Goal: Task Accomplishment & Management: Complete application form

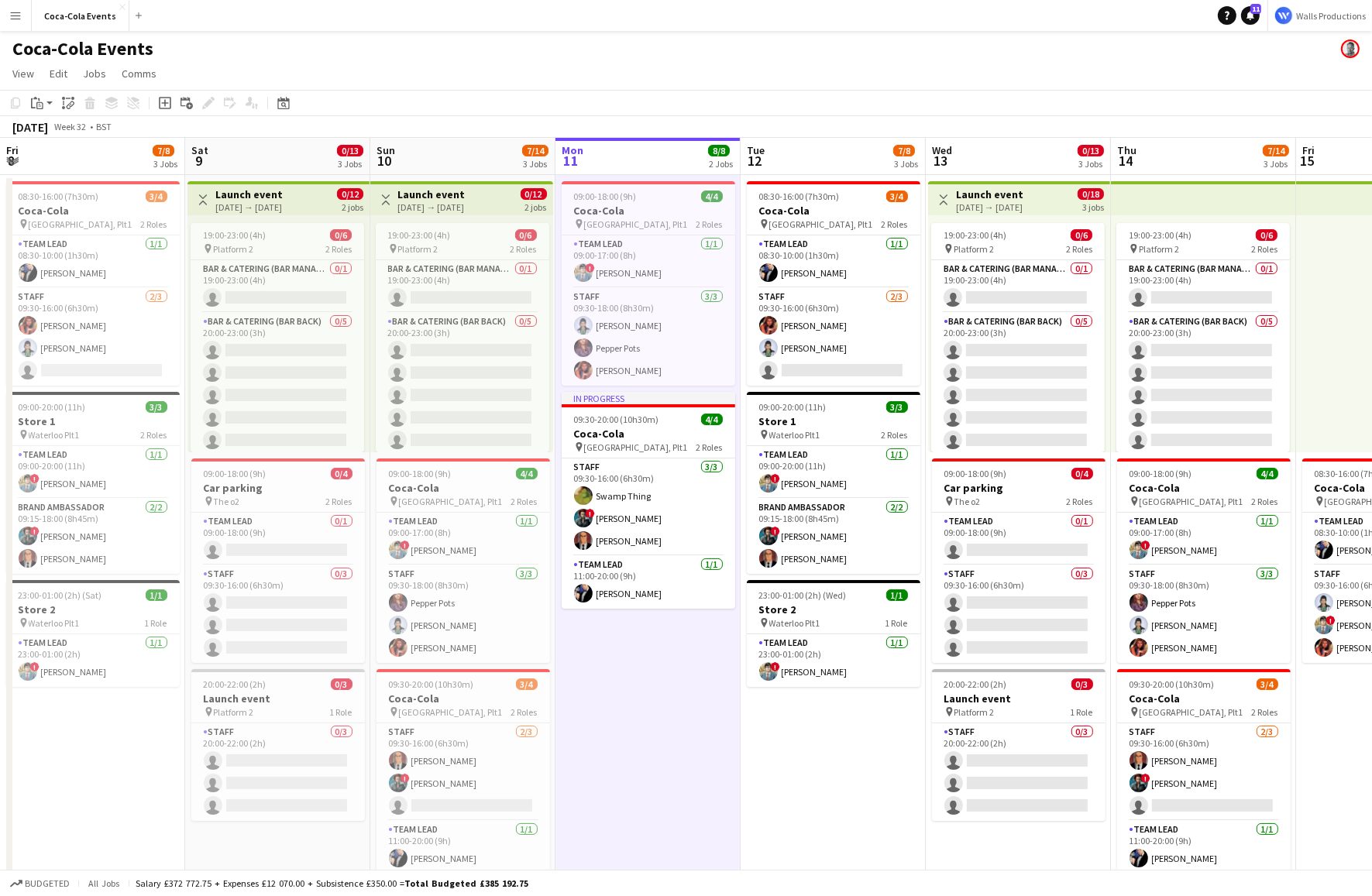
scroll to position [0, 446]
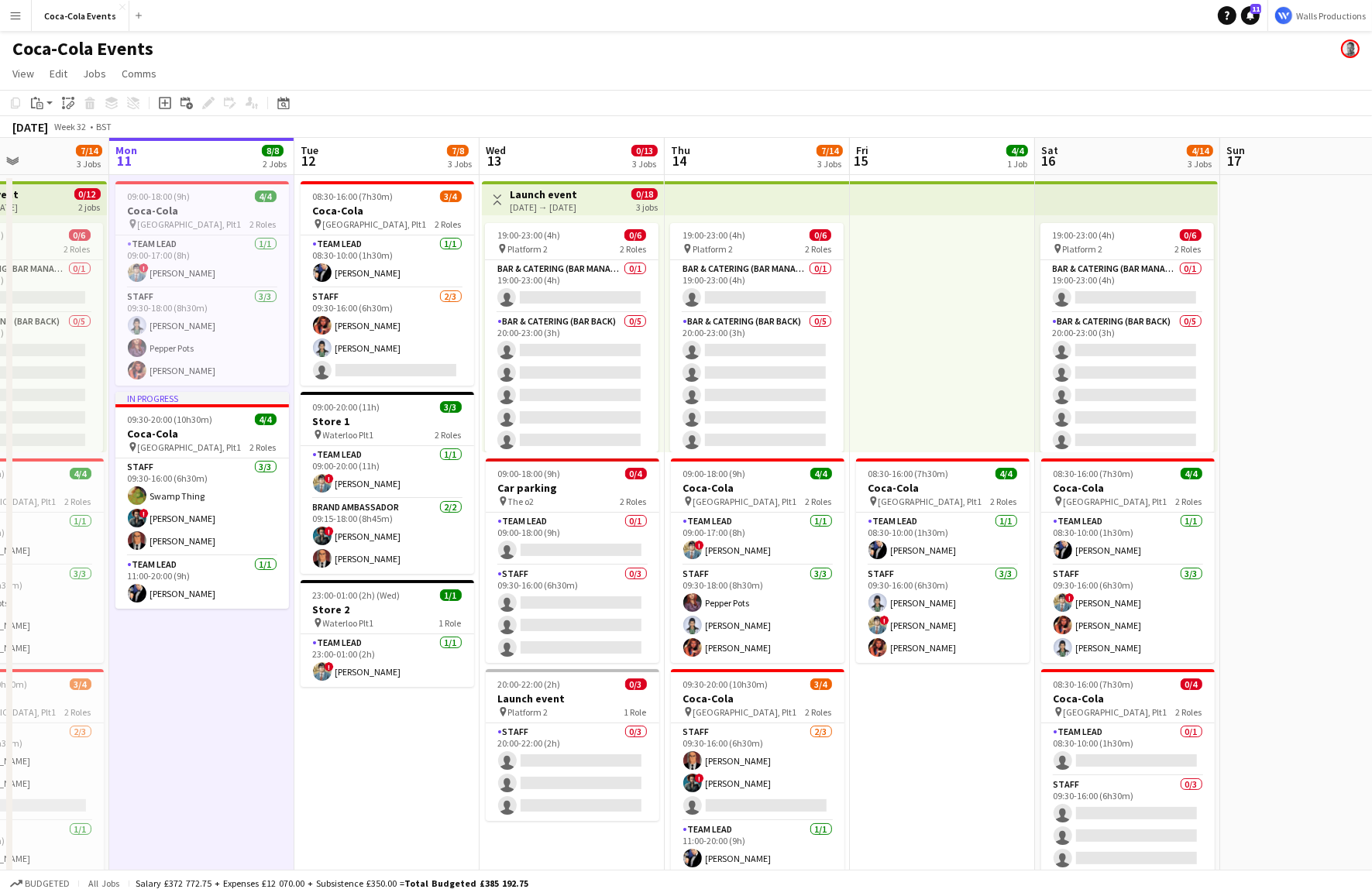
click at [14, 16] on app-icon "Menu" at bounding box center [16, 16] width 13 height 13
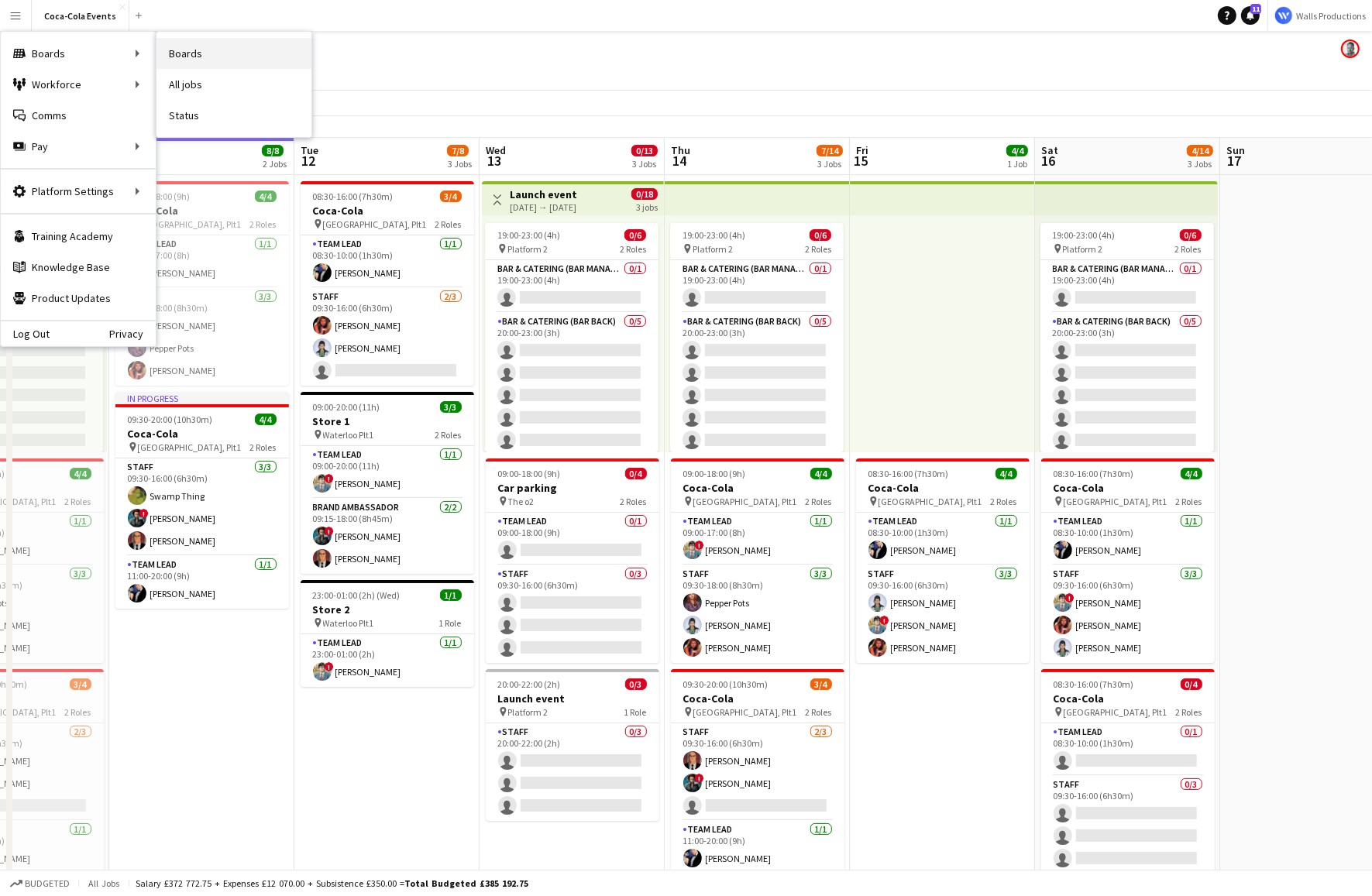
click at [182, 50] on link "Boards" at bounding box center [234, 54] width 155 height 31
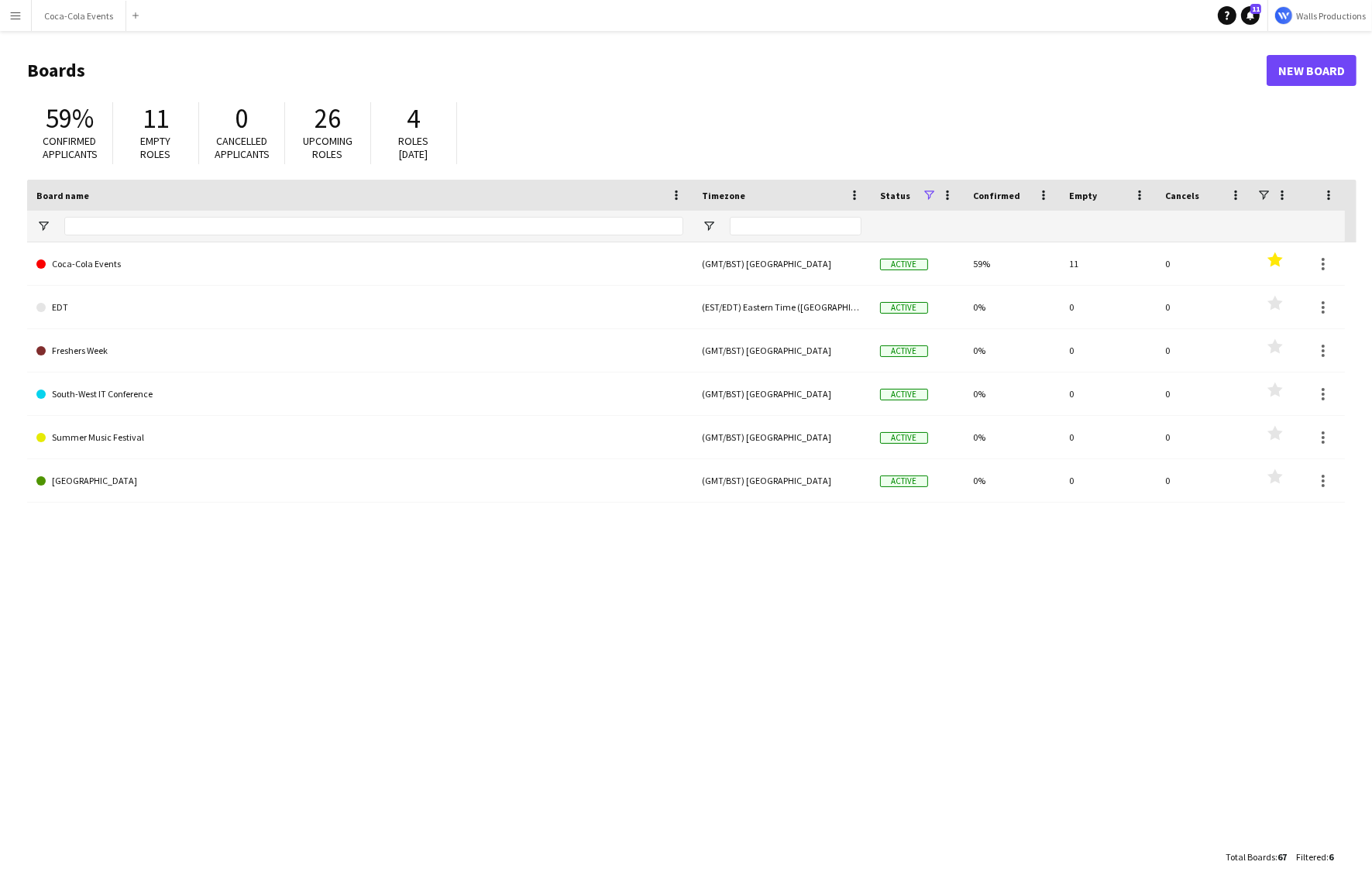
click at [12, 15] on app-icon "Menu" at bounding box center [16, 16] width 13 height 13
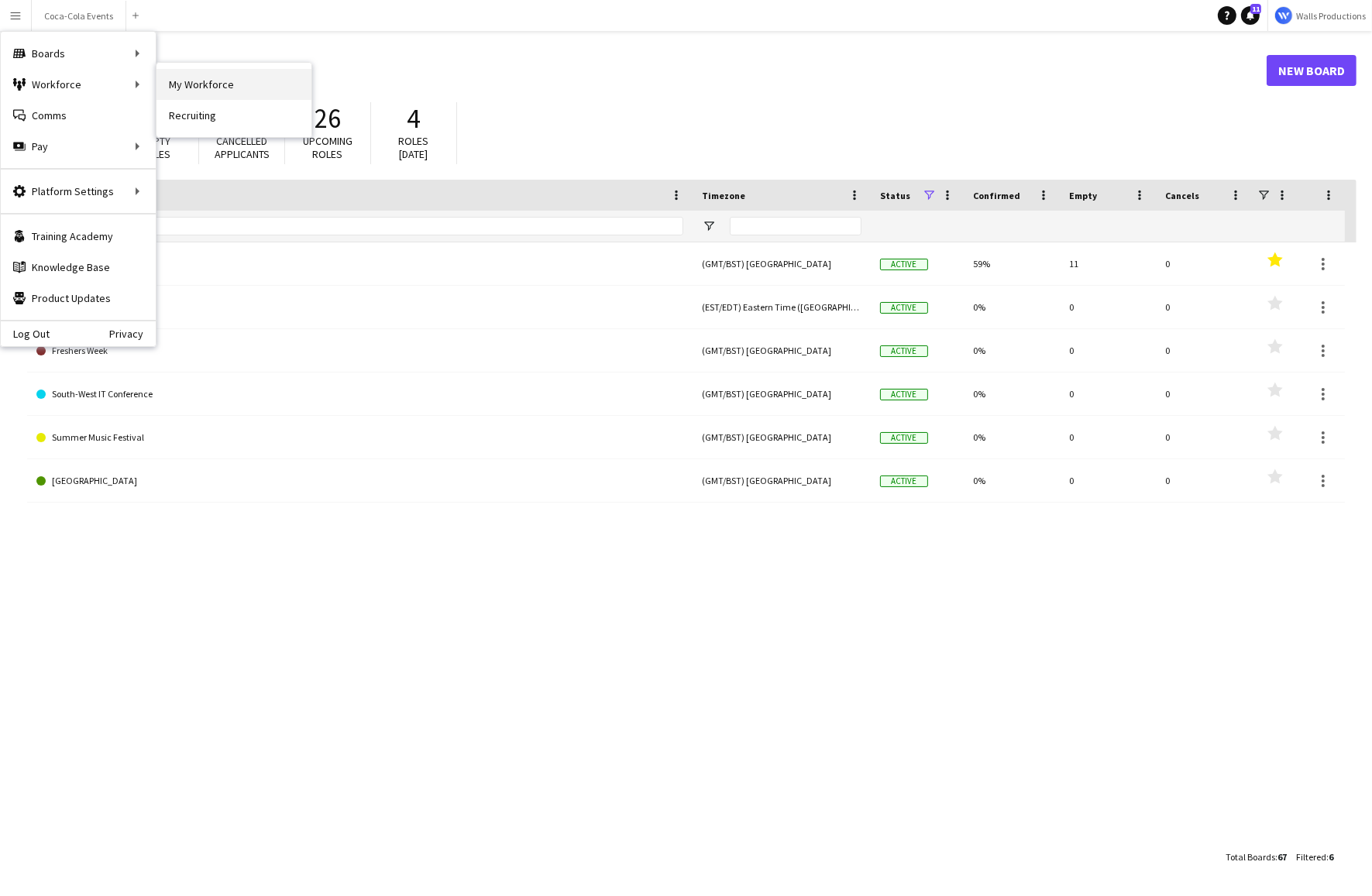
click at [201, 79] on link "My Workforce" at bounding box center [234, 85] width 155 height 31
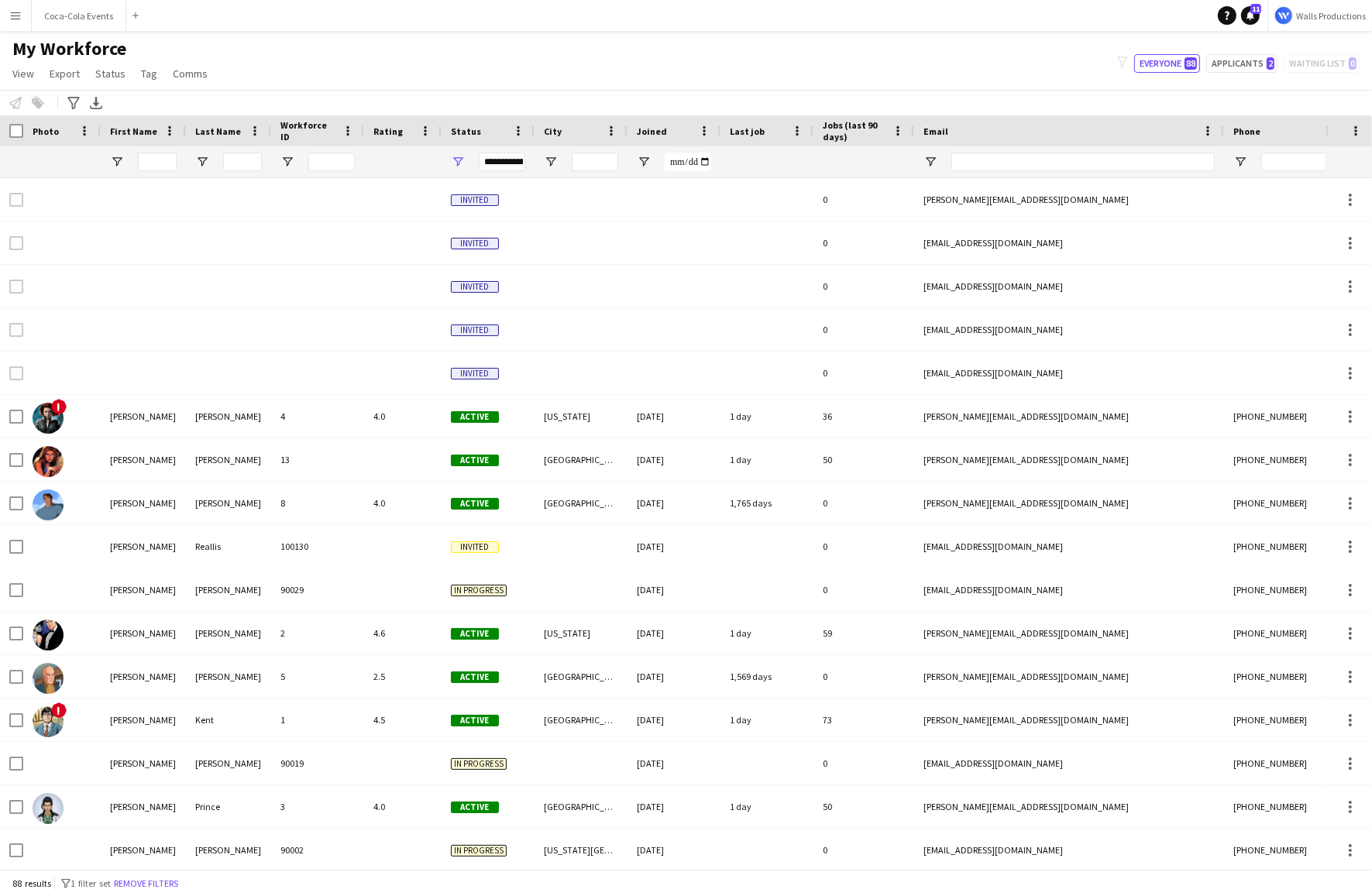
click at [7, 17] on button "Menu" at bounding box center [16, 16] width 31 height 31
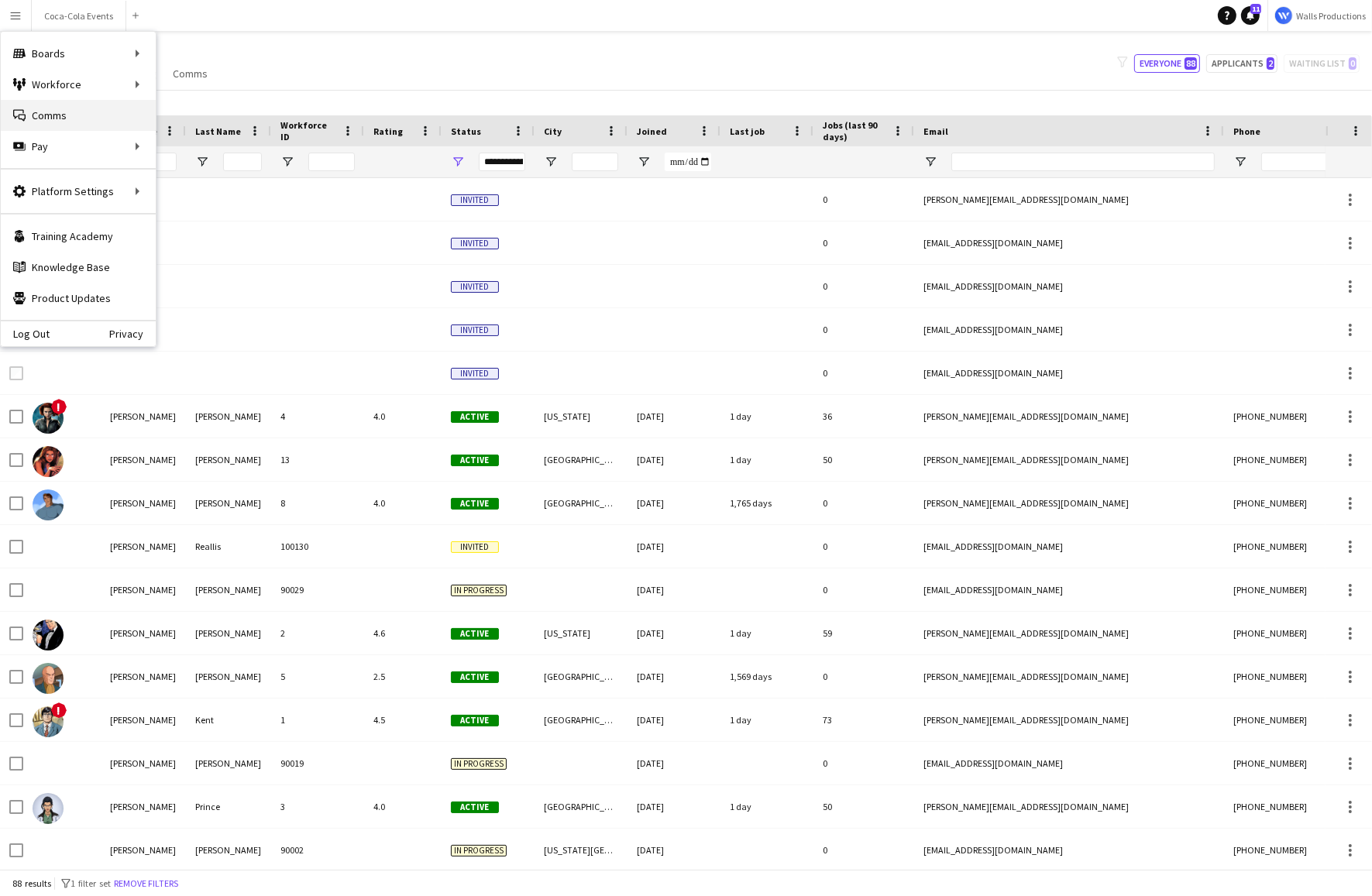
click at [37, 113] on link "Comms Comms" at bounding box center [78, 116] width 155 height 31
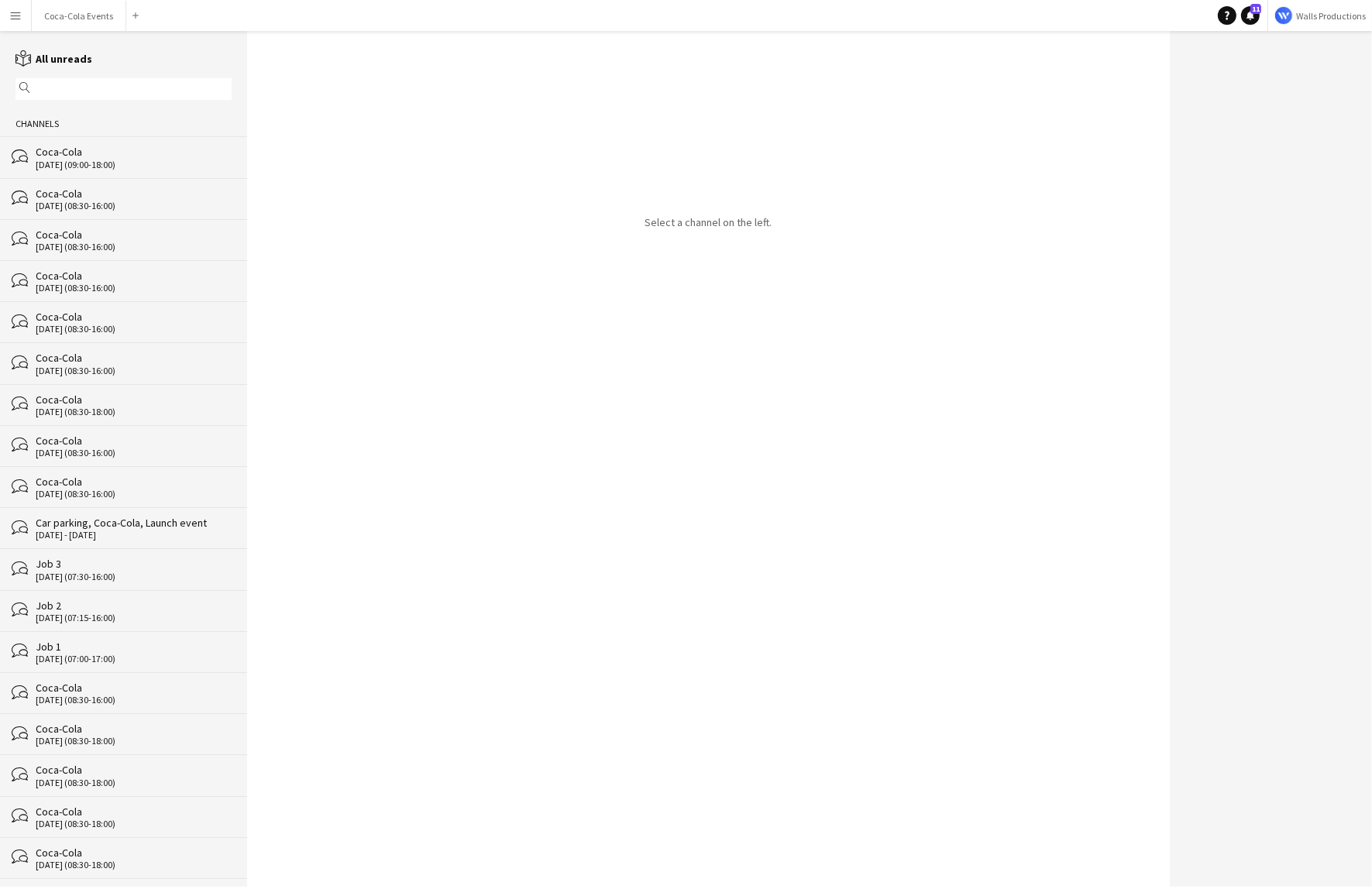
click at [67, 165] on div "[DATE] (09:00-18:00)" at bounding box center [133, 165] width 196 height 11
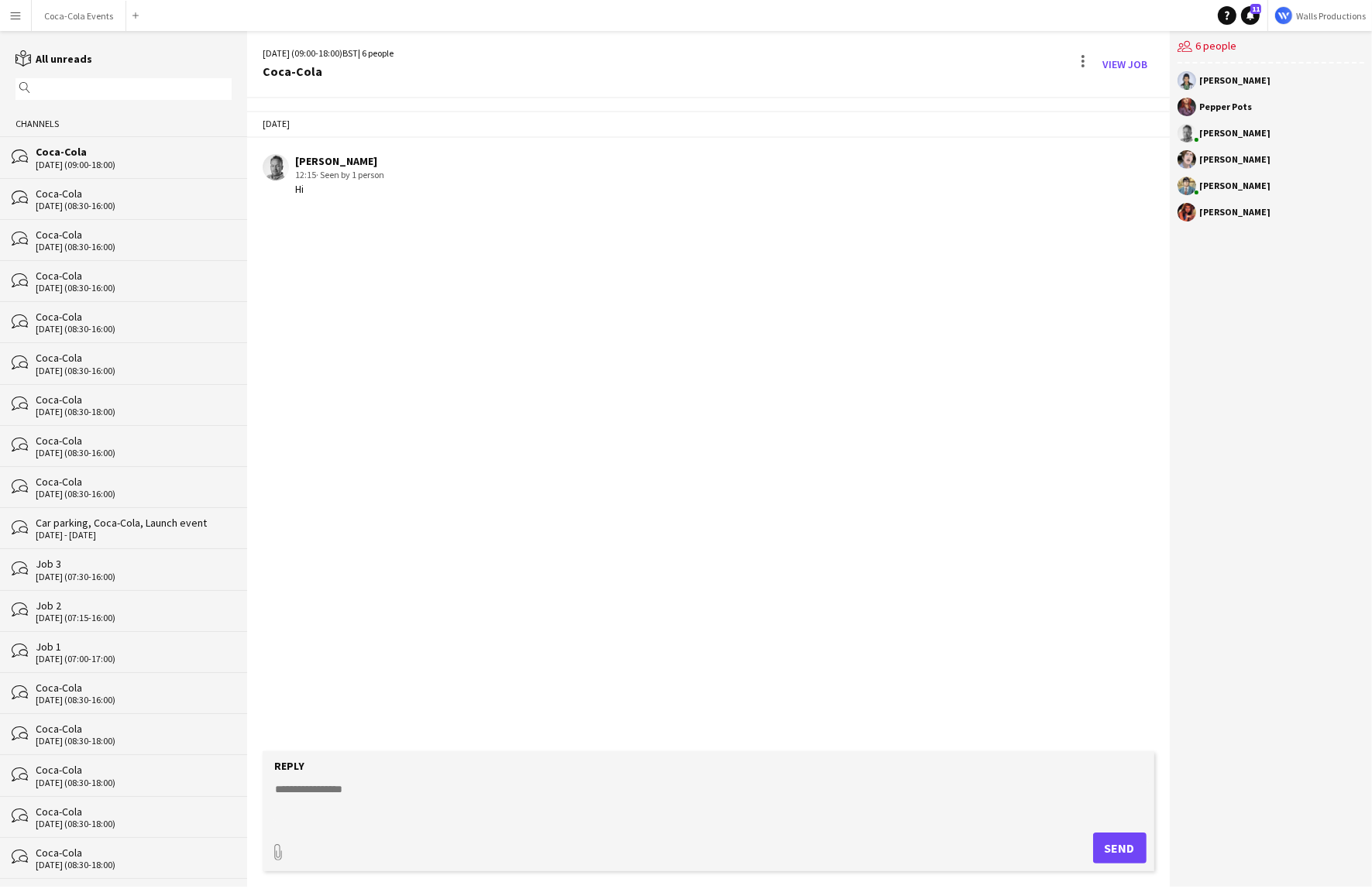
click at [8, 4] on button "Menu" at bounding box center [16, 16] width 31 height 31
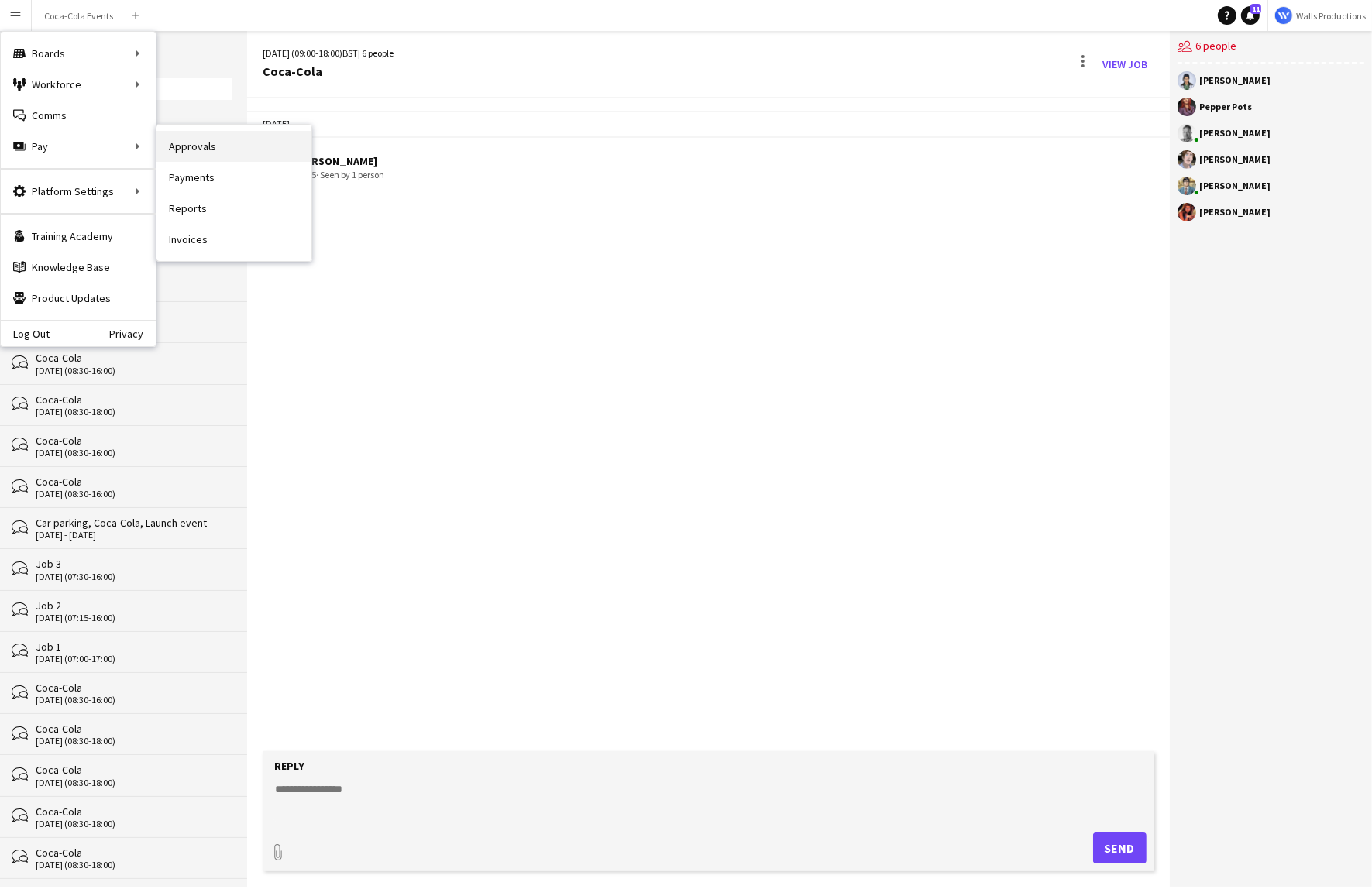
click at [207, 158] on link "Approvals" at bounding box center [234, 146] width 155 height 31
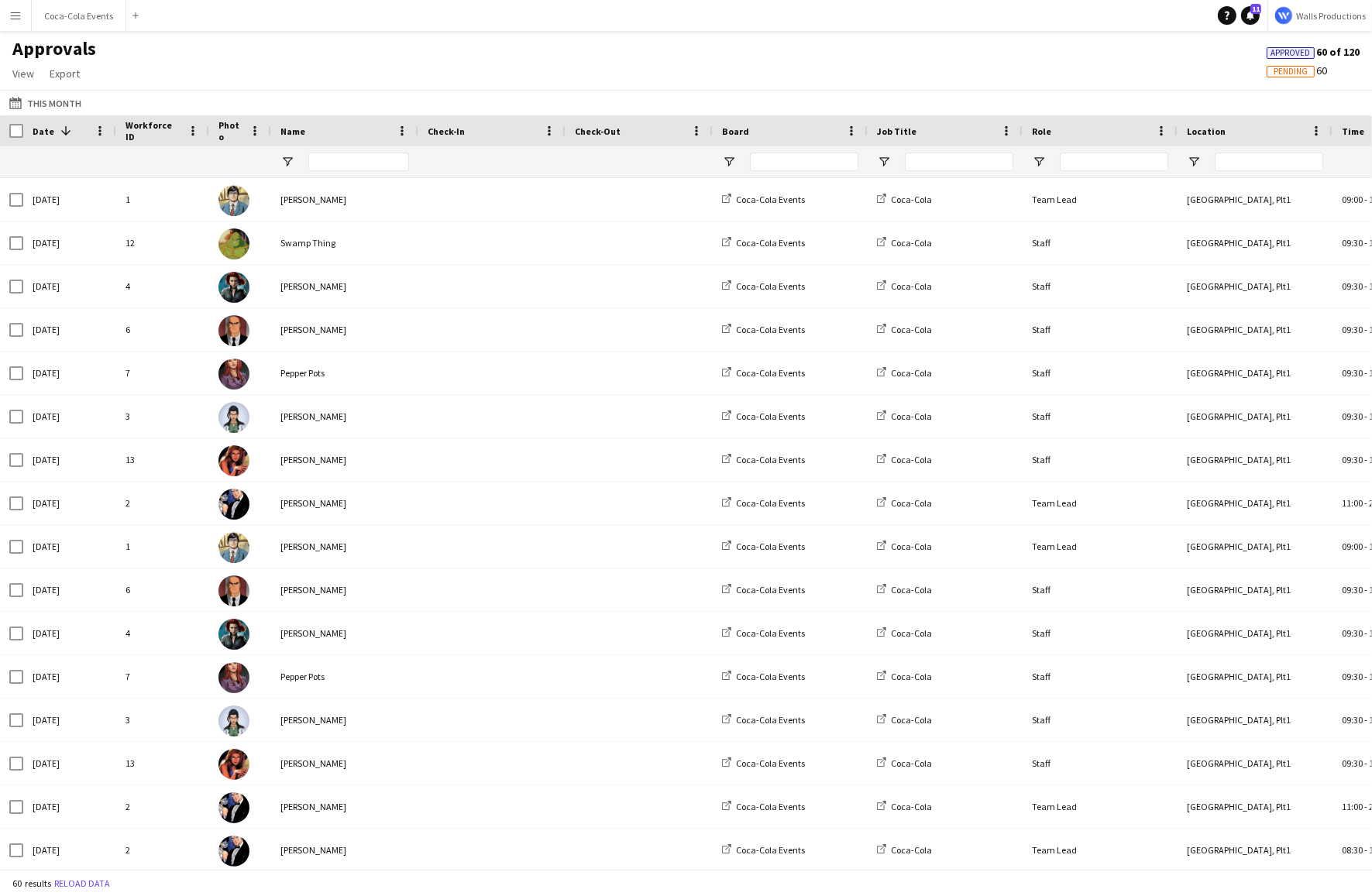
click at [13, 13] on app-icon "Menu" at bounding box center [16, 16] width 13 height 13
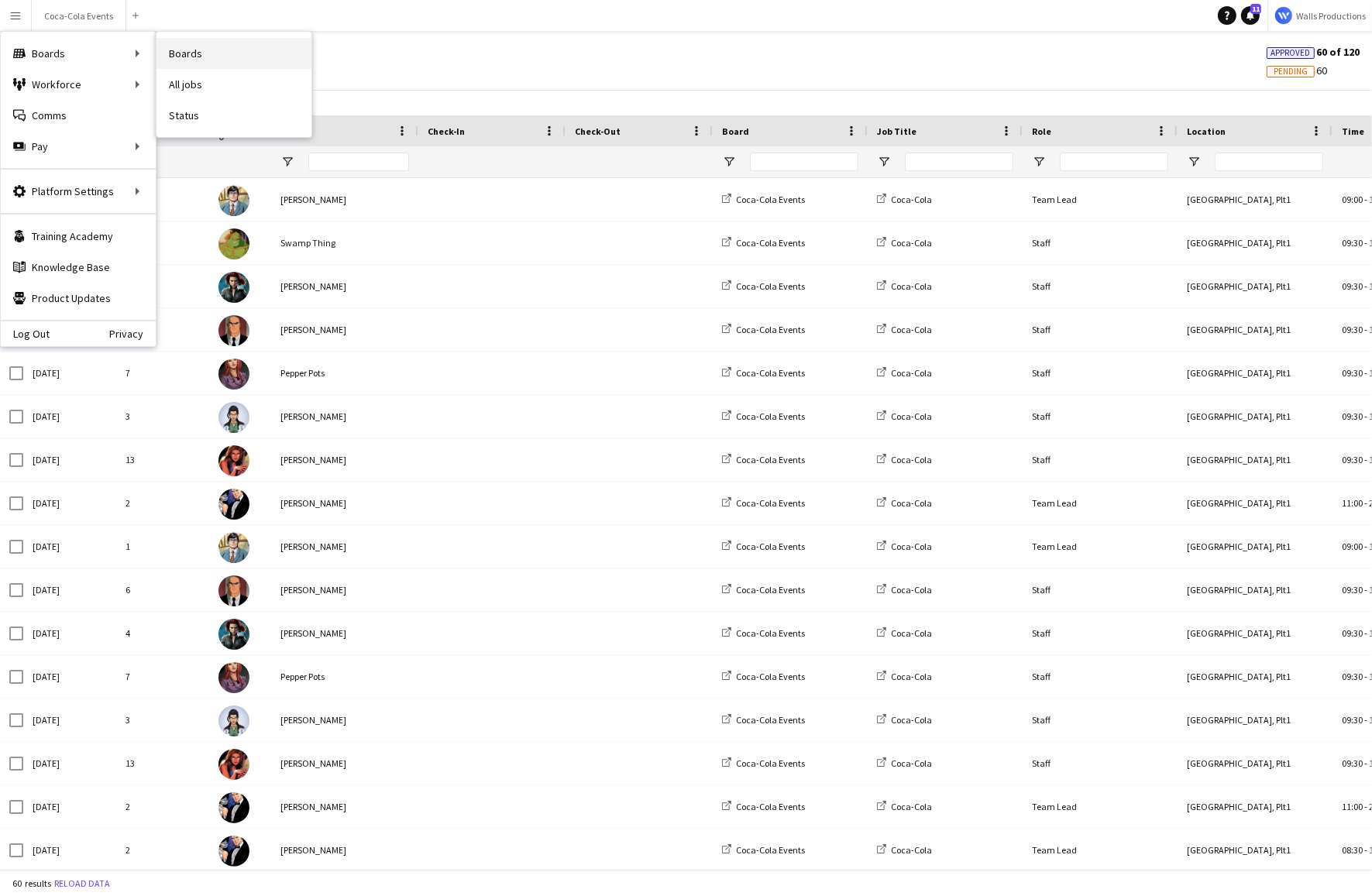
click at [195, 54] on link "Boards" at bounding box center [234, 54] width 155 height 31
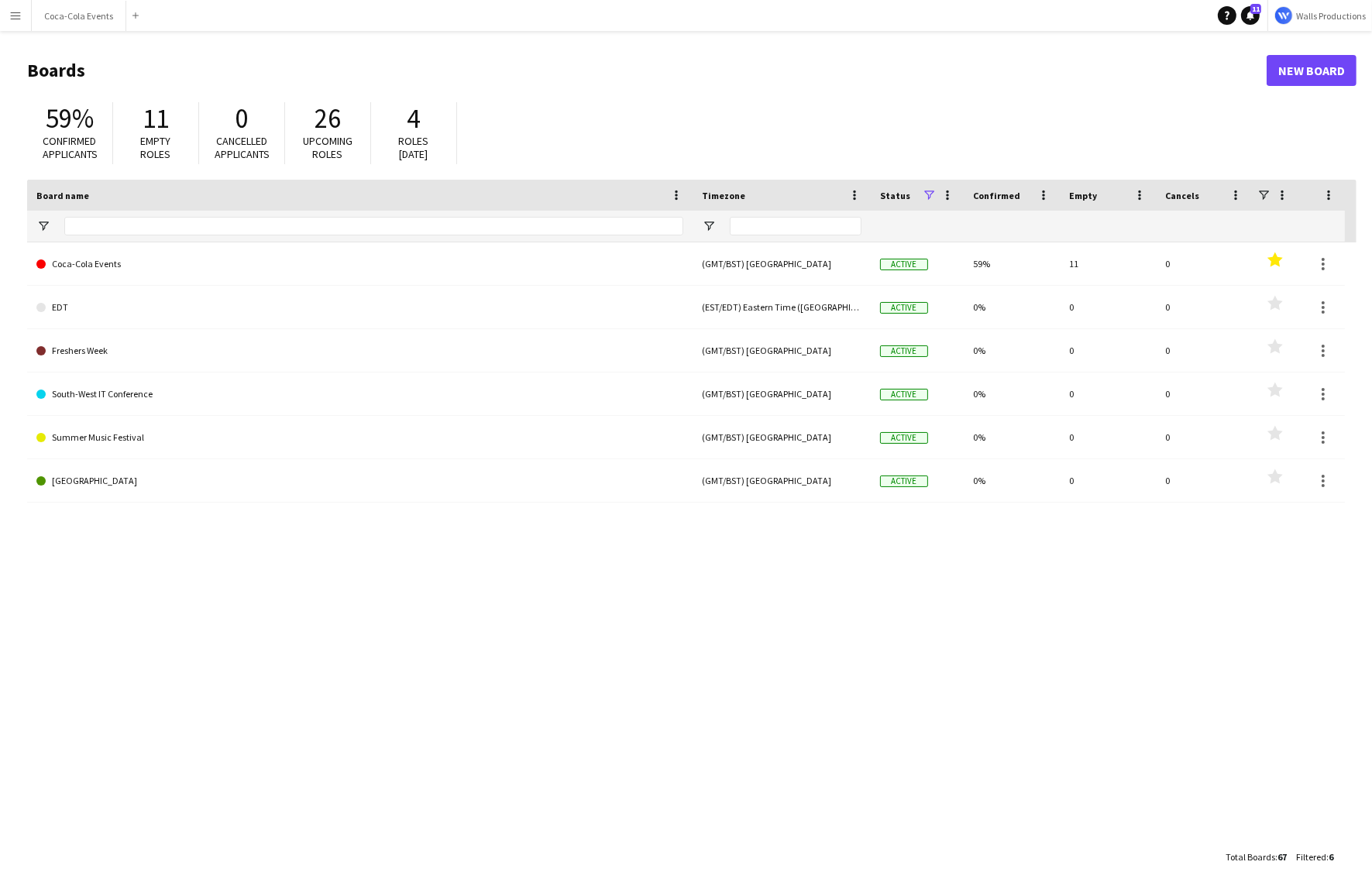
click at [138, 605] on div "Coca-Cola Events (GMT/BST) [GEOGRAPHIC_DATA] Active 59% 11 0 Favourites EDT (ES…" at bounding box center [691, 542] width 1329 height 600
click at [13, 22] on button "Menu" at bounding box center [16, 16] width 31 height 31
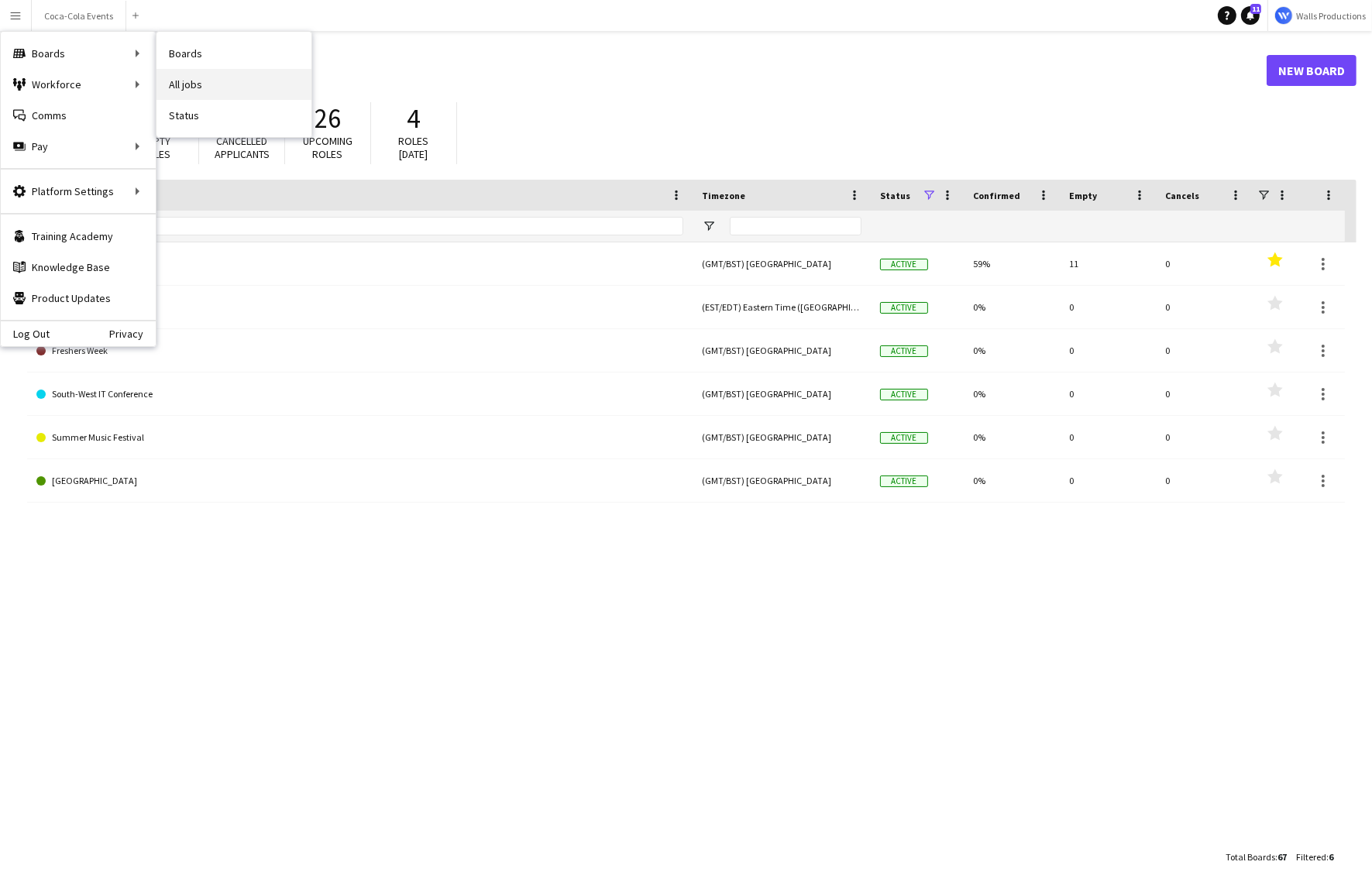
click at [207, 93] on link "All jobs" at bounding box center [234, 85] width 155 height 31
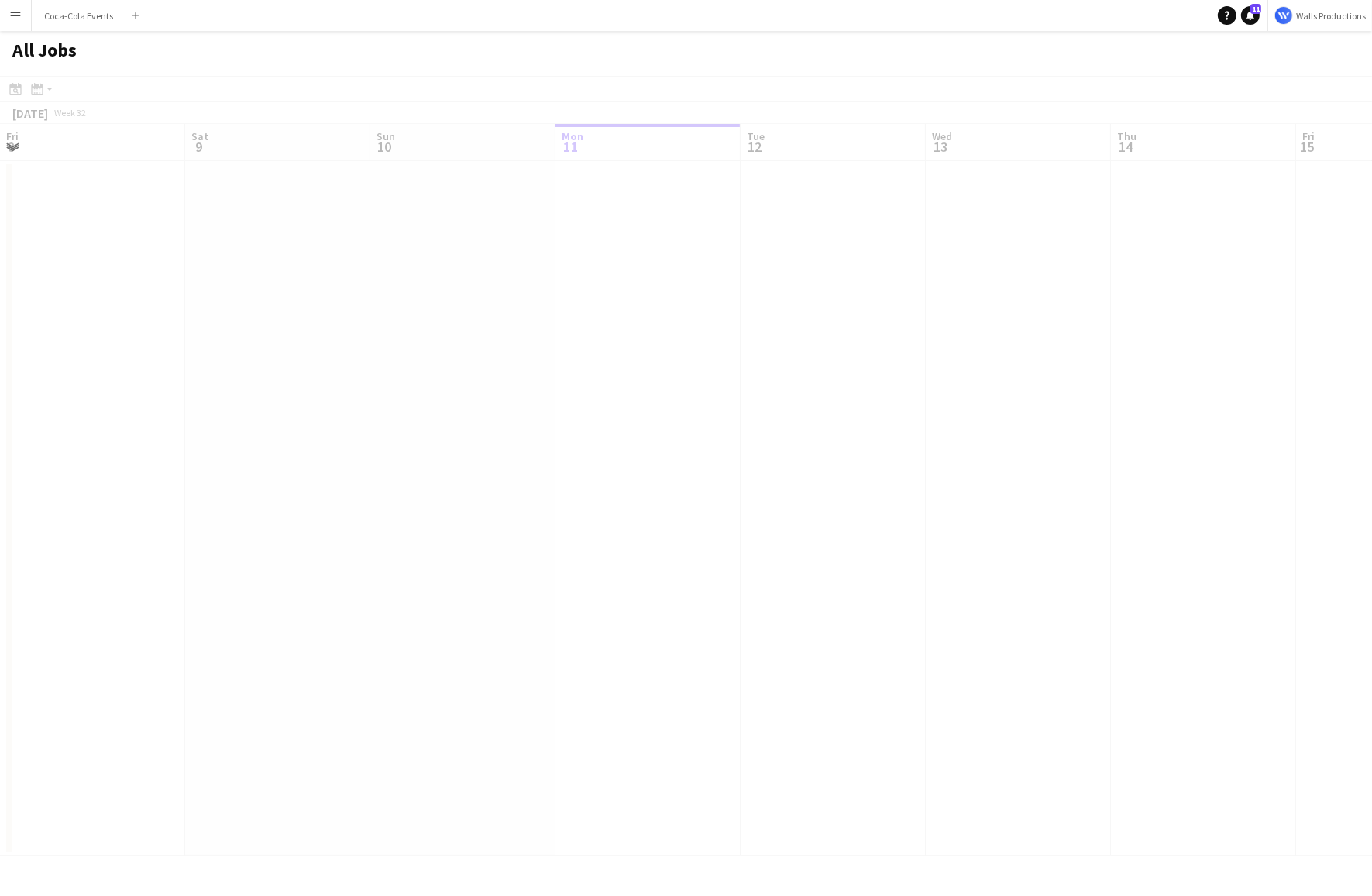
scroll to position [0, 370]
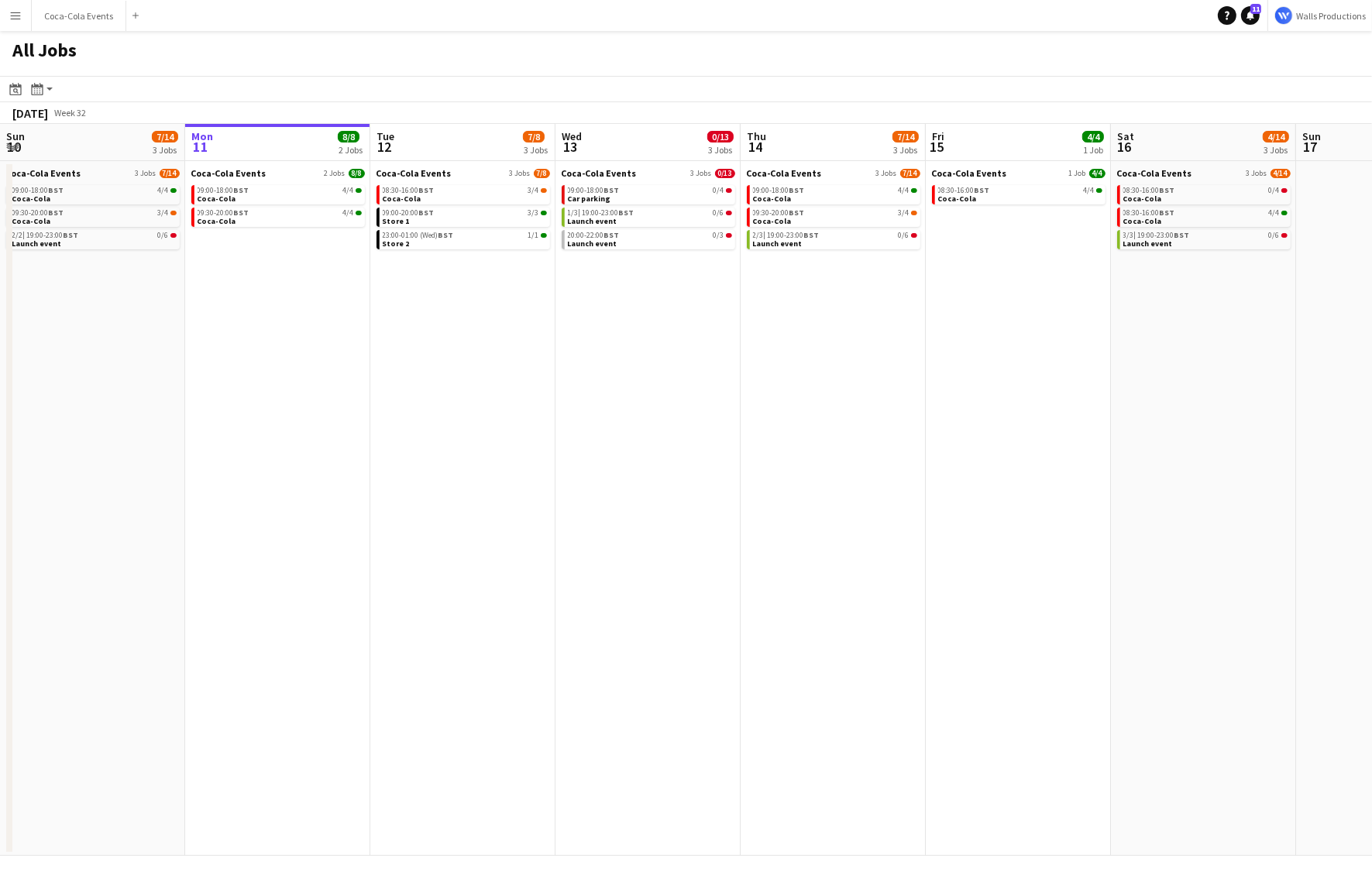
click at [11, 18] on app-icon "Menu" at bounding box center [16, 16] width 13 height 13
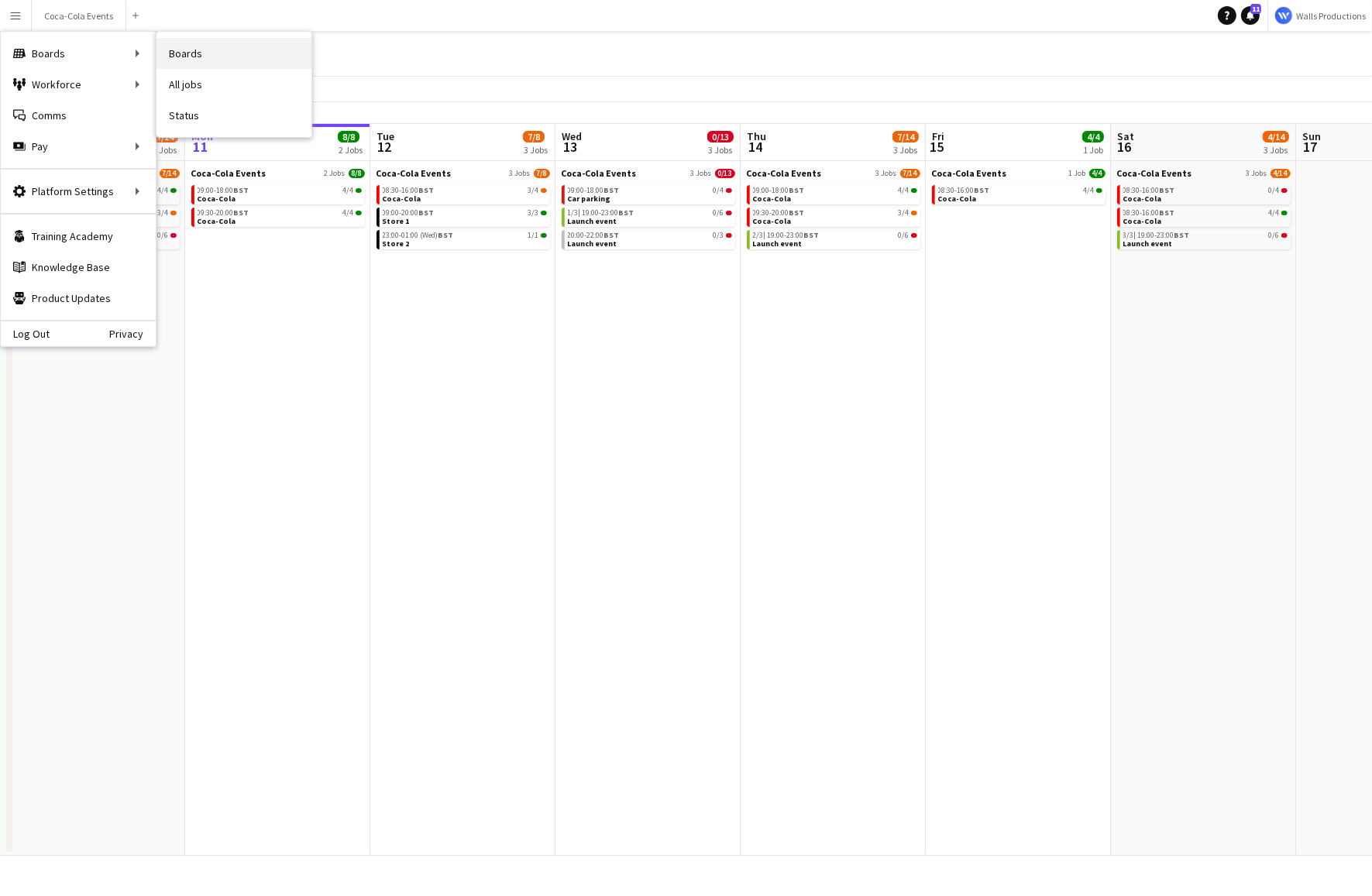
click at [198, 54] on link "Boards" at bounding box center [234, 54] width 155 height 31
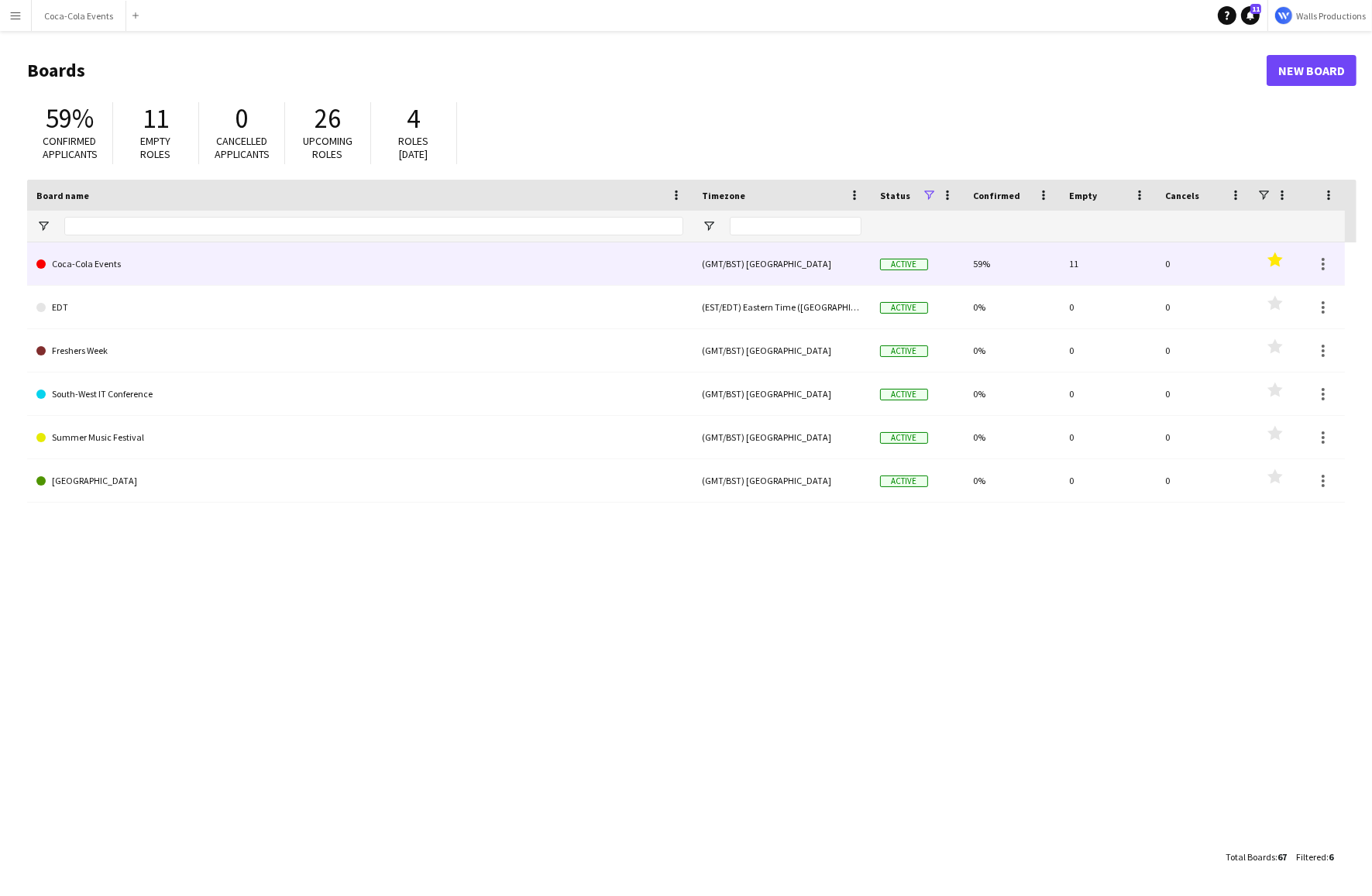
click at [93, 265] on link "Coca-Cola Events" at bounding box center [359, 264] width 647 height 44
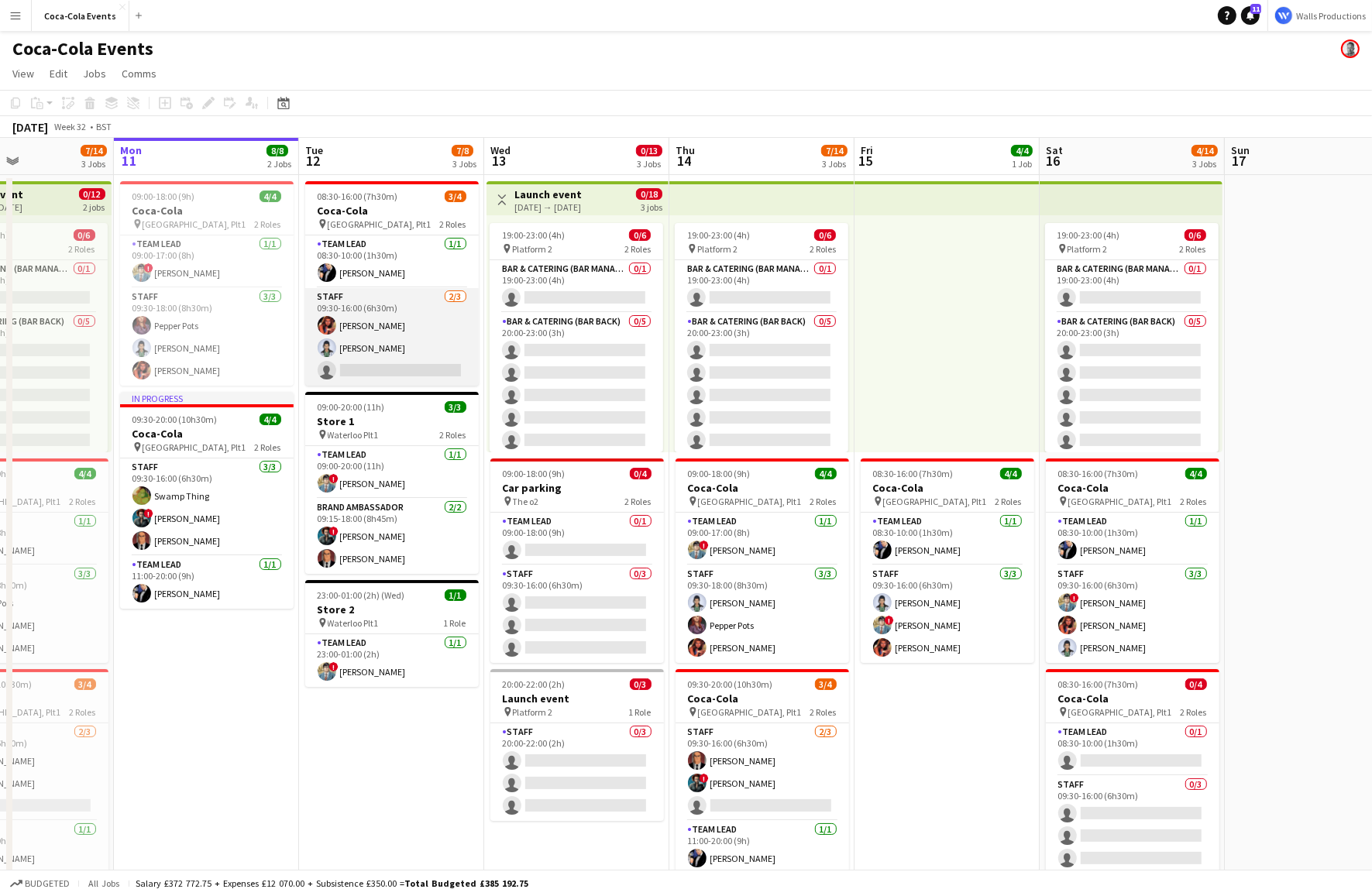
scroll to position [0, 443]
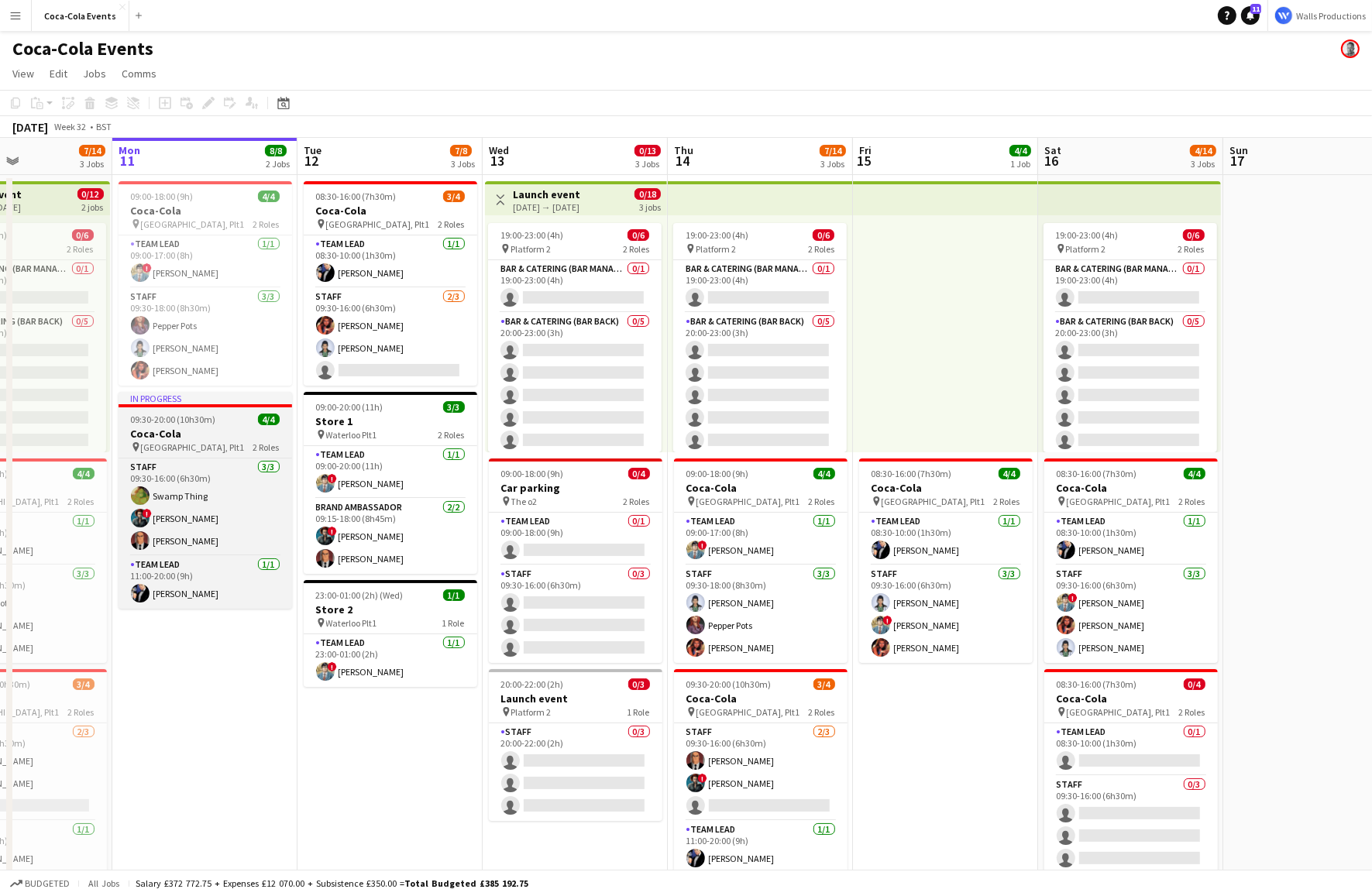
click at [225, 440] on h3 "Coca-Cola" at bounding box center [205, 433] width 173 height 14
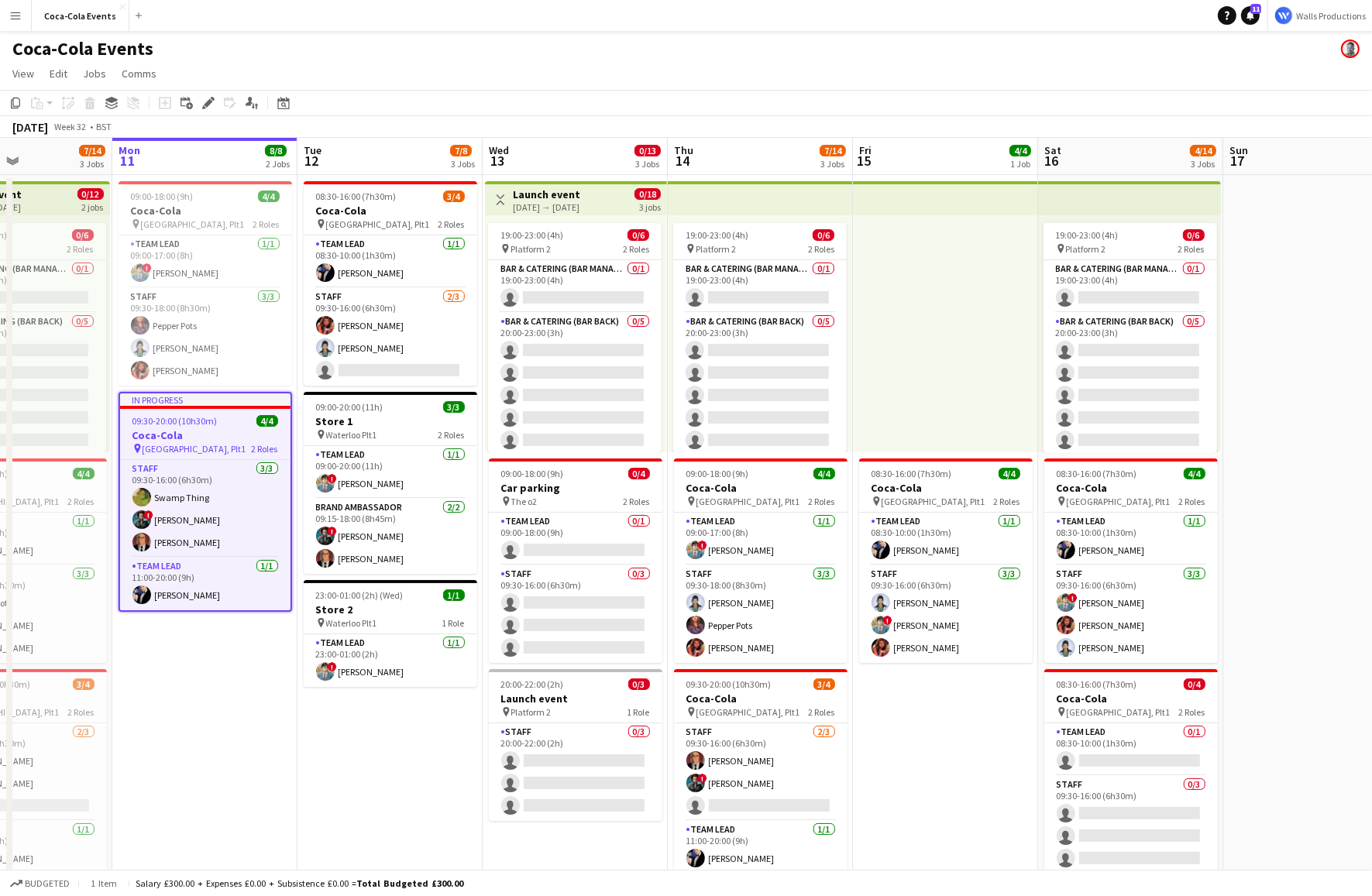
click at [580, 202] on div "[DATE] → [DATE]" at bounding box center [546, 207] width 67 height 12
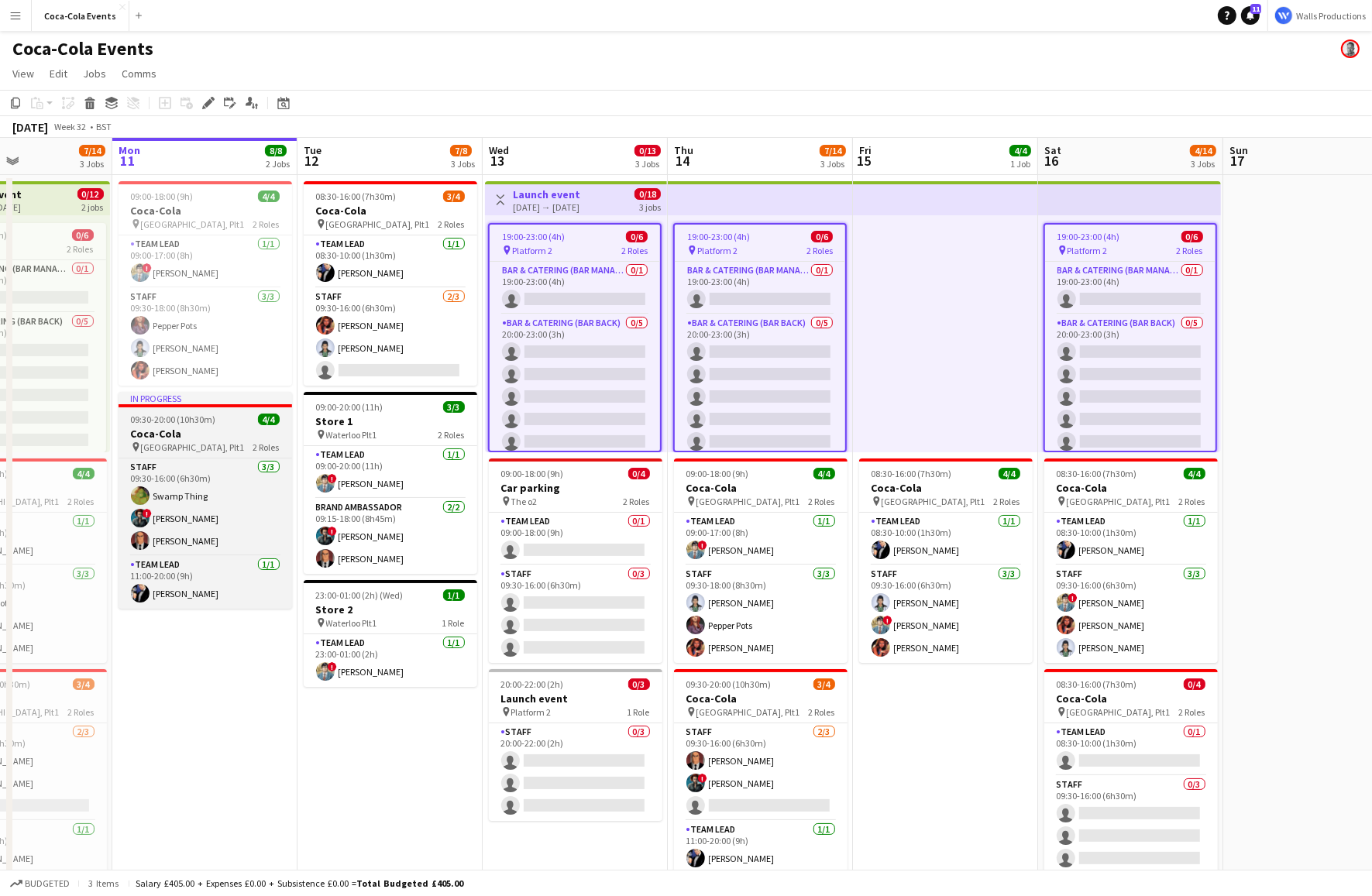
click at [191, 433] on h3 "Coca-Cola" at bounding box center [205, 433] width 173 height 14
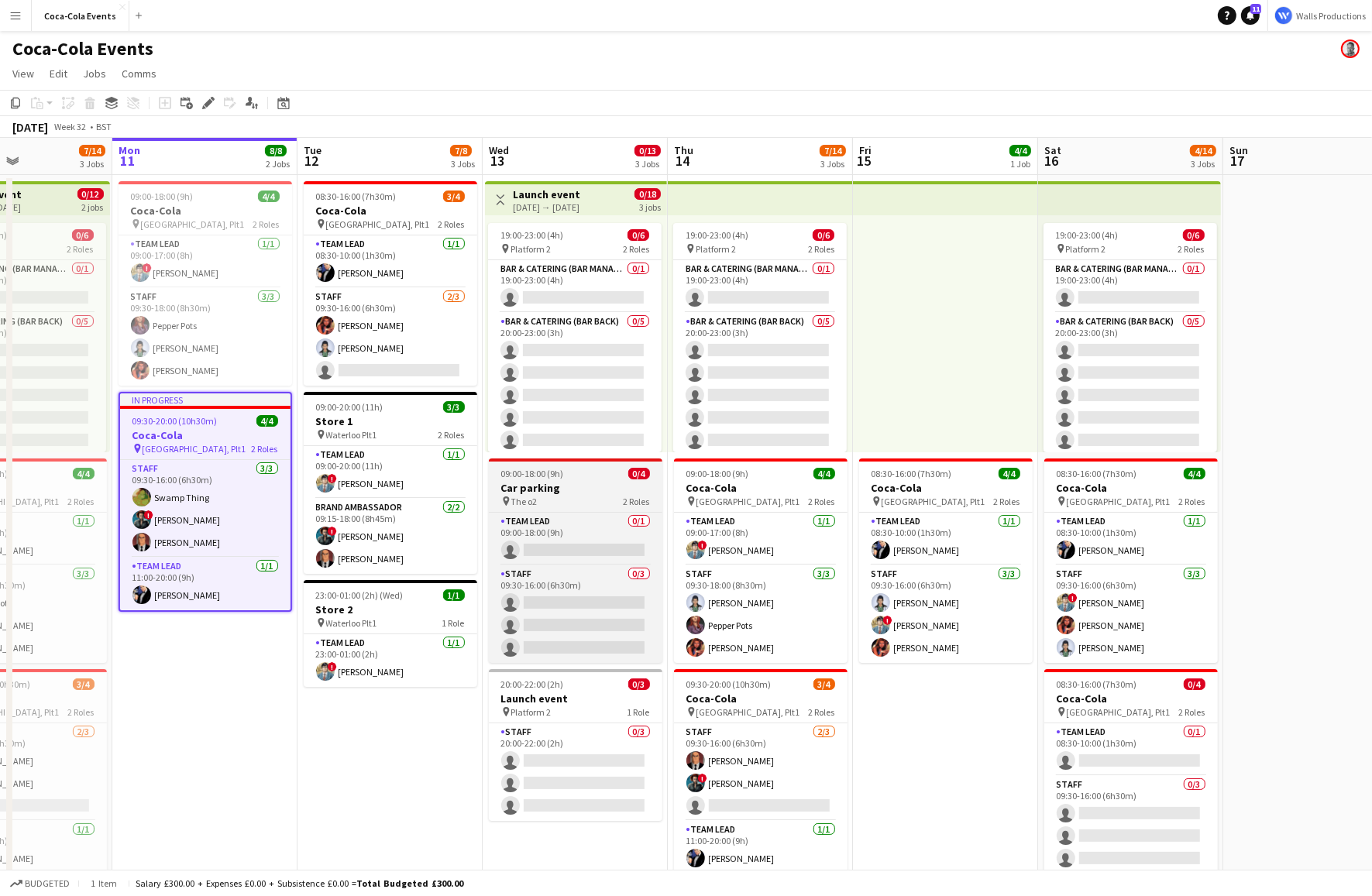
click at [601, 478] on div "09:00-18:00 (9h) 0/4" at bounding box center [575, 473] width 173 height 12
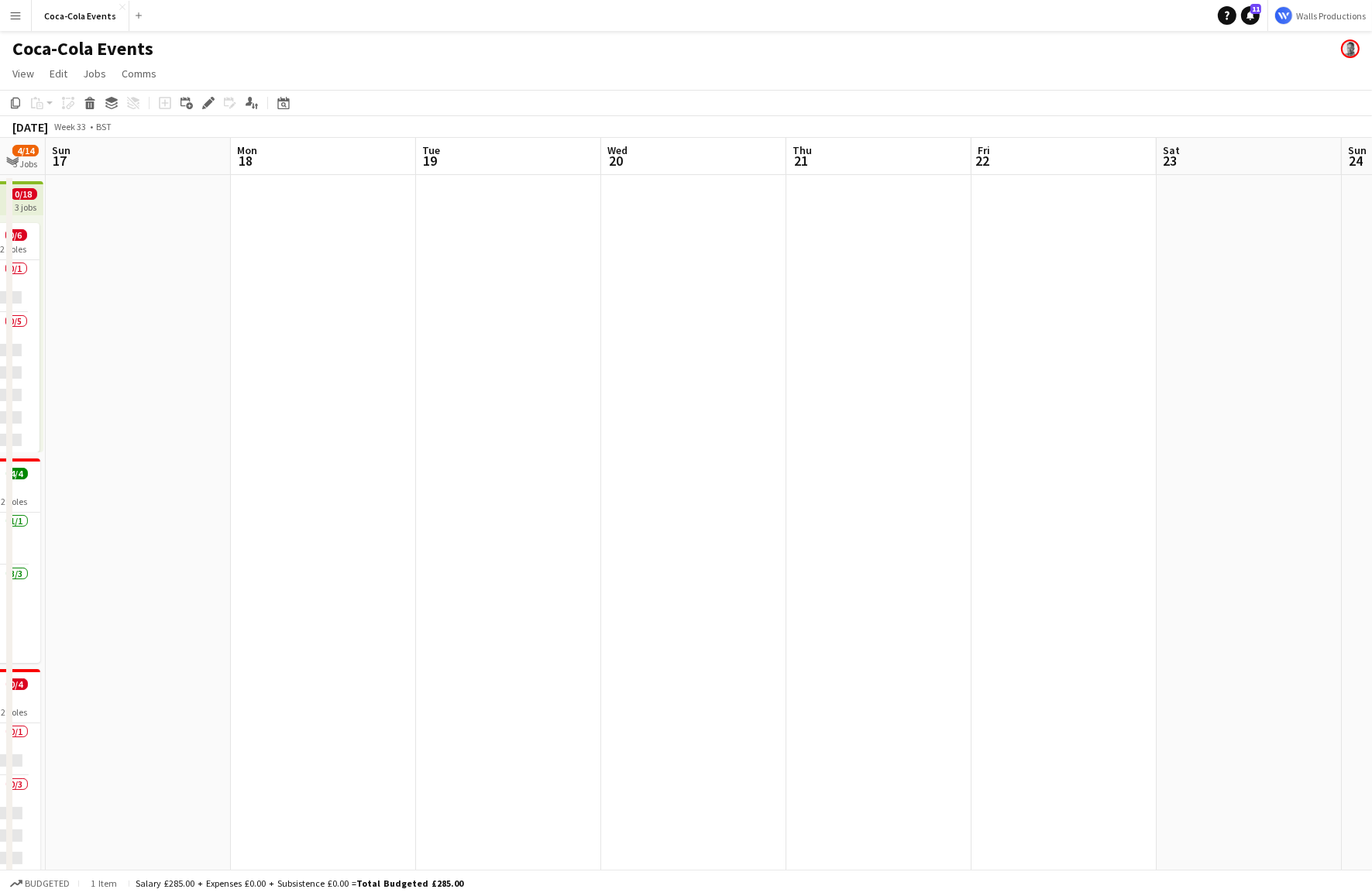
scroll to position [0, 694]
click at [303, 324] on app-date-cell at bounding box center [324, 541] width 185 height 732
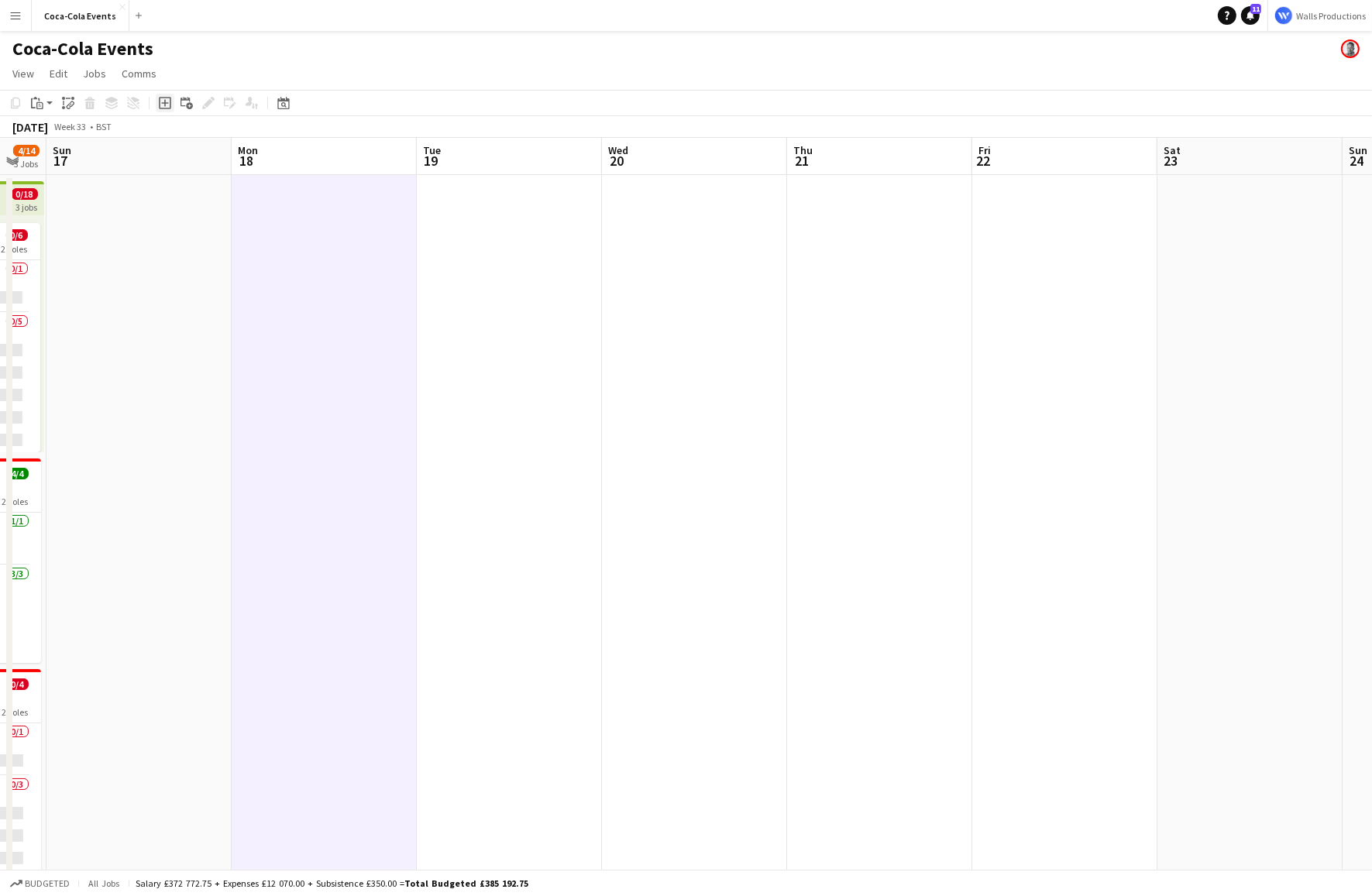
click at [165, 100] on icon "Add job" at bounding box center [165, 102] width 13 height 13
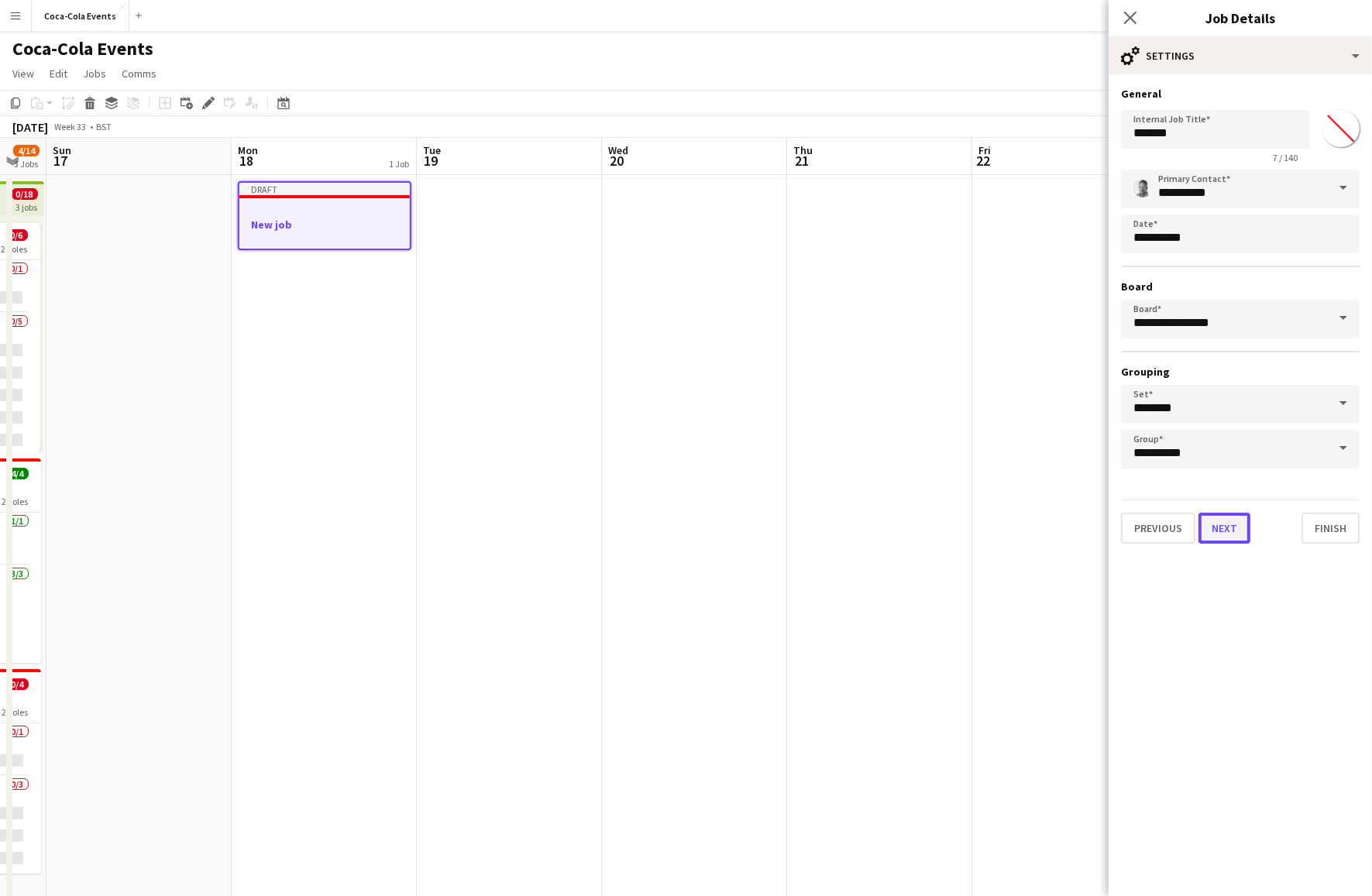
click at [1225, 525] on button "Next" at bounding box center [1224, 529] width 52 height 31
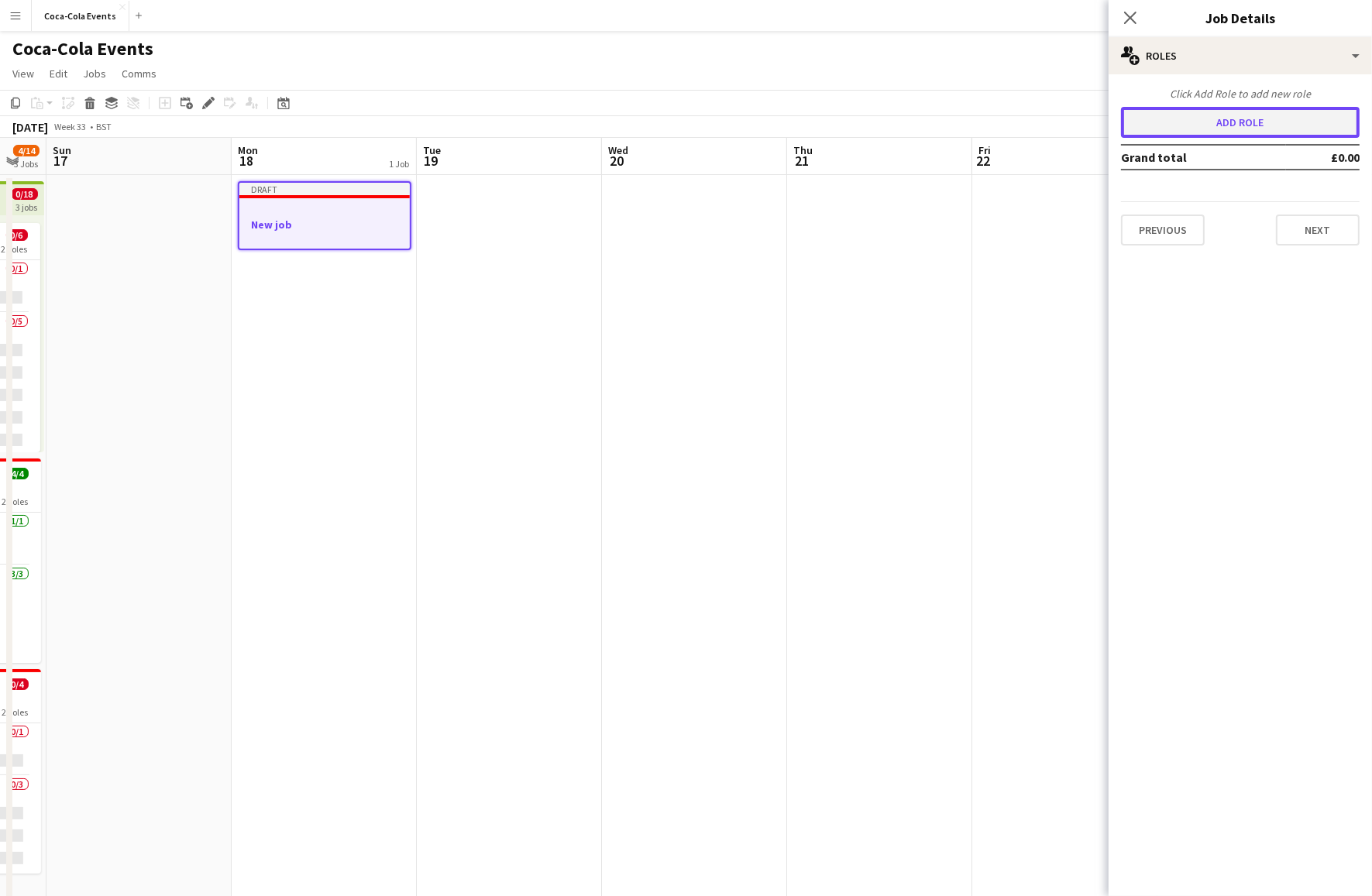
click at [1157, 131] on button "Add role" at bounding box center [1240, 123] width 239 height 31
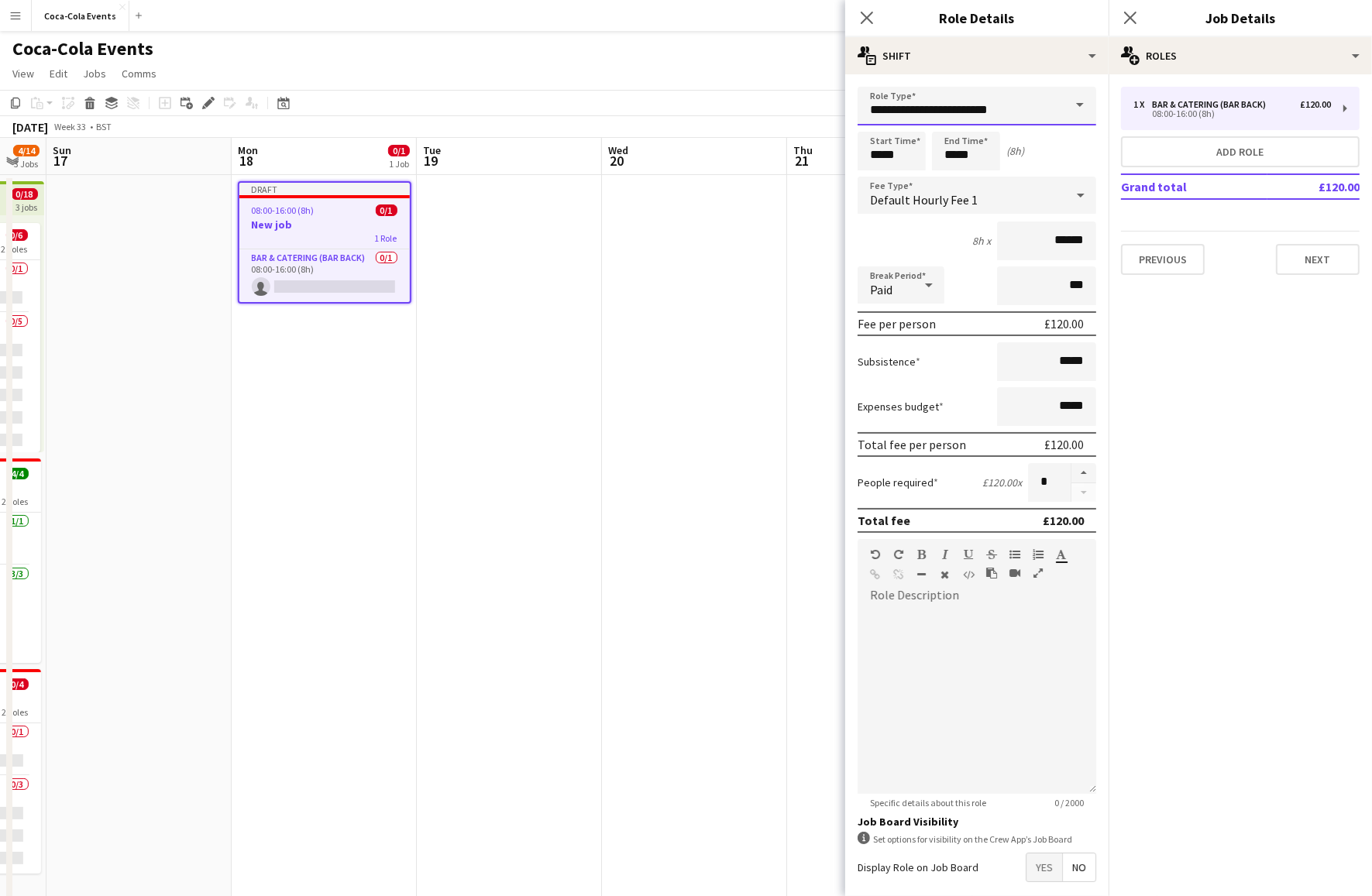
click at [965, 98] on input "**********" at bounding box center [977, 106] width 239 height 39
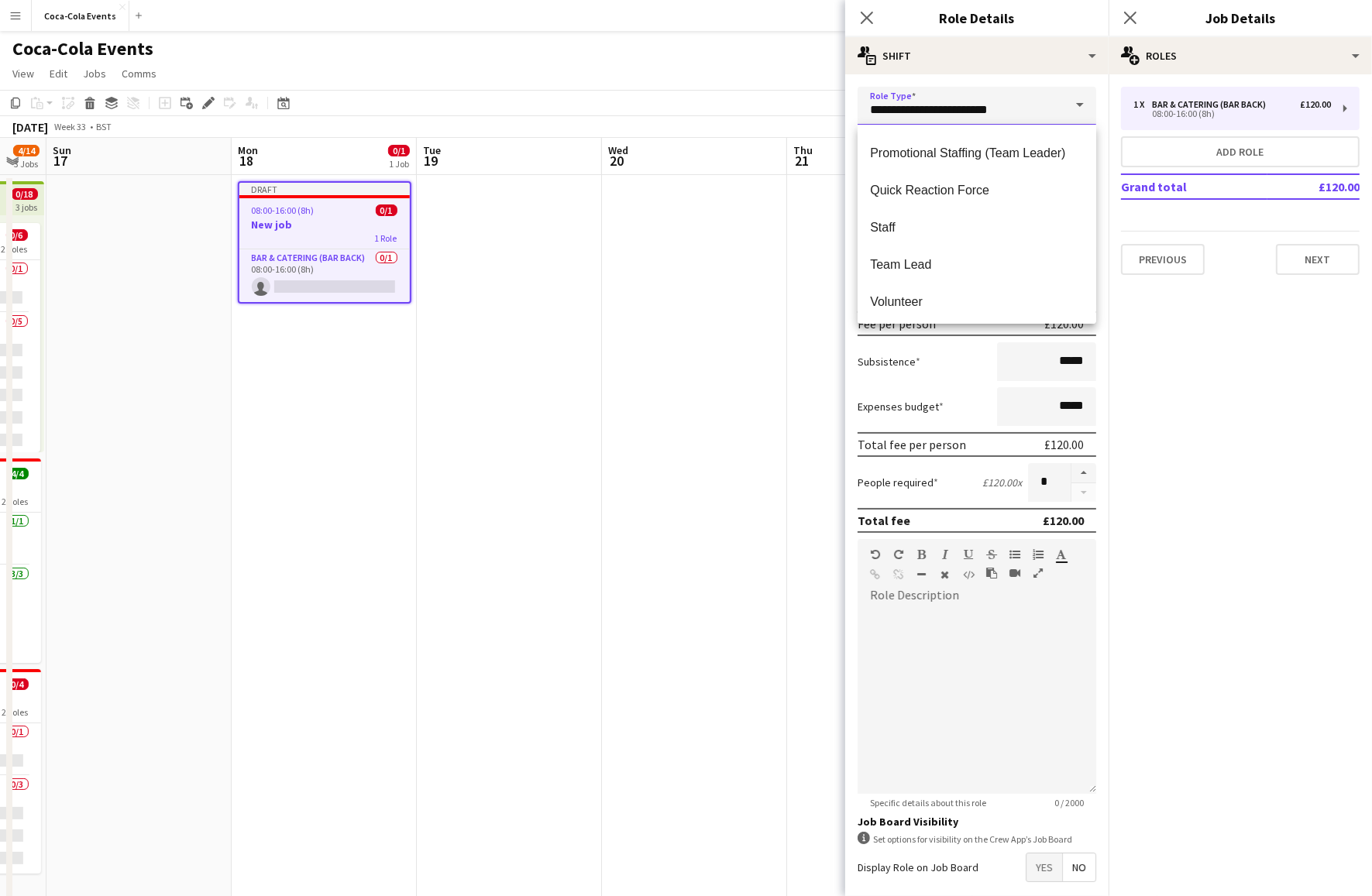
scroll to position [669, 0]
click at [922, 267] on span "Team Lead" at bounding box center [977, 261] width 214 height 15
type input "*********"
type input "******"
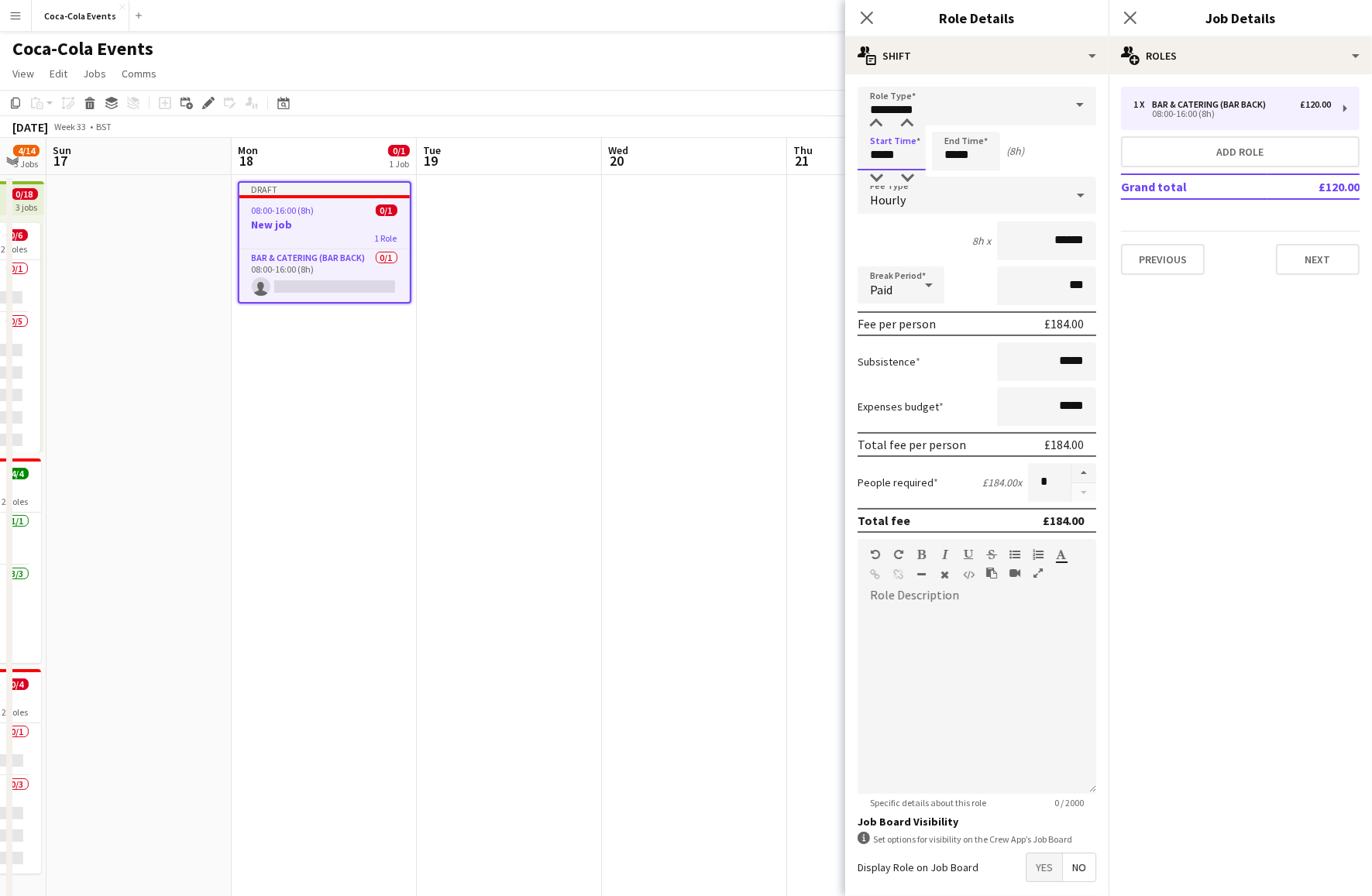
click at [879, 158] on input "*****" at bounding box center [892, 151] width 68 height 39
type input "*****"
click at [877, 124] on div at bounding box center [876, 124] width 31 height 16
click at [949, 154] on input "*****" at bounding box center [966, 151] width 68 height 39
click at [1014, 156] on div "(7h)" at bounding box center [1015, 151] width 18 height 14
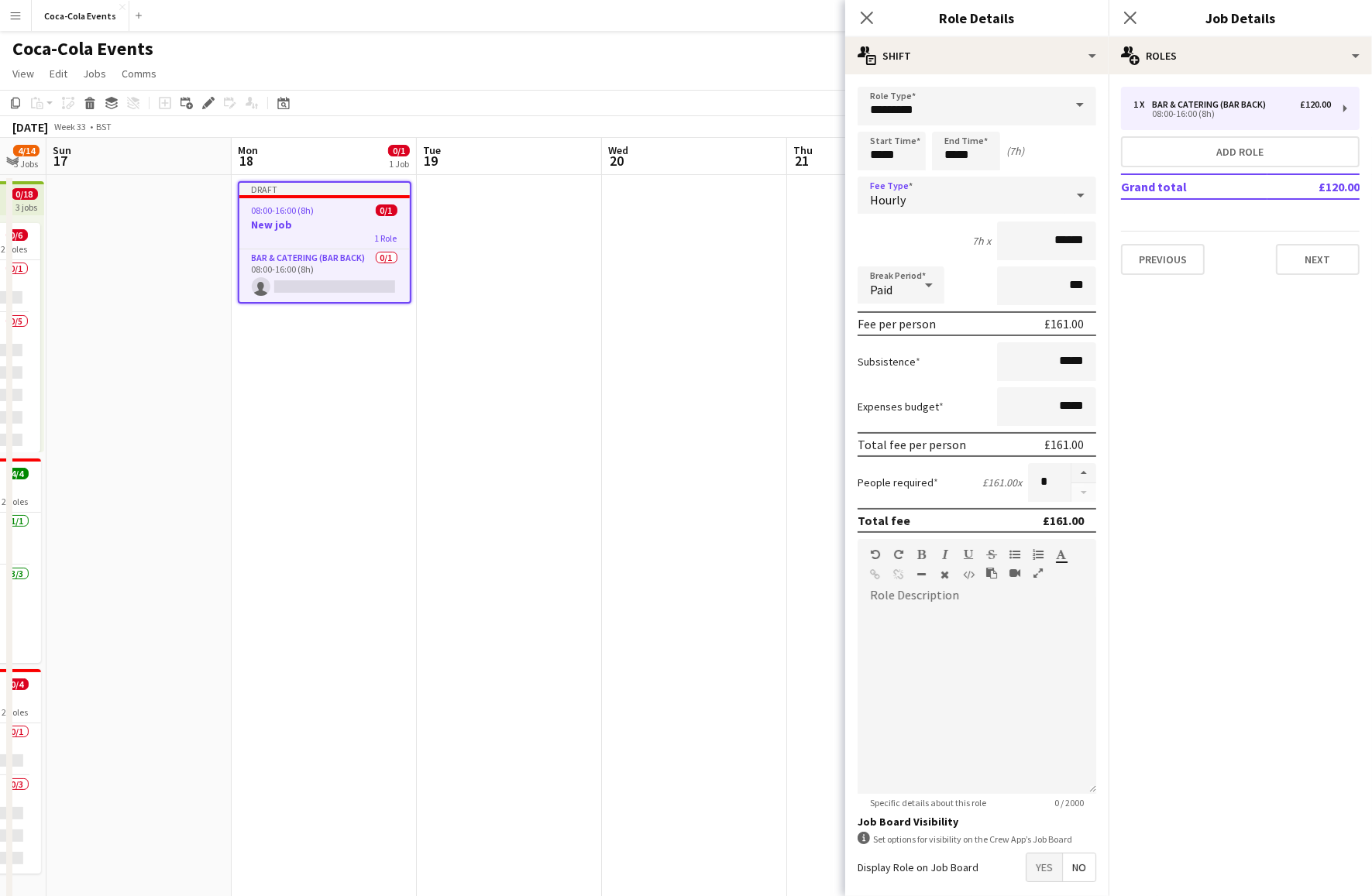
click at [924, 201] on div "Hourly" at bounding box center [961, 195] width 207 height 37
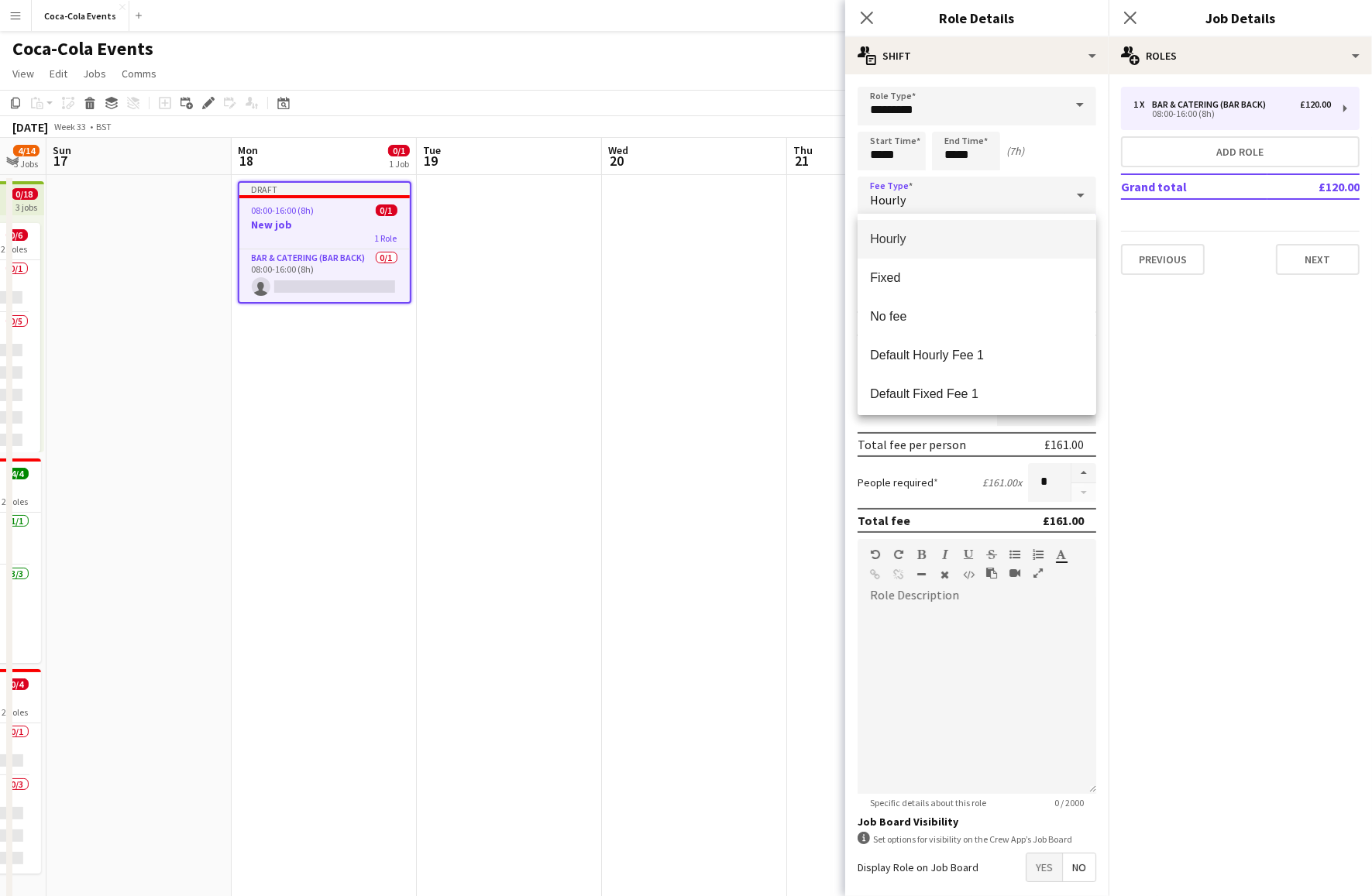
click at [1233, 415] on div at bounding box center [686, 448] width 1372 height 896
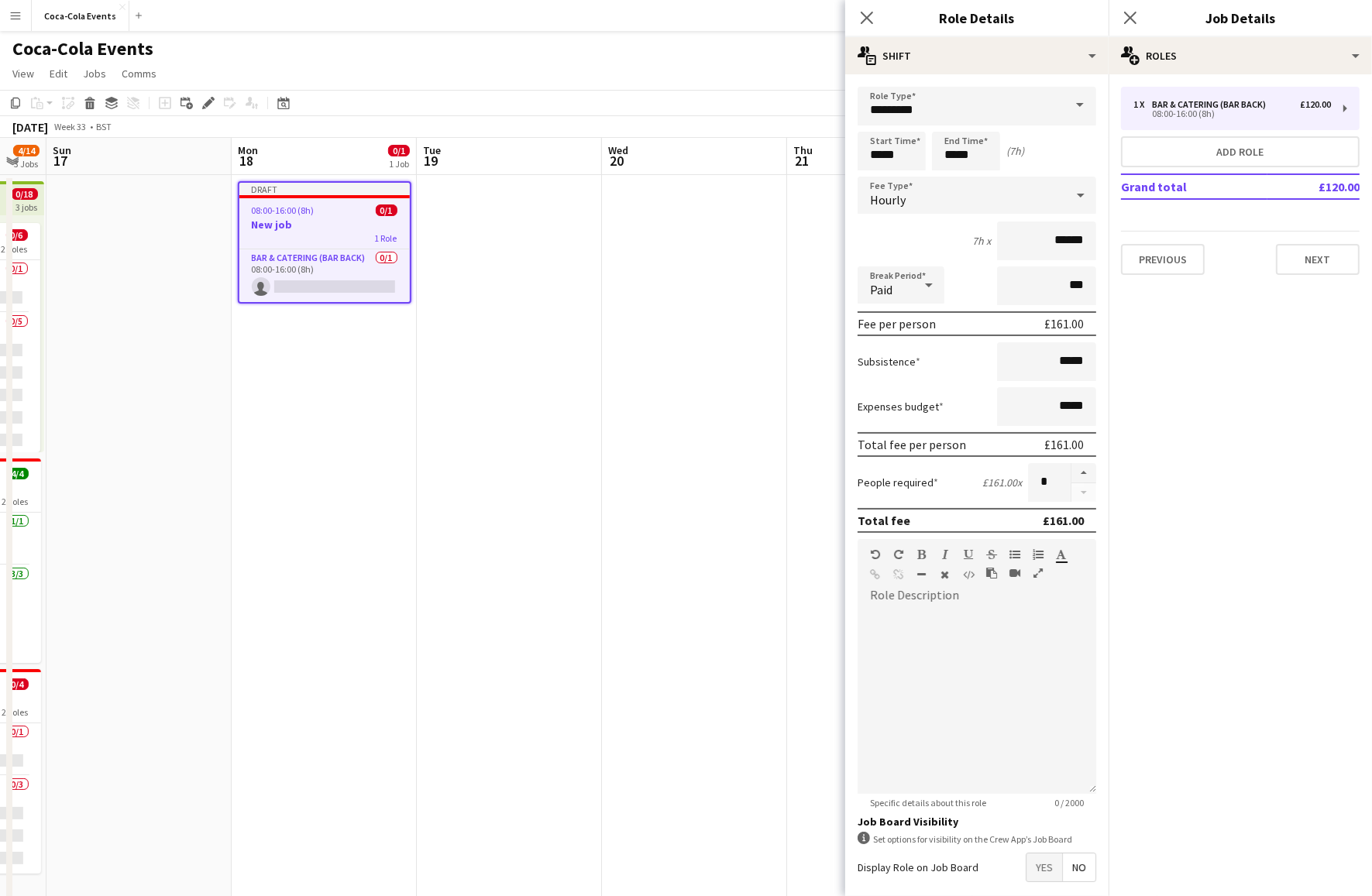
click at [934, 280] on icon at bounding box center [928, 285] width 19 height 31
click at [975, 363] on div at bounding box center [686, 448] width 1372 height 896
click at [925, 195] on div "Hourly" at bounding box center [961, 195] width 207 height 37
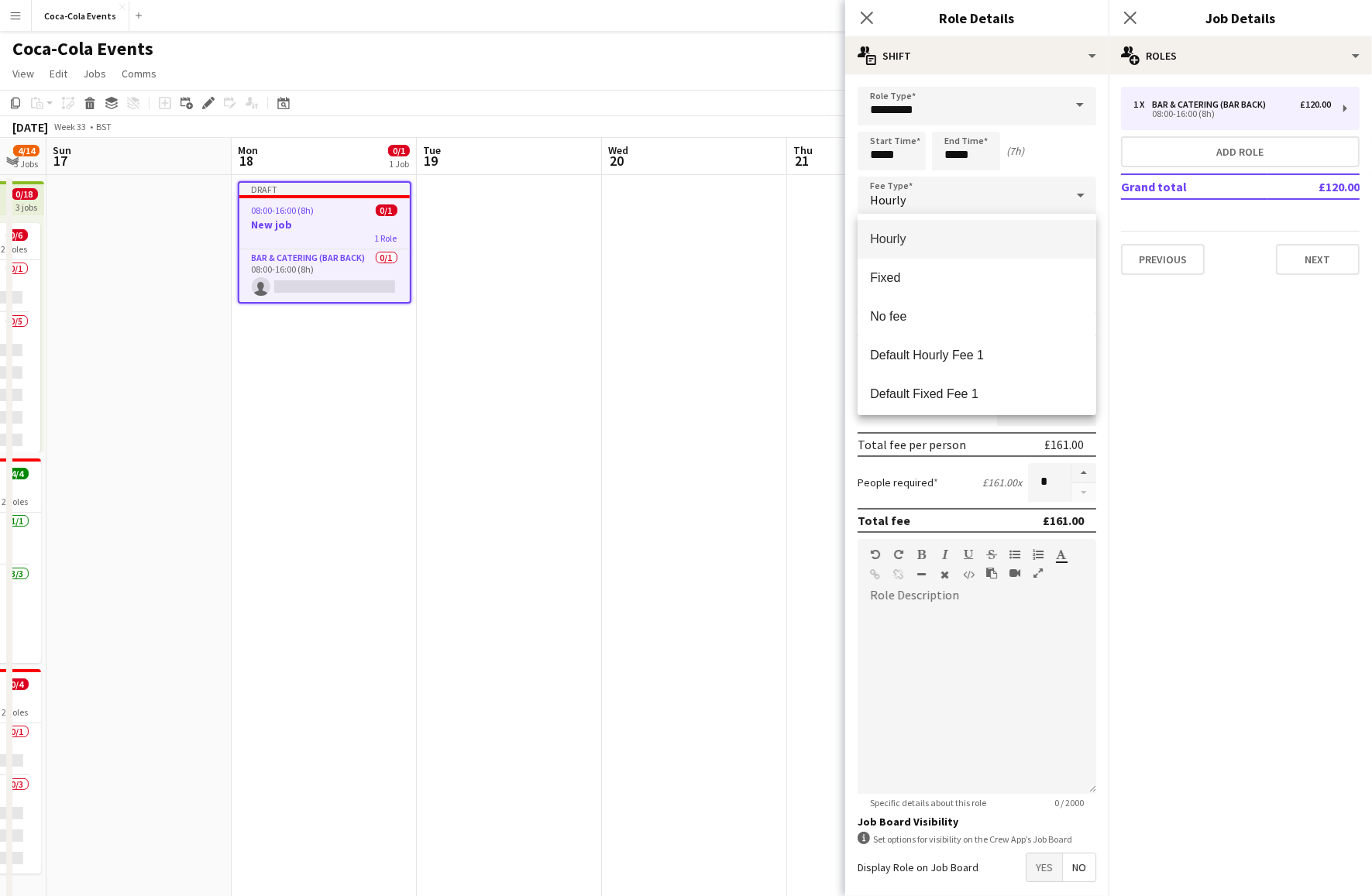
click at [1133, 416] on div at bounding box center [686, 448] width 1372 height 896
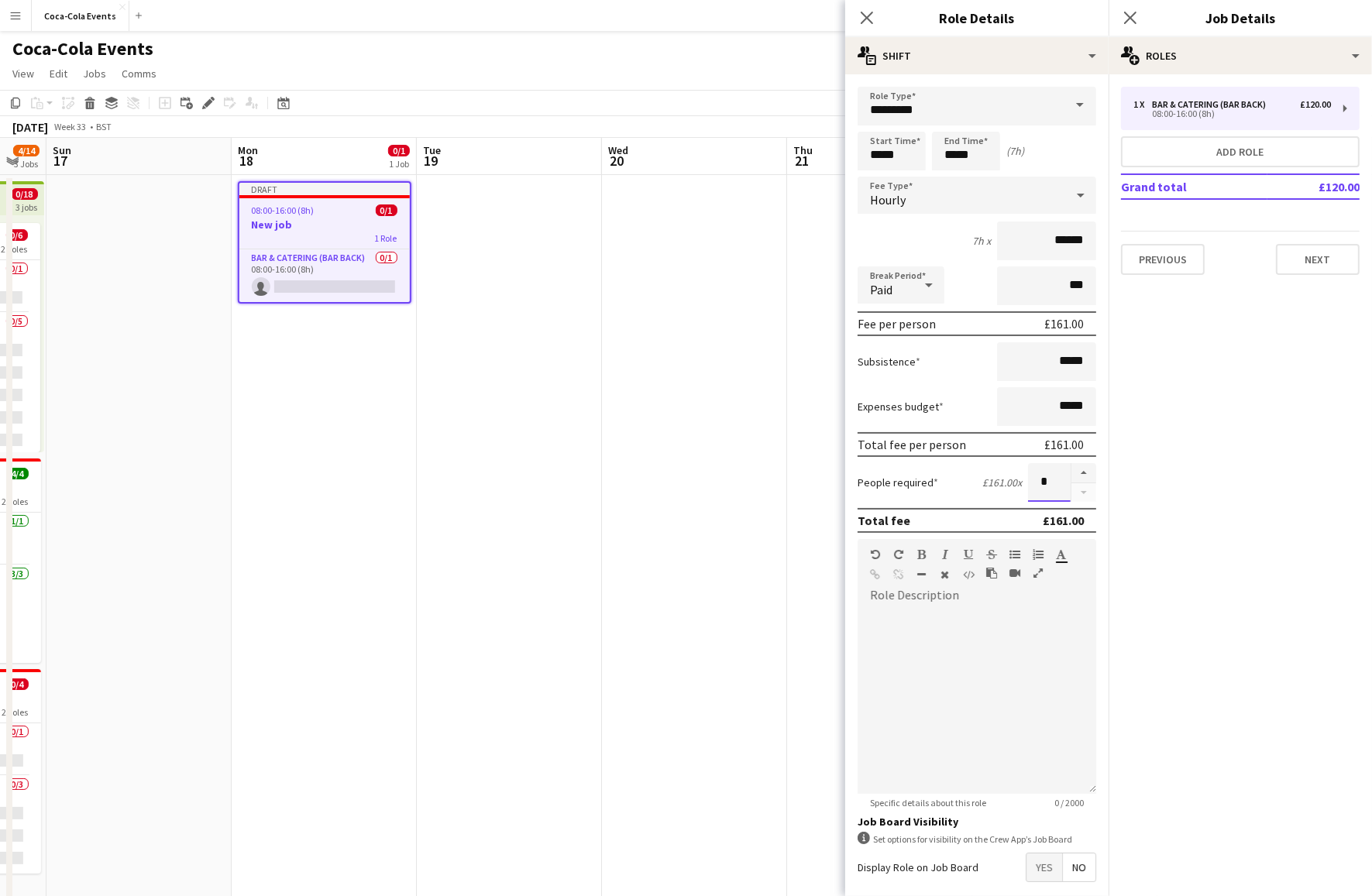
drag, startPoint x: 1055, startPoint y: 477, endPoint x: 1025, endPoint y: 478, distance: 30.0
click at [1025, 478] on div "People required £161.00 x *" at bounding box center [977, 483] width 239 height 39
click at [1047, 485] on input "*" at bounding box center [1050, 483] width 43 height 39
click at [965, 629] on div at bounding box center [977, 700] width 239 height 186
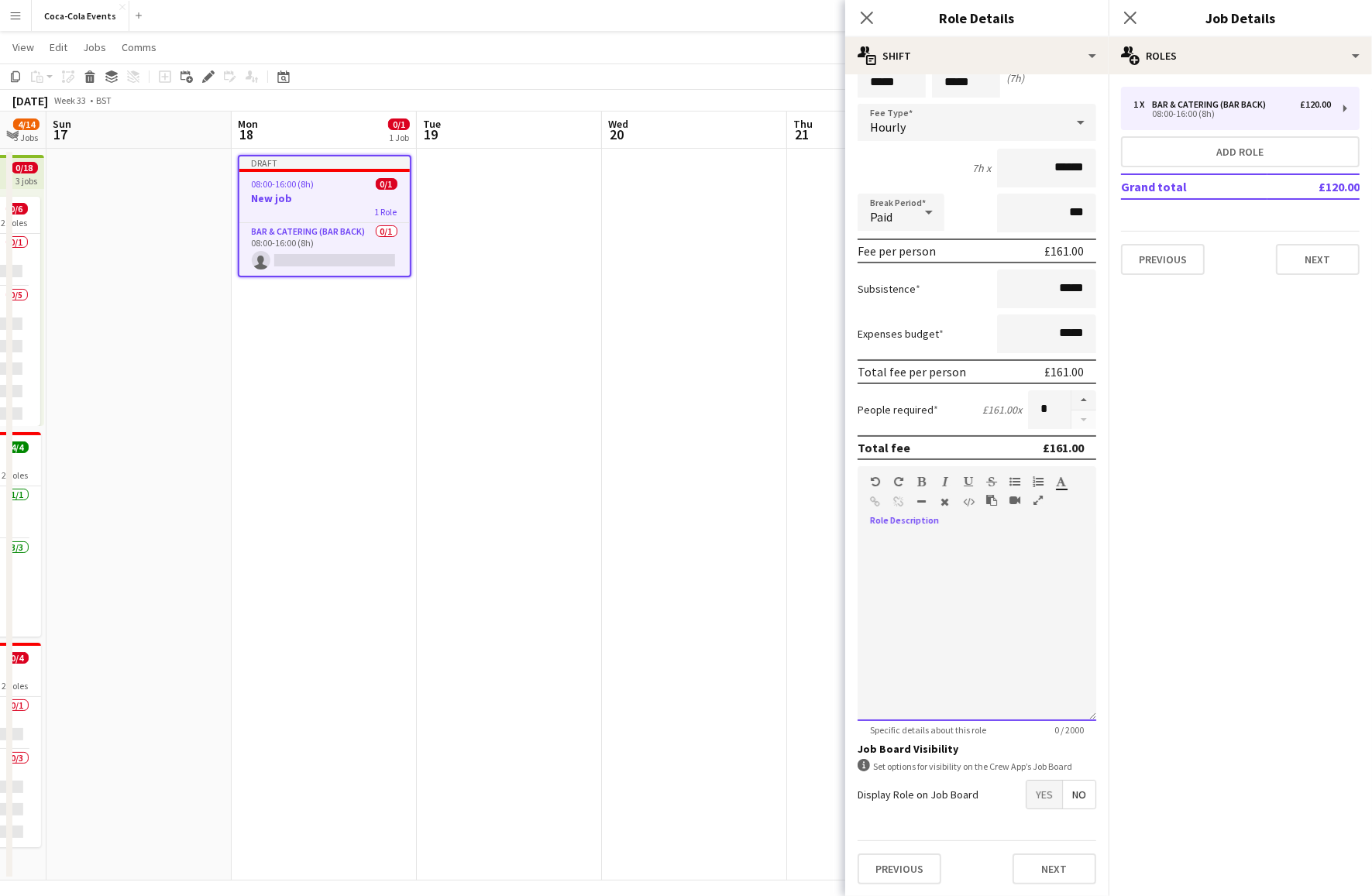
scroll to position [36, 0]
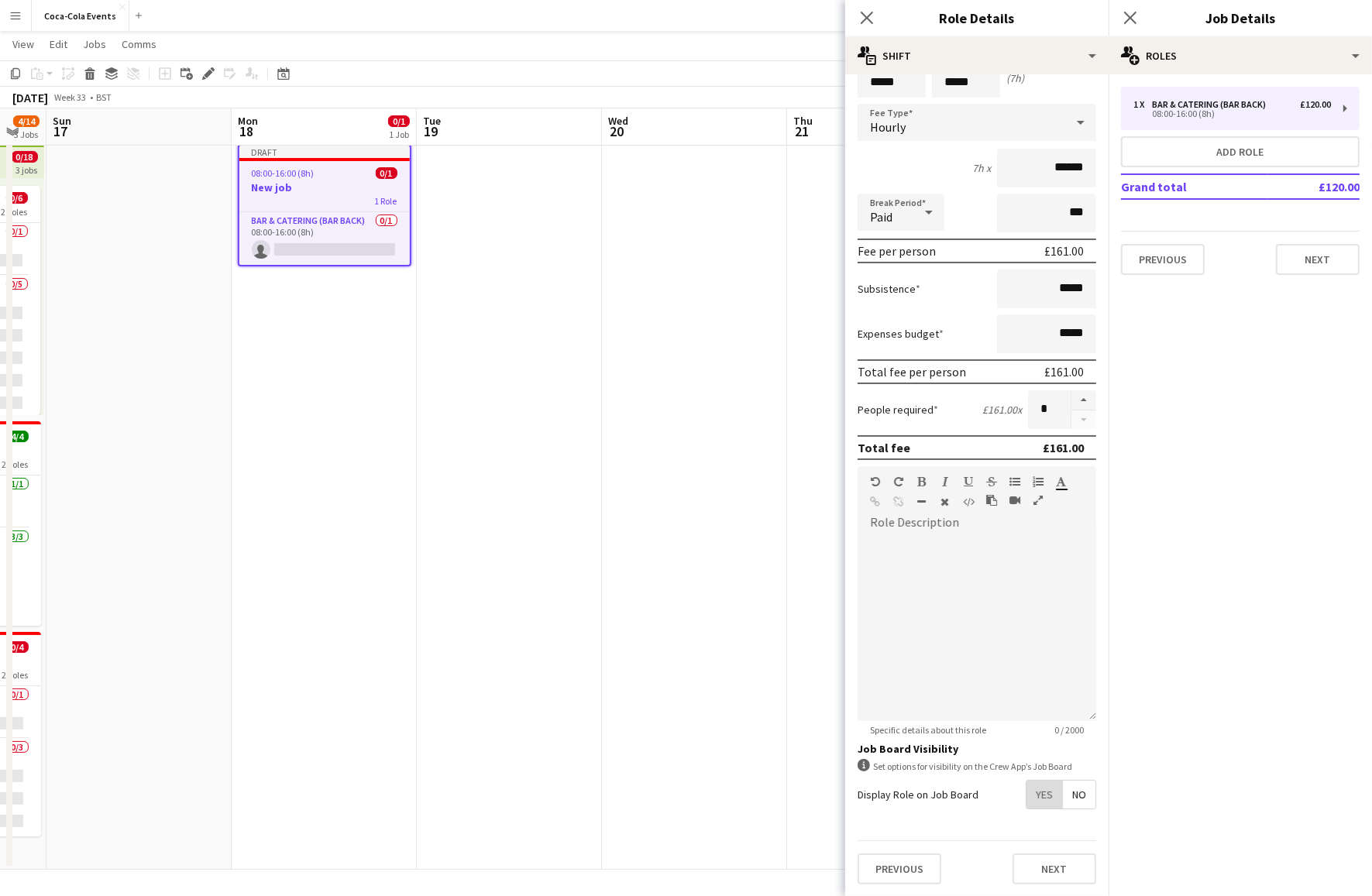
click at [1040, 796] on span "Yes" at bounding box center [1044, 795] width 36 height 28
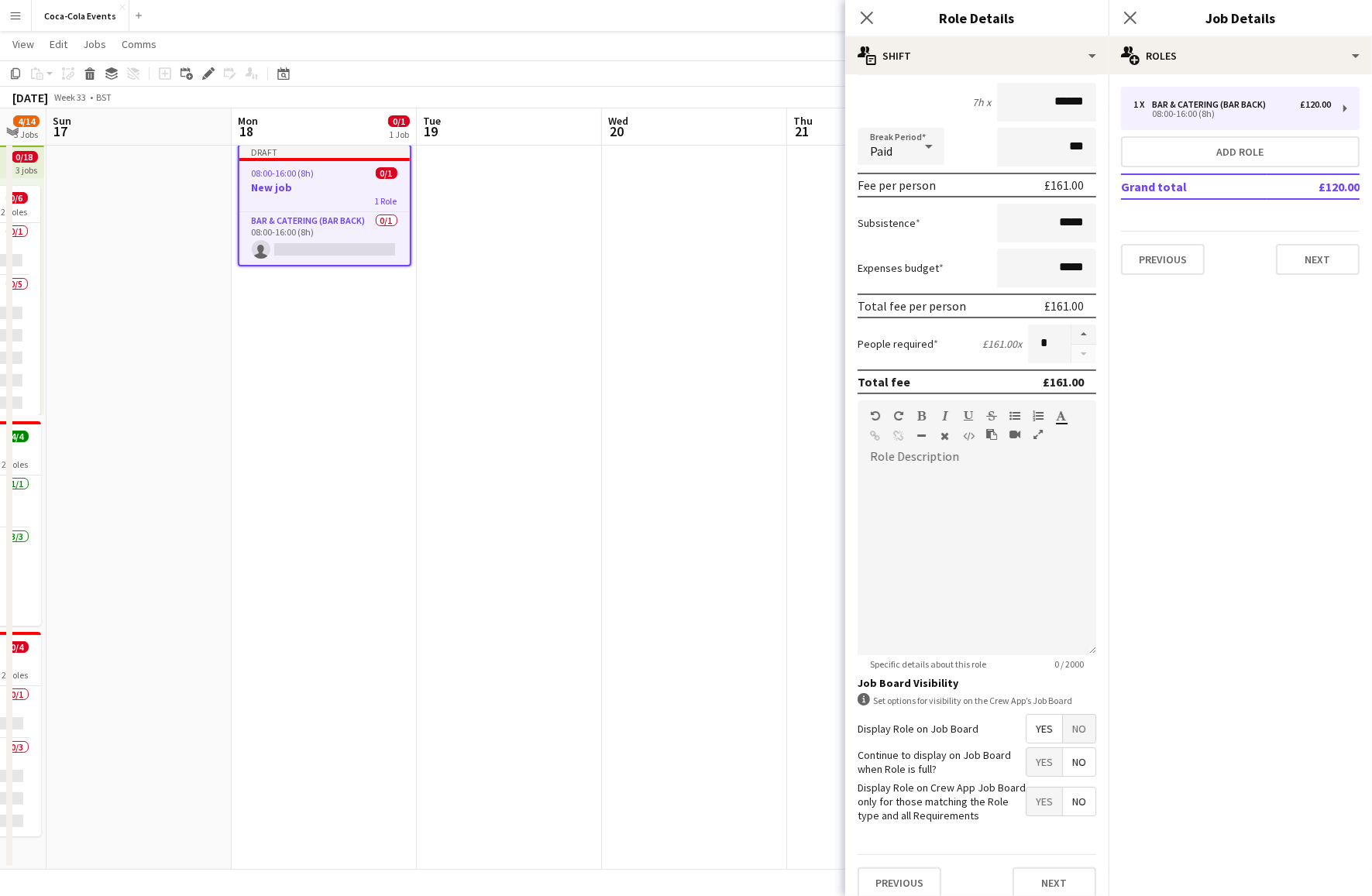
scroll to position [0, 0]
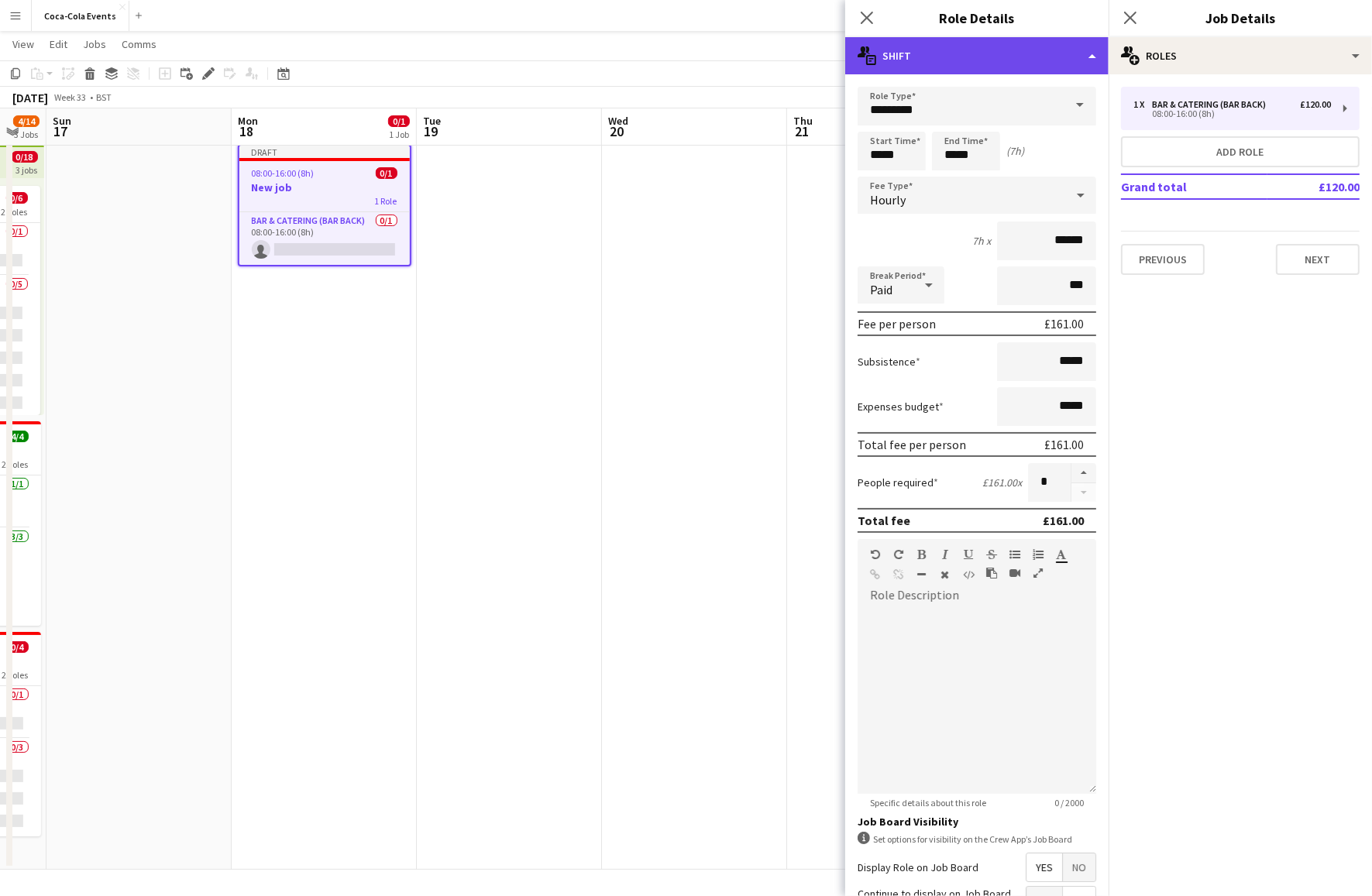
click at [926, 58] on div "multiple-actions-text Shift" at bounding box center [977, 56] width 263 height 37
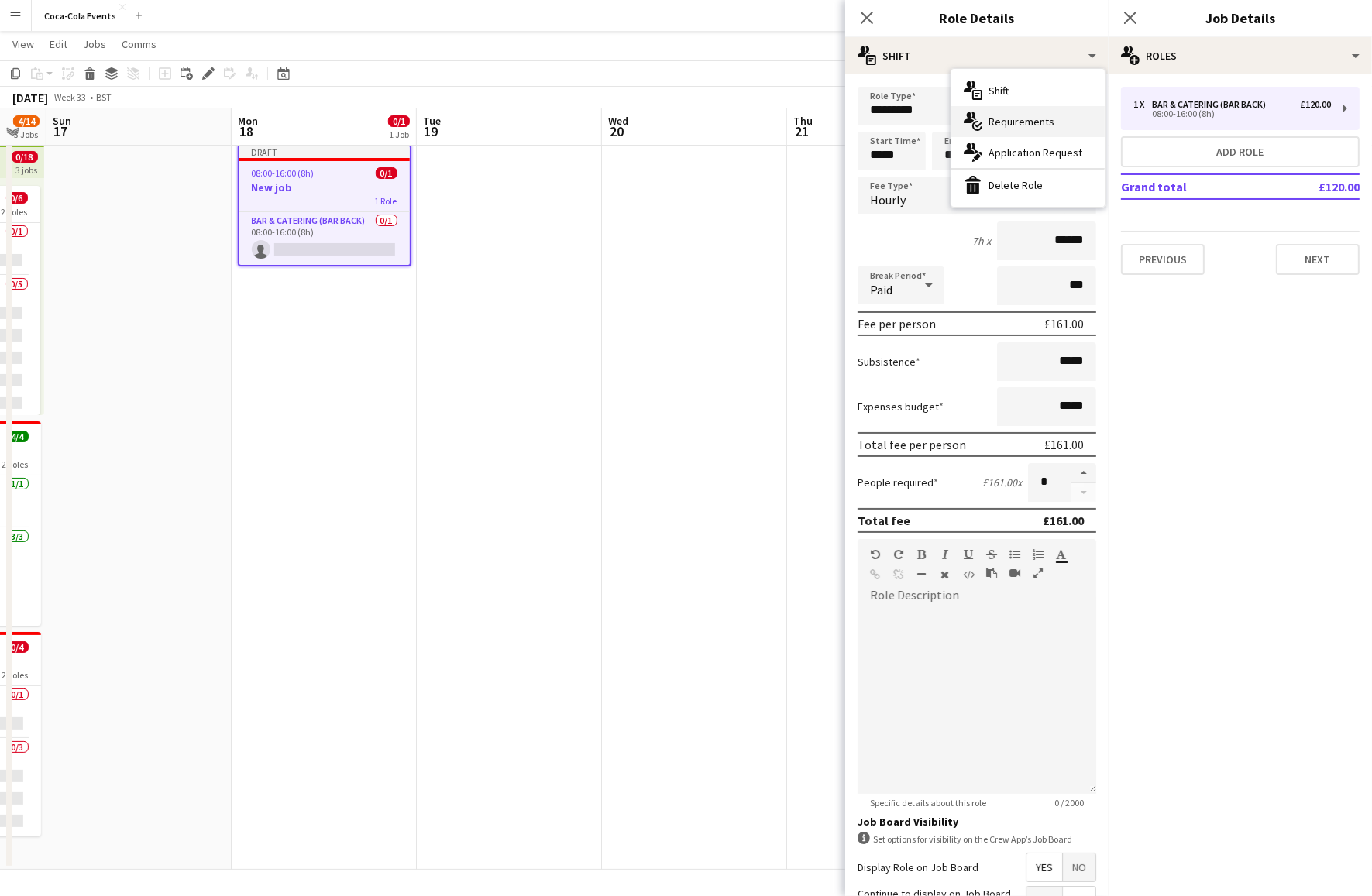
click at [1007, 122] on div "multiple-actions-check-2 Requirements" at bounding box center [1028, 122] width 154 height 31
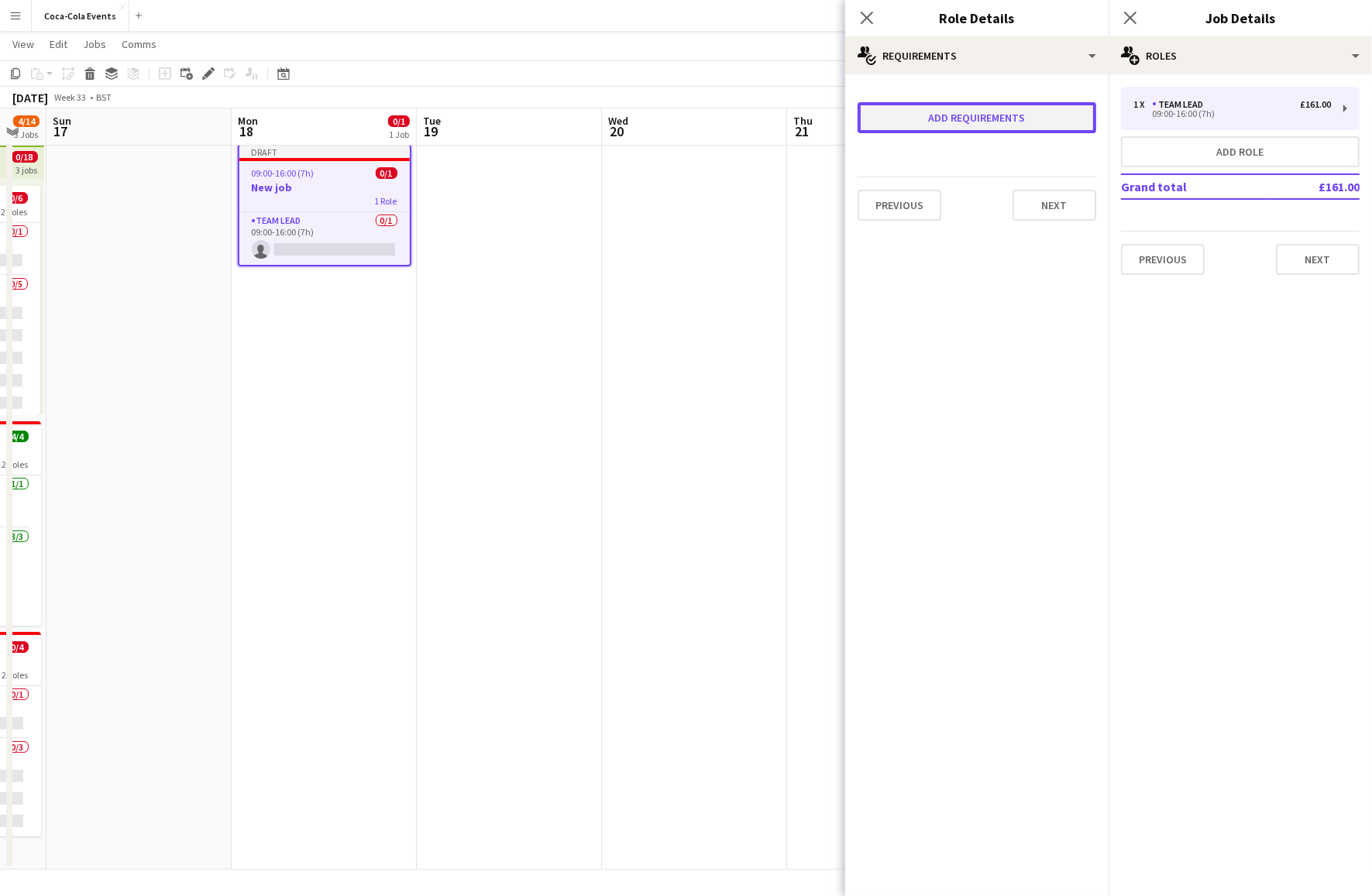
click at [976, 126] on button "Add requirements" at bounding box center [977, 118] width 239 height 31
click at [959, 131] on div "Please select" at bounding box center [961, 132] width 189 height 37
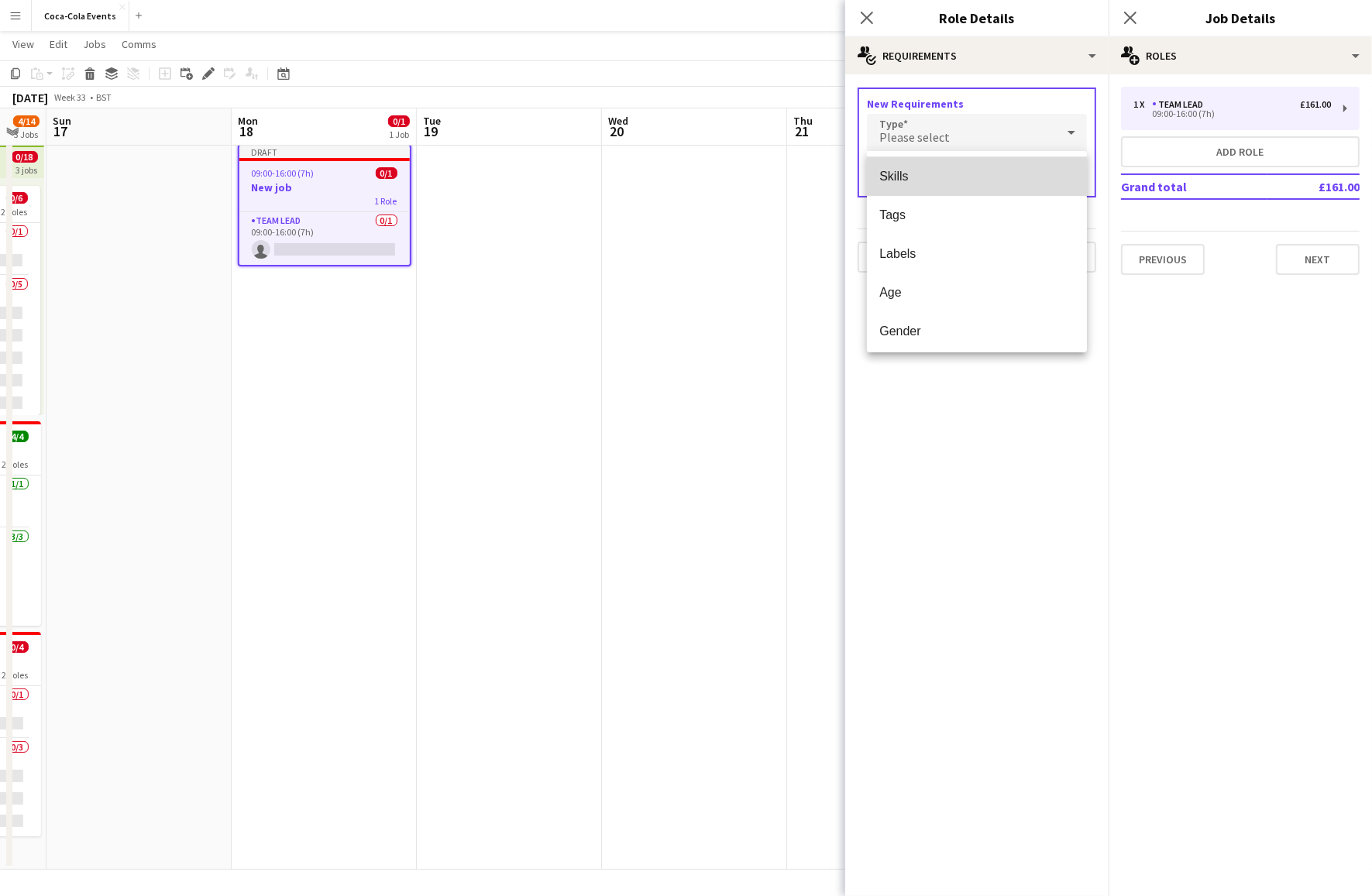
click at [922, 176] on span "Skills" at bounding box center [977, 175] width 195 height 15
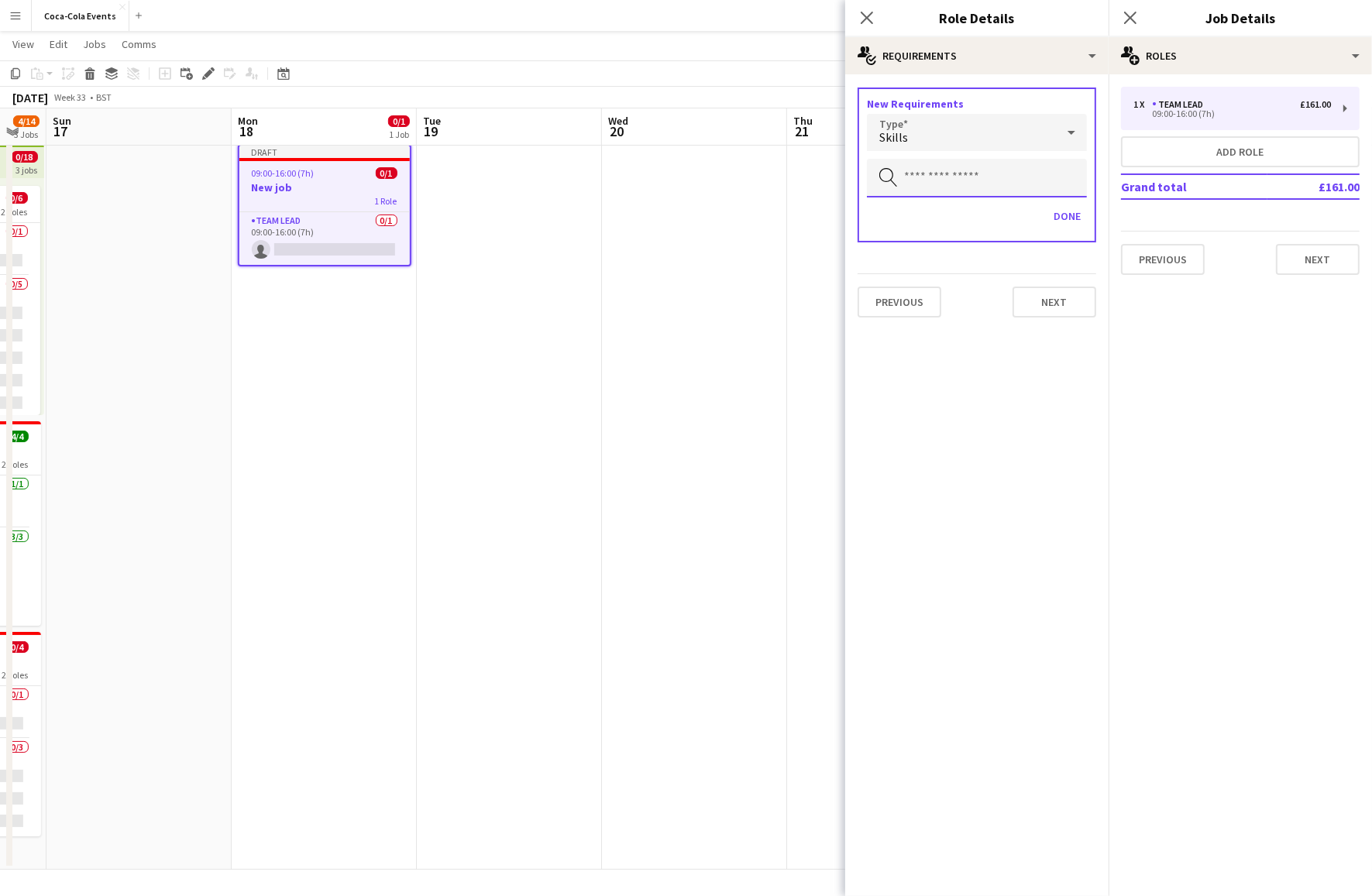
click at [938, 175] on input "text" at bounding box center [977, 178] width 220 height 39
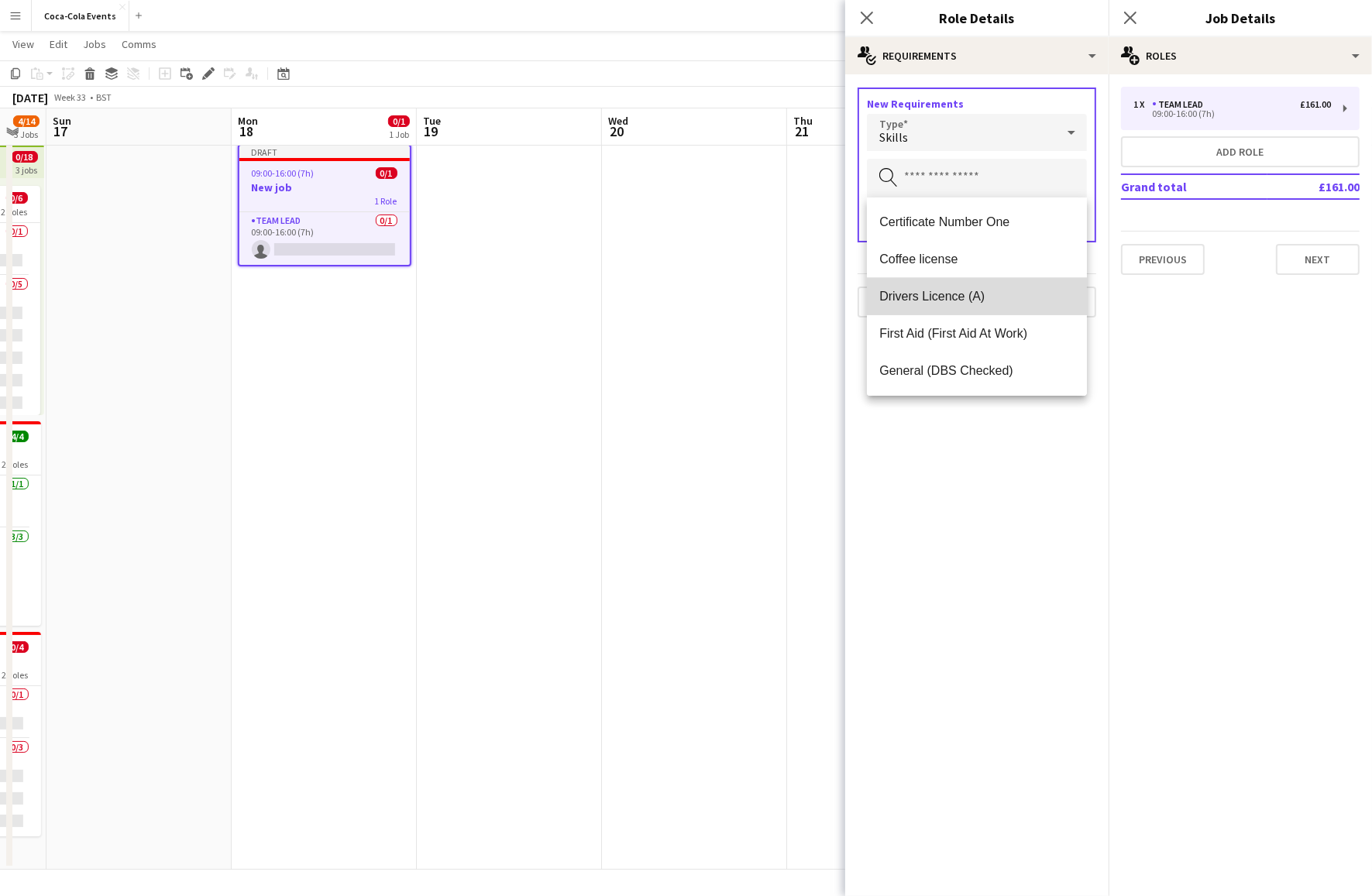
click at [975, 294] on span "Drivers Licence (A)" at bounding box center [977, 296] width 195 height 15
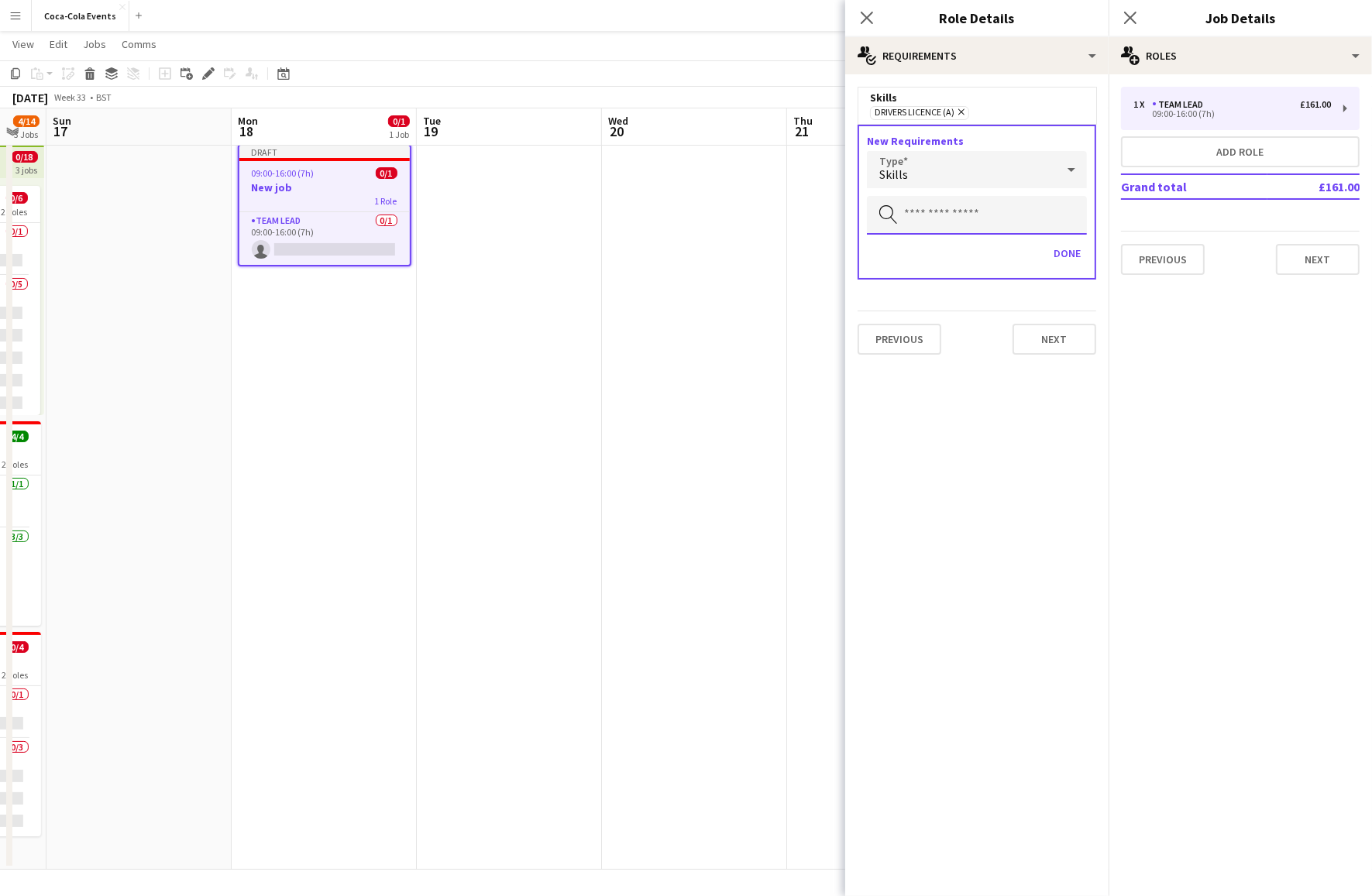
click at [932, 216] on input "text" at bounding box center [977, 215] width 220 height 39
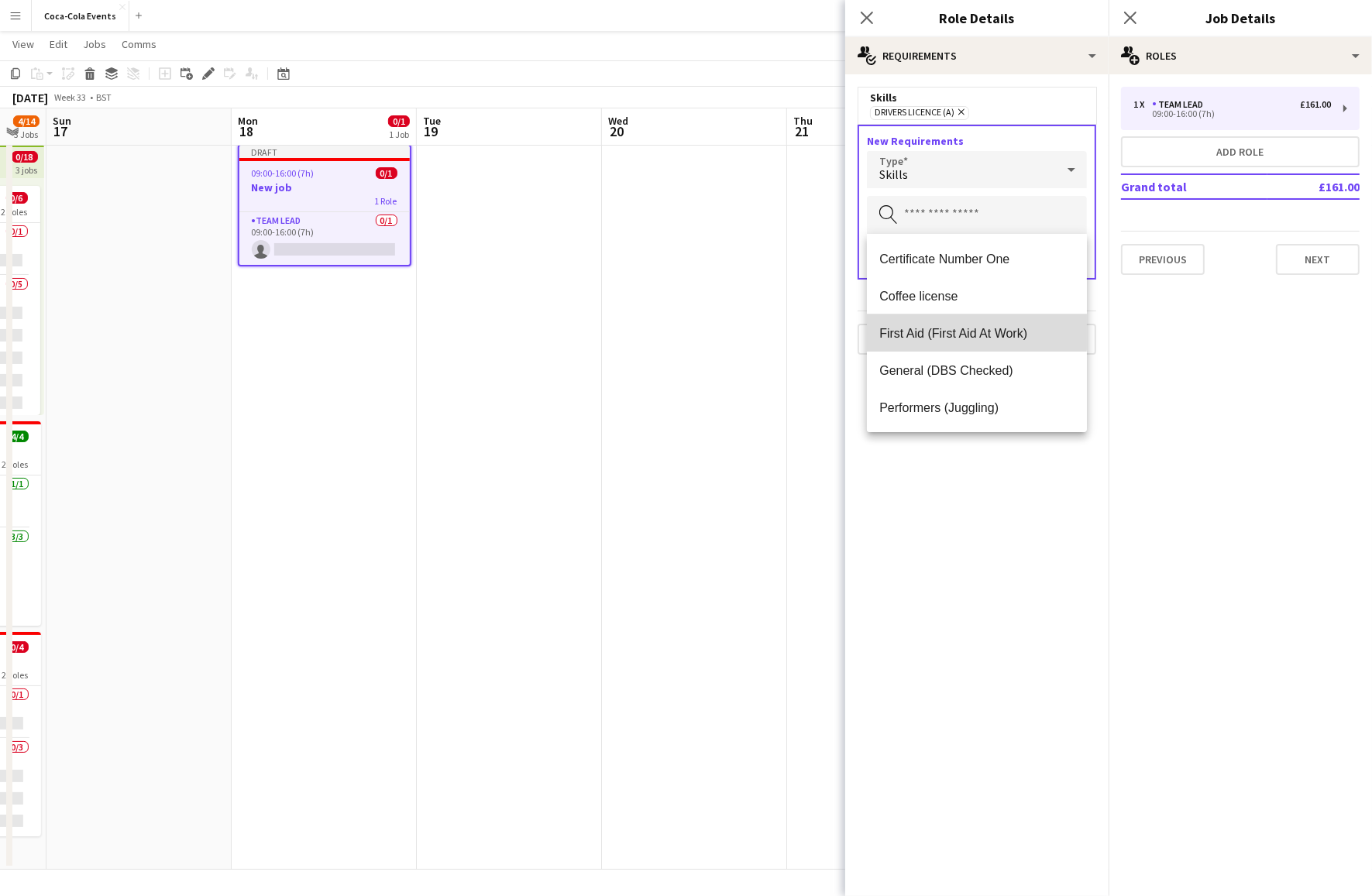
click at [958, 331] on span "First Aid (First Aid At Work)" at bounding box center [977, 333] width 195 height 15
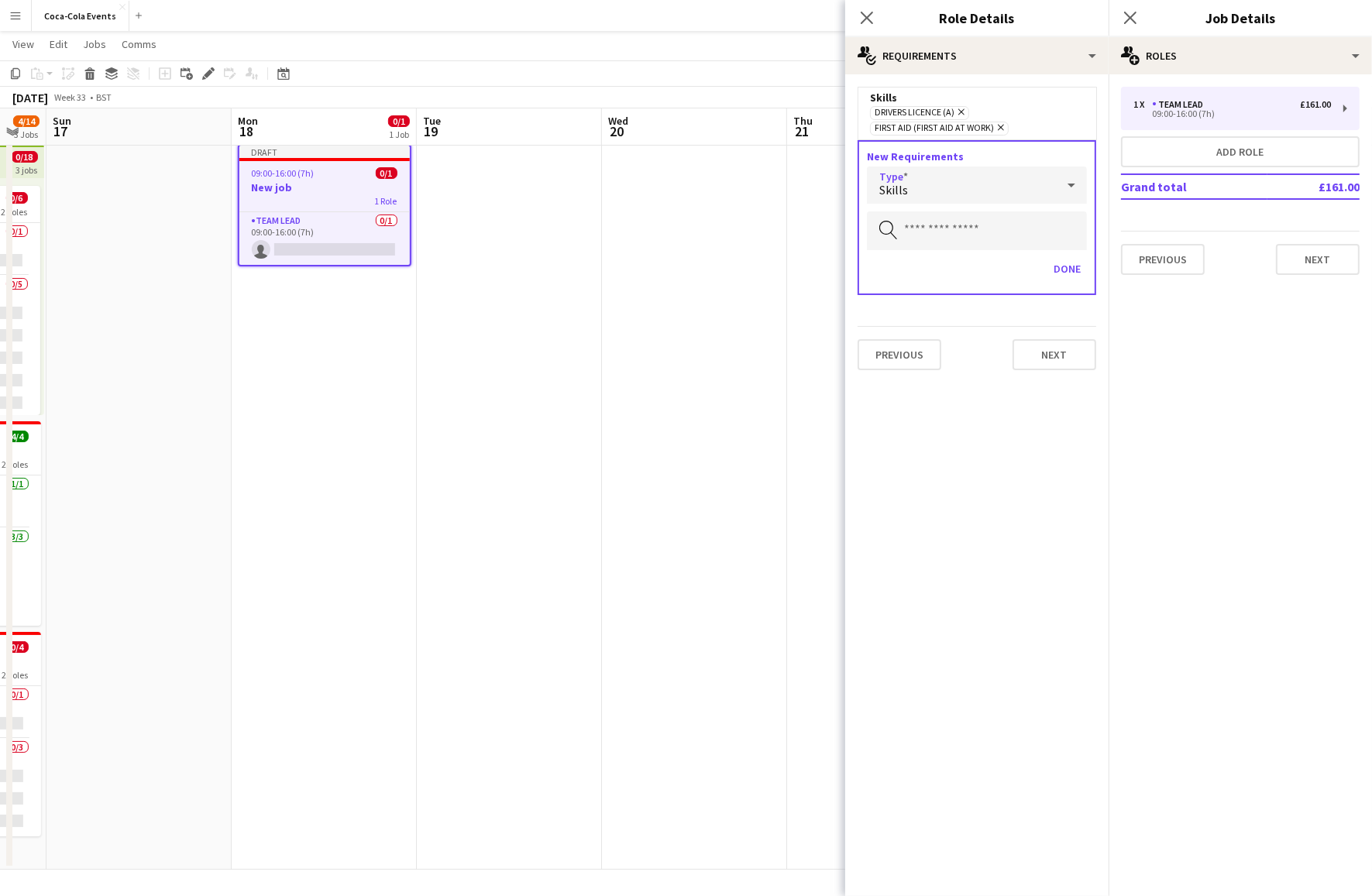
click at [925, 191] on div "Skills" at bounding box center [961, 185] width 189 height 37
click at [933, 270] on span "Tags" at bounding box center [977, 266] width 195 height 15
click at [922, 229] on input "text" at bounding box center [977, 231] width 220 height 39
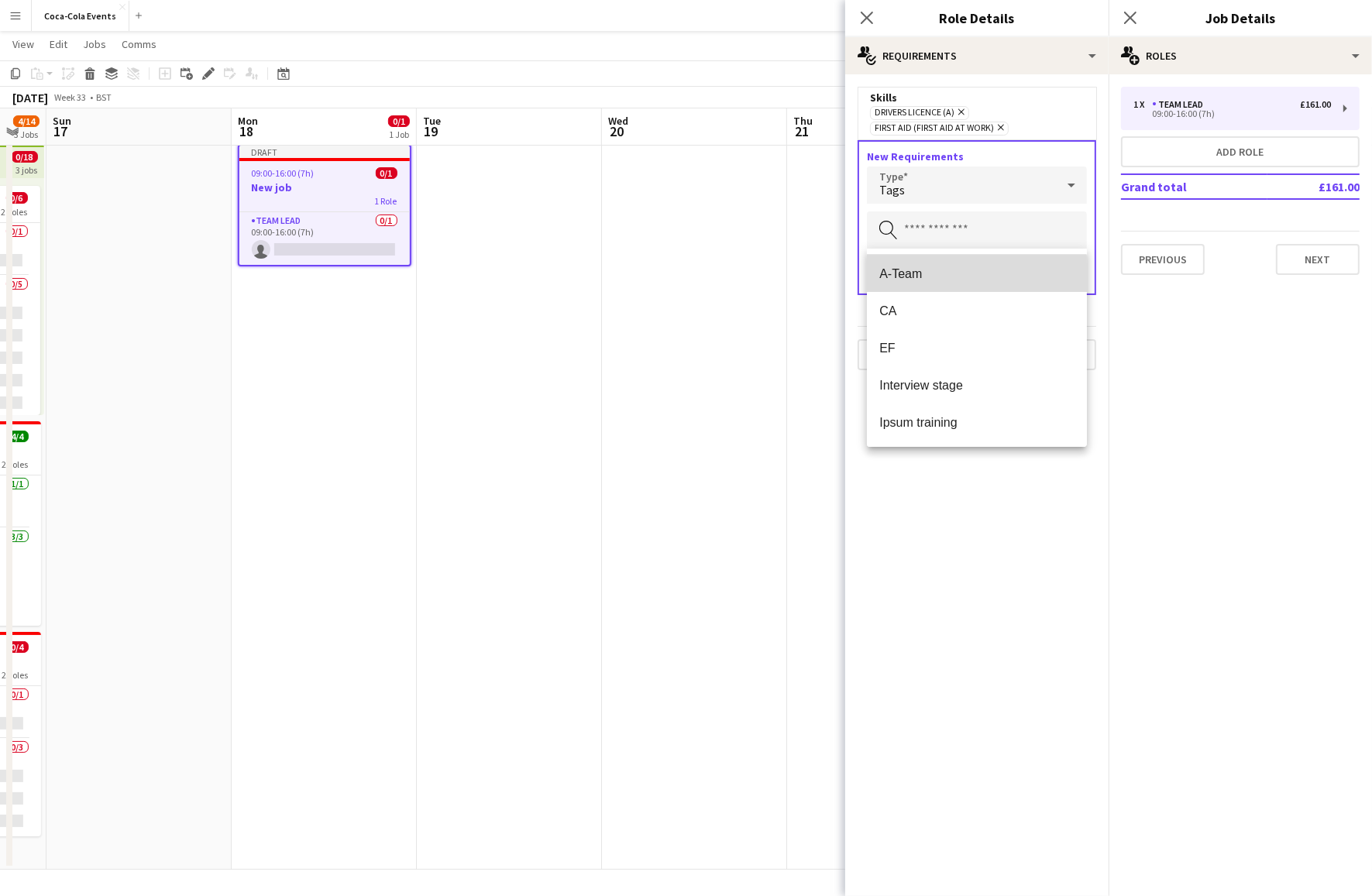
click at [934, 279] on span "A-Team" at bounding box center [977, 274] width 195 height 15
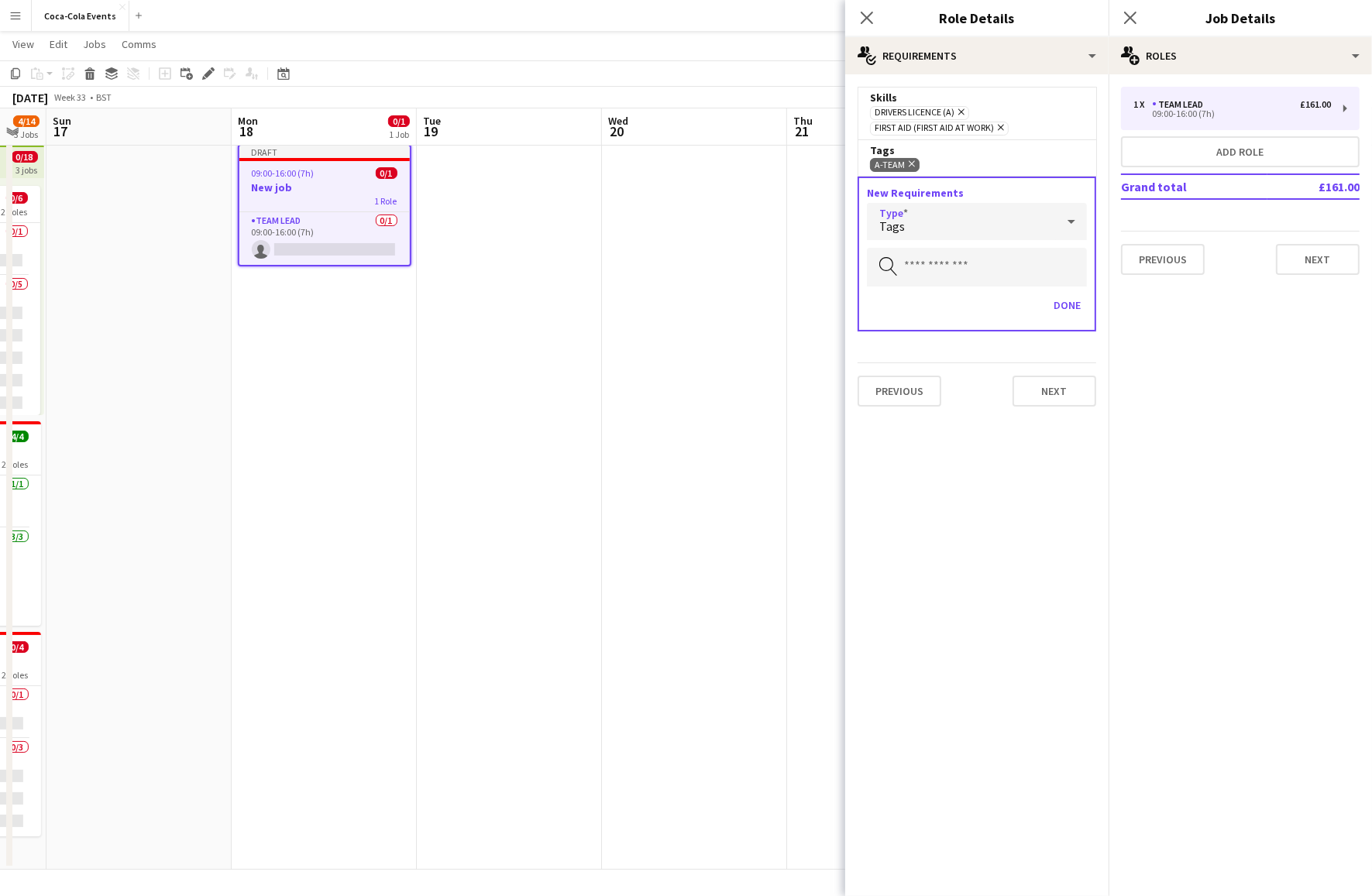
click at [909, 233] on div "Tags" at bounding box center [961, 221] width 189 height 37
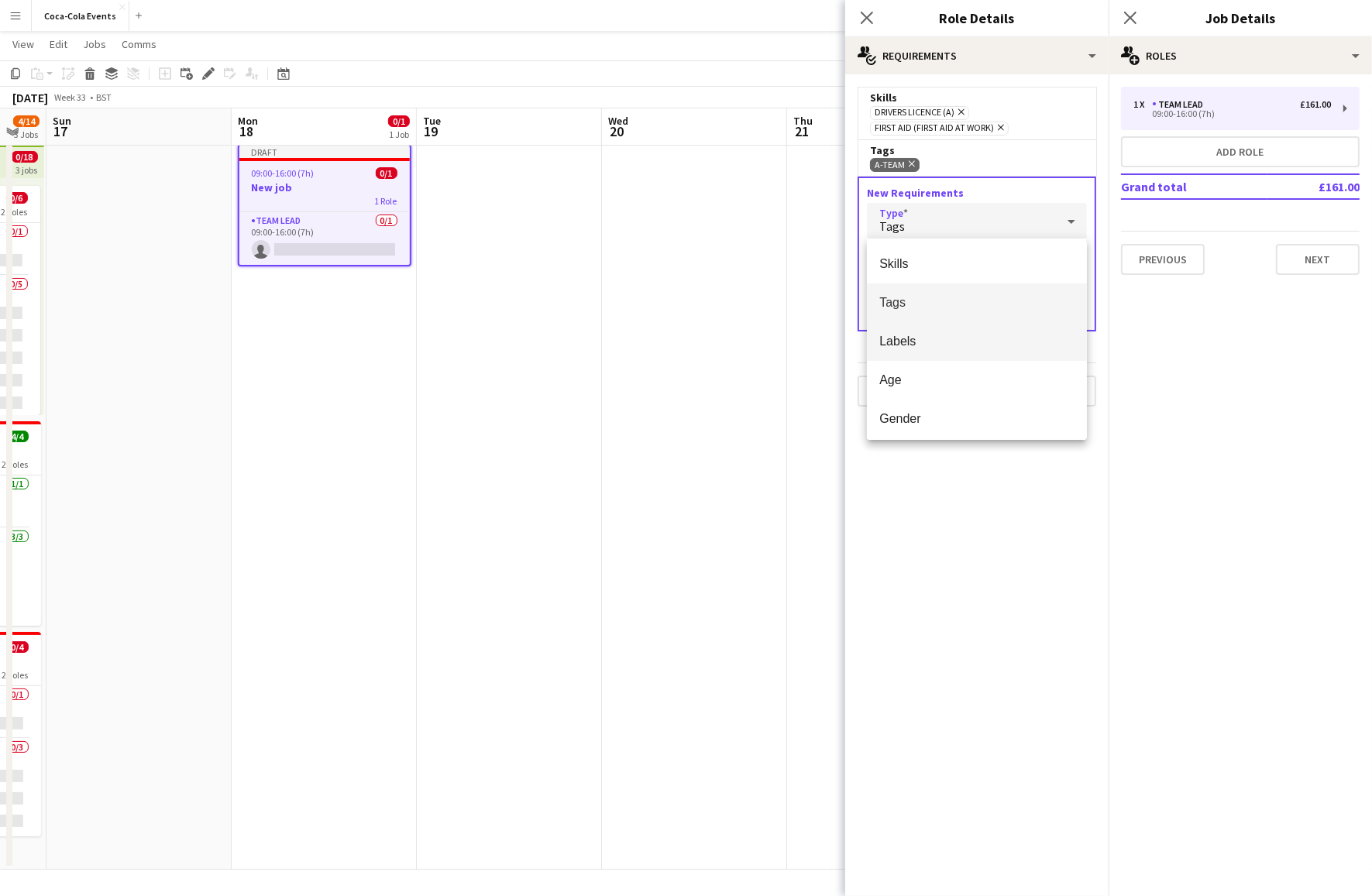
click at [911, 339] on span "Labels" at bounding box center [977, 341] width 195 height 15
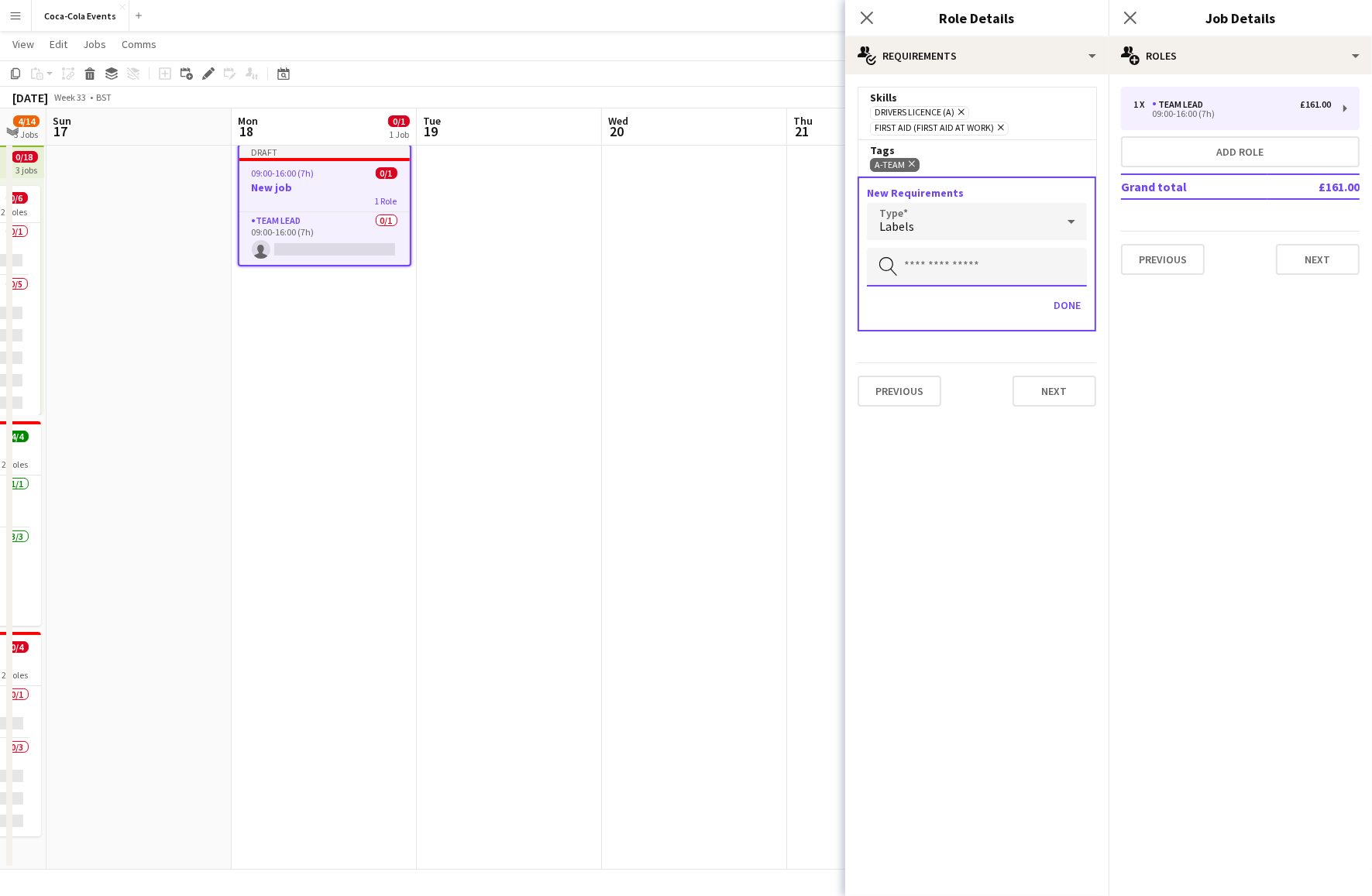
click at [923, 268] on input "text" at bounding box center [977, 268] width 220 height 39
type input "****"
click at [905, 317] on mat-option "coca-cola" at bounding box center [977, 310] width 220 height 37
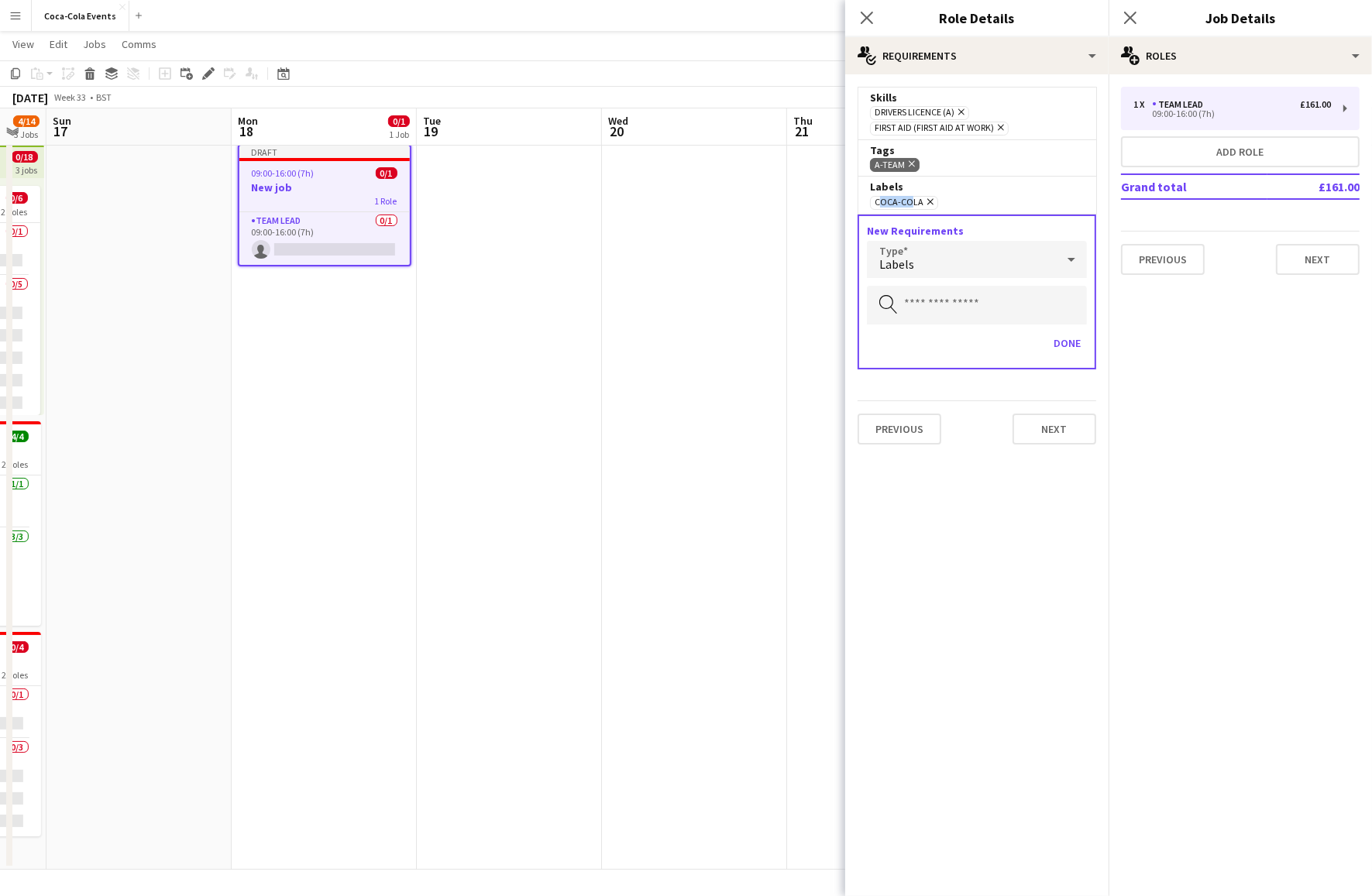
drag, startPoint x: 907, startPoint y: 203, endPoint x: 872, endPoint y: 203, distance: 35.0
click at [872, 203] on span "coca-cola Remove" at bounding box center [904, 203] width 68 height 14
click at [975, 377] on form "Skills Drivers Licence (A) Remove First Aid (First Aid At Work) Remove Tags A-T…" at bounding box center [977, 272] width 263 height 370
drag, startPoint x: 970, startPoint y: 205, endPoint x: 853, endPoint y: 84, distance: 168.3
click at [853, 84] on div "Skills Drivers Licence (A) Remove First Aid (First Aid At Work) Remove Tags A-T…" at bounding box center [977, 265] width 263 height 383
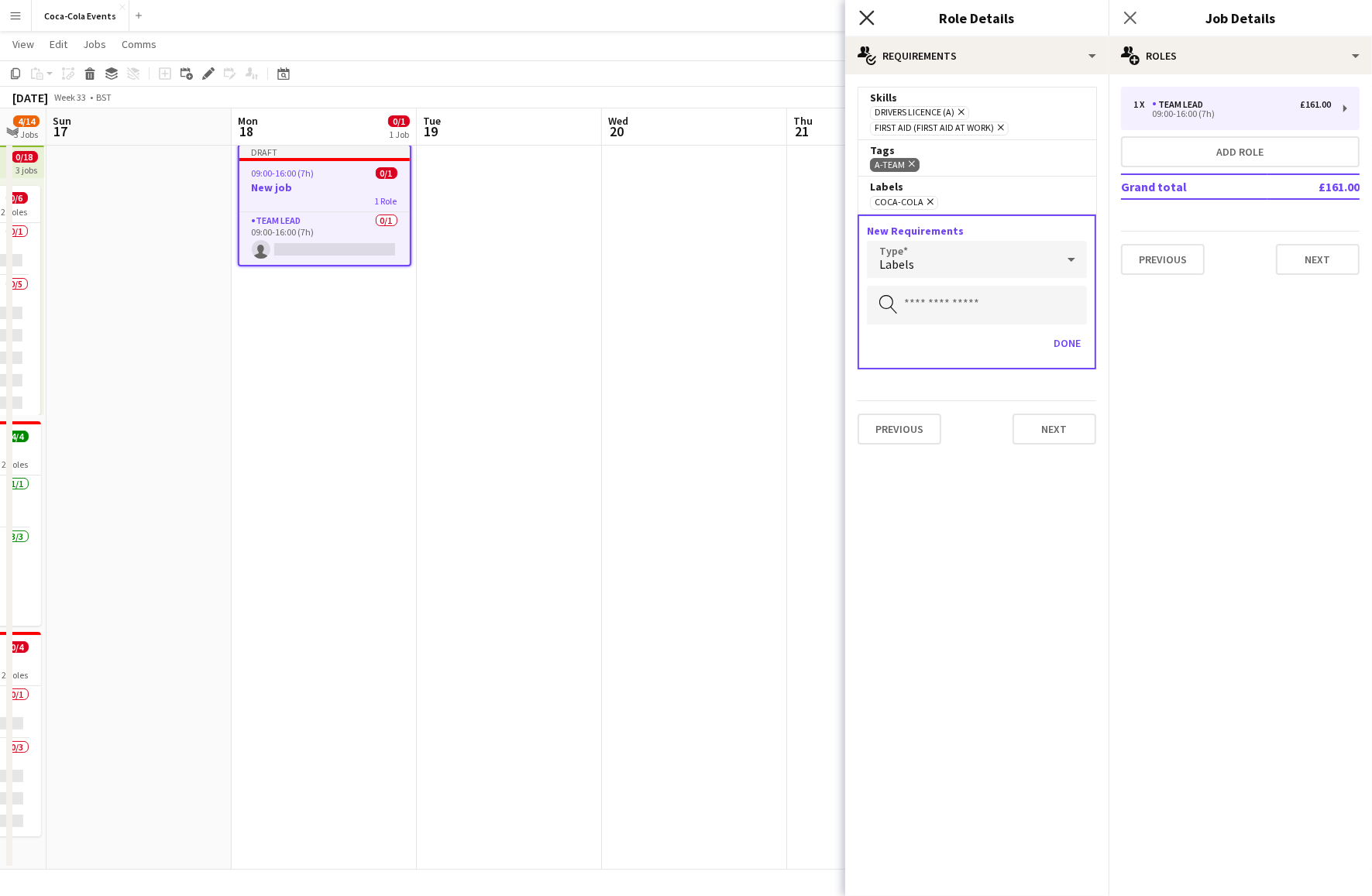
click at [868, 18] on icon at bounding box center [866, 17] width 15 height 15
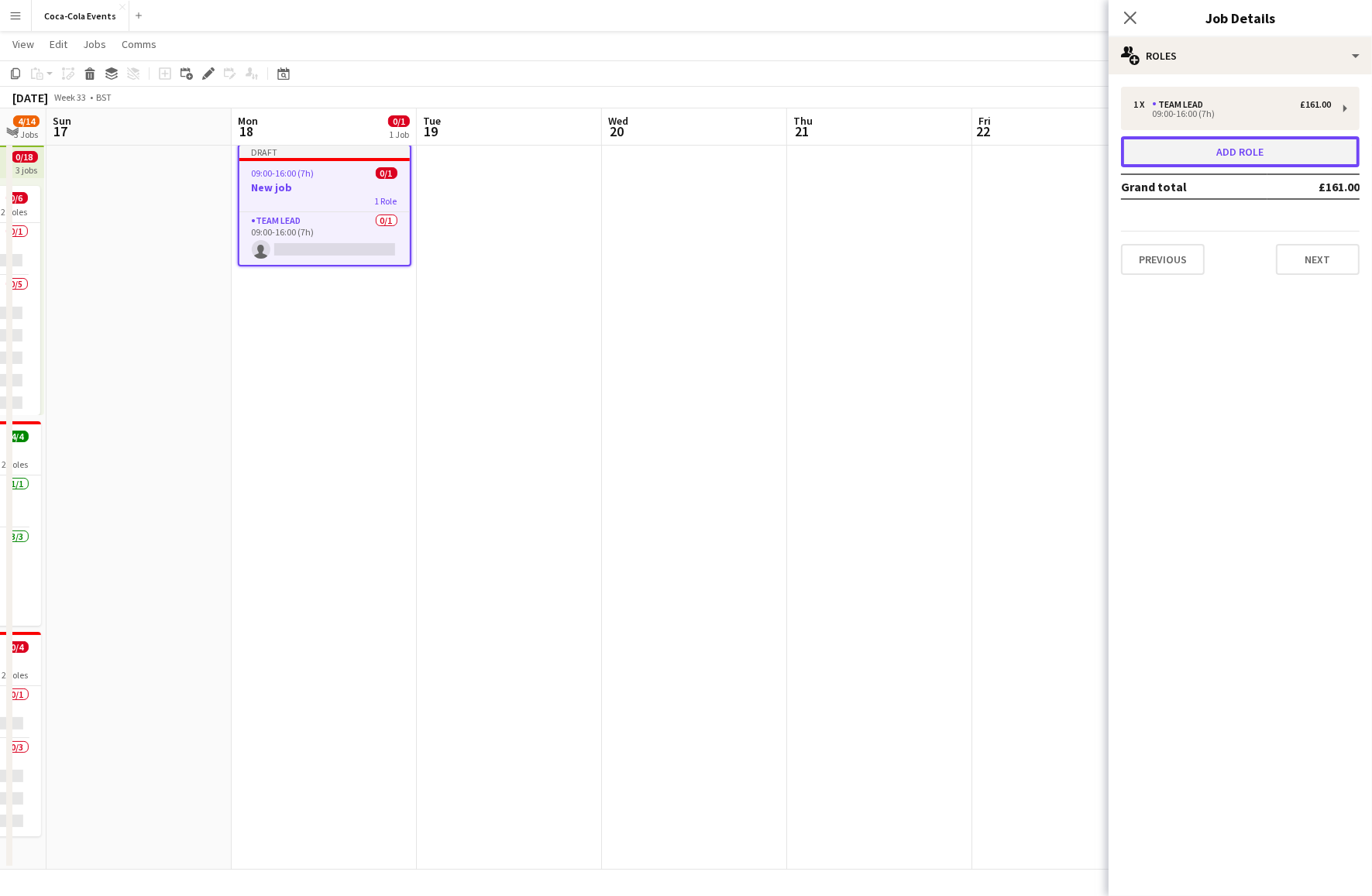
click at [1174, 142] on button "Add role" at bounding box center [1240, 152] width 239 height 31
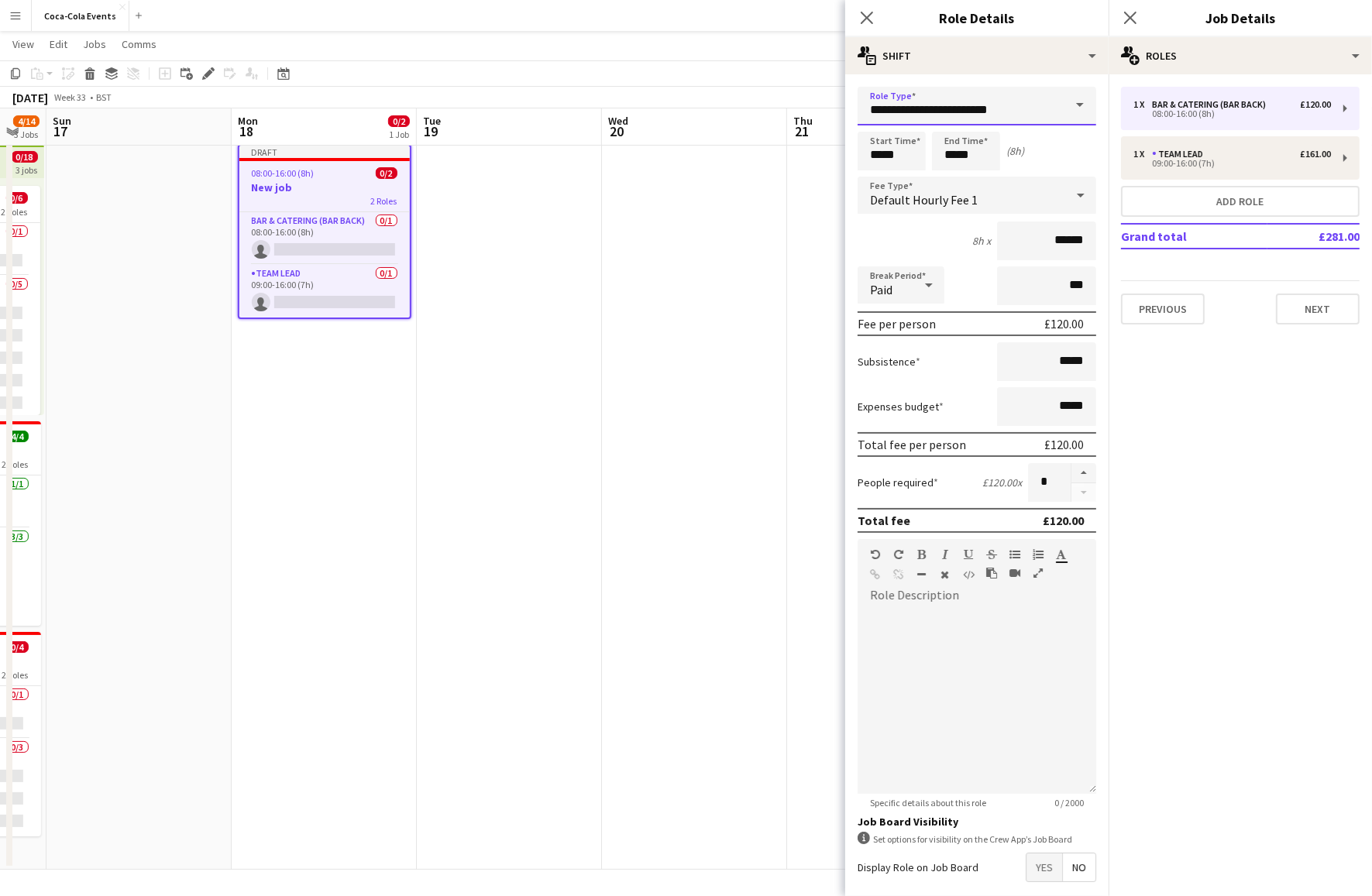
click at [980, 104] on input "**********" at bounding box center [977, 106] width 239 height 39
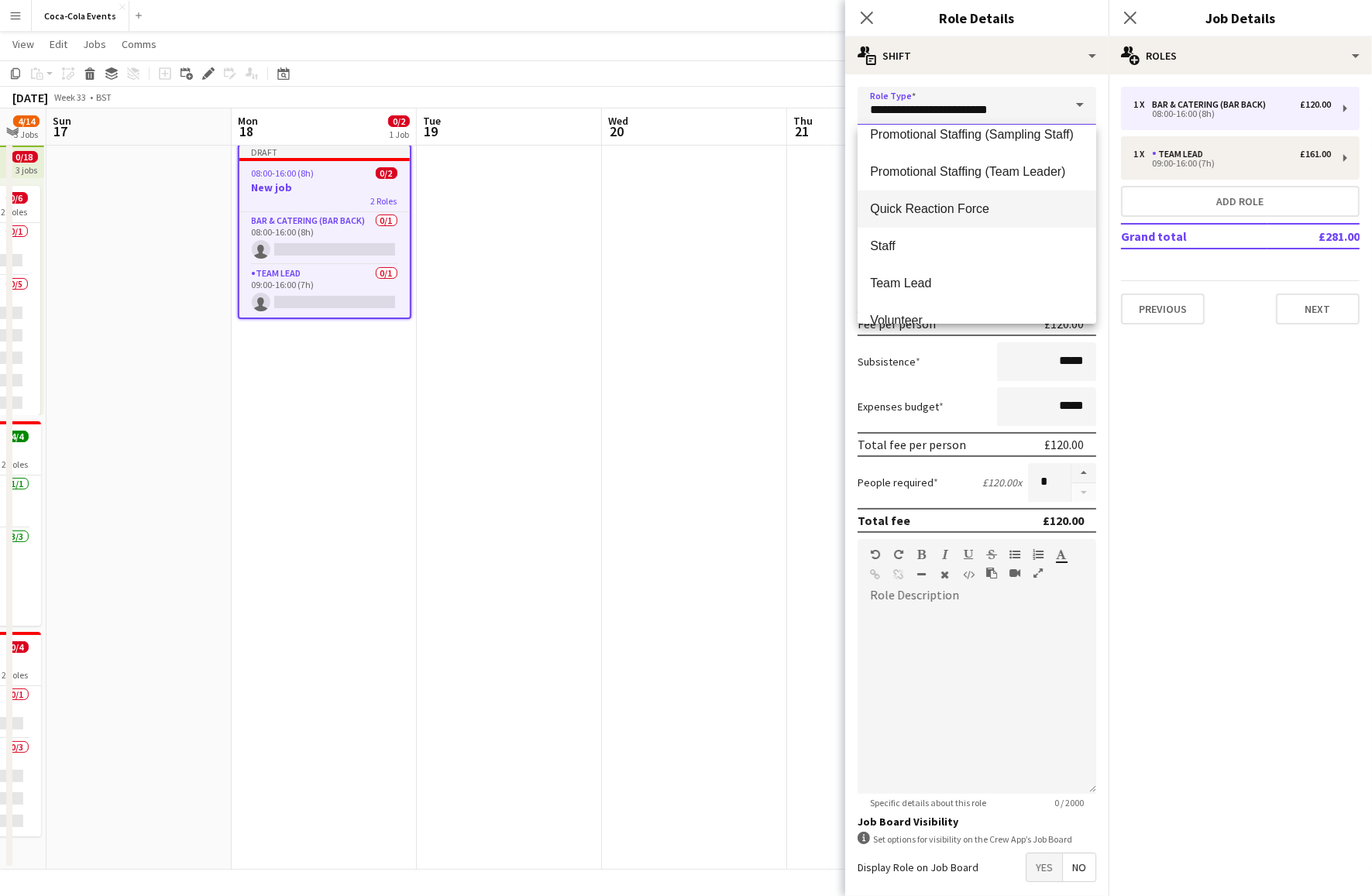
scroll to position [669, 0]
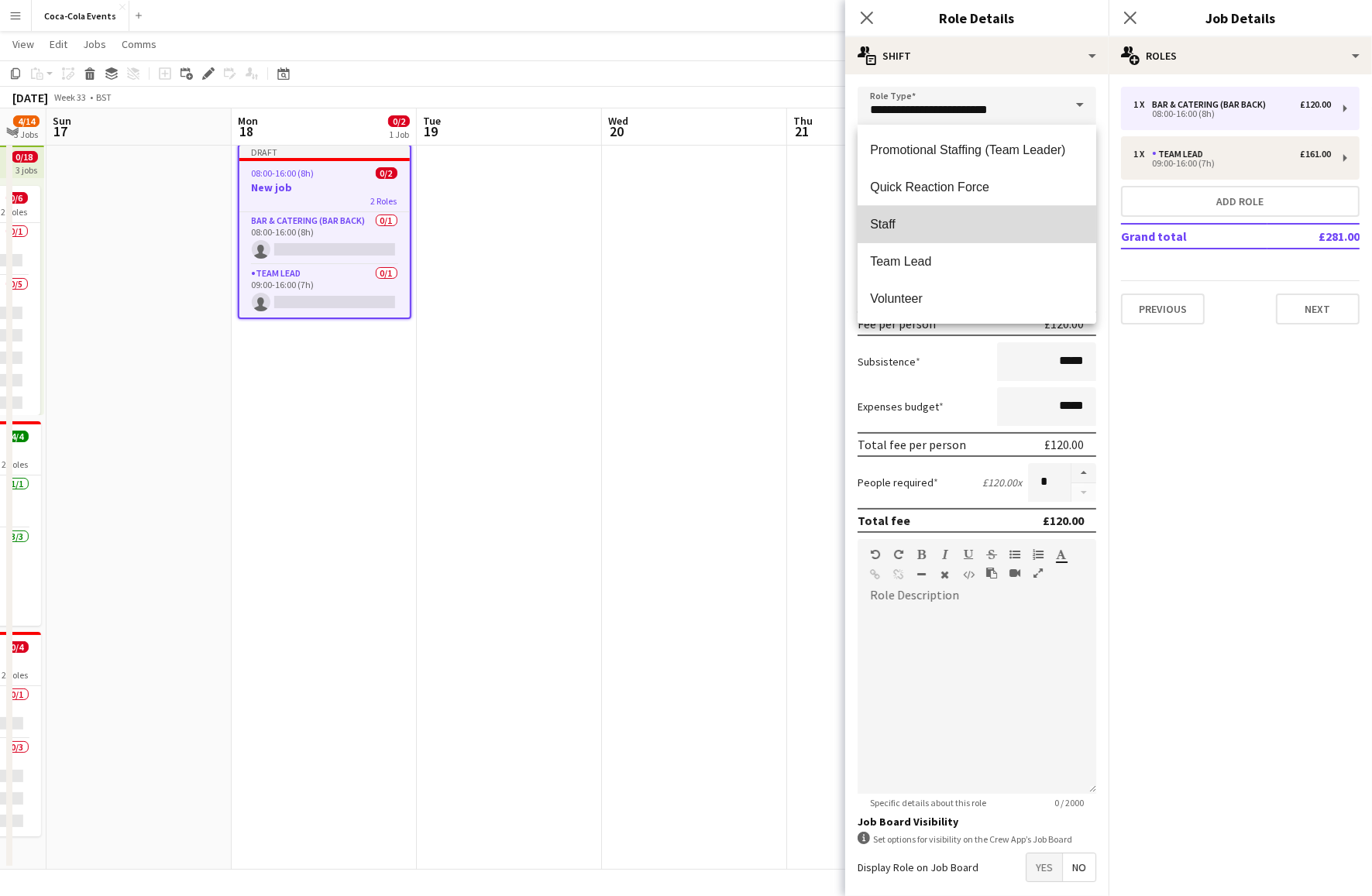
click at [928, 226] on span "Staff" at bounding box center [977, 224] width 214 height 15
type input "*****"
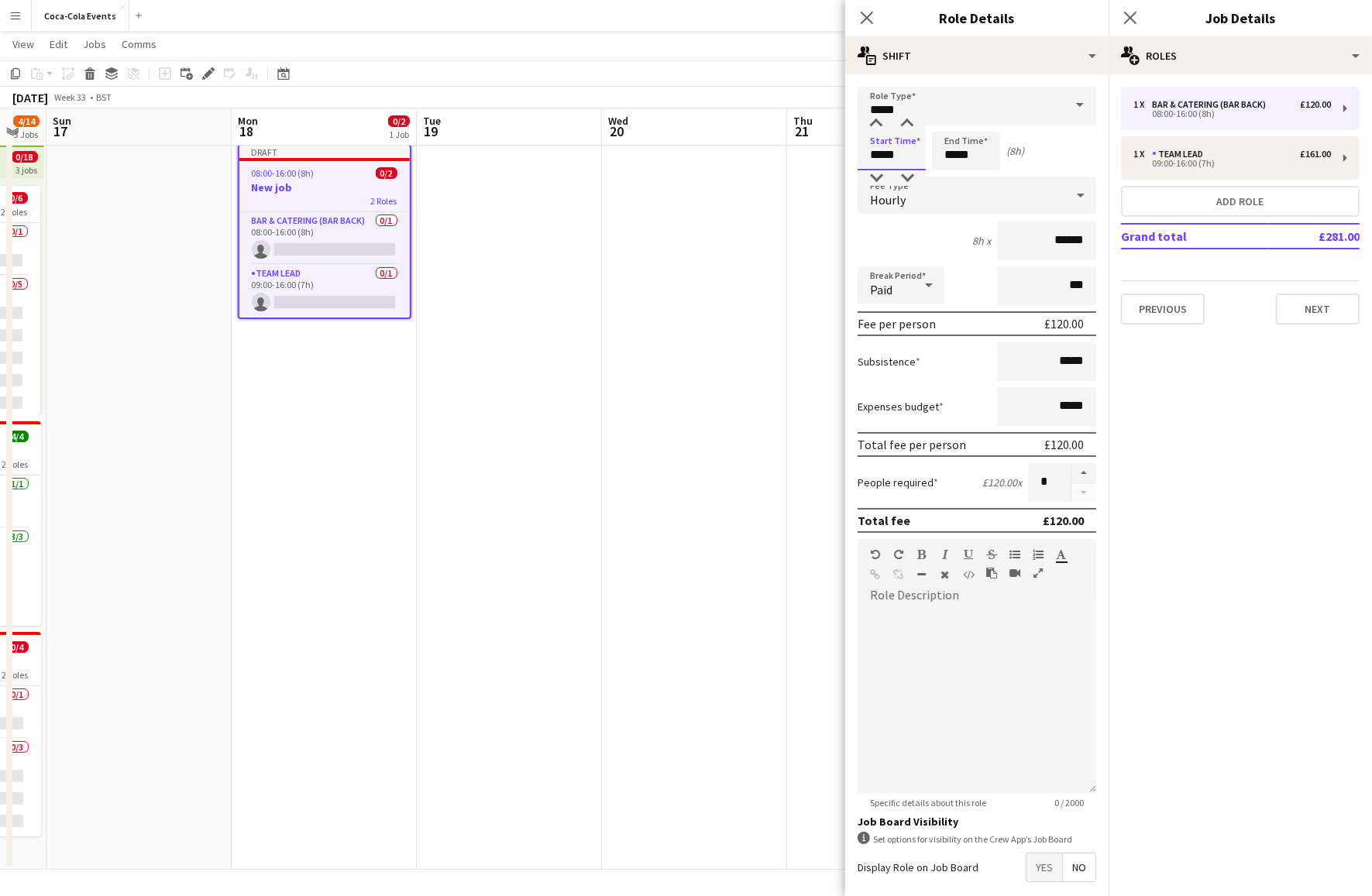
click at [872, 155] on input "*****" at bounding box center [892, 151] width 68 height 39
click at [878, 127] on div at bounding box center [876, 124] width 31 height 16
type input "*****"
click at [878, 127] on div at bounding box center [876, 124] width 31 height 16
click at [935, 199] on div "Hourly" at bounding box center [961, 195] width 207 height 37
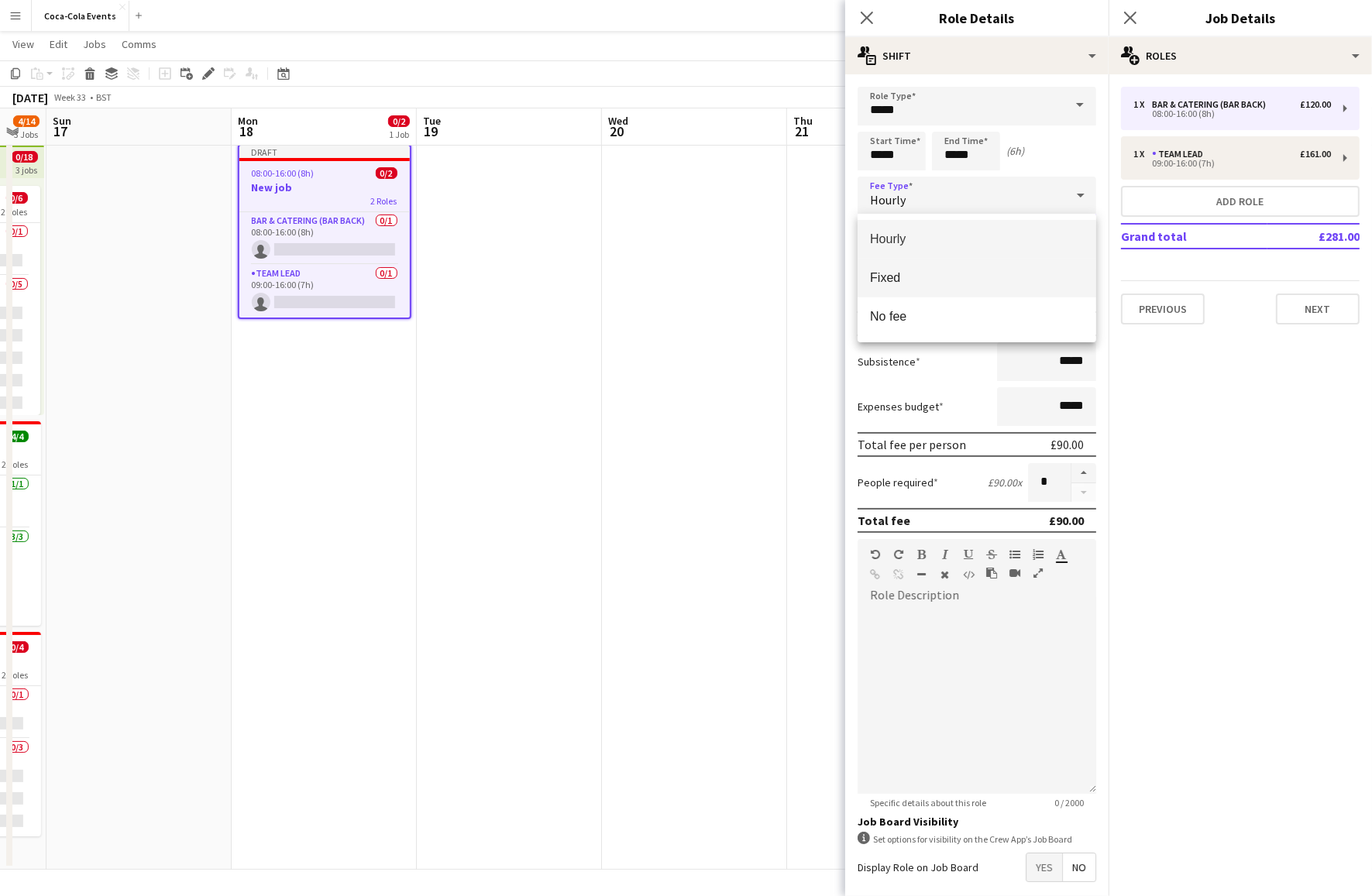
click at [917, 280] on span "Fixed" at bounding box center [977, 278] width 214 height 15
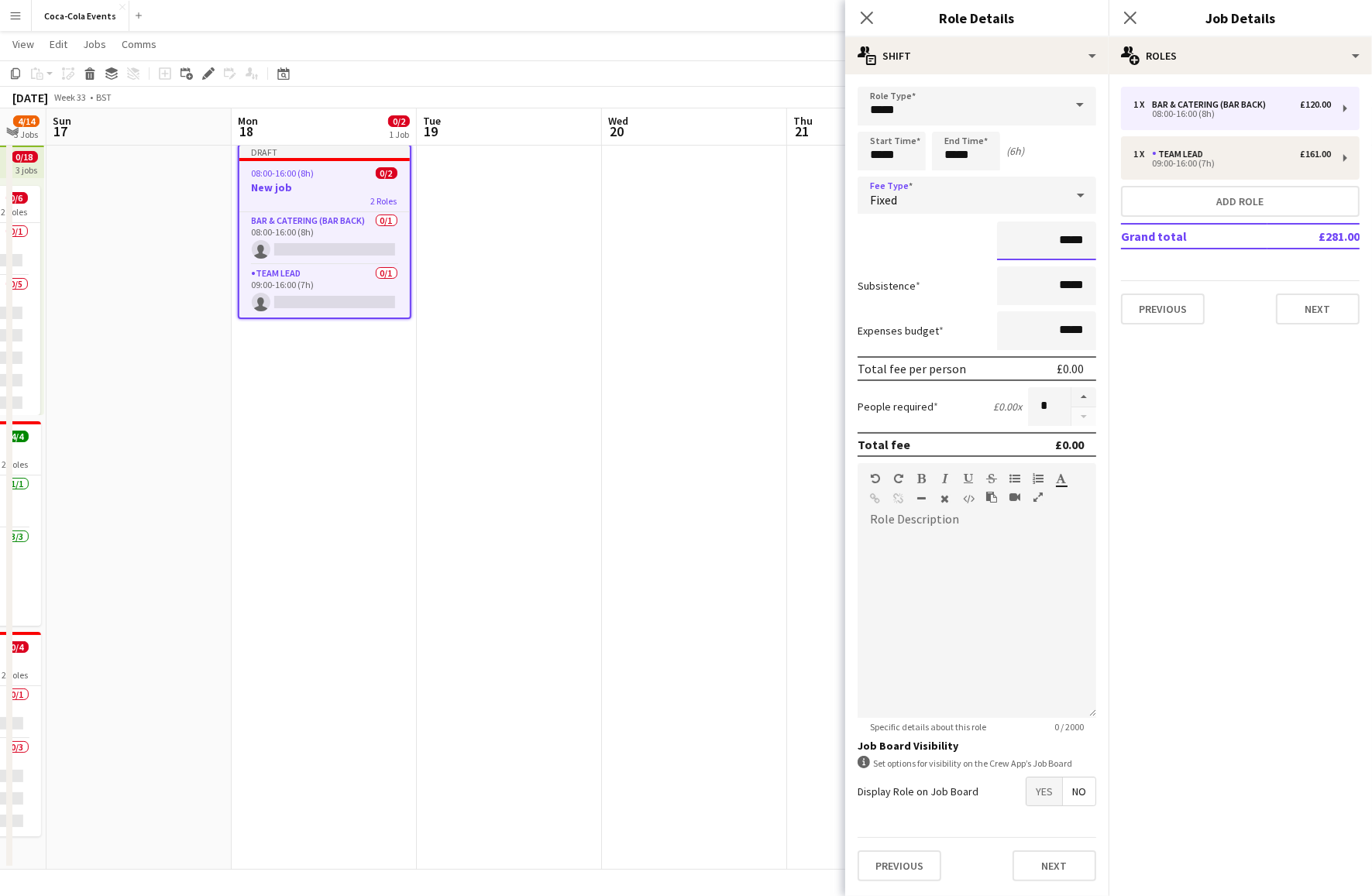
click at [1060, 237] on input "*****" at bounding box center [1047, 242] width 99 height 39
type input "*******"
click at [1050, 404] on input "*" at bounding box center [1050, 407] width 43 height 39
click at [1079, 399] on button "button" at bounding box center [1083, 397] width 24 height 20
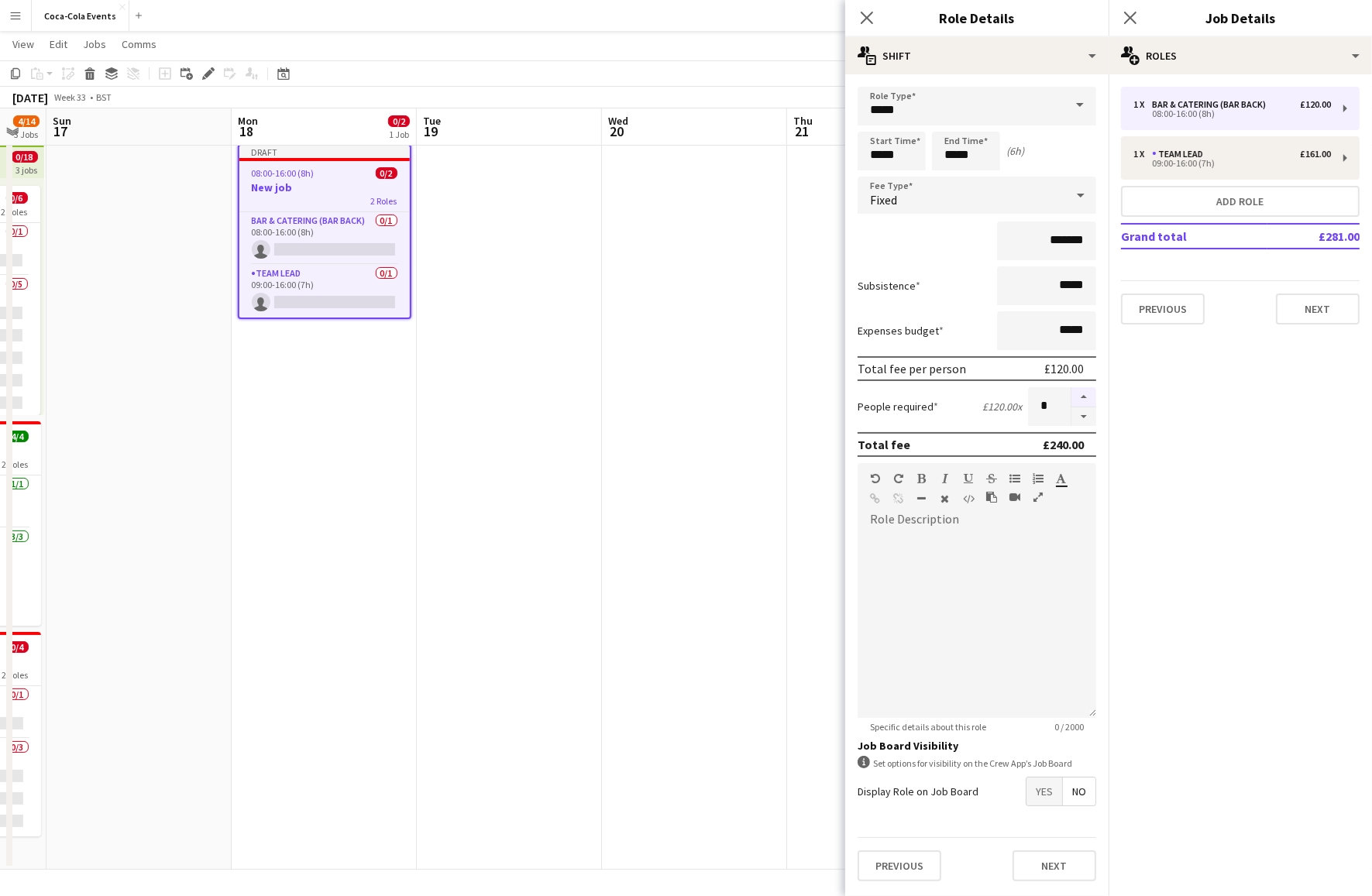
type input "*"
drag, startPoint x: 1086, startPoint y: 446, endPoint x: 1032, endPoint y: 449, distance: 54.1
click at [1032, 449] on div "Total fee £360.00" at bounding box center [977, 444] width 239 height 24
click at [870, 18] on icon "Close pop-in" at bounding box center [866, 17] width 15 height 15
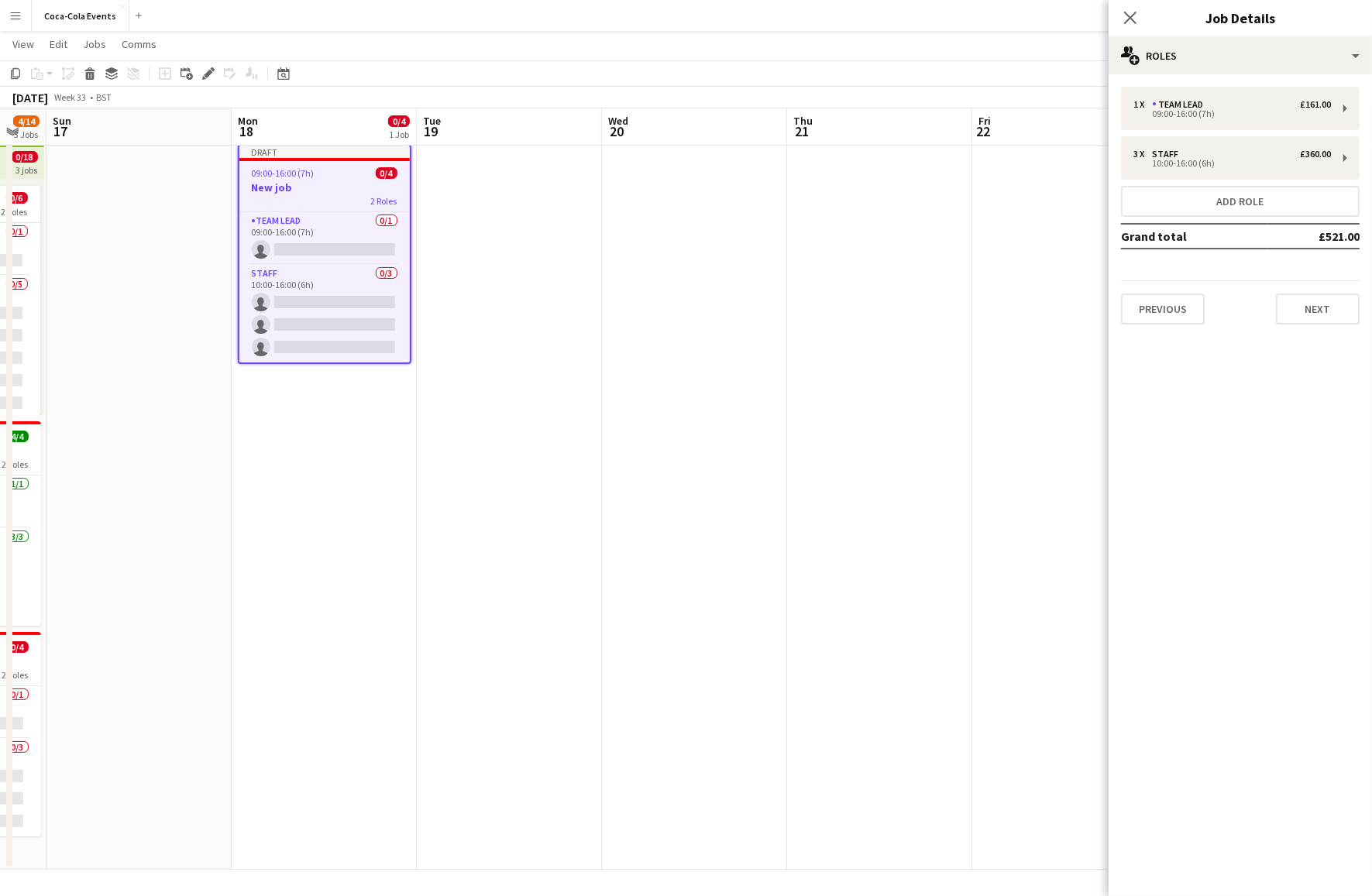
drag, startPoint x: 1316, startPoint y: 237, endPoint x: 1358, endPoint y: 237, distance: 42.0
click at [1358, 237] on td "£521.00" at bounding box center [1313, 236] width 93 height 24
click at [1272, 444] on mat-expansion-panel "pencil3 General details 1 x Team Lead £161.00 09:00-16:00 (7h) 3 x Staff £360.0…" at bounding box center [1240, 485] width 263 height 822
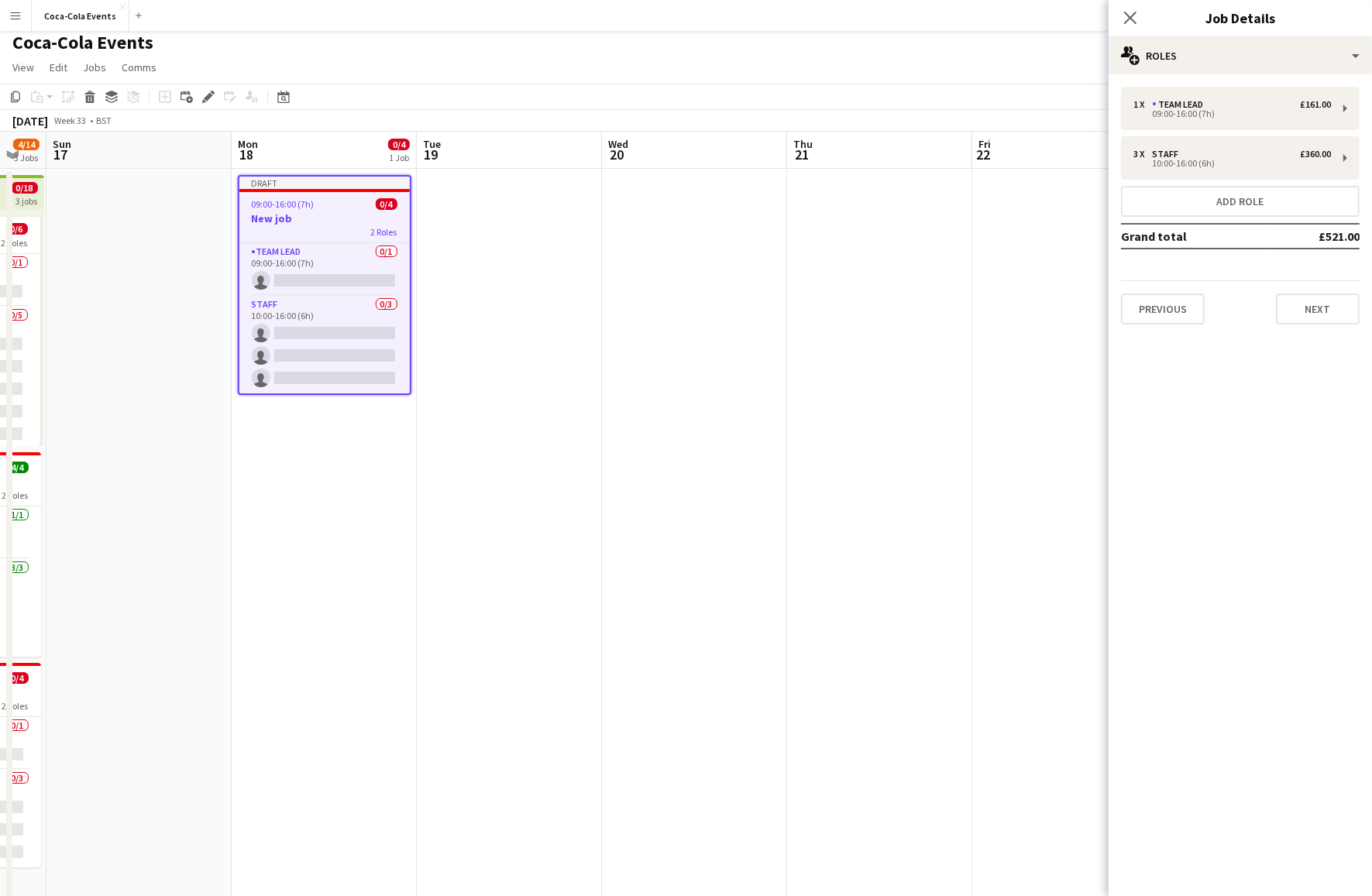
scroll to position [0, 0]
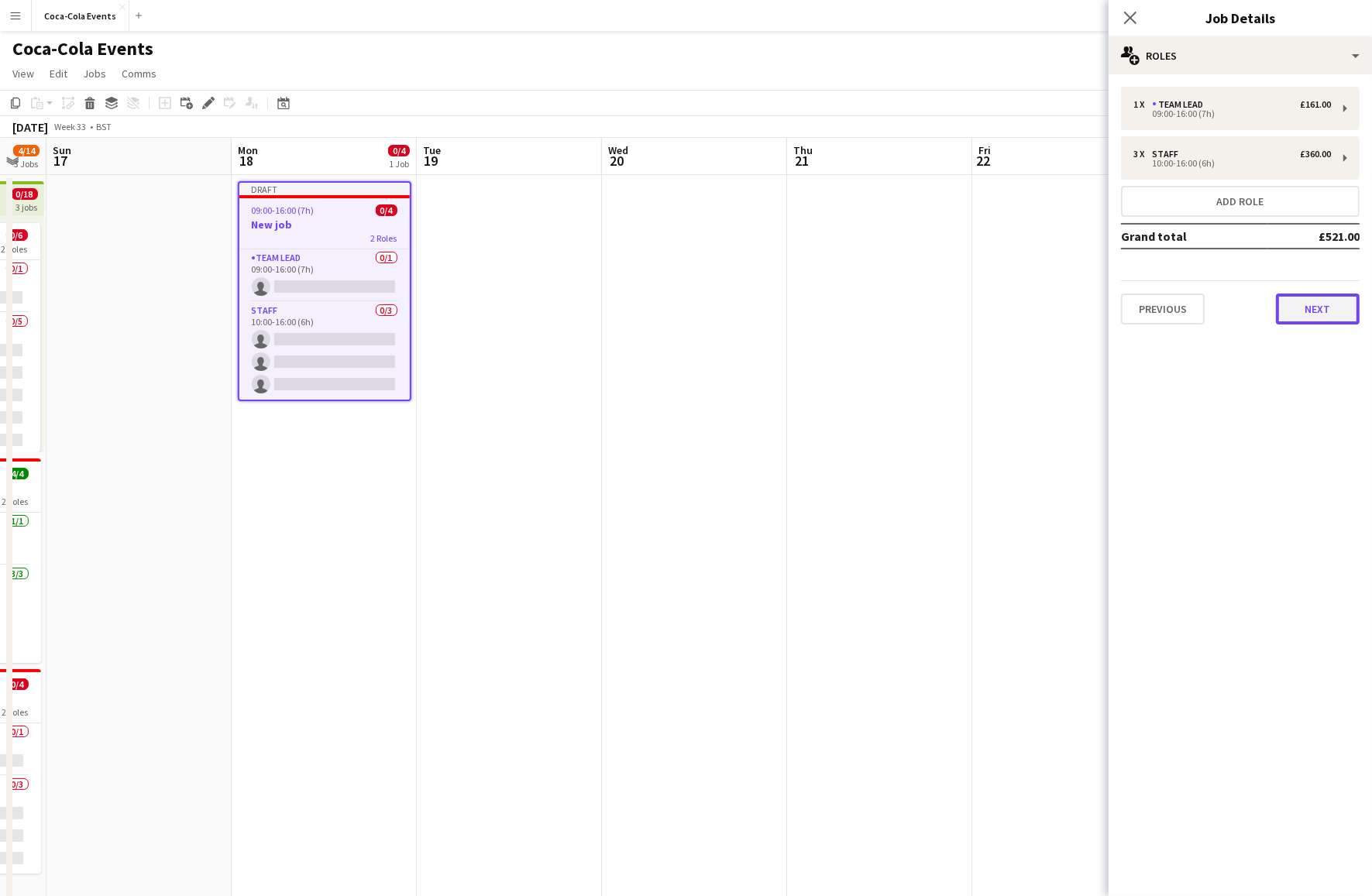
click at [1315, 313] on button "Next" at bounding box center [1317, 310] width 84 height 31
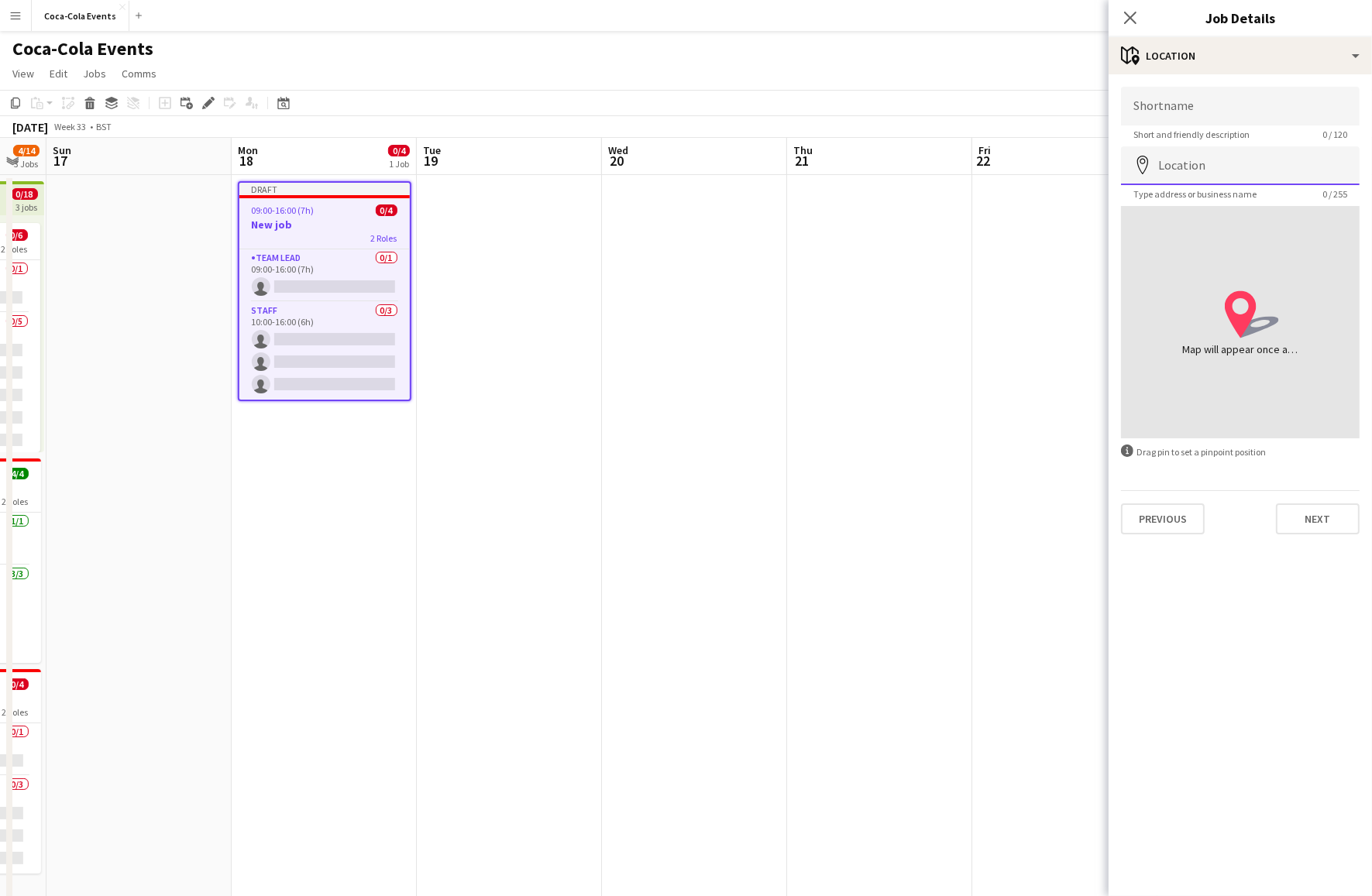
click at [1174, 167] on input "Location" at bounding box center [1240, 166] width 239 height 39
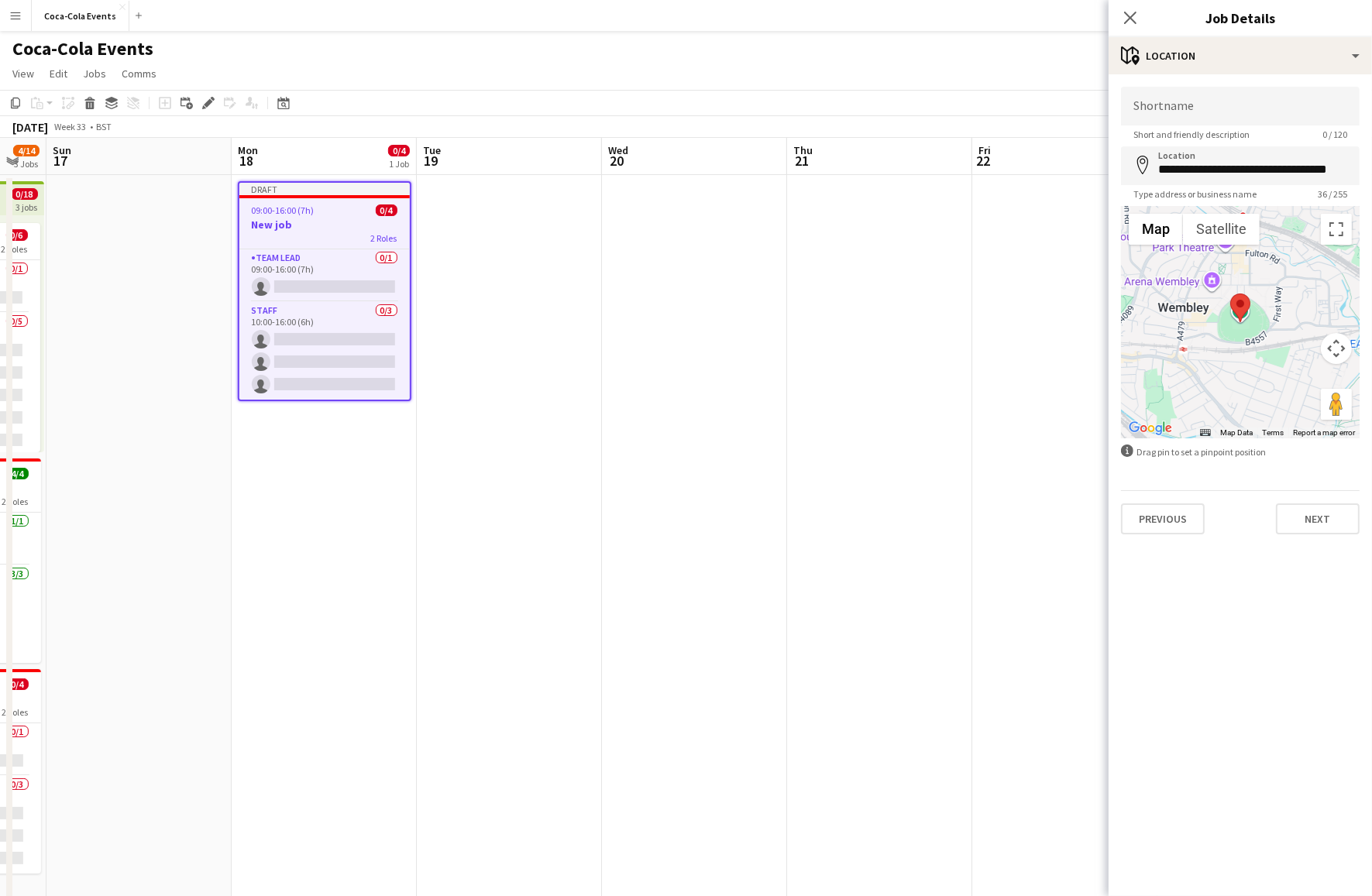
click at [1206, 313] on div at bounding box center [1240, 322] width 239 height 233
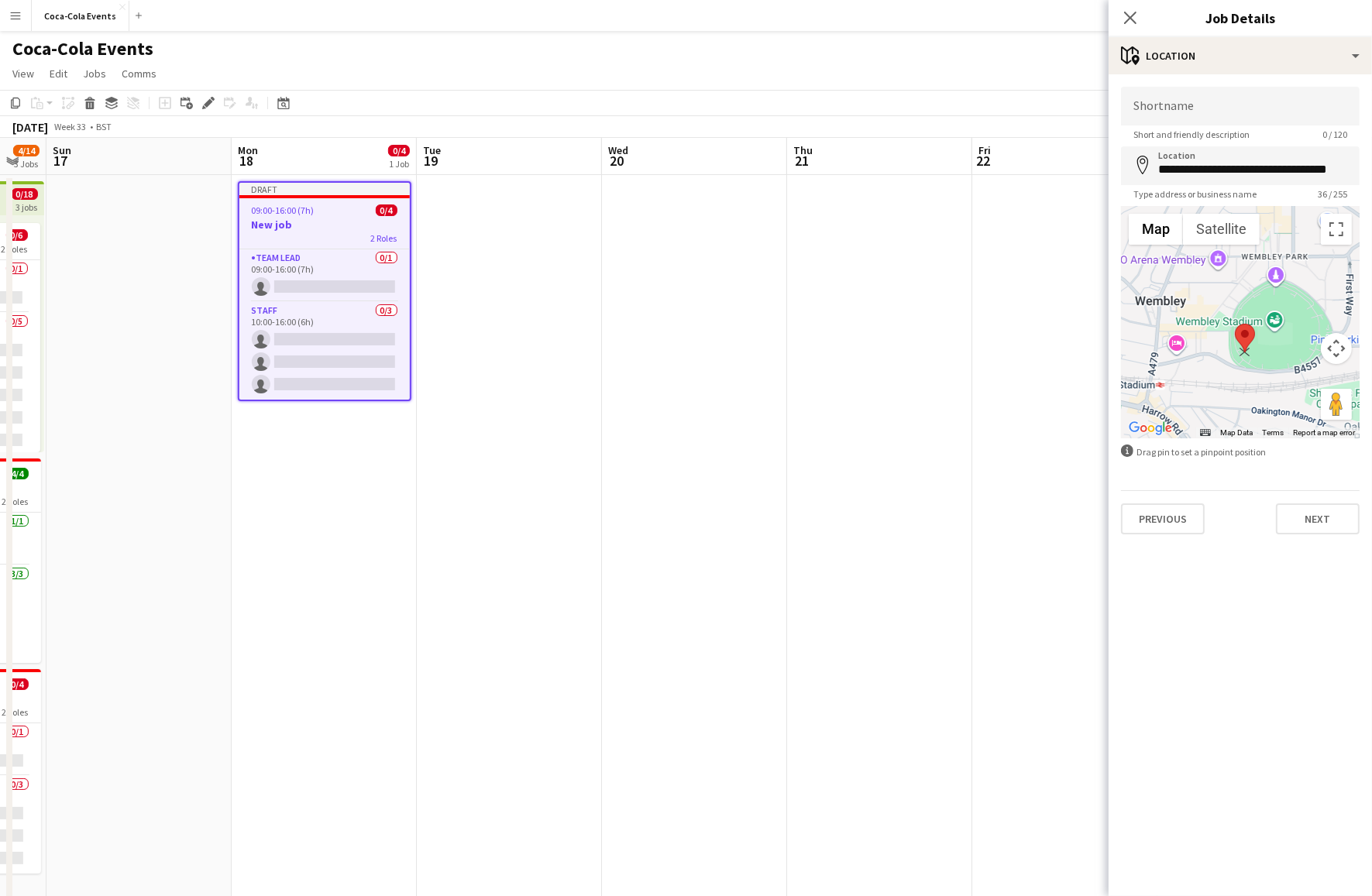
drag, startPoint x: 1273, startPoint y: 313, endPoint x: 1243, endPoint y: 335, distance: 37.2
click at [1235, 324] on area at bounding box center [1235, 324] width 0 height 0
type input "**********"
click at [1176, 108] on input "Shortname" at bounding box center [1240, 106] width 239 height 39
type input "**********"
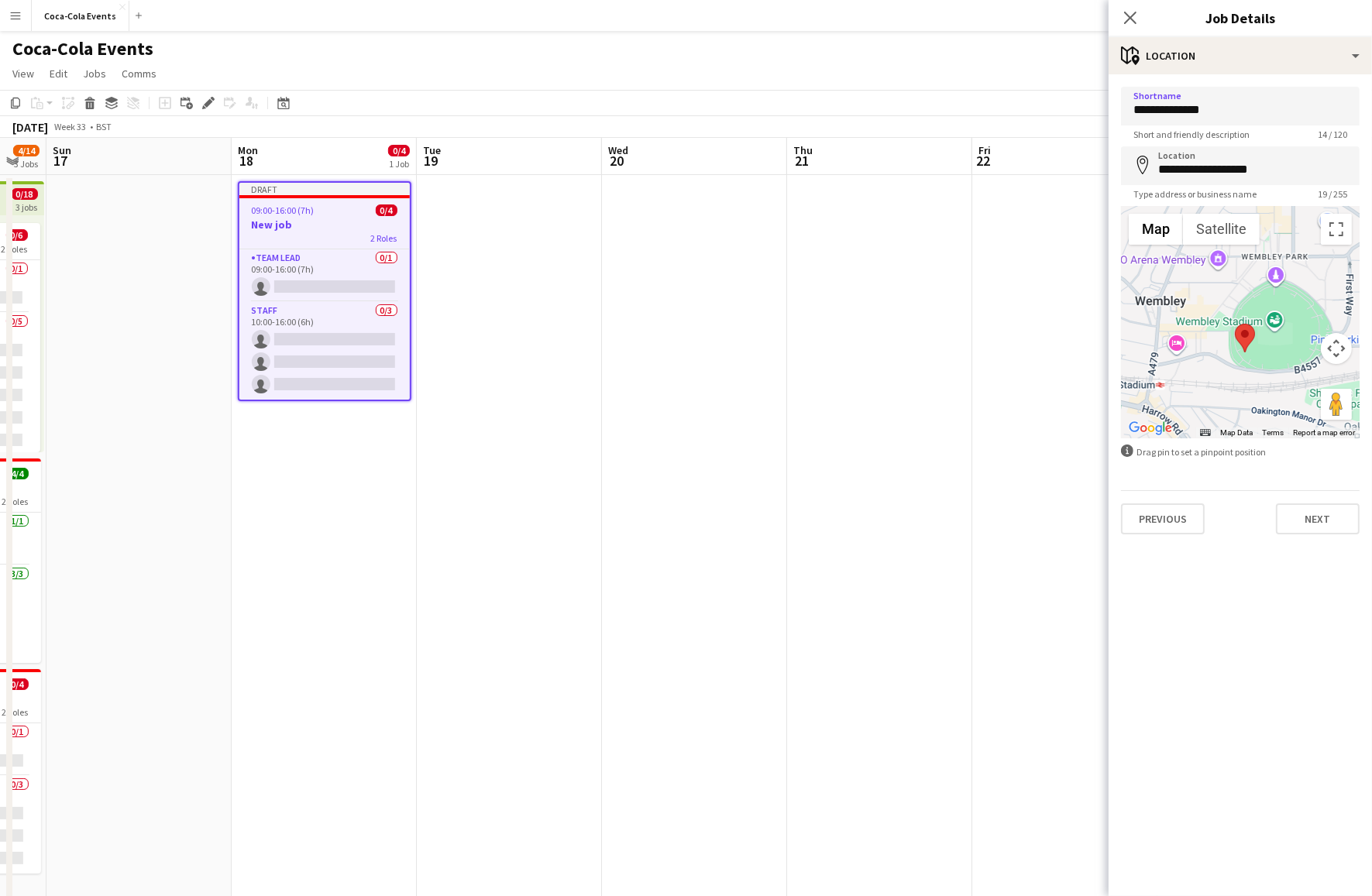
click at [1228, 686] on mat-expansion-panel "**********" at bounding box center [1240, 485] width 263 height 822
click at [1320, 528] on button "Next" at bounding box center [1317, 519] width 84 height 31
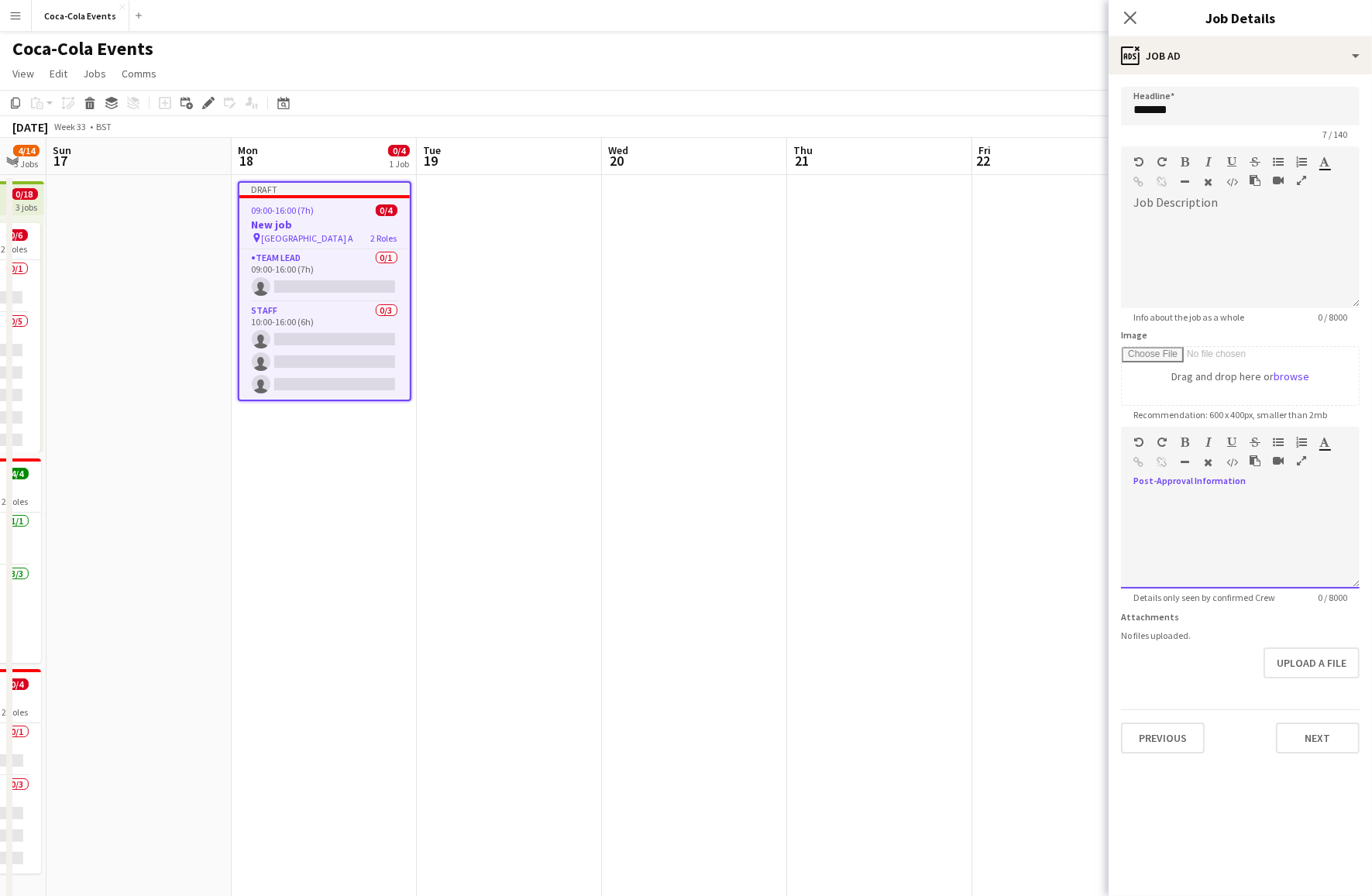
click at [1202, 502] on div at bounding box center [1240, 541] width 239 height 93
drag, startPoint x: 1263, startPoint y: 479, endPoint x: 1137, endPoint y: 479, distance: 126.0
click at [1137, 479] on div "Standard Heading 1 Heading 2 Heading 3 Heading 4 Heading 5 Heading 6 Heading 7 …" at bounding box center [1240, 456] width 239 height 58
click at [1297, 736] on button "Next" at bounding box center [1317, 738] width 84 height 31
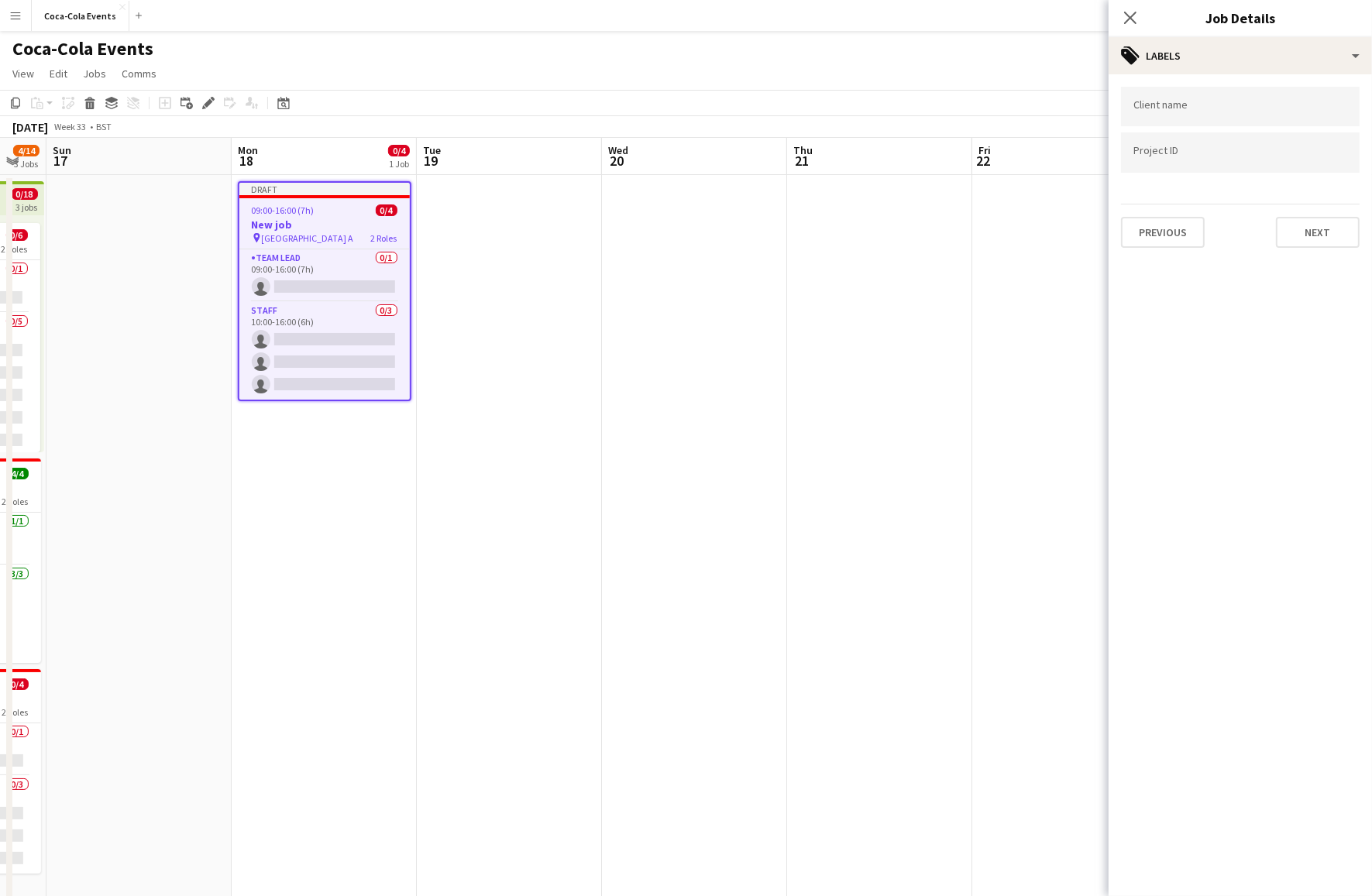
click at [1168, 102] on form at bounding box center [1241, 105] width 214 height 17
type input "****"
click at [1150, 161] on div "coca-cola" at bounding box center [1240, 154] width 239 height 37
click at [1182, 154] on input "Type to search project ID labels..." at bounding box center [1241, 153] width 214 height 14
type input "**"
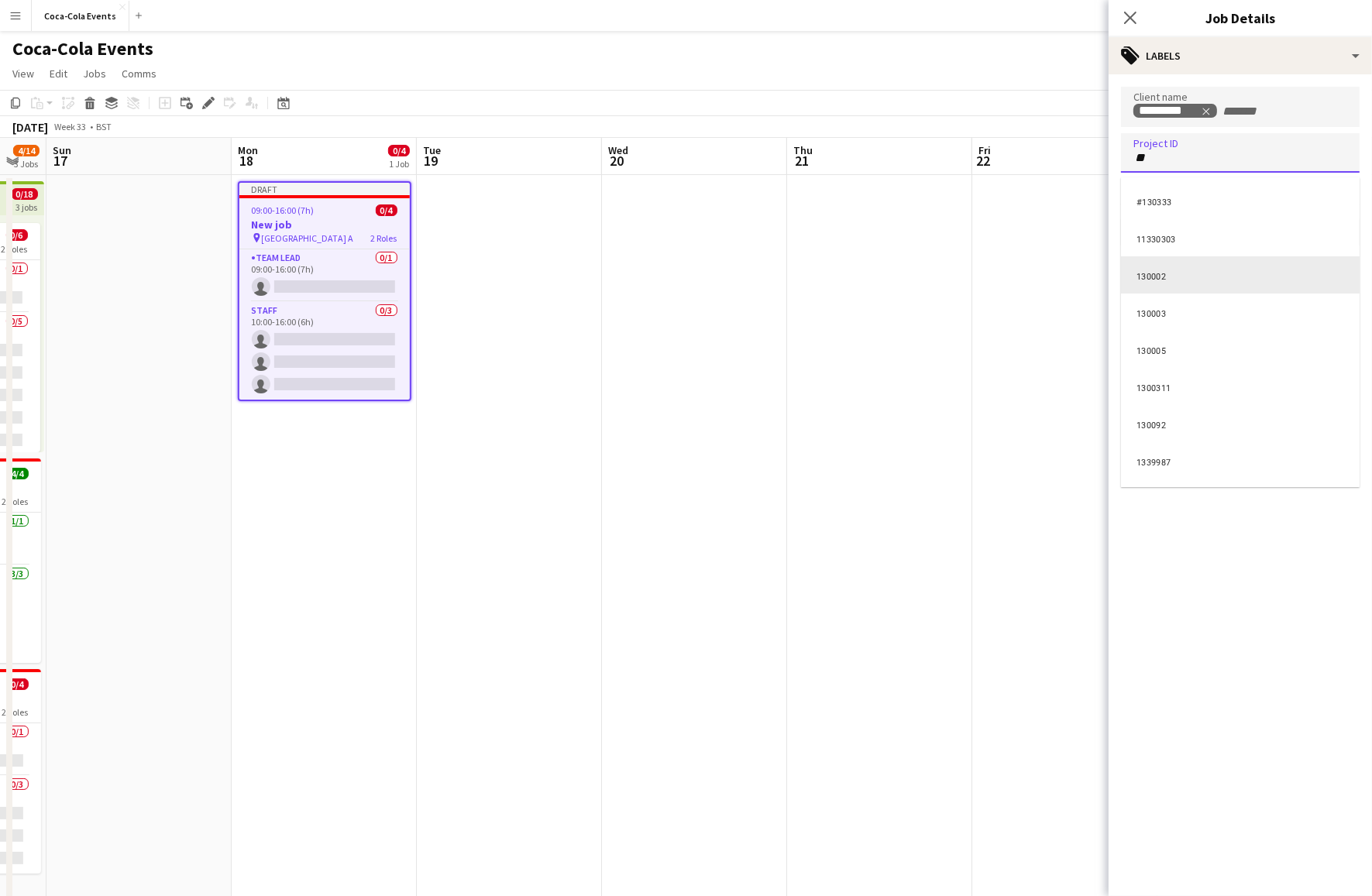
click at [1168, 275] on div "130002" at bounding box center [1240, 275] width 239 height 37
click at [1129, 14] on icon "Close pop-in" at bounding box center [1130, 17] width 15 height 15
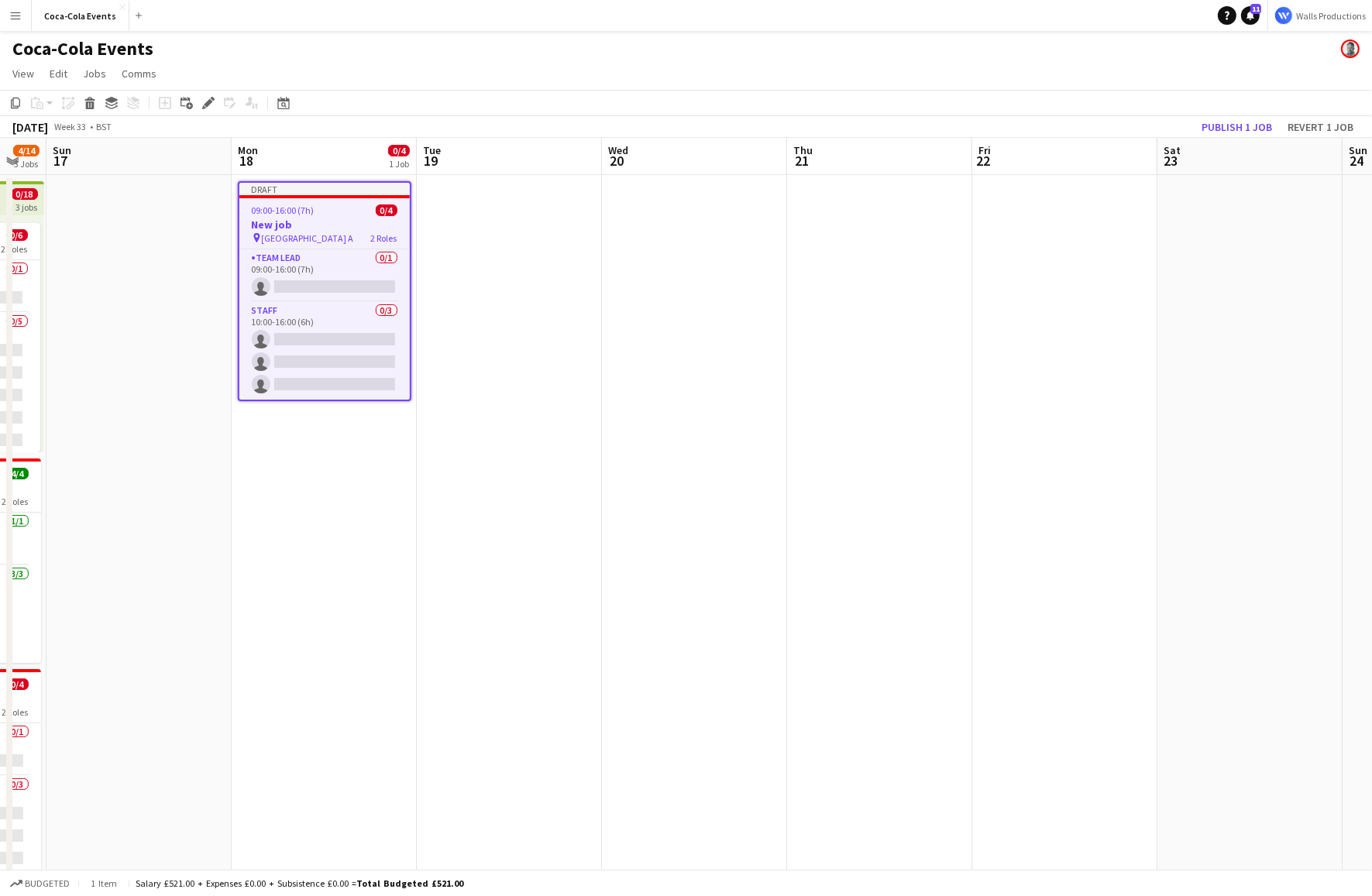
click at [399, 533] on app-date-cell "Draft 09:00-16:00 (7h) 0/4 New job pin Wembley Gate A 2 Roles Team Lead 0/1 09:…" at bounding box center [324, 541] width 185 height 732
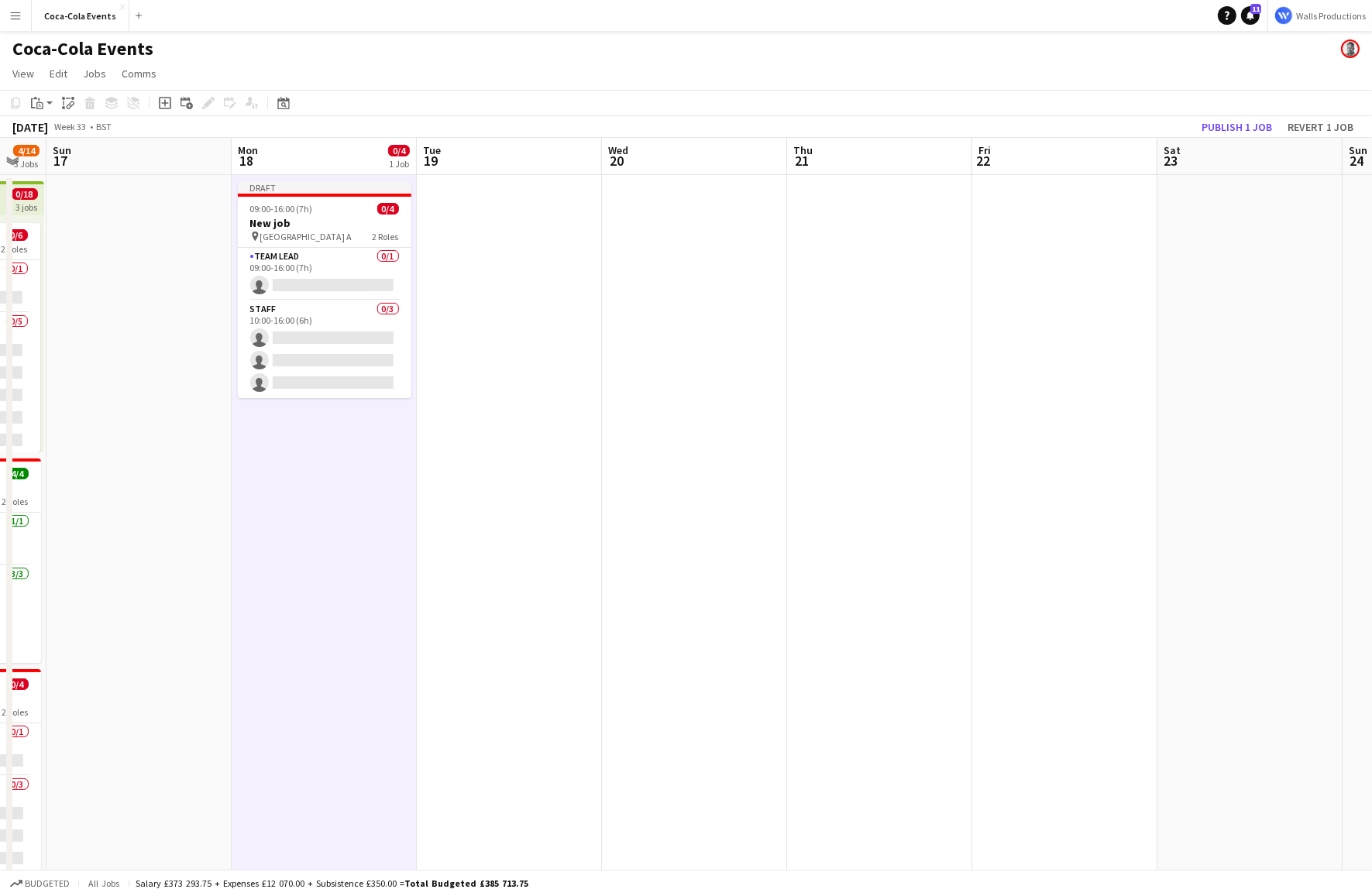
click at [335, 547] on app-date-cell "Draft 09:00-16:00 (7h) 0/4 New job pin Wembley Gate A 2 Roles Team Lead 0/1 09:…" at bounding box center [324, 541] width 185 height 732
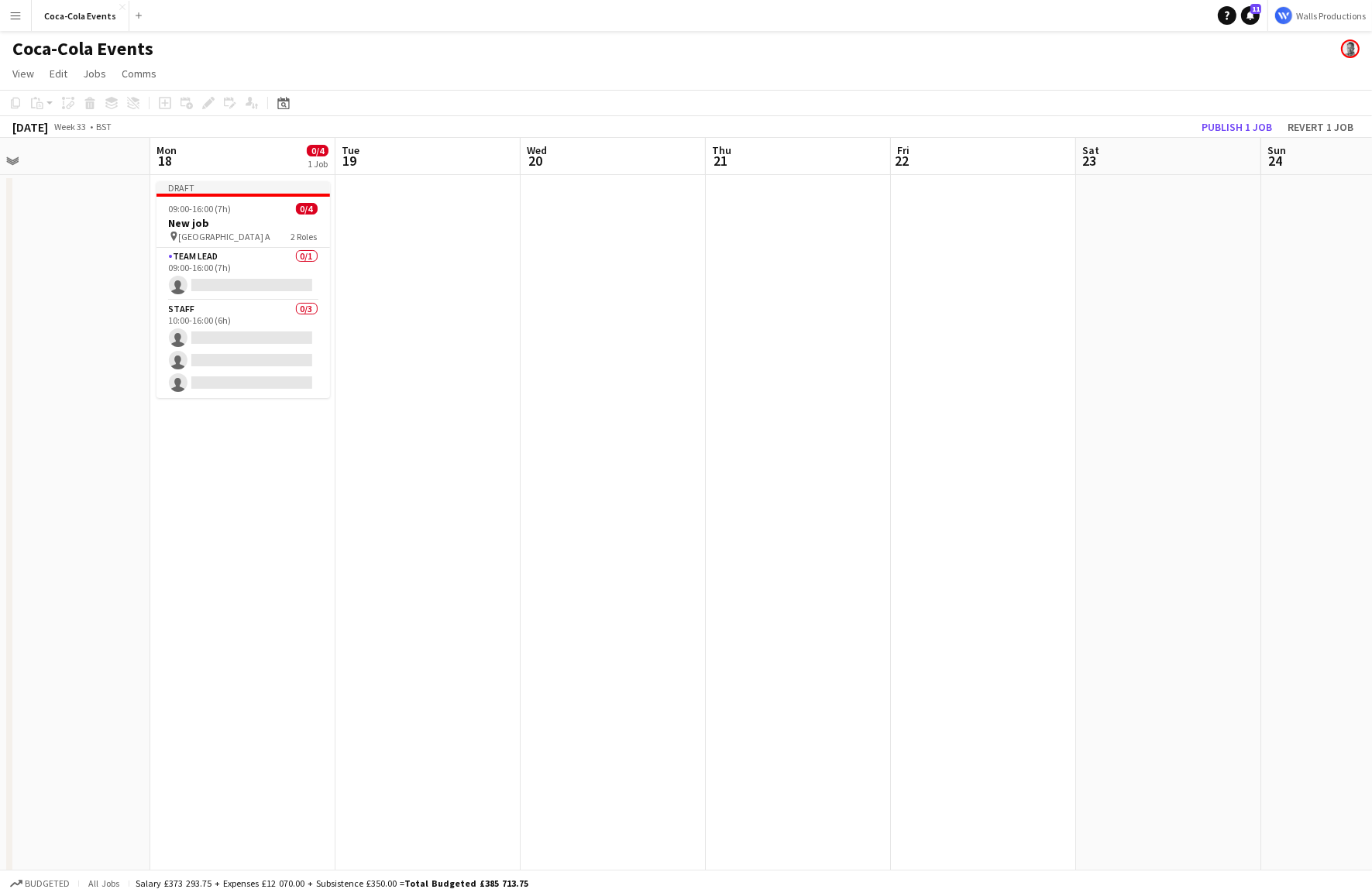
scroll to position [0, 591]
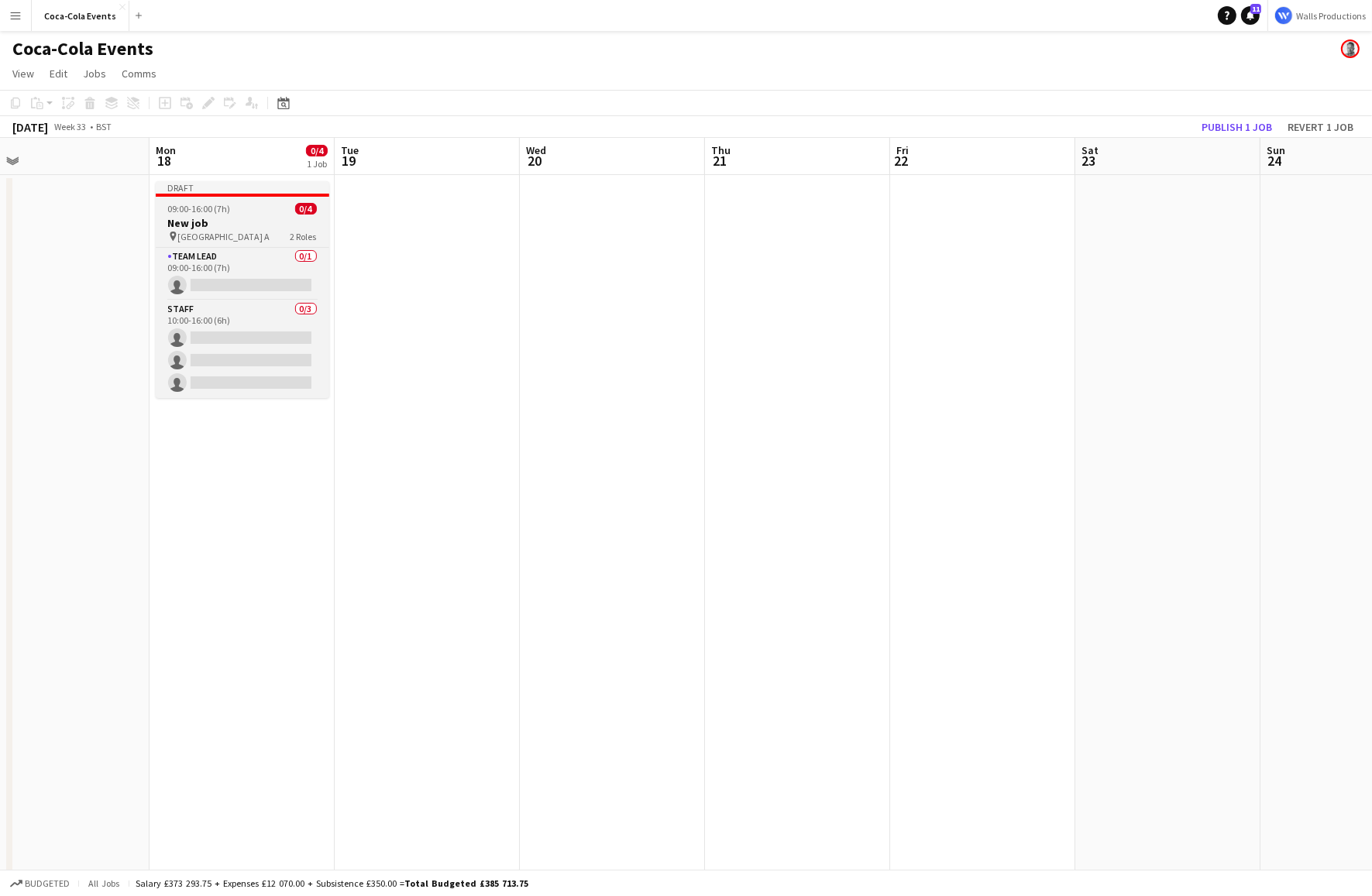
click at [191, 210] on span "09:00-16:00 (7h)" at bounding box center [200, 208] width 62 height 12
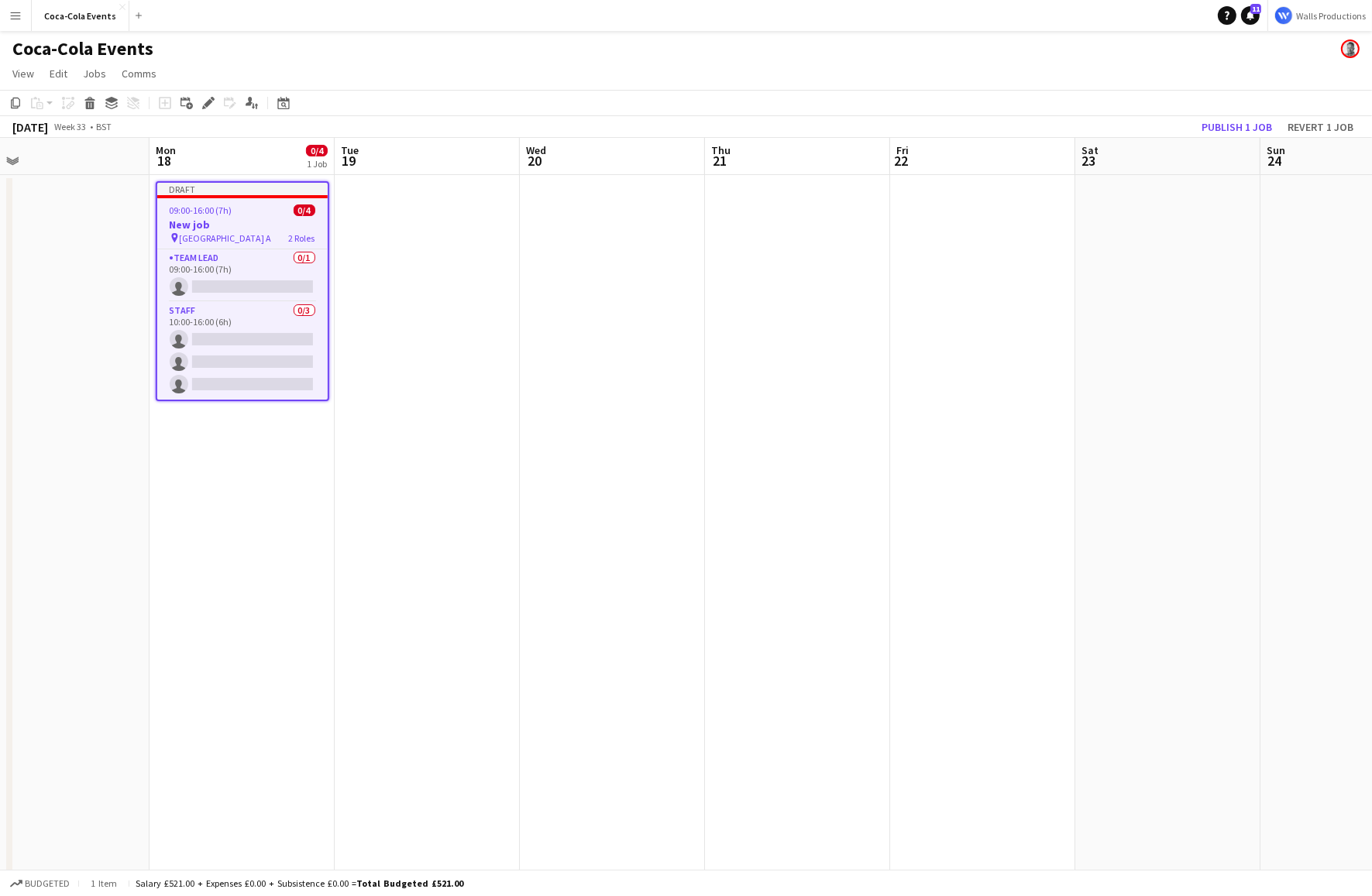
click at [403, 291] on app-date-cell at bounding box center [427, 541] width 185 height 732
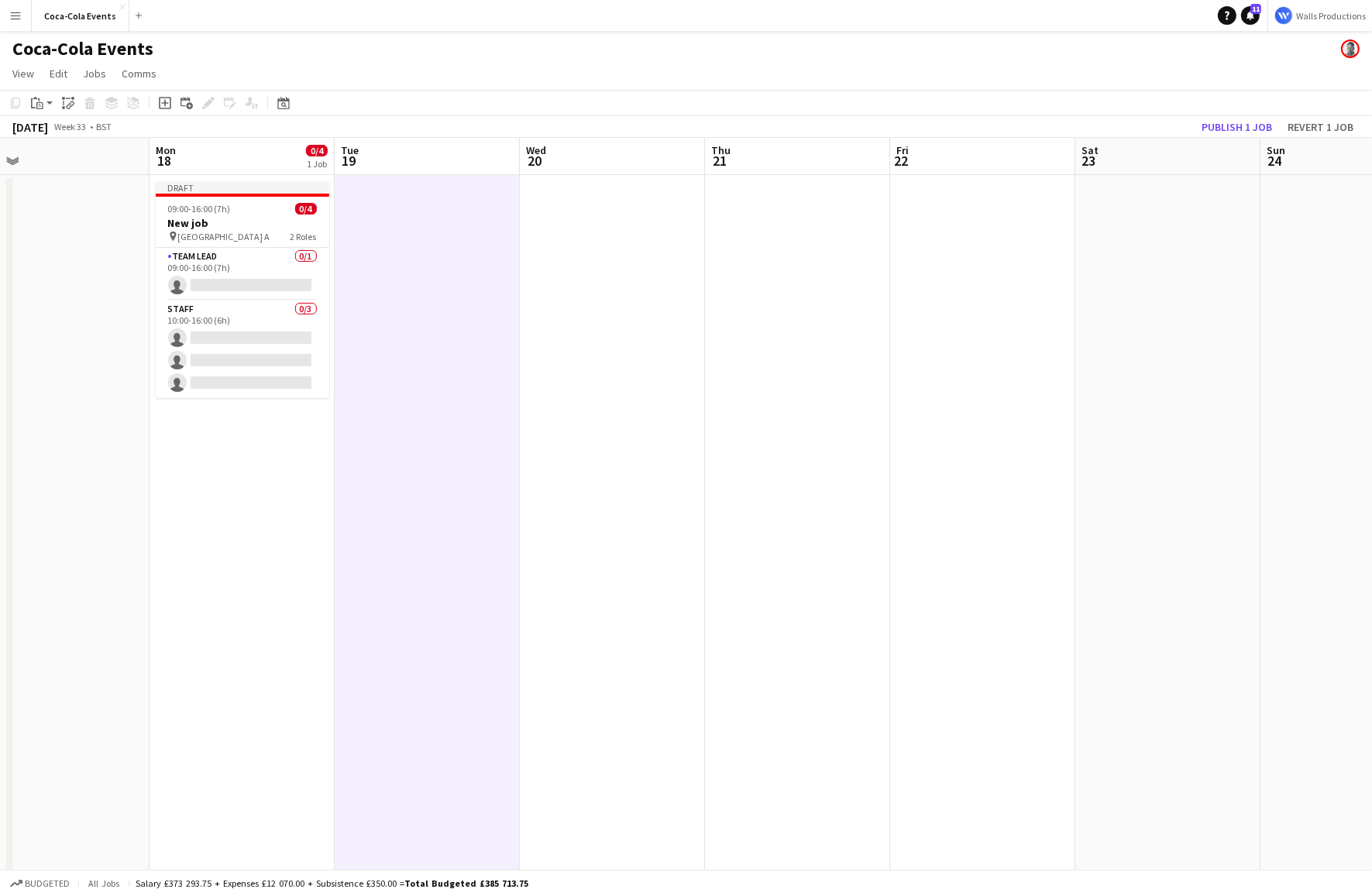
click at [762, 345] on app-date-cell at bounding box center [797, 541] width 185 height 732
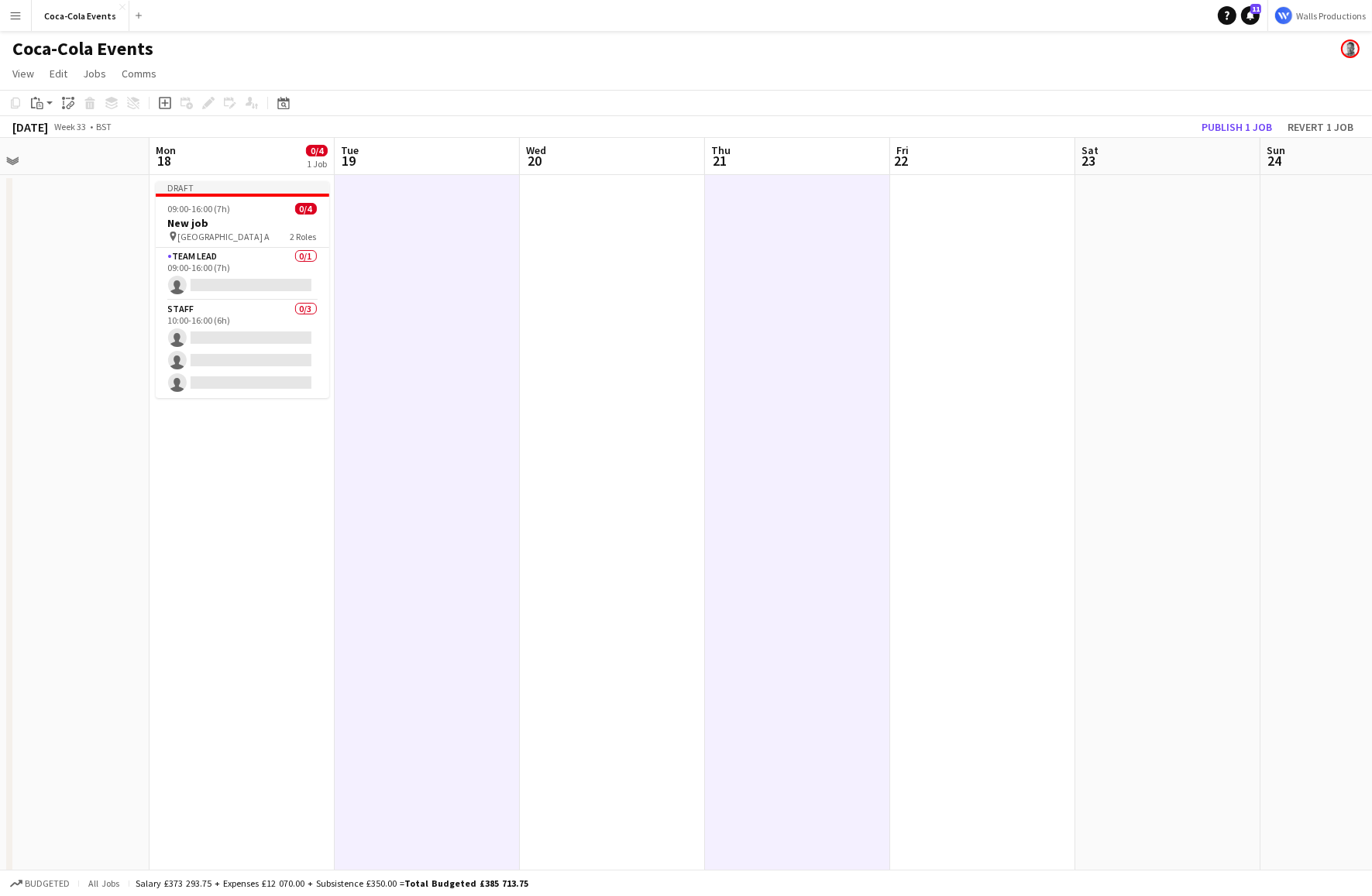
click at [944, 366] on app-date-cell at bounding box center [983, 541] width 185 height 732
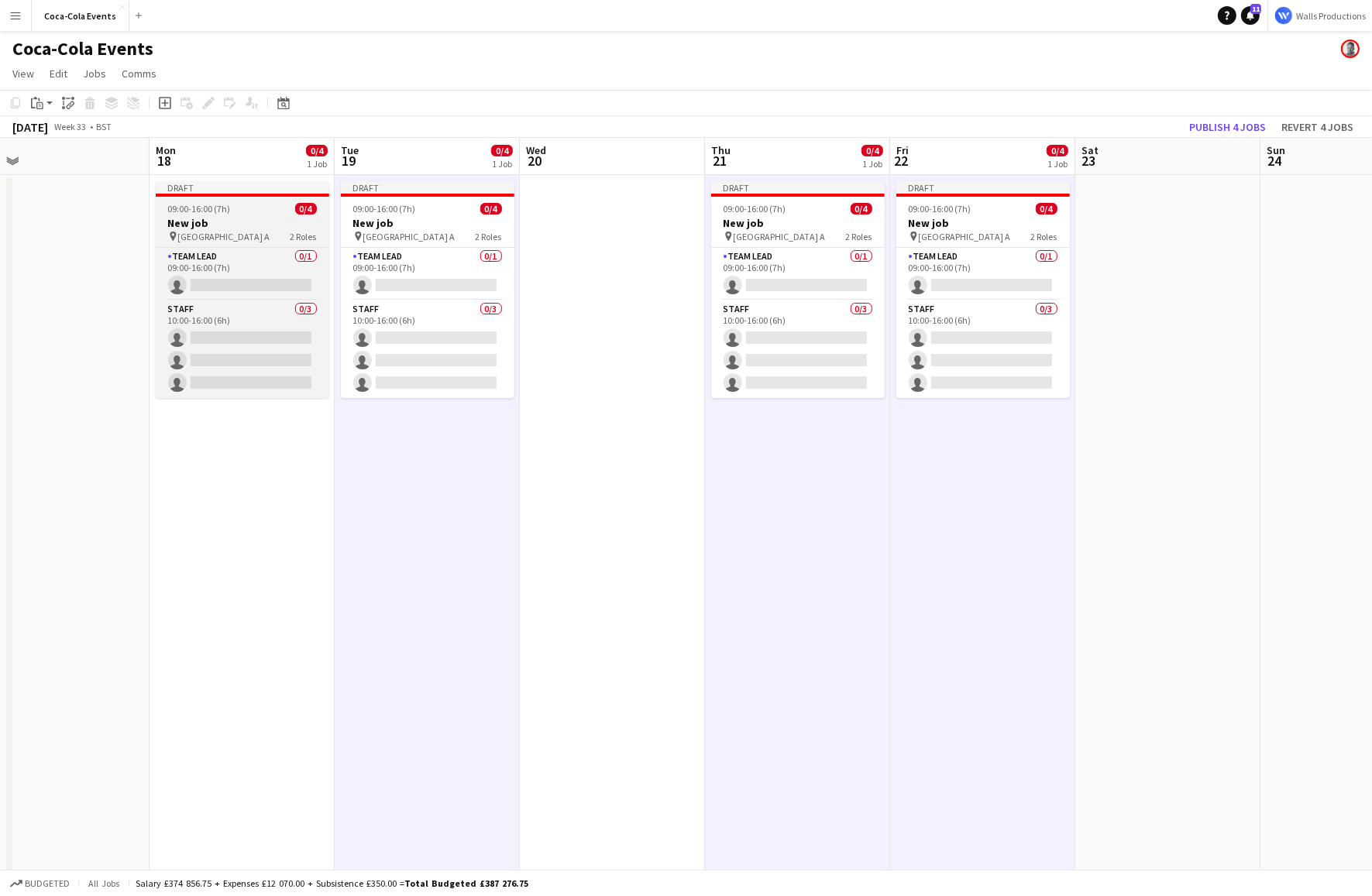
click at [278, 199] on app-job-card "Draft 09:00-16:00 (7h) 0/4 New job pin Wembley Gate A 2 Roles Team Lead 0/1 09:…" at bounding box center [242, 289] width 173 height 217
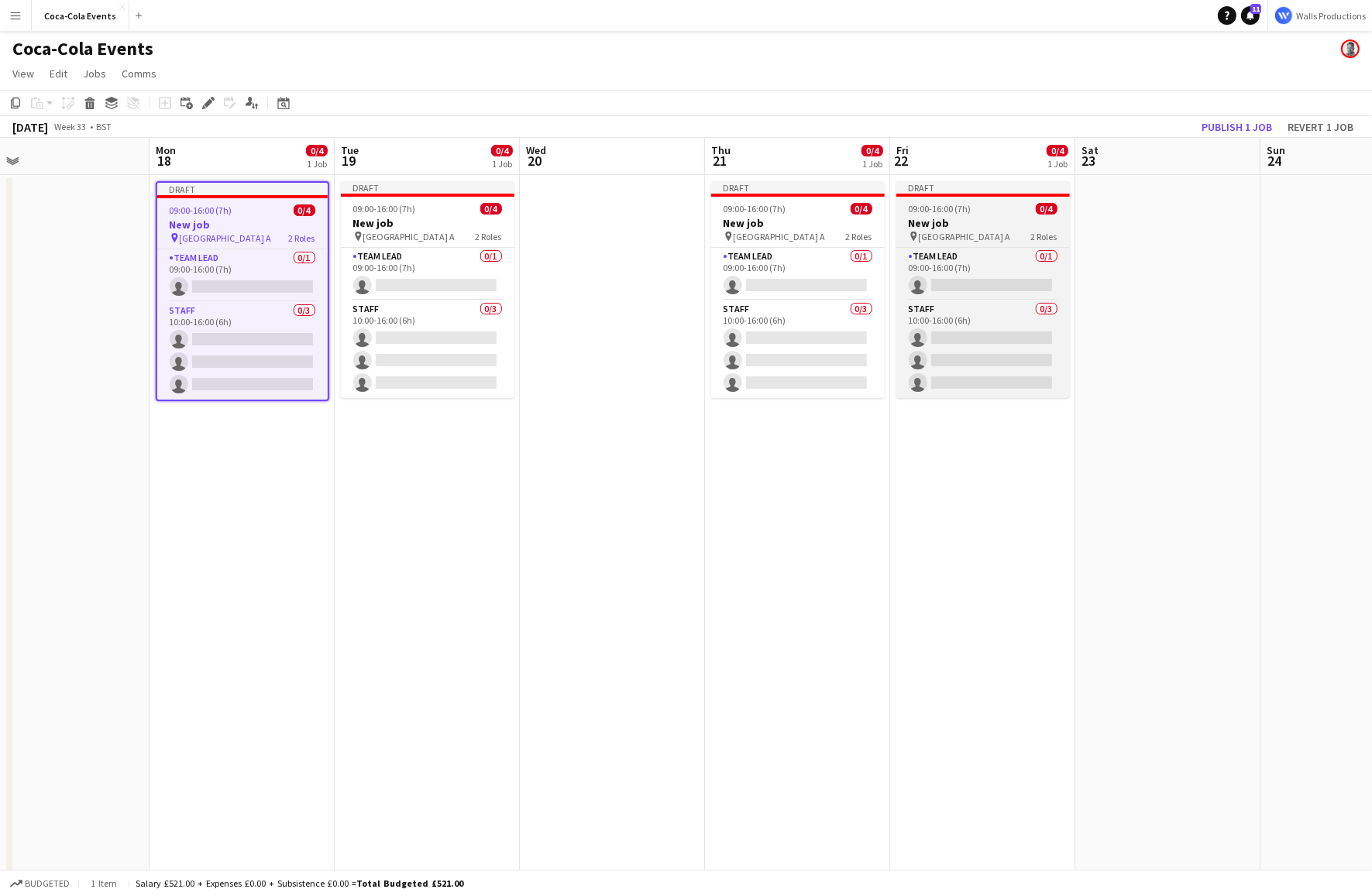
click at [943, 225] on h3 "New job" at bounding box center [983, 223] width 173 height 14
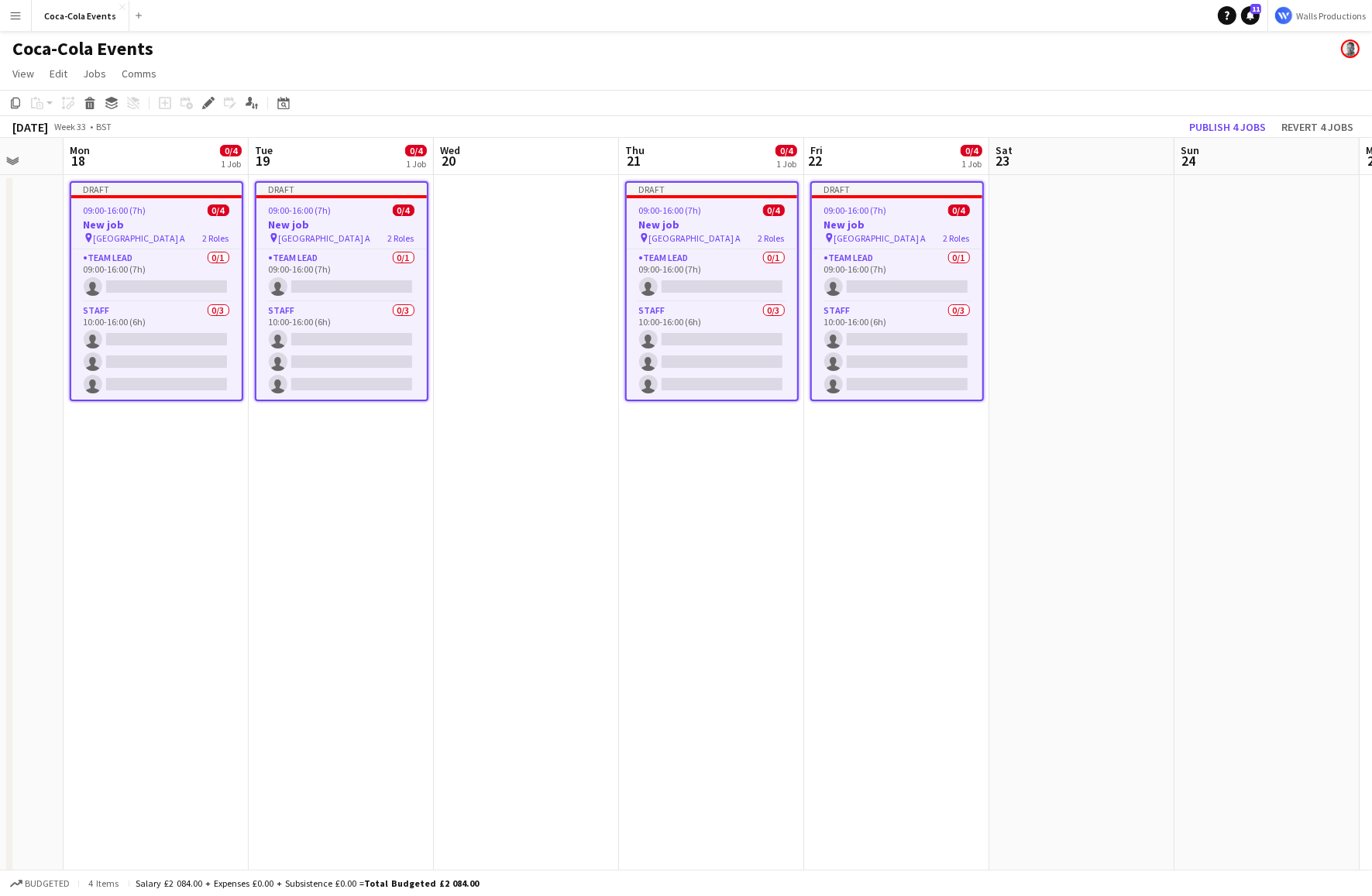
scroll to position [0, 695]
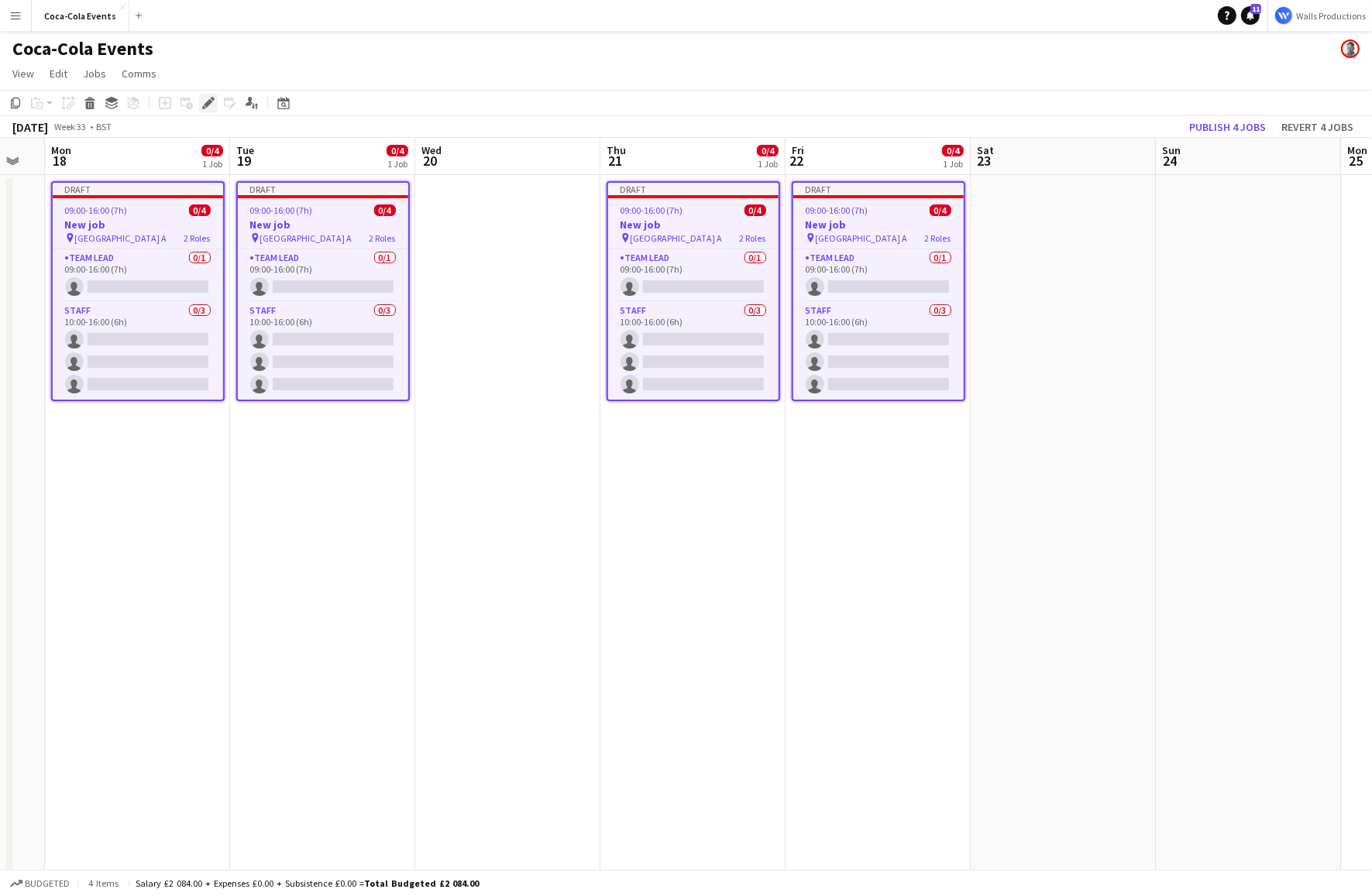
click at [203, 100] on icon "Edit" at bounding box center [208, 102] width 13 height 13
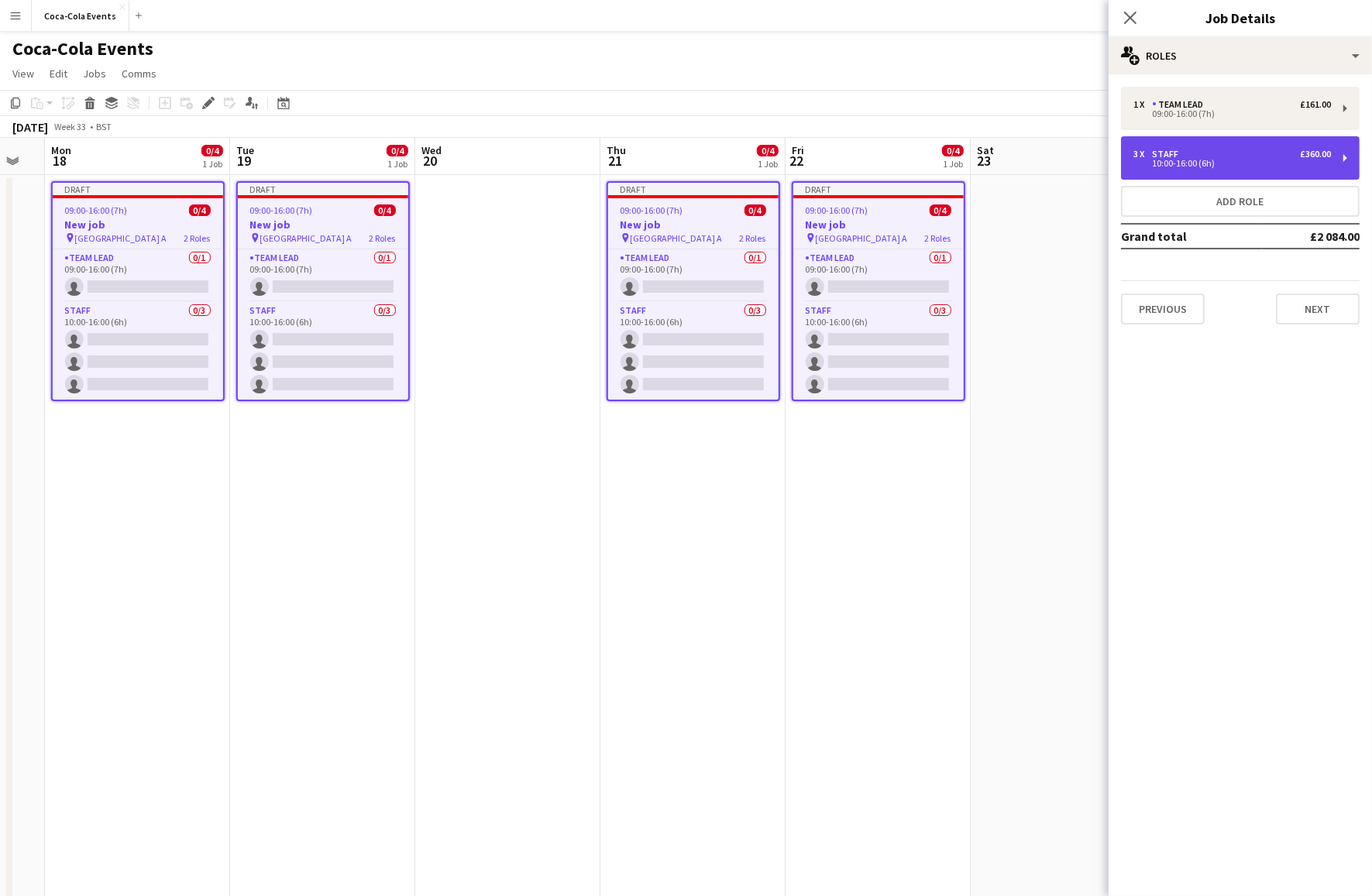
click at [1176, 161] on div "10:00-16:00 (6h)" at bounding box center [1232, 164] width 198 height 8
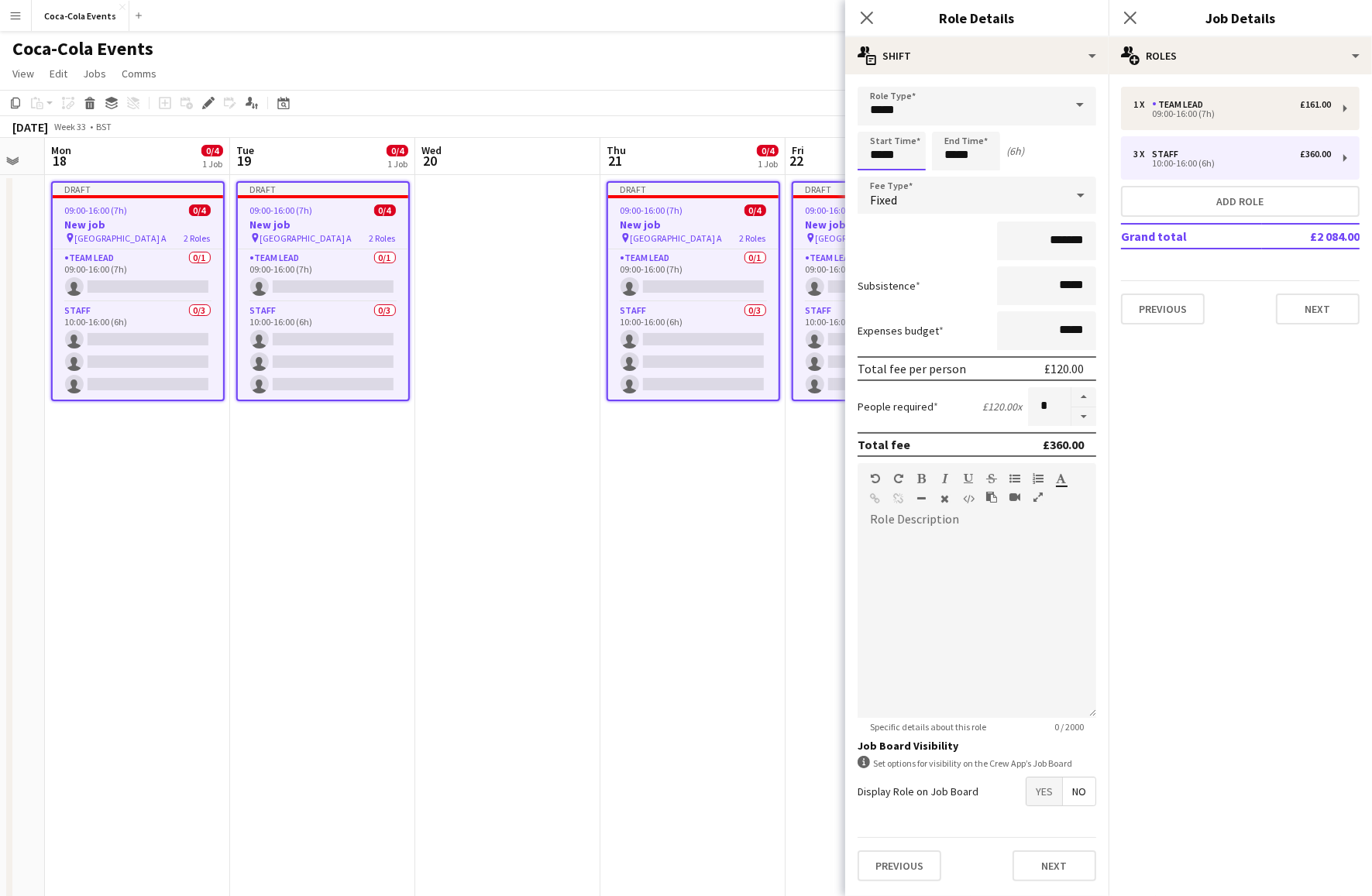
click at [873, 157] on input "*****" at bounding box center [892, 151] width 68 height 39
click at [878, 181] on div at bounding box center [876, 178] width 31 height 16
type input "*****"
click at [123, 487] on app-date-cell "Draft 09:00-16:00 (7h) 0/4 New job pin Wembley Gate A 2 Roles Team Lead 0/1 09:…" at bounding box center [137, 541] width 185 height 732
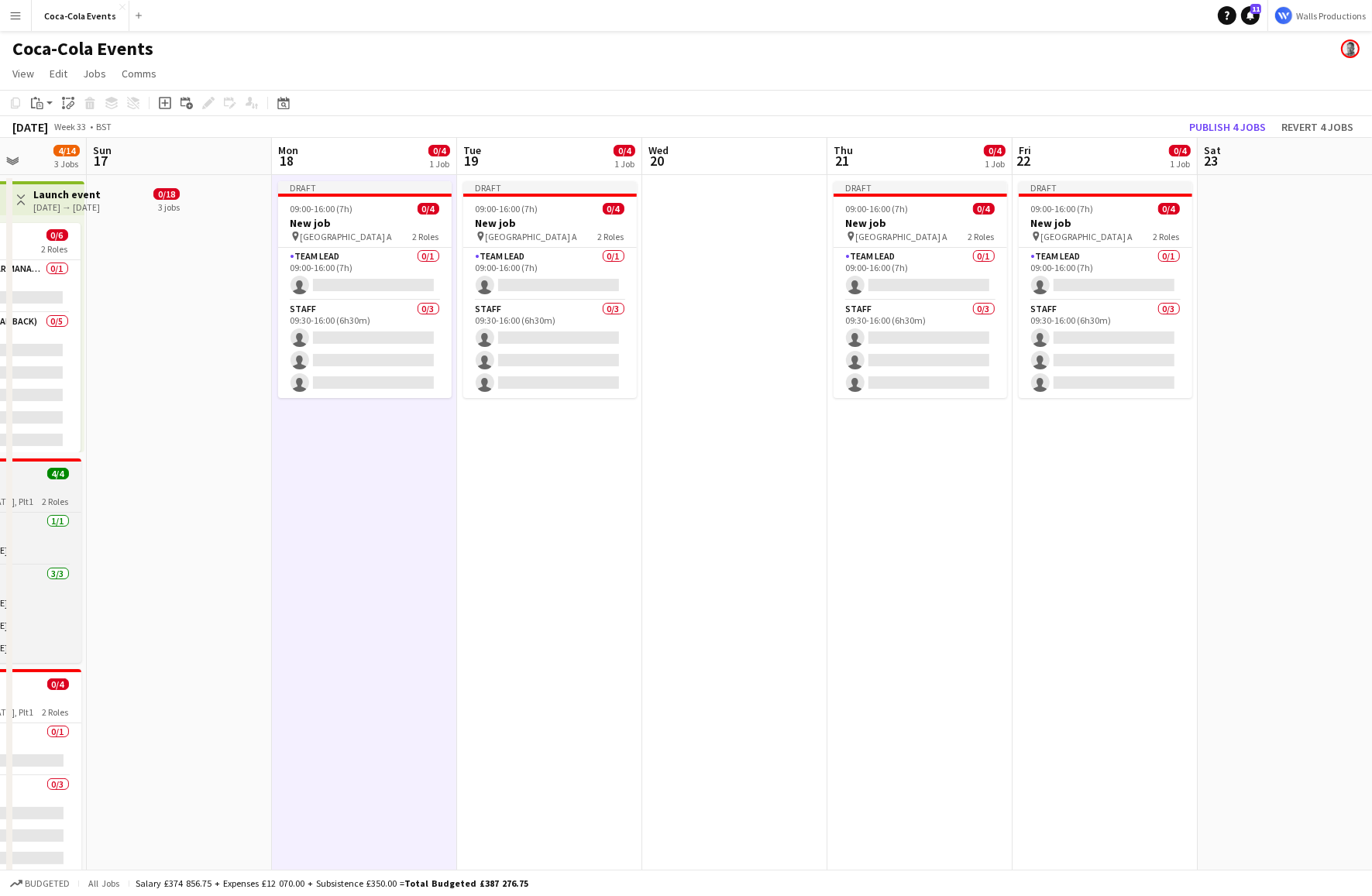
scroll to position [0, 450]
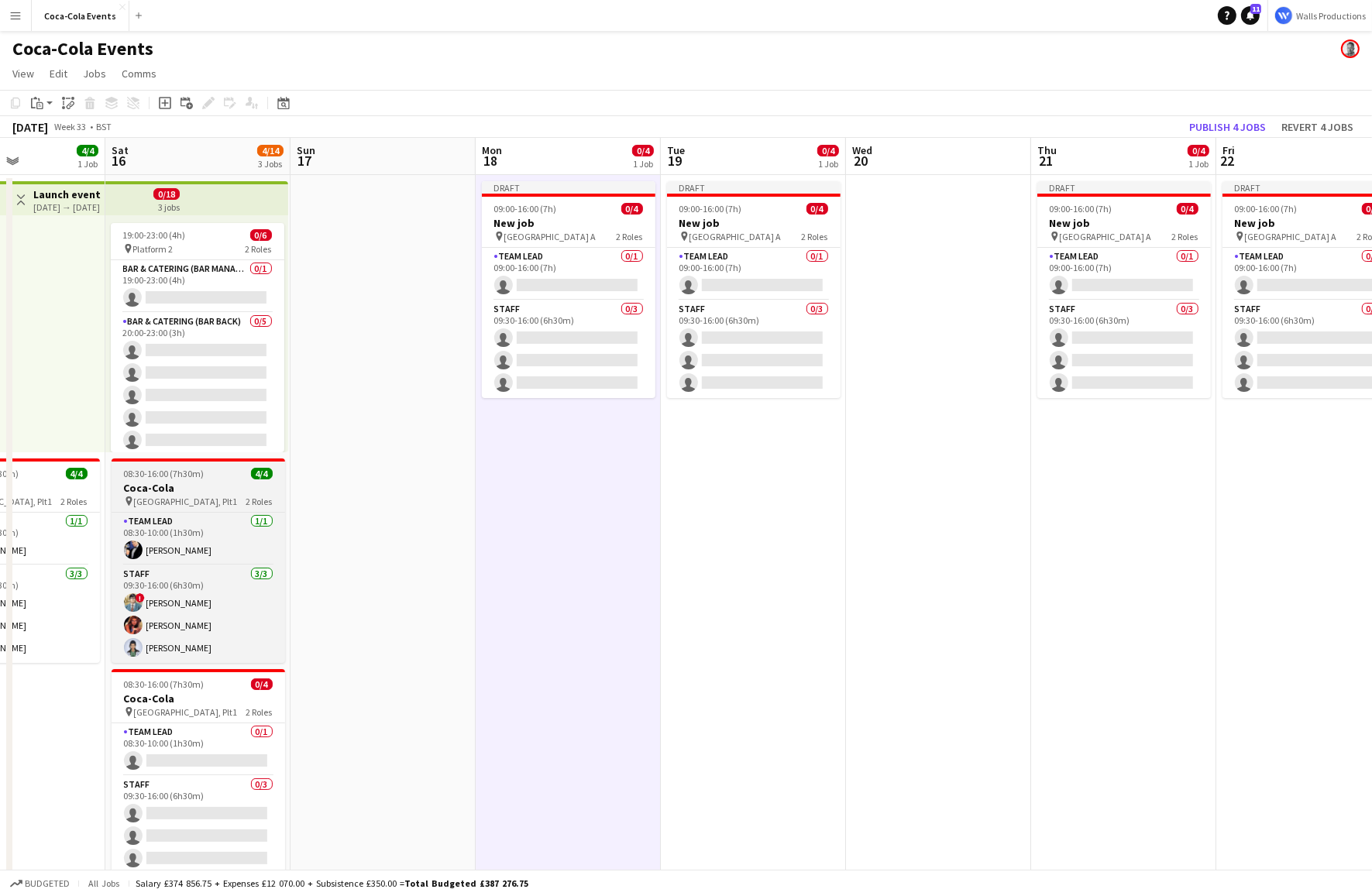
click at [161, 491] on h3 "Coca-Cola" at bounding box center [199, 488] width 173 height 14
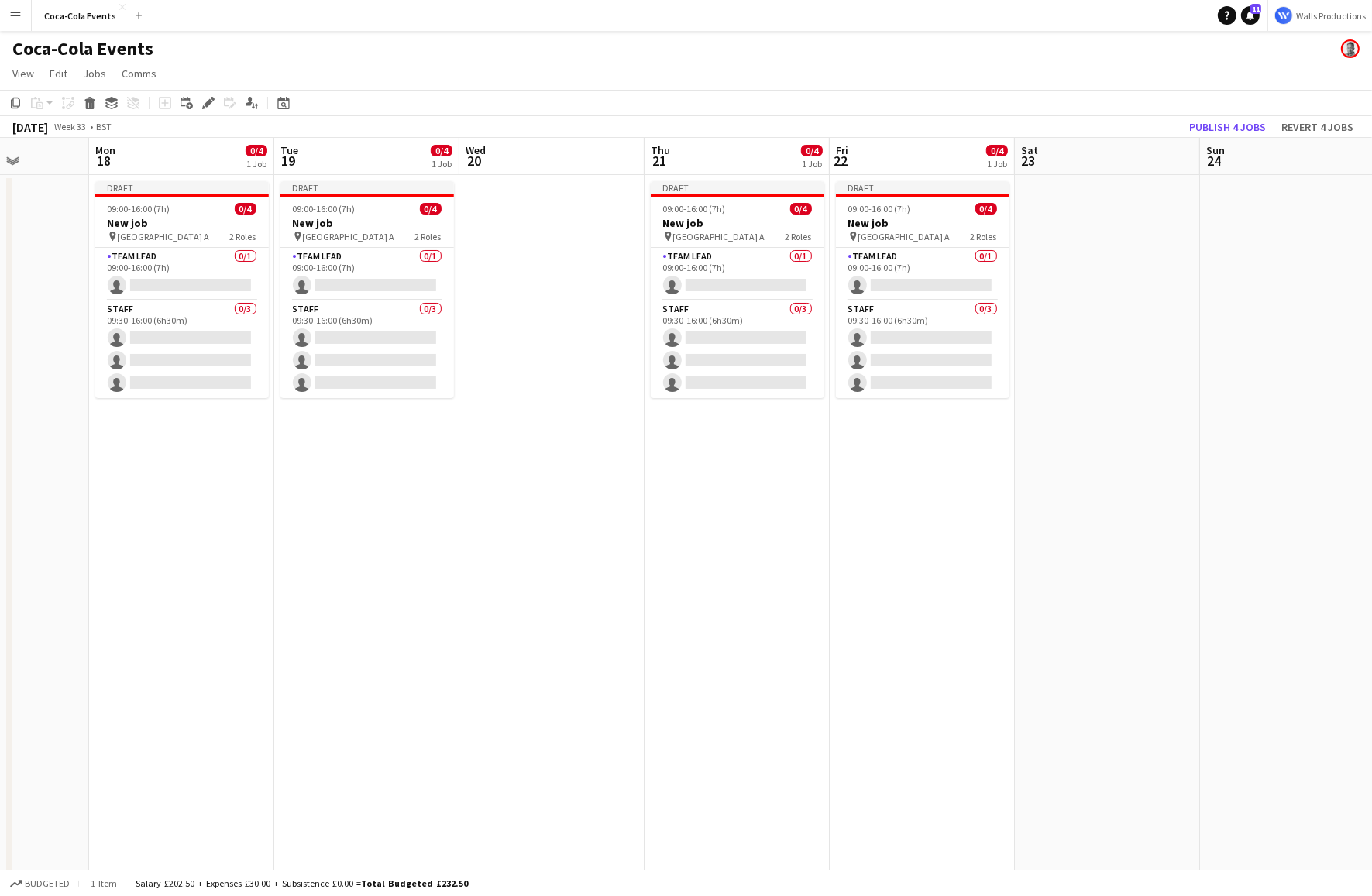
scroll to position [0, 467]
click at [616, 388] on app-date-cell at bounding box center [551, 541] width 185 height 732
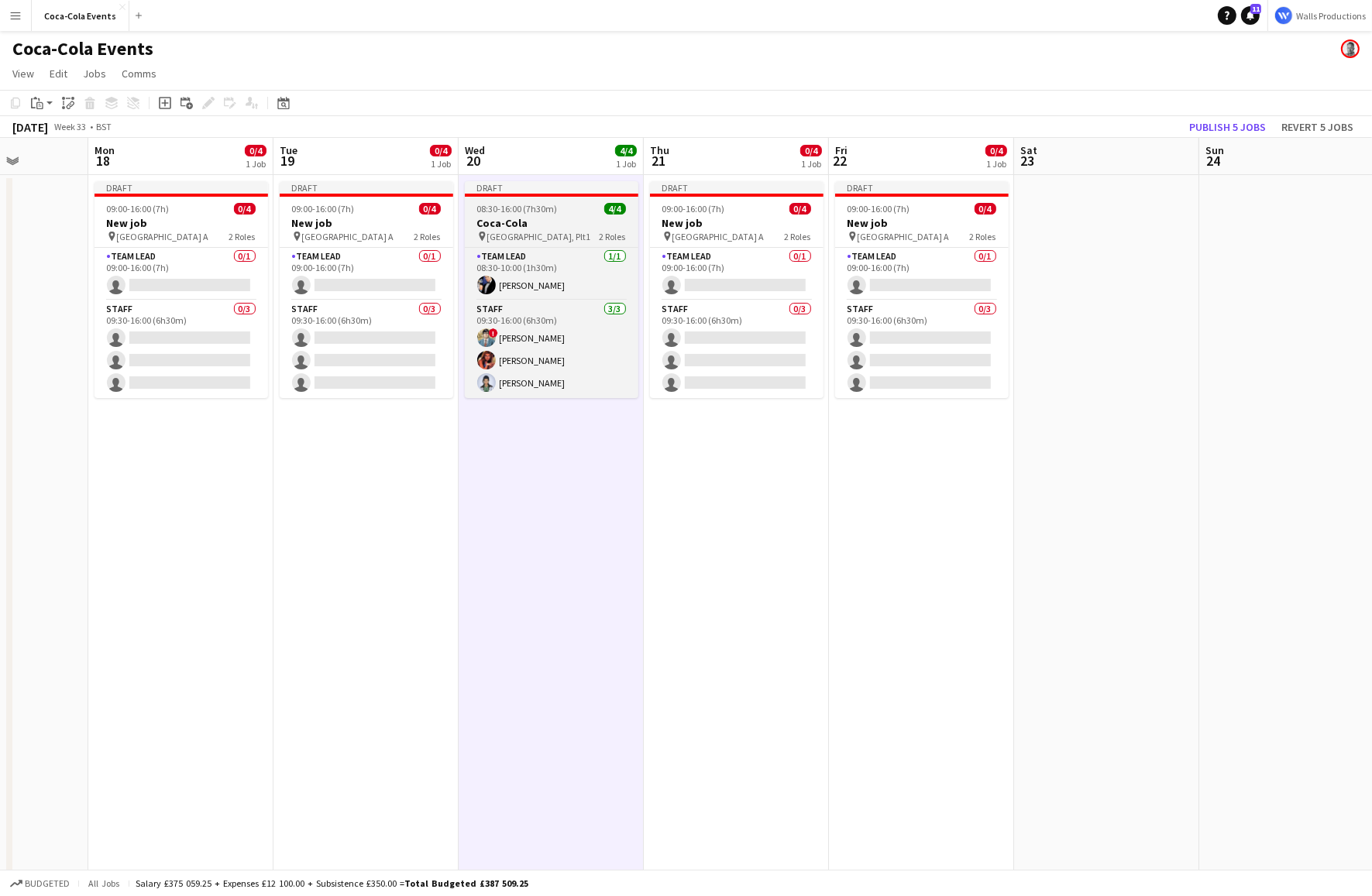
click at [515, 214] on span "08:30-16:00 (7h30m)" at bounding box center [517, 208] width 81 height 12
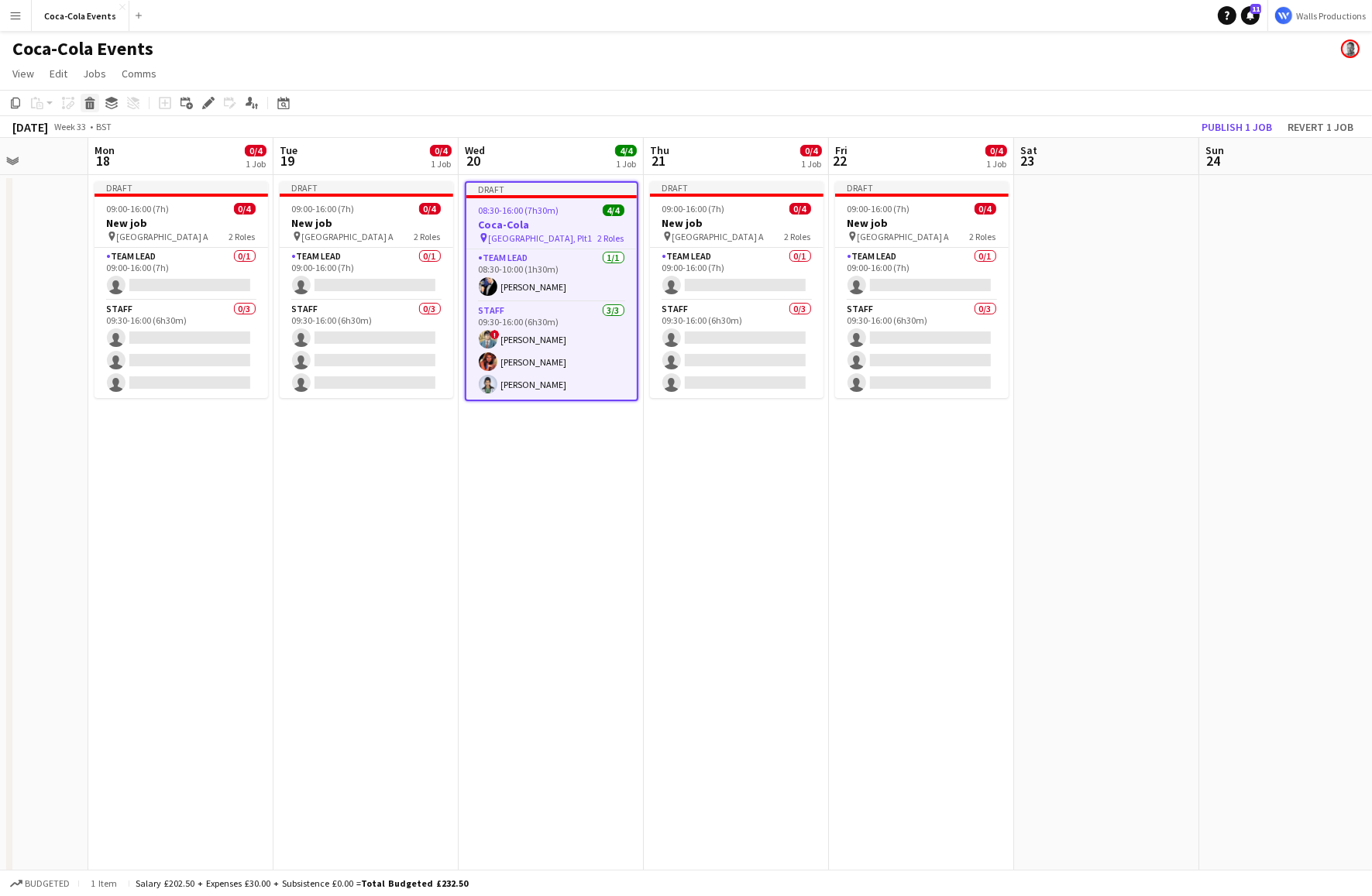
click at [90, 103] on icon at bounding box center [90, 105] width 9 height 8
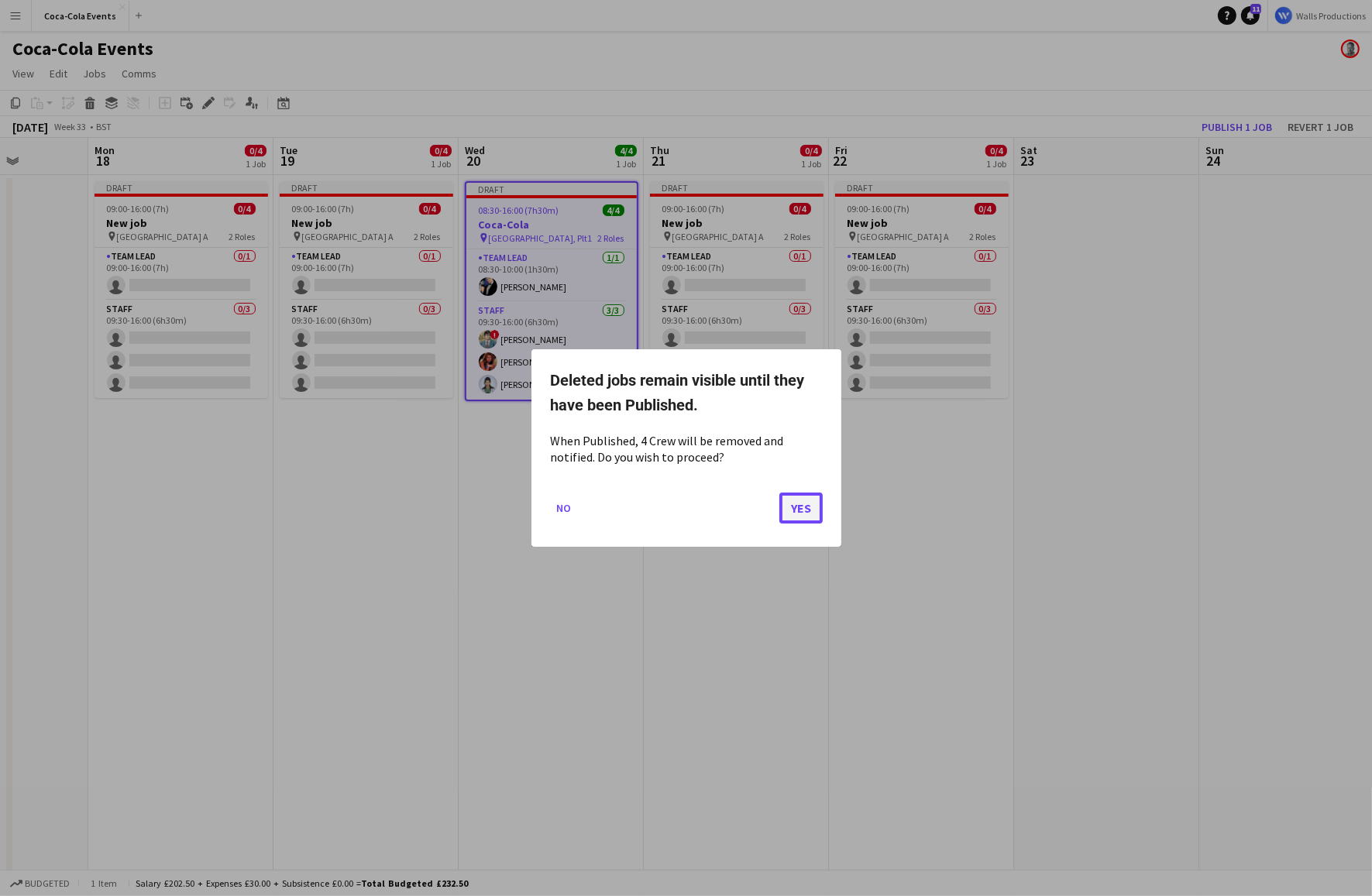
click at [819, 501] on button "Yes" at bounding box center [800, 508] width 44 height 31
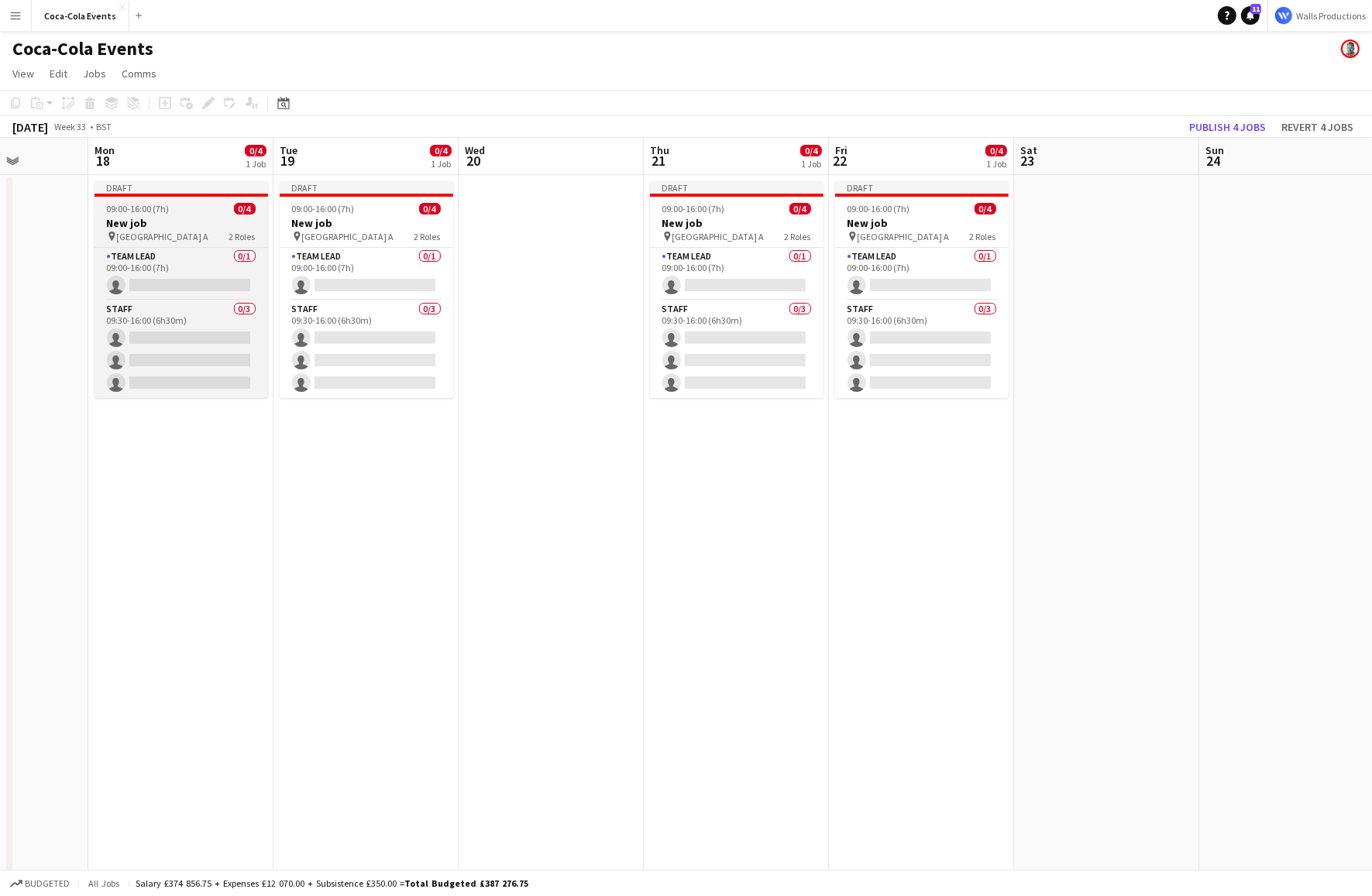
click at [168, 229] on h3 "New job" at bounding box center [181, 223] width 173 height 14
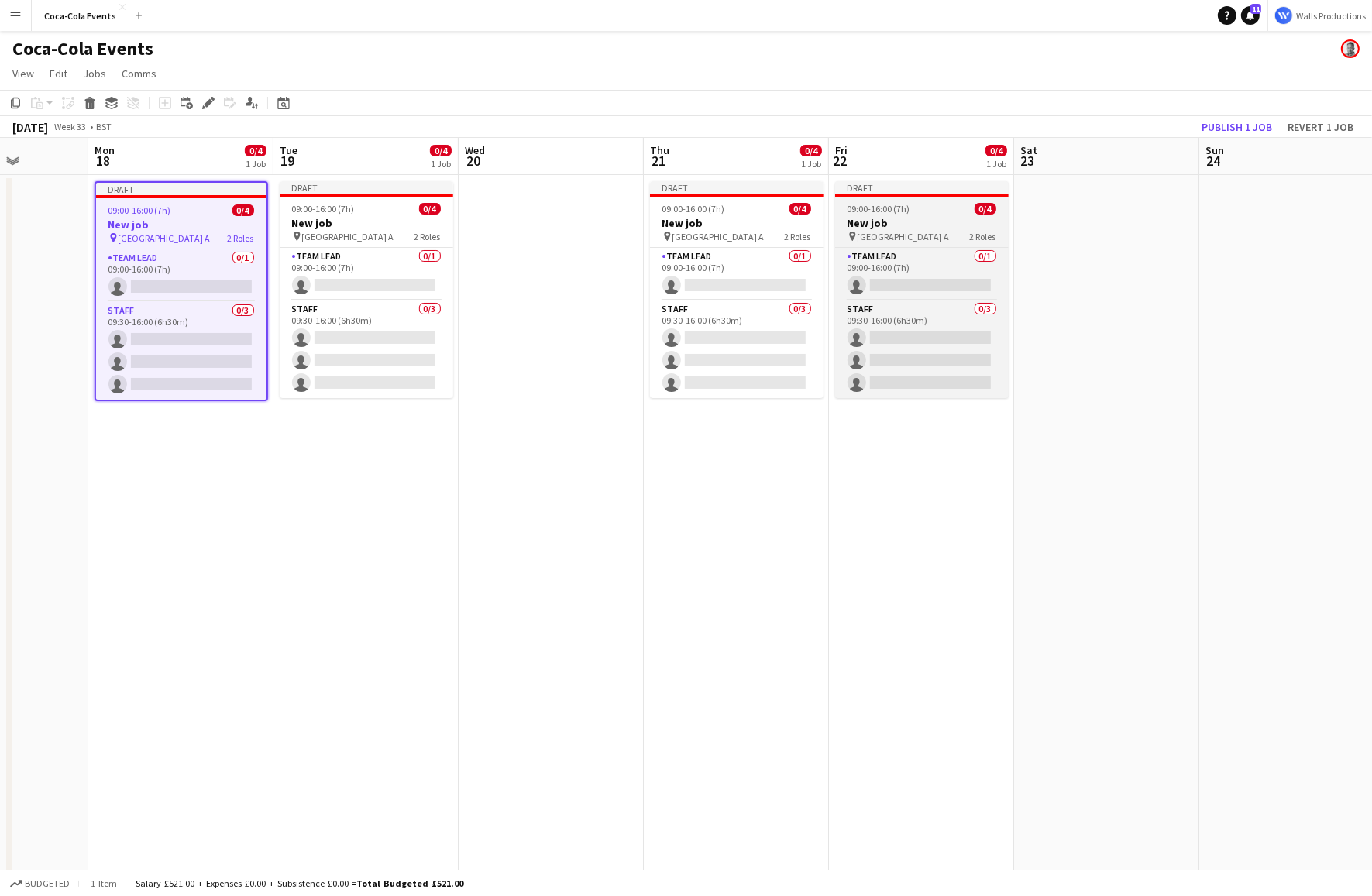
click at [909, 229] on h3 "New job" at bounding box center [922, 223] width 173 height 14
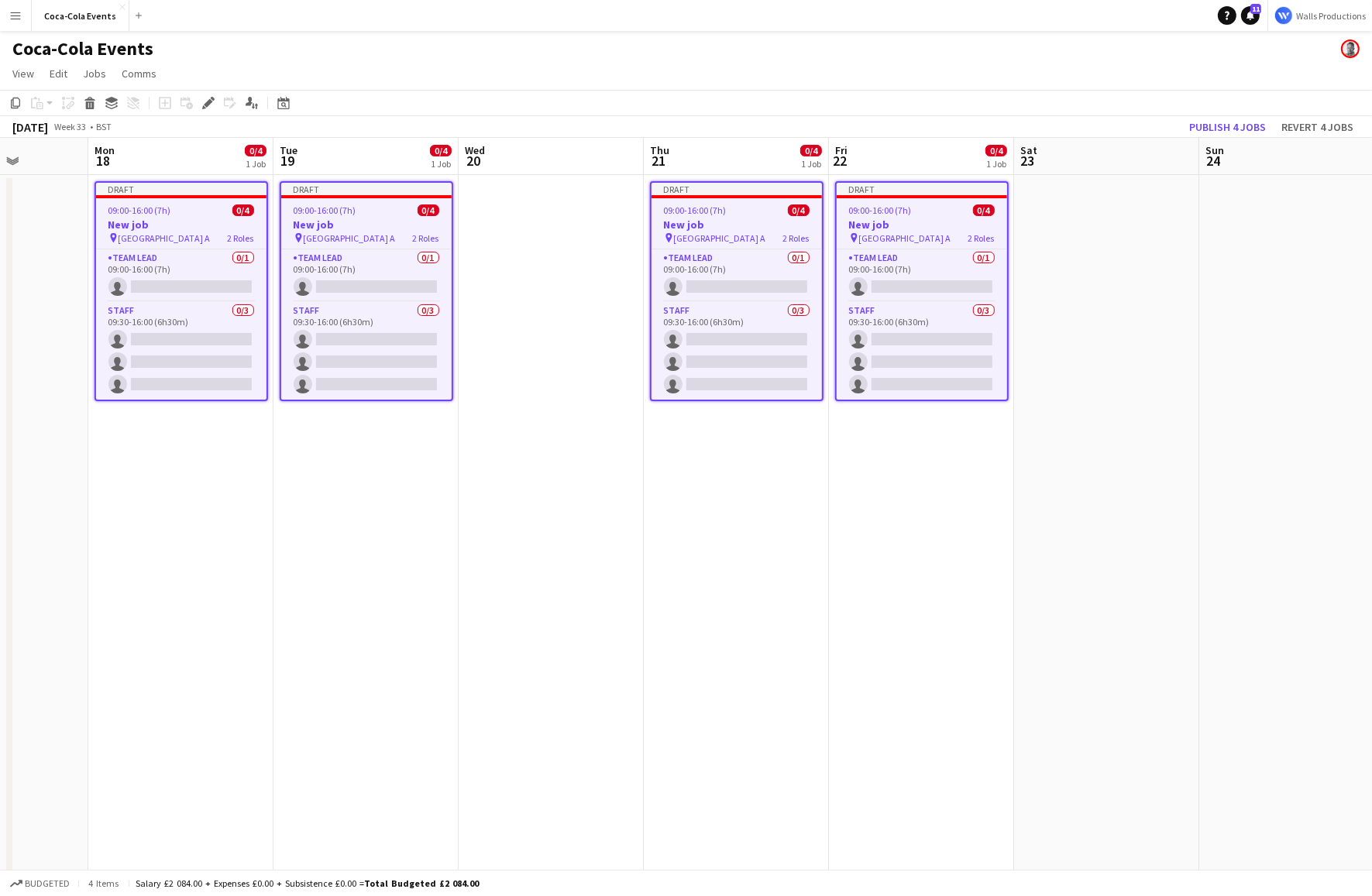
click at [155, 226] on h3 "New job" at bounding box center [181, 225] width 170 height 14
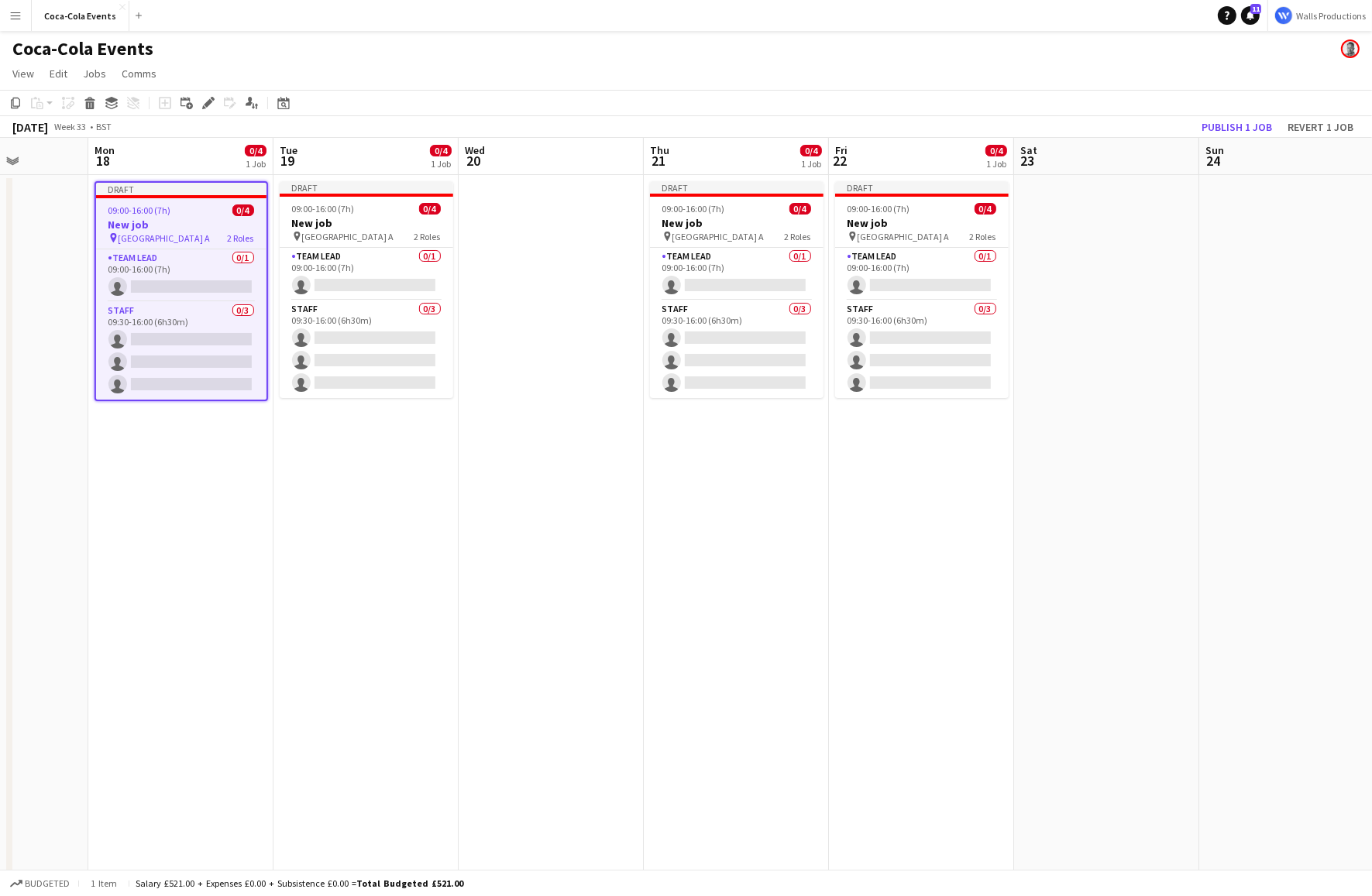
click at [136, 513] on app-date-cell "Draft 09:00-16:00 (7h) 0/4 New job pin Wembley Gate A 2 Roles Team Lead 0/1 09:…" at bounding box center [181, 541] width 185 height 732
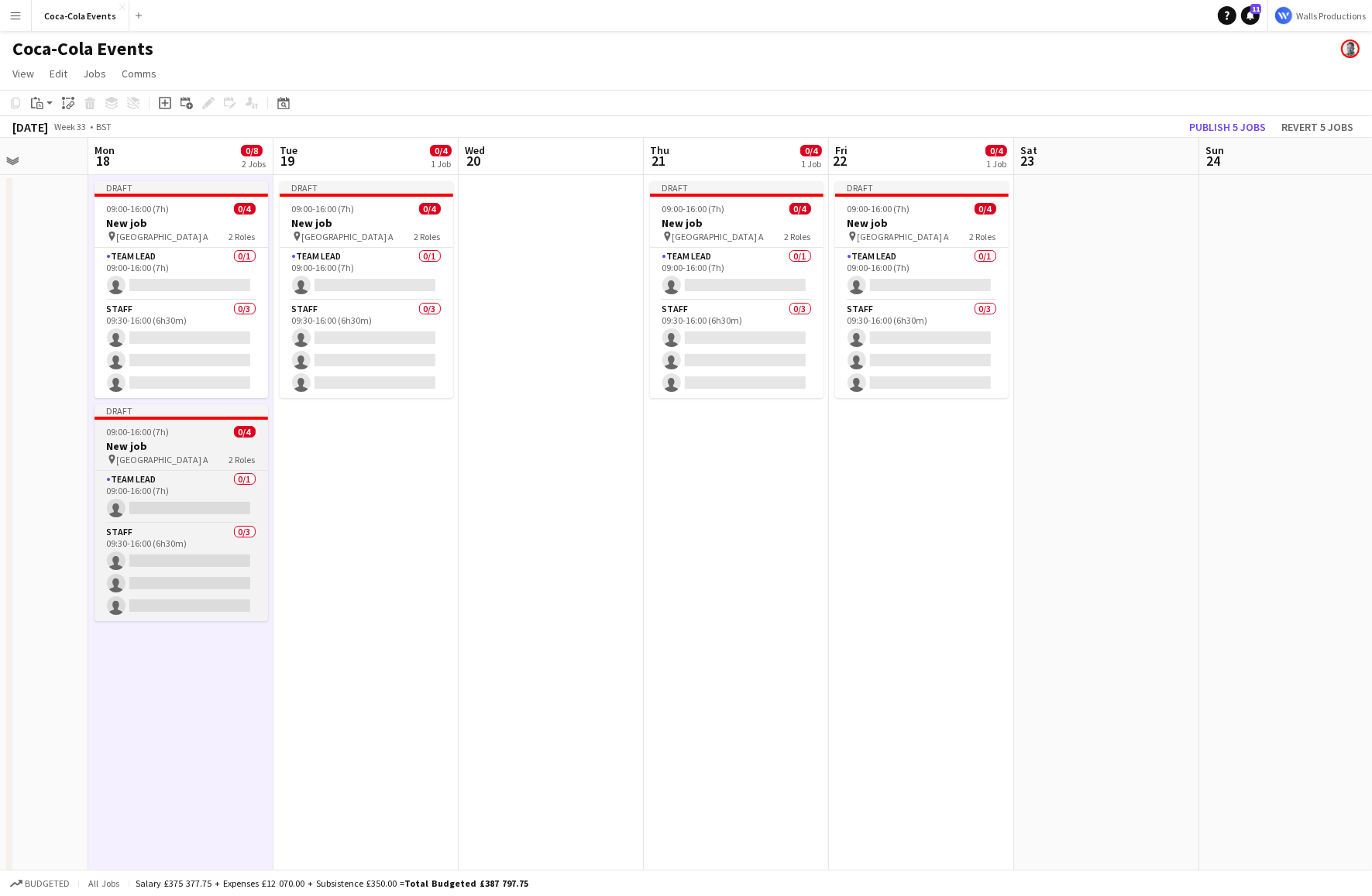
click at [150, 452] on h3 "New job" at bounding box center [181, 446] width 173 height 14
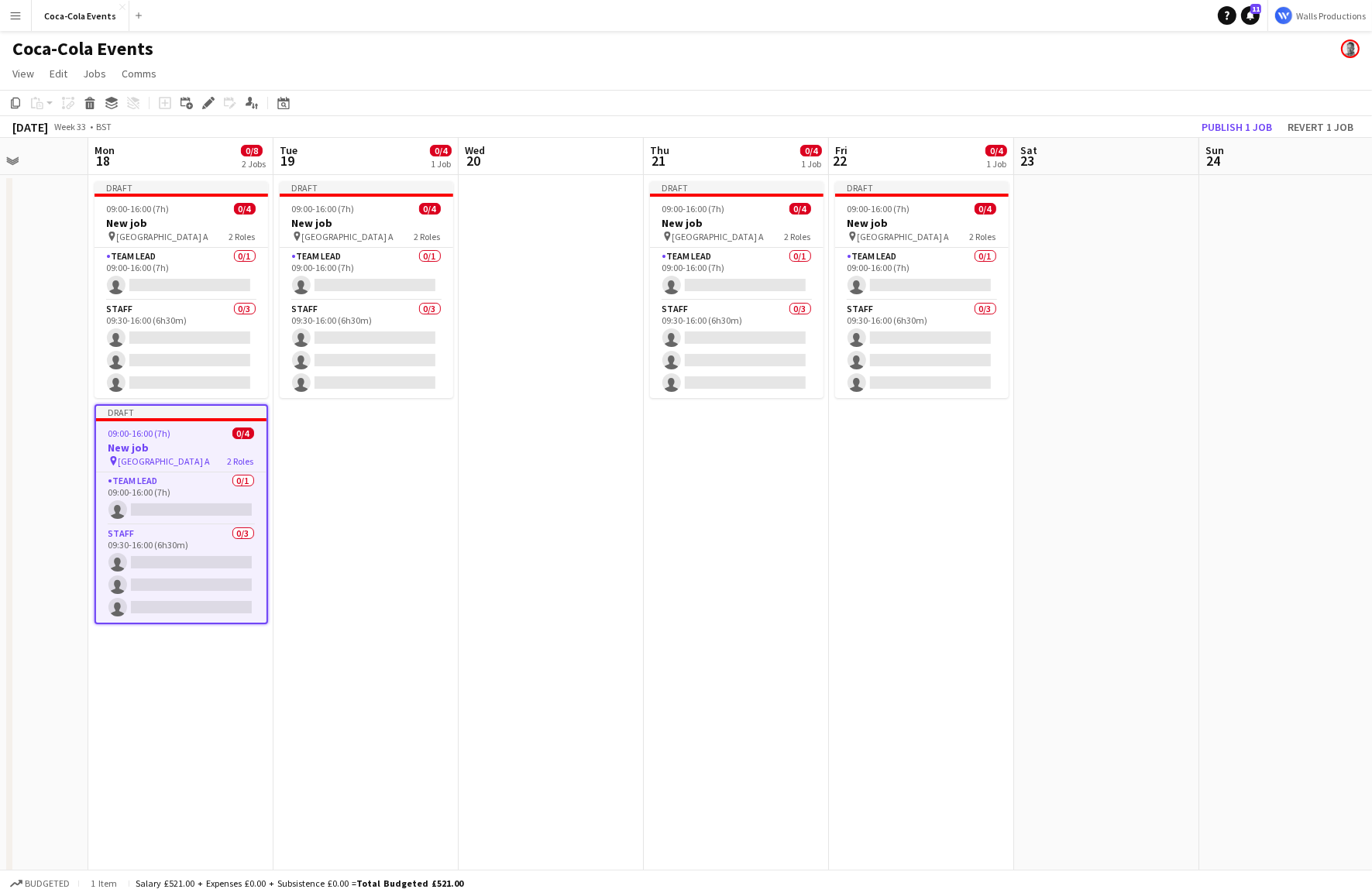
click at [324, 492] on app-date-cell "Draft 09:00-16:00 (7h) 0/4 New job pin Wembley Gate A 2 Roles Team Lead 0/1 09:…" at bounding box center [366, 541] width 185 height 732
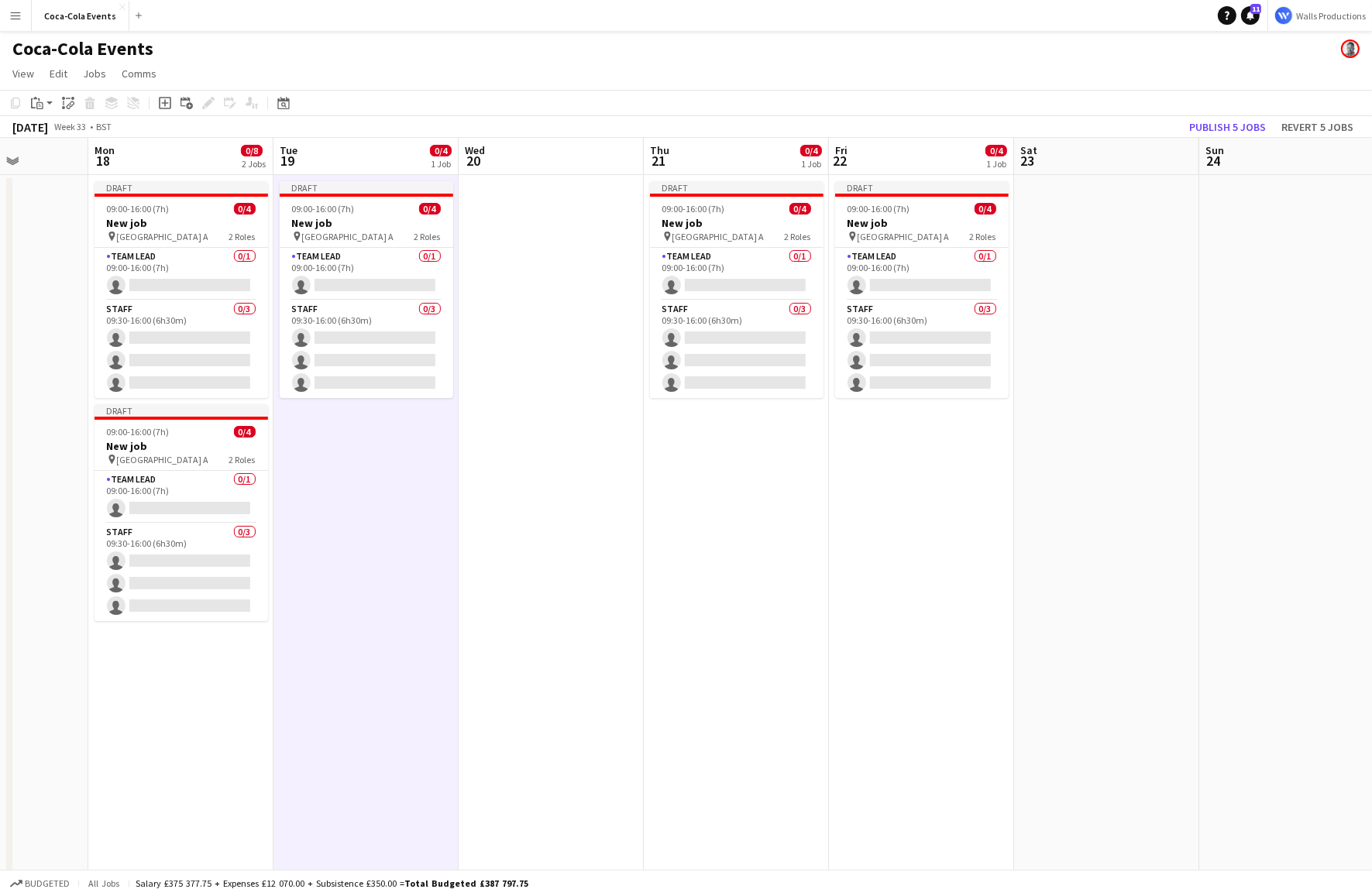
click at [651, 533] on app-date-cell "Draft 09:00-16:00 (7h) 0/4 New job pin Wembley Gate A 2 Roles Team Lead 0/1 09:…" at bounding box center [736, 541] width 185 height 732
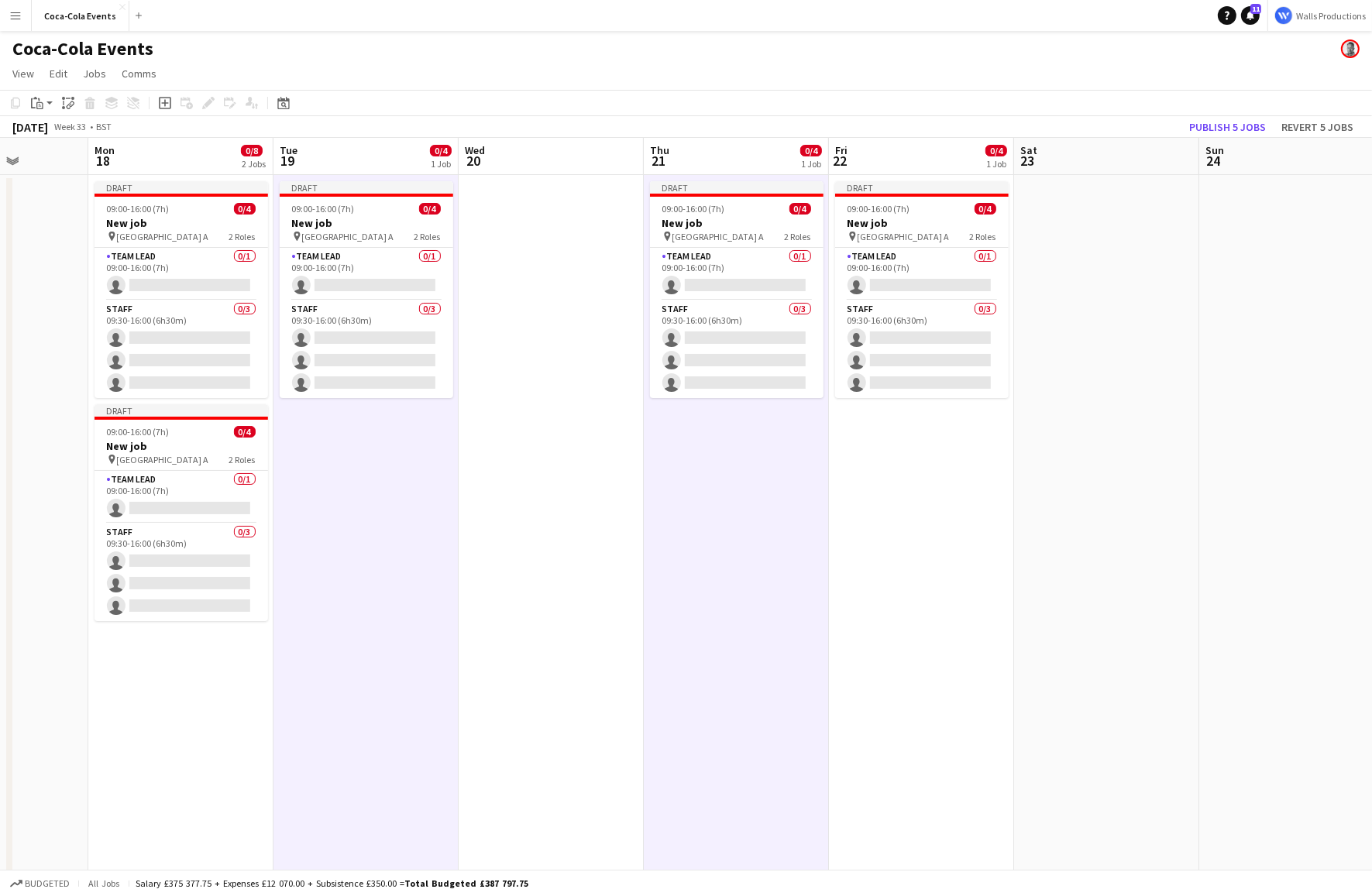
click at [888, 553] on app-date-cell "Draft 09:00-16:00 (7h) 0/4 New job pin Wembley Gate A 2 Roles Team Lead 0/1 09:…" at bounding box center [921, 541] width 185 height 732
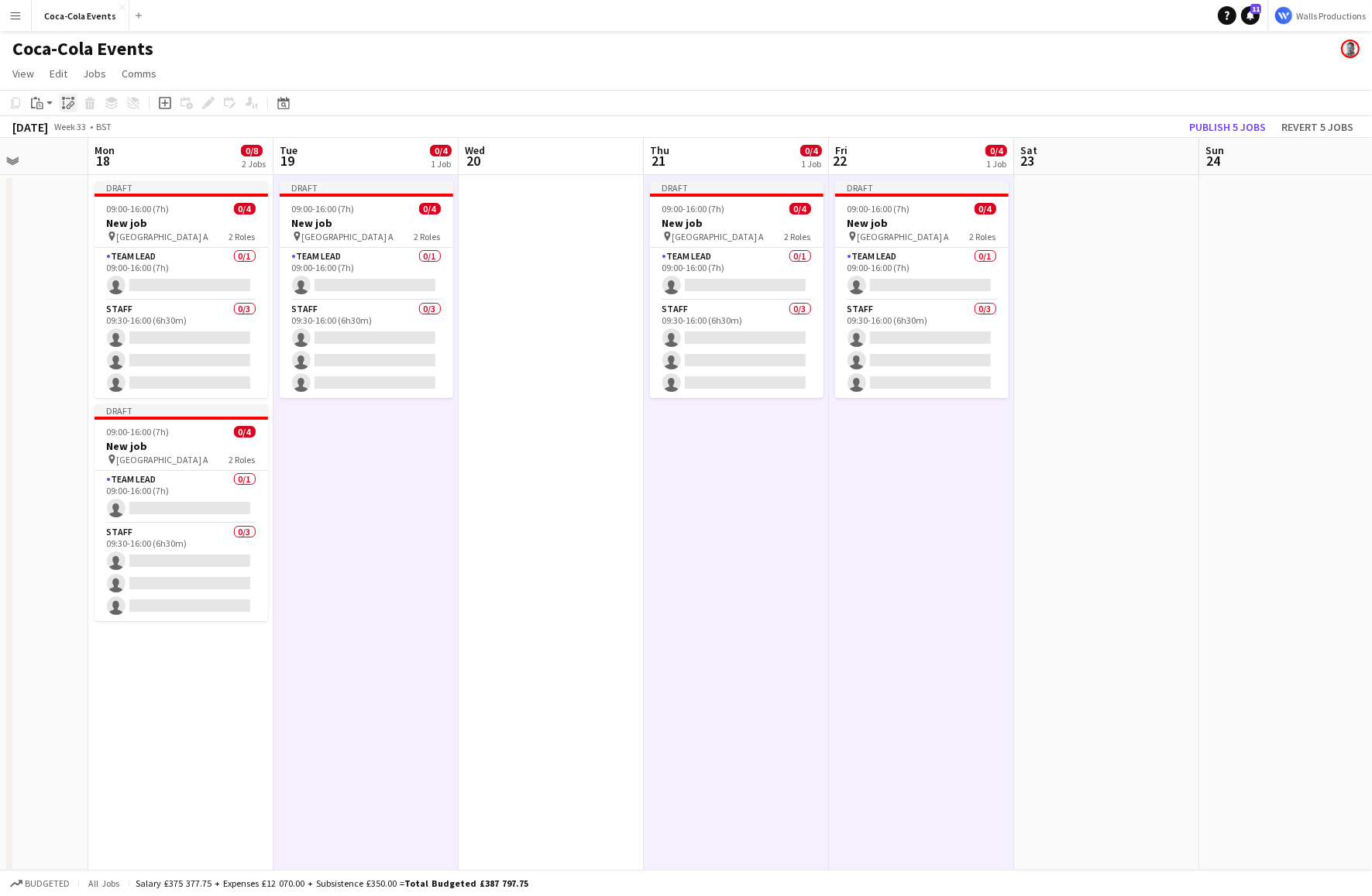
click at [69, 98] on icon at bounding box center [68, 98] width 5 height 1
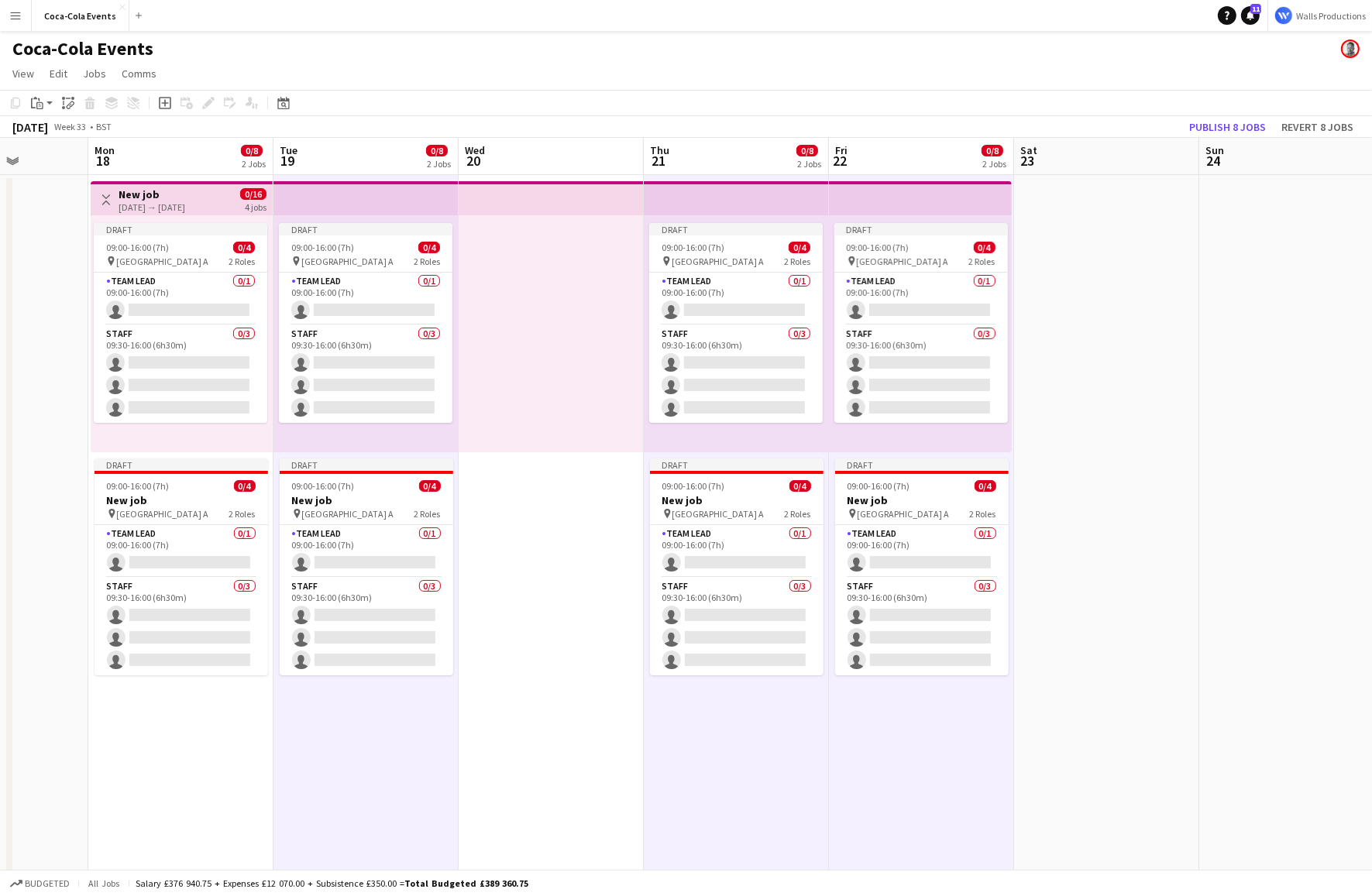
click at [185, 200] on h3 "New job" at bounding box center [152, 195] width 66 height 14
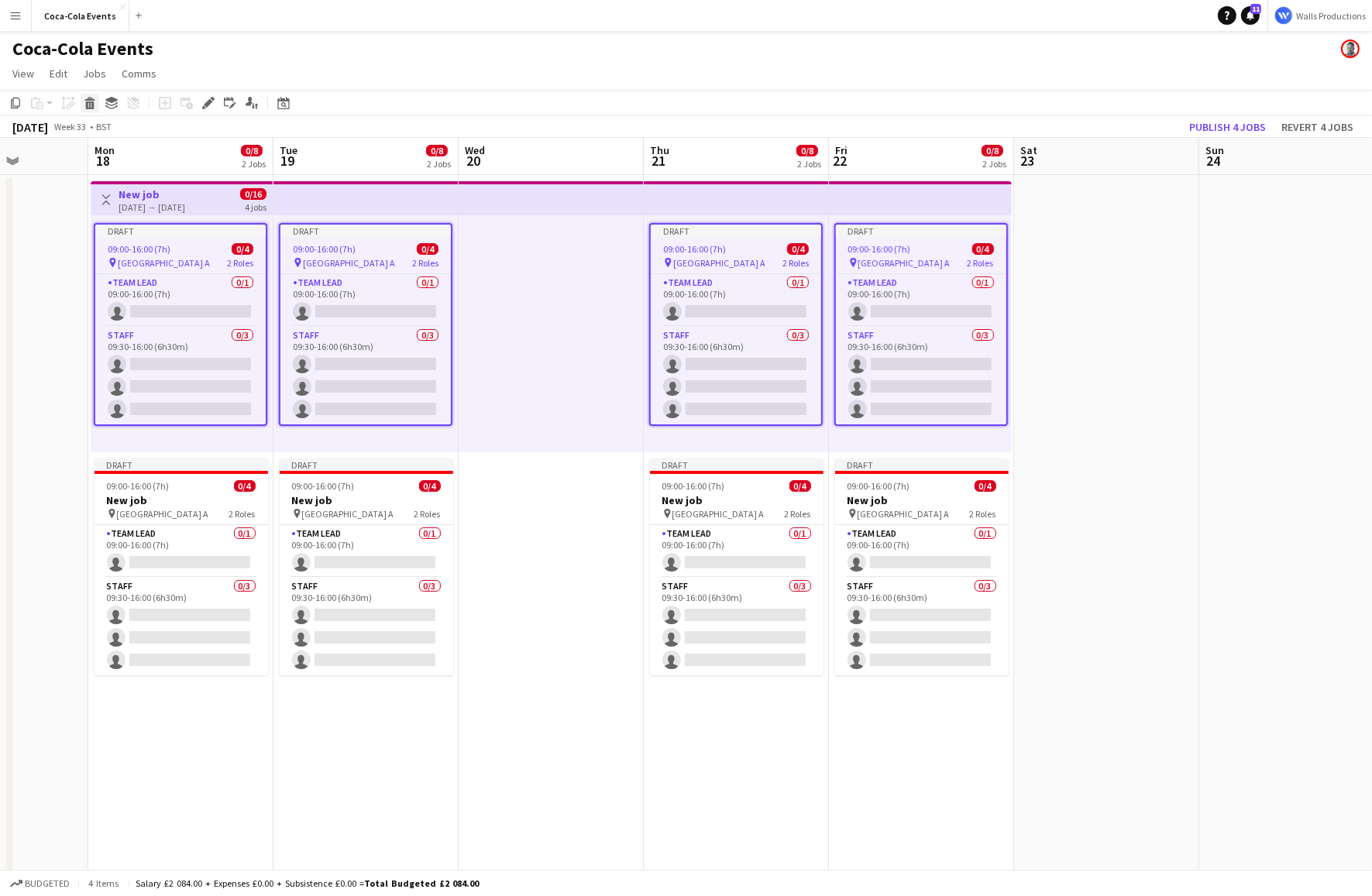
click at [91, 103] on icon at bounding box center [90, 105] width 9 height 8
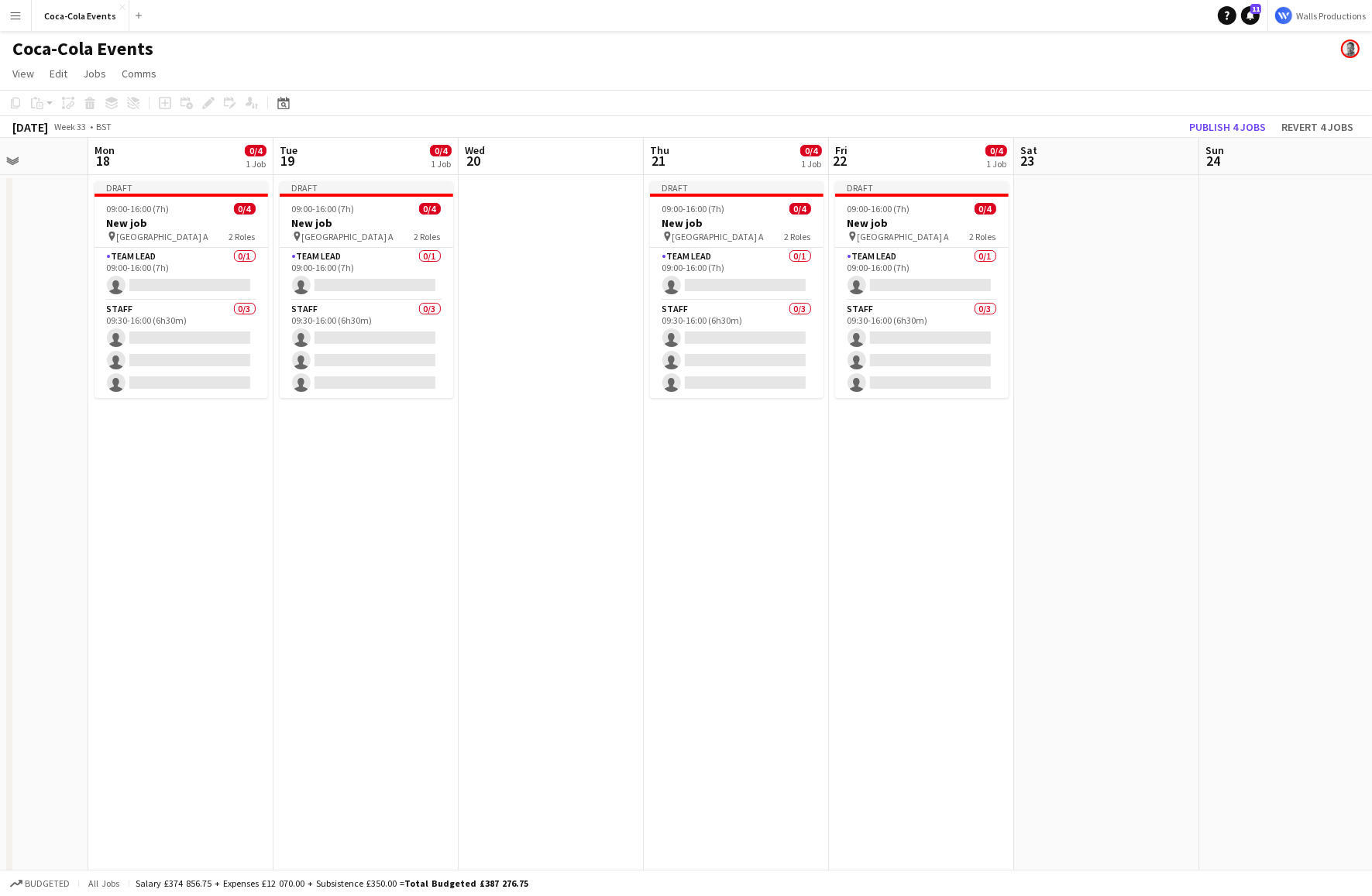
click at [164, 488] on app-date-cell "Draft 09:00-16:00 (7h) 0/4 New job pin Wembley Gate A 2 Roles Team Lead 0/1 09:…" at bounding box center [181, 541] width 185 height 732
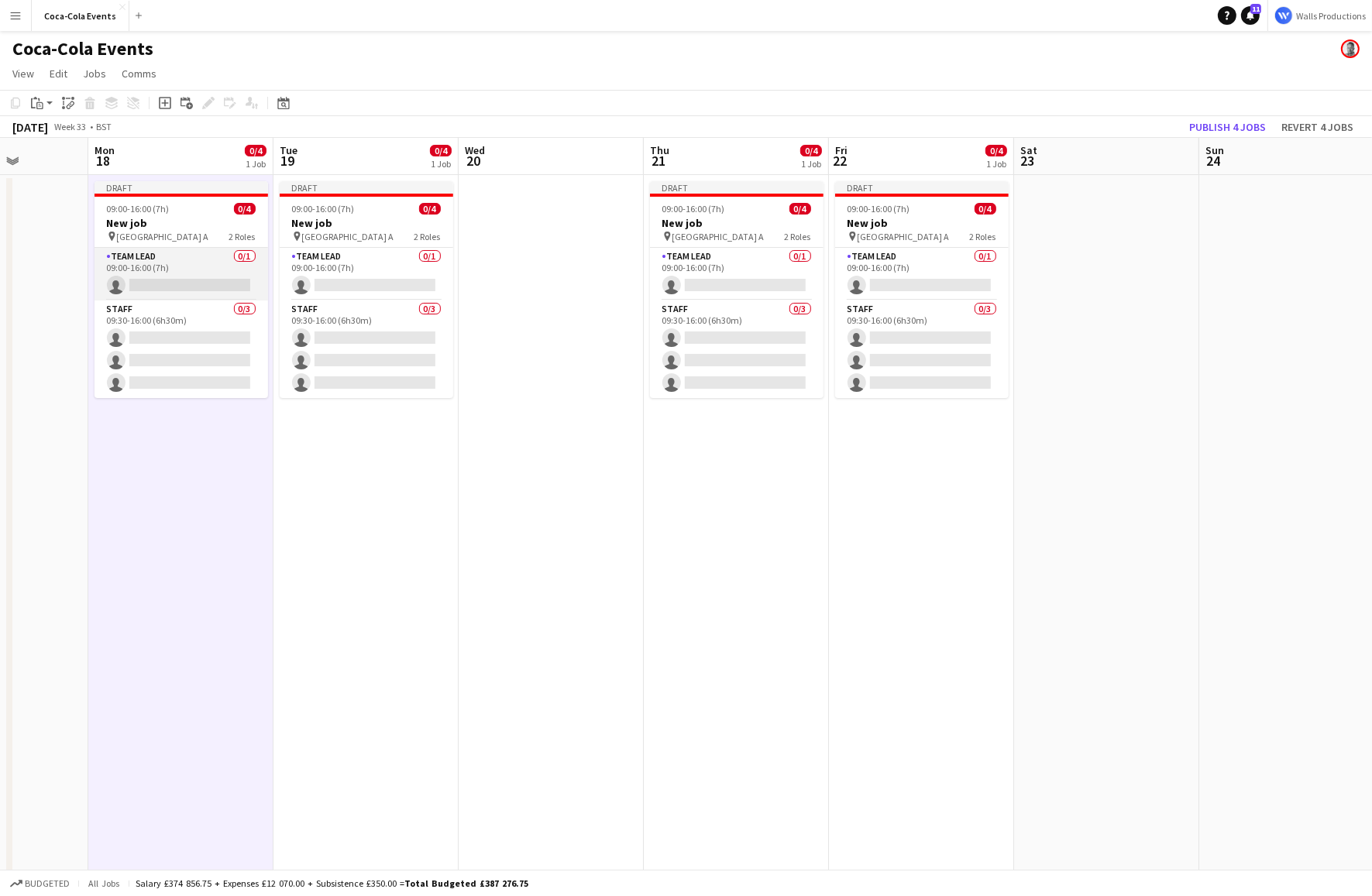
click at [169, 274] on app-card-role "Team Lead 0/1 09:00-16:00 (7h) single-neutral-actions" at bounding box center [181, 275] width 173 height 53
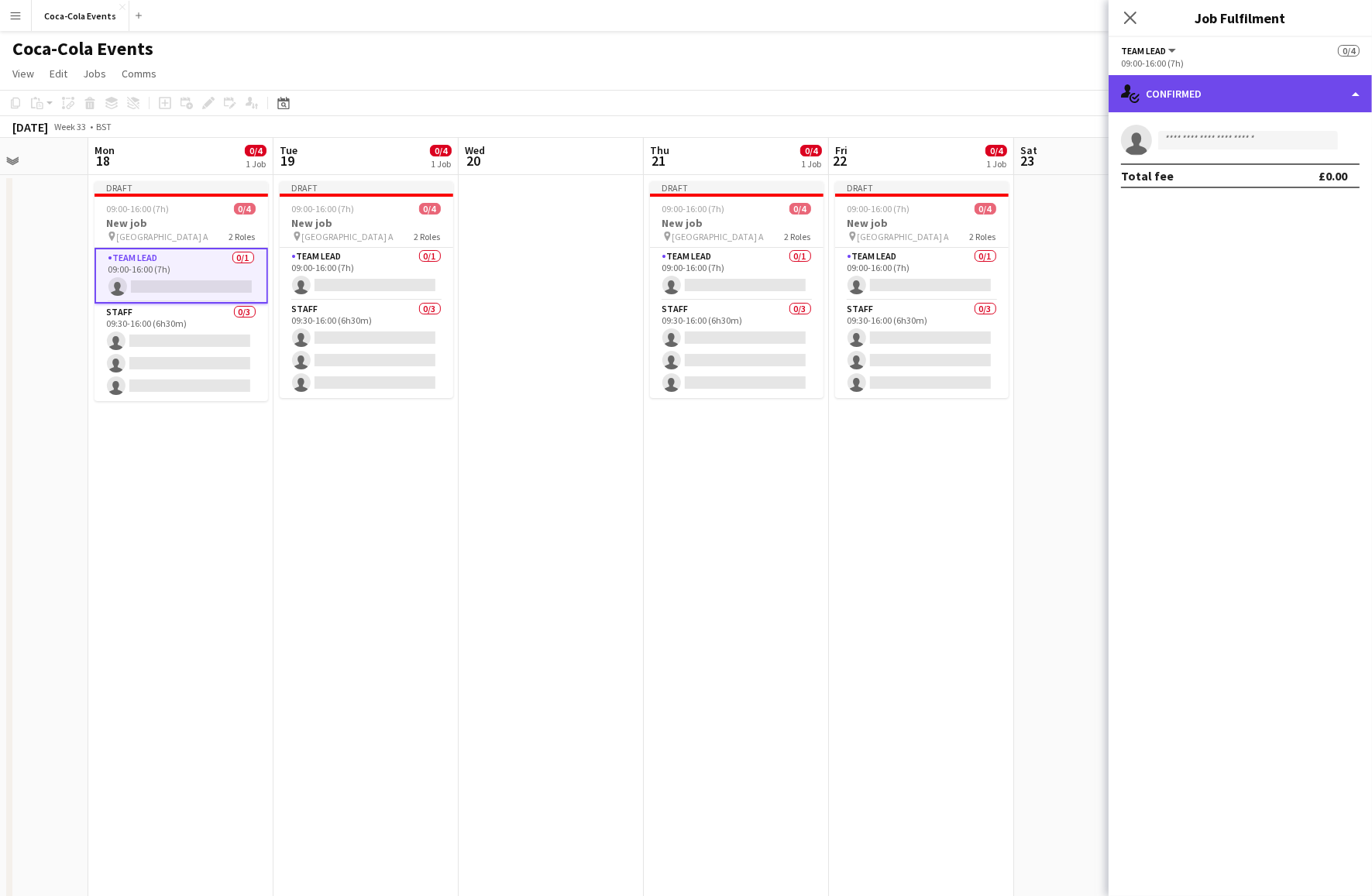
click at [1206, 99] on div "single-neutral-actions-check-2 Confirmed" at bounding box center [1240, 93] width 263 height 37
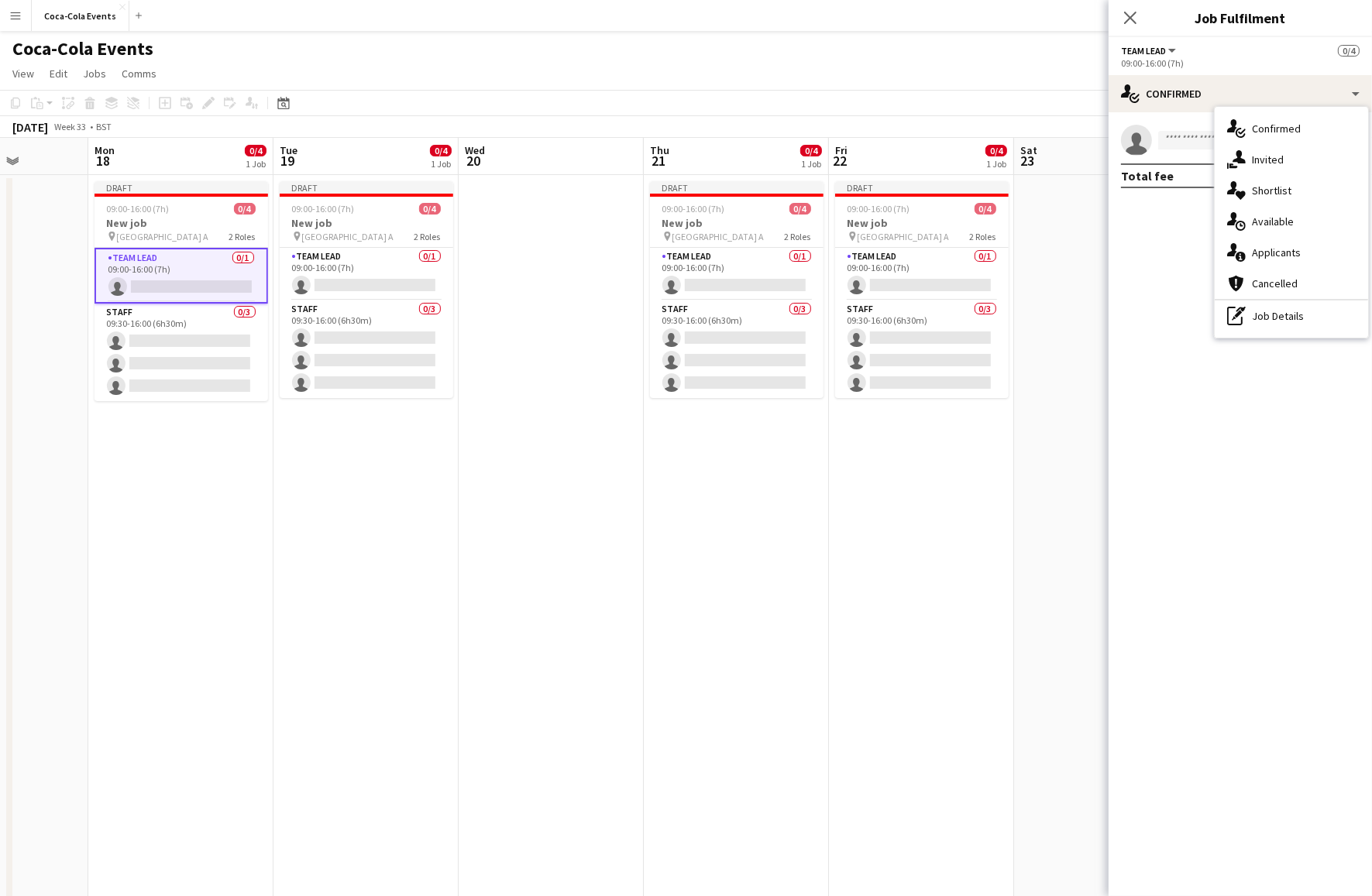
click at [1196, 20] on h3 "Job Fulfilment" at bounding box center [1240, 18] width 263 height 20
drag, startPoint x: 1196, startPoint y: 20, endPoint x: 1312, endPoint y: 21, distance: 116.0
click at [1312, 21] on h3 "Job Fulfilment" at bounding box center [1240, 18] width 263 height 20
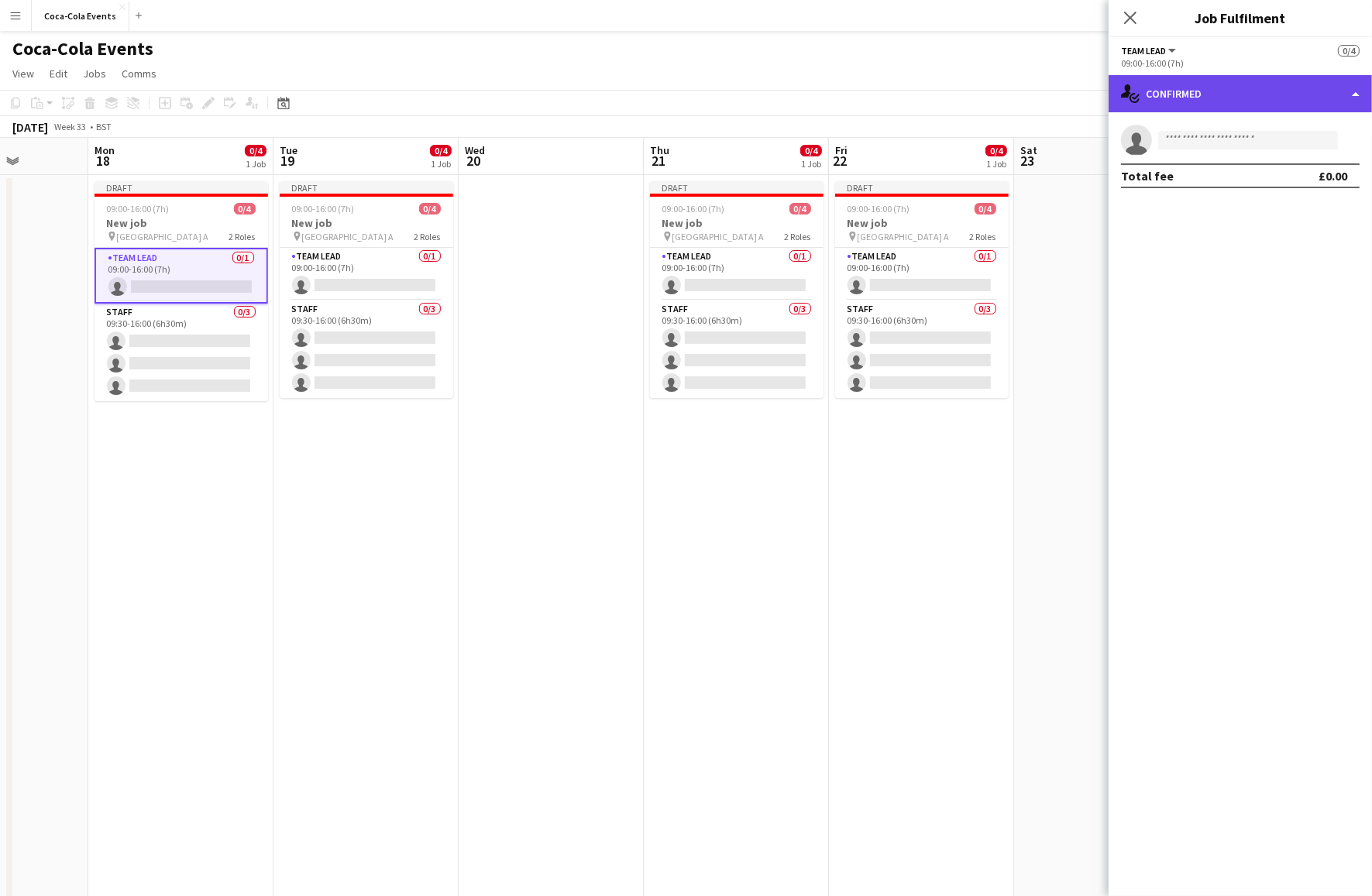
click at [1226, 96] on div "single-neutral-actions-check-2 Confirmed" at bounding box center [1240, 93] width 263 height 37
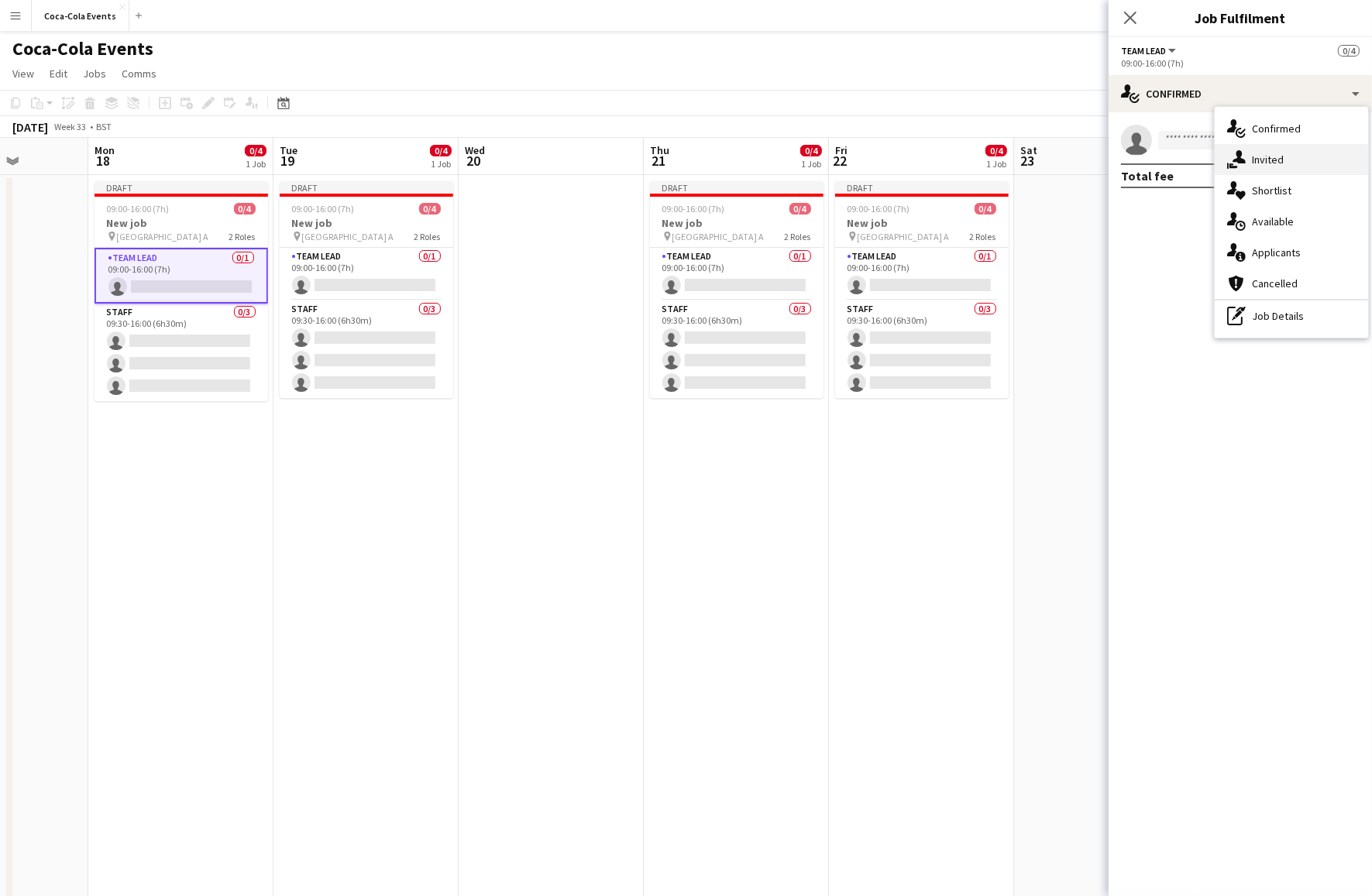
click at [1280, 164] on div "single-neutral-actions-share-1 Invited" at bounding box center [1291, 160] width 154 height 31
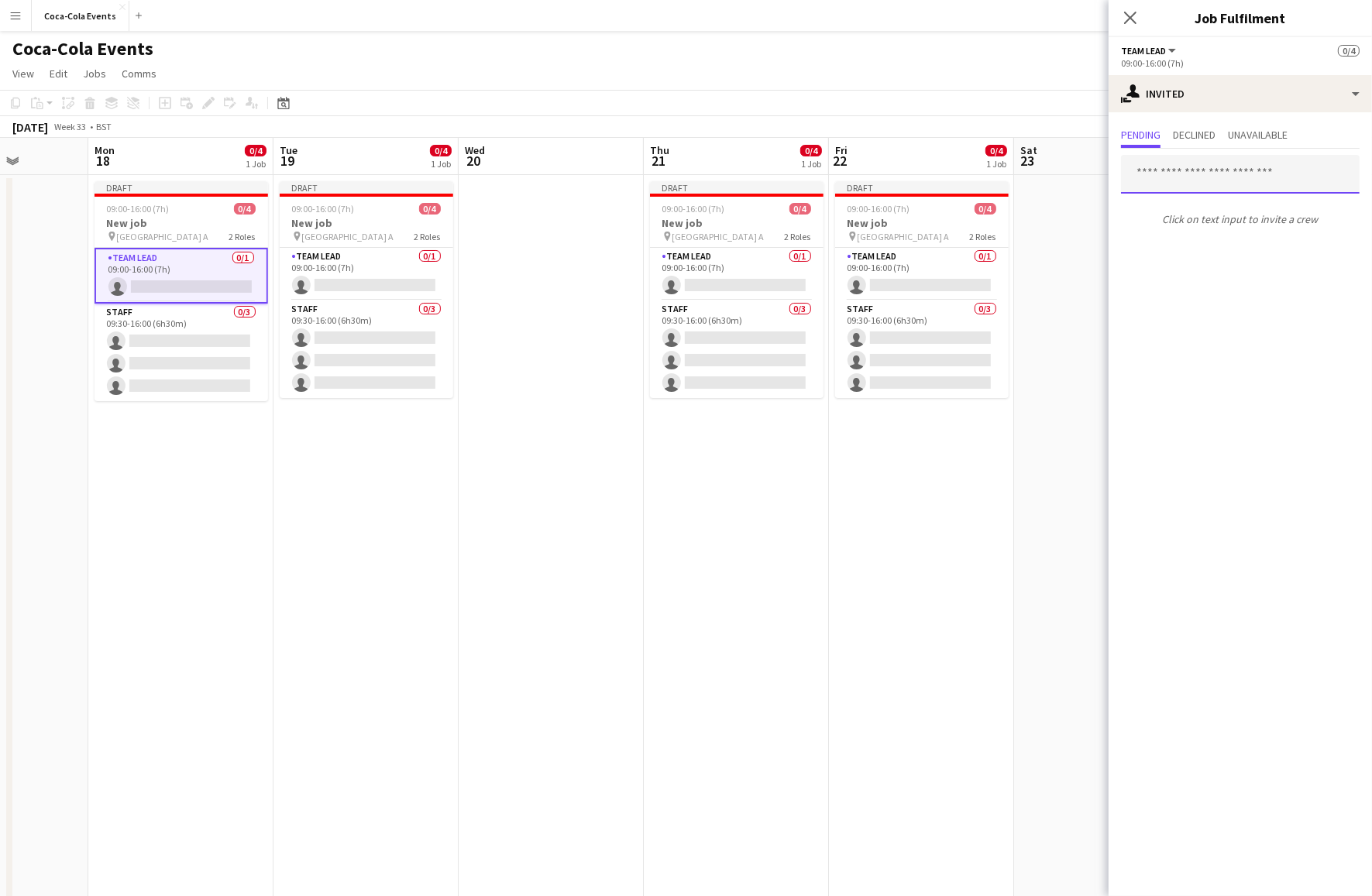
click at [1203, 176] on input "text" at bounding box center [1240, 174] width 239 height 39
click at [1121, 155] on div at bounding box center [1121, 155] width 0 height 0
type input "*****"
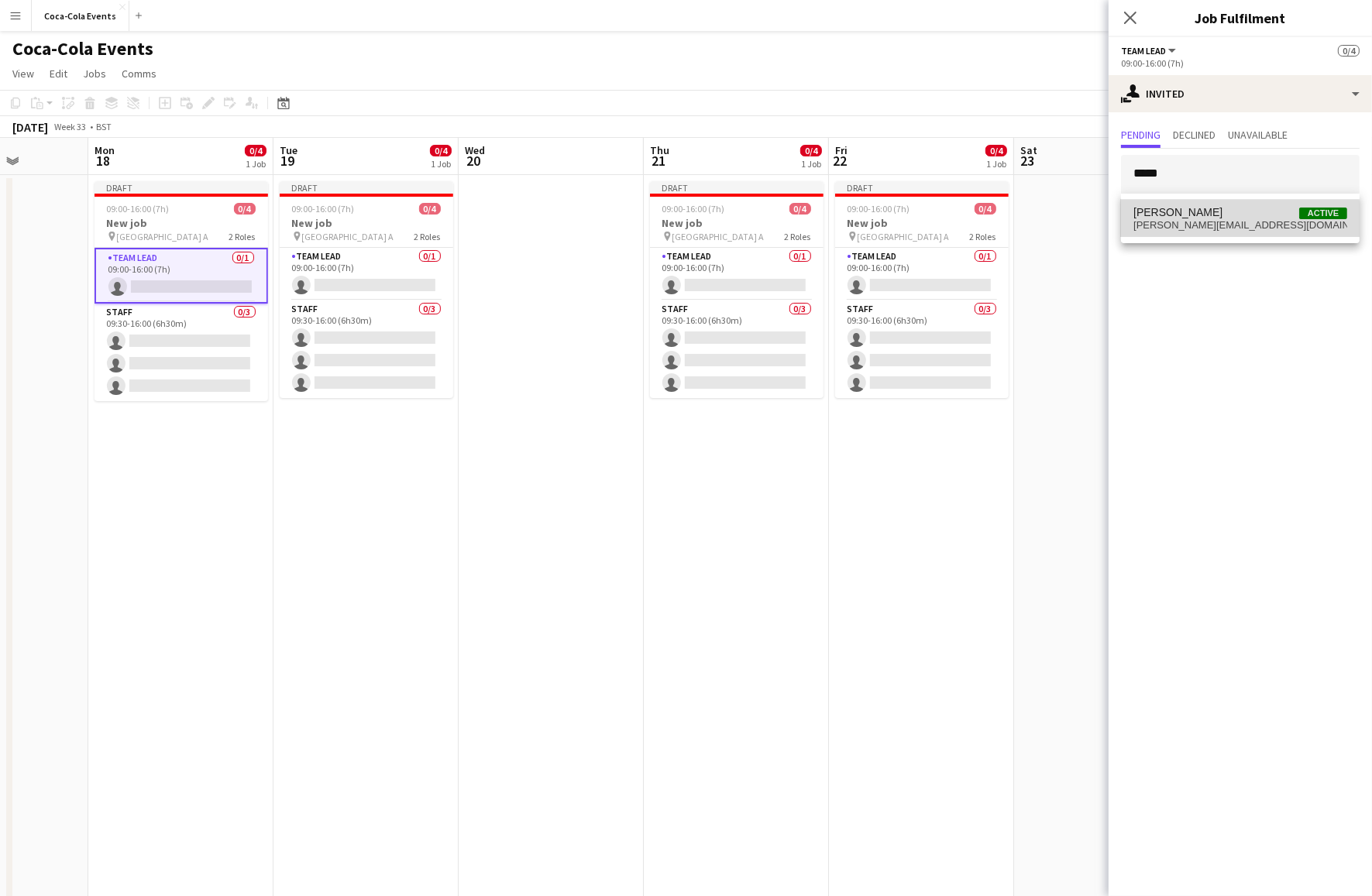
click at [1189, 223] on span "[PERSON_NAME][EMAIL_ADDRESS][DOMAIN_NAME]" at bounding box center [1241, 225] width 214 height 13
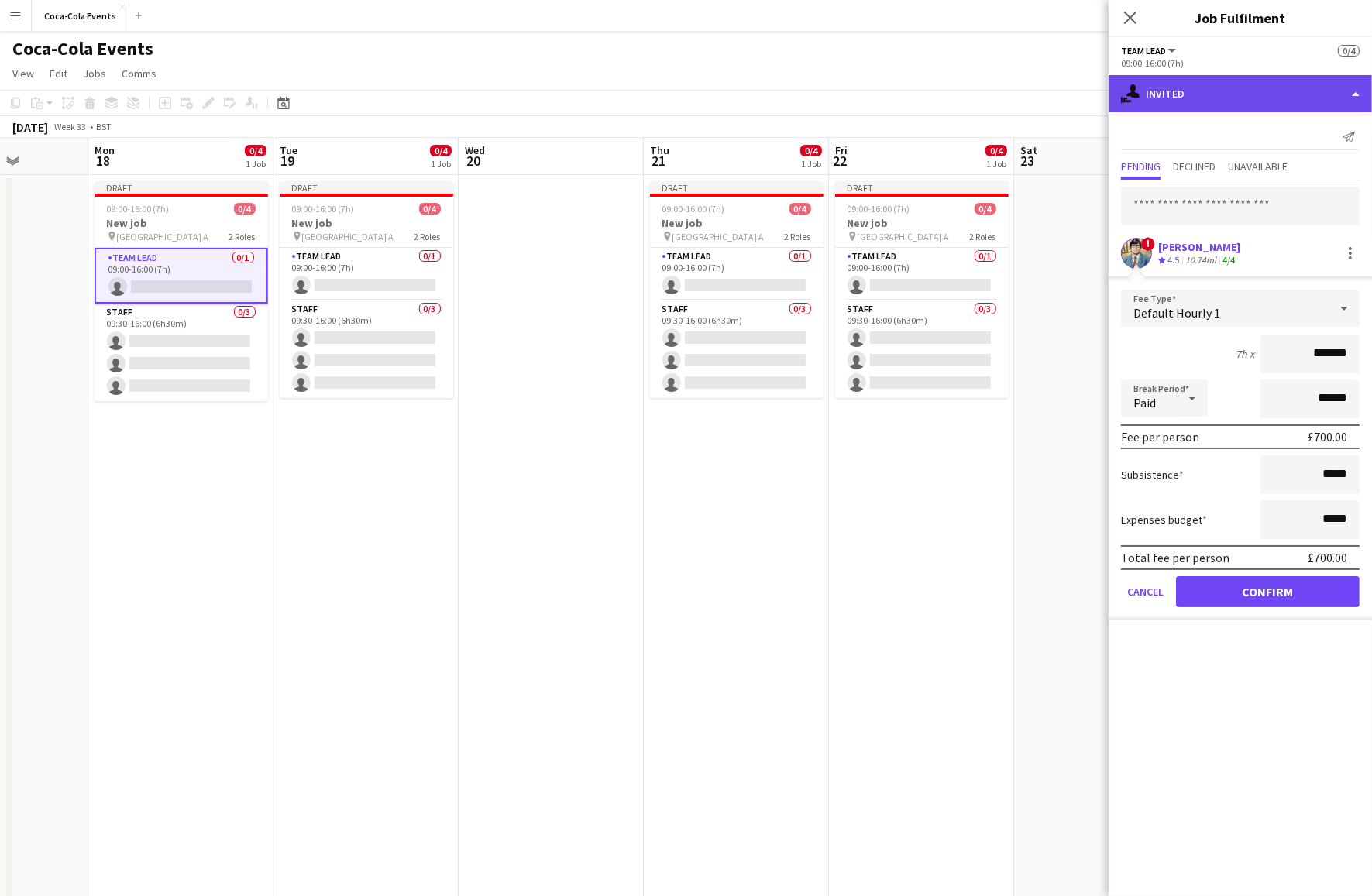
click at [1168, 100] on div "single-neutral-actions-share-1 Invited" at bounding box center [1240, 93] width 263 height 37
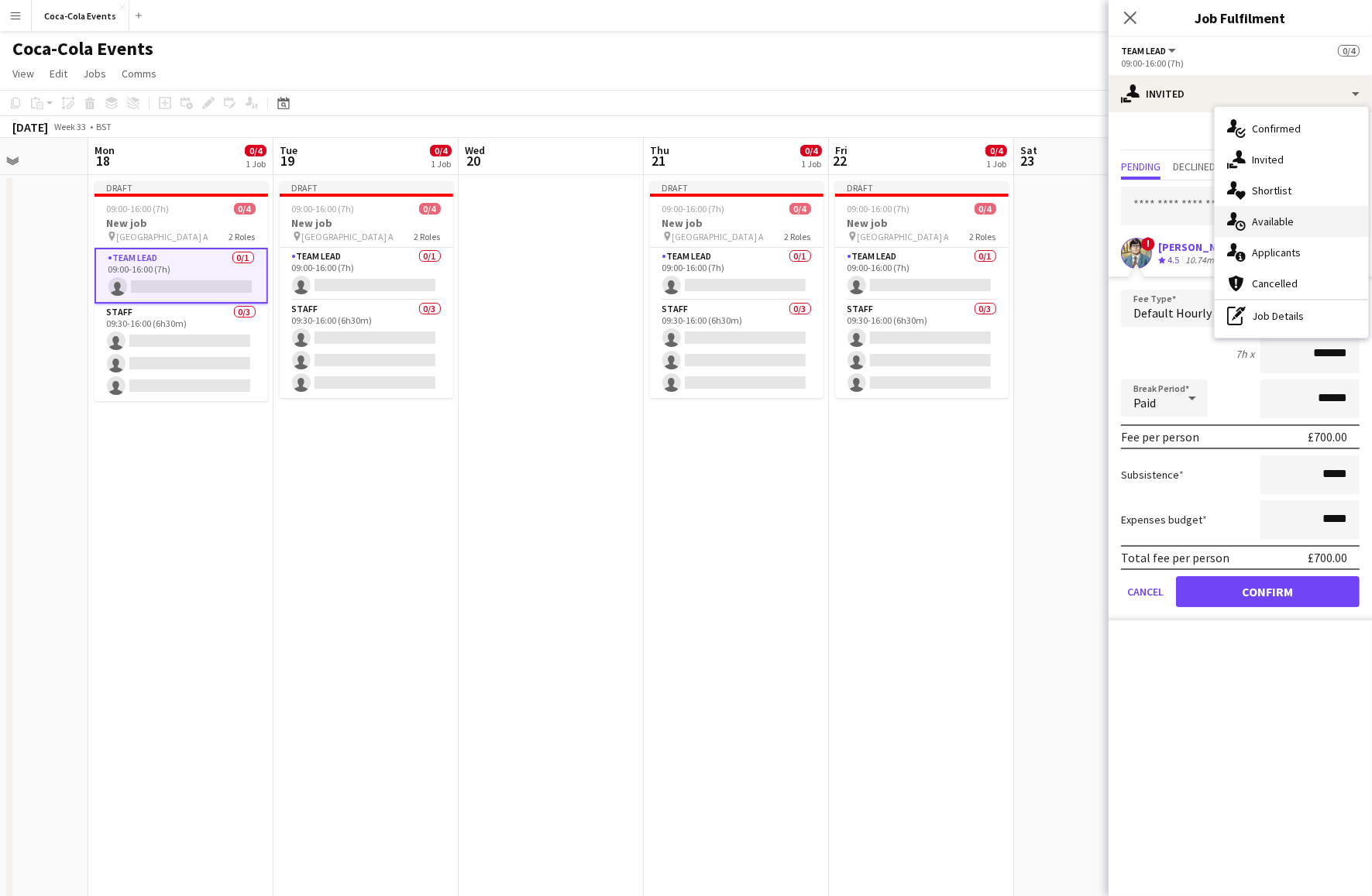
click at [1268, 224] on div "single-neutral-actions-upload Available" at bounding box center [1291, 222] width 154 height 31
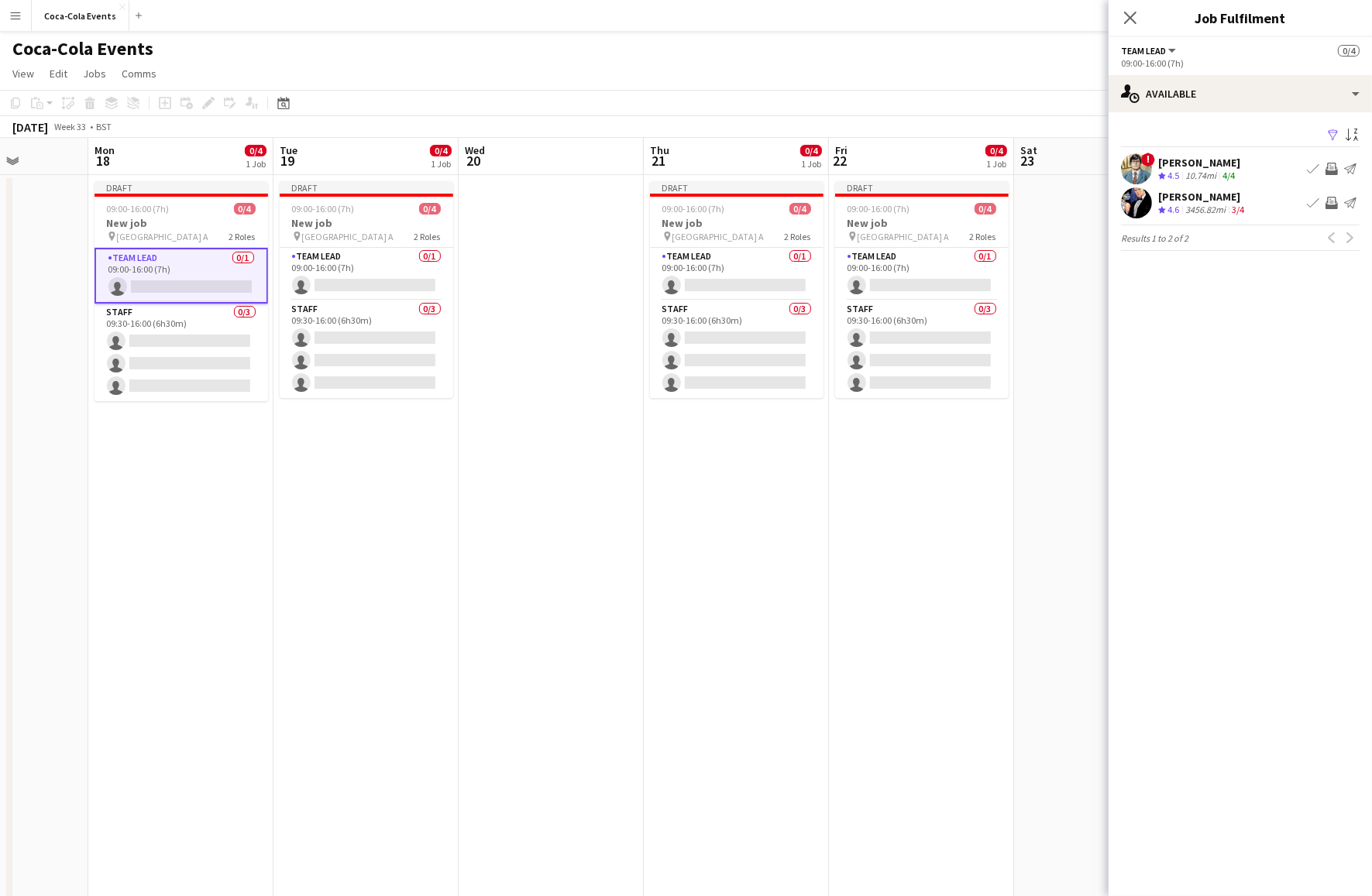
click at [1187, 169] on div "10.74mi" at bounding box center [1201, 176] width 37 height 14
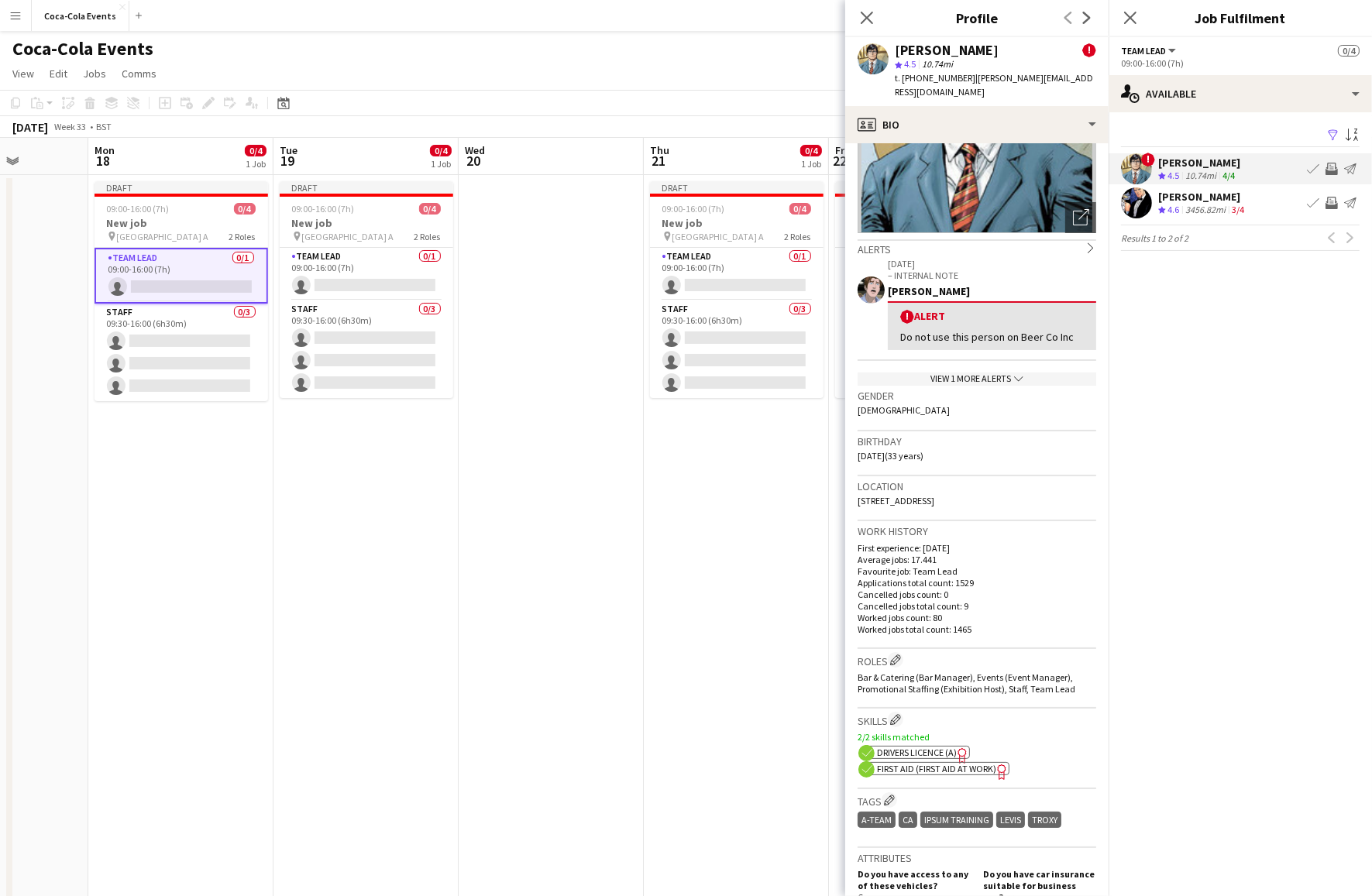
scroll to position [0, 0]
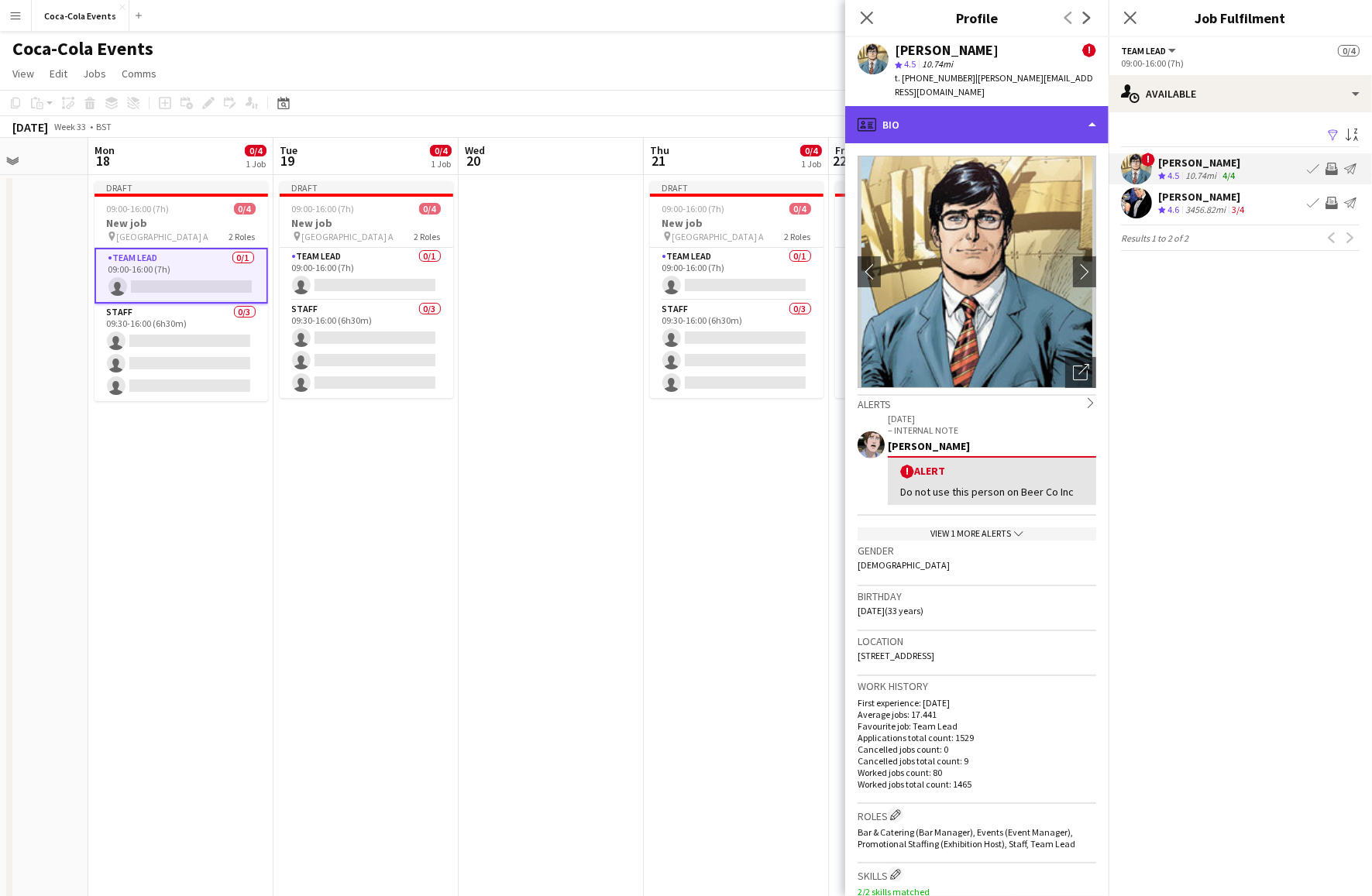
click at [968, 111] on div "profile Bio" at bounding box center [977, 125] width 263 height 37
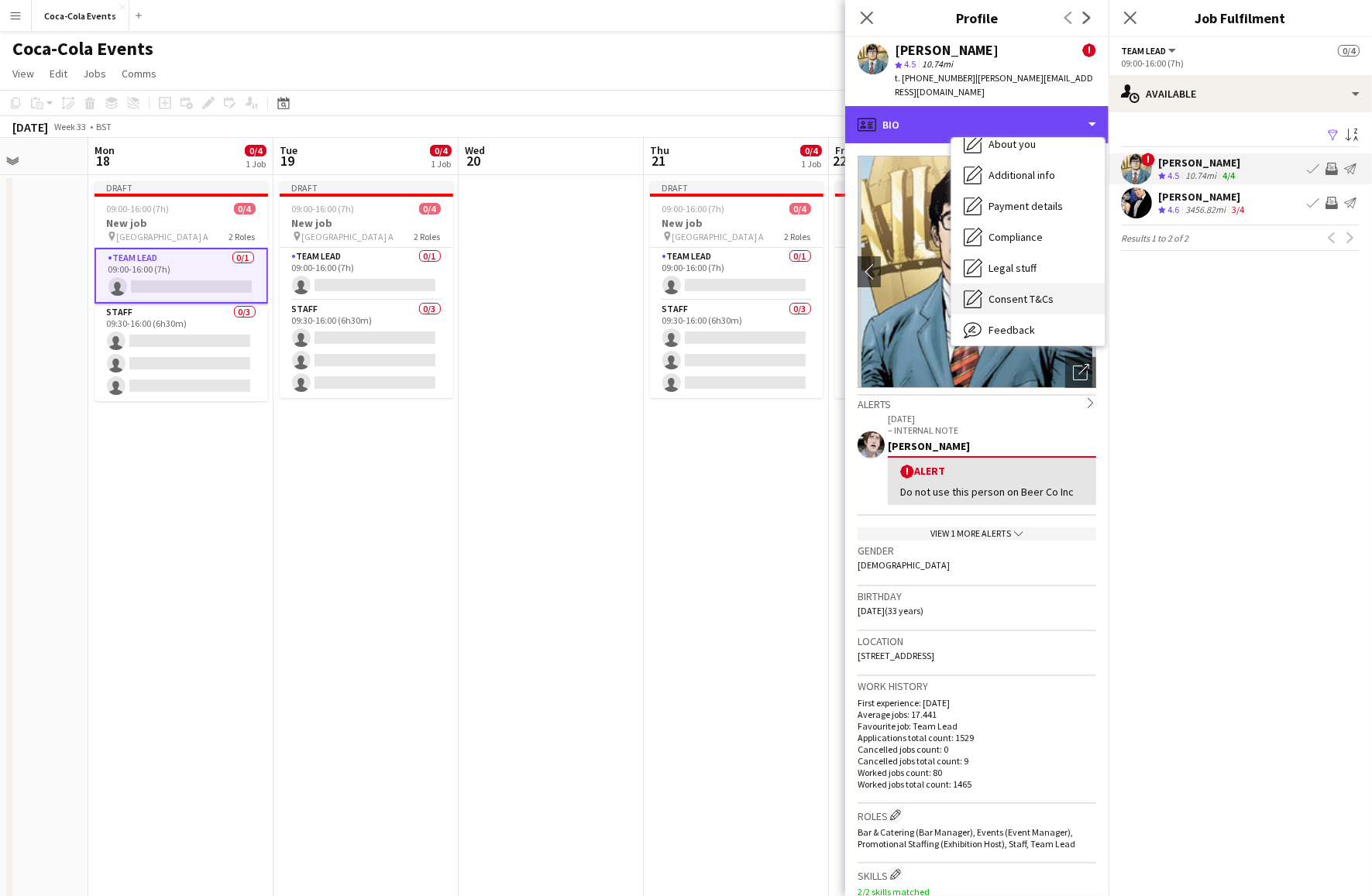
scroll to position [172, 0]
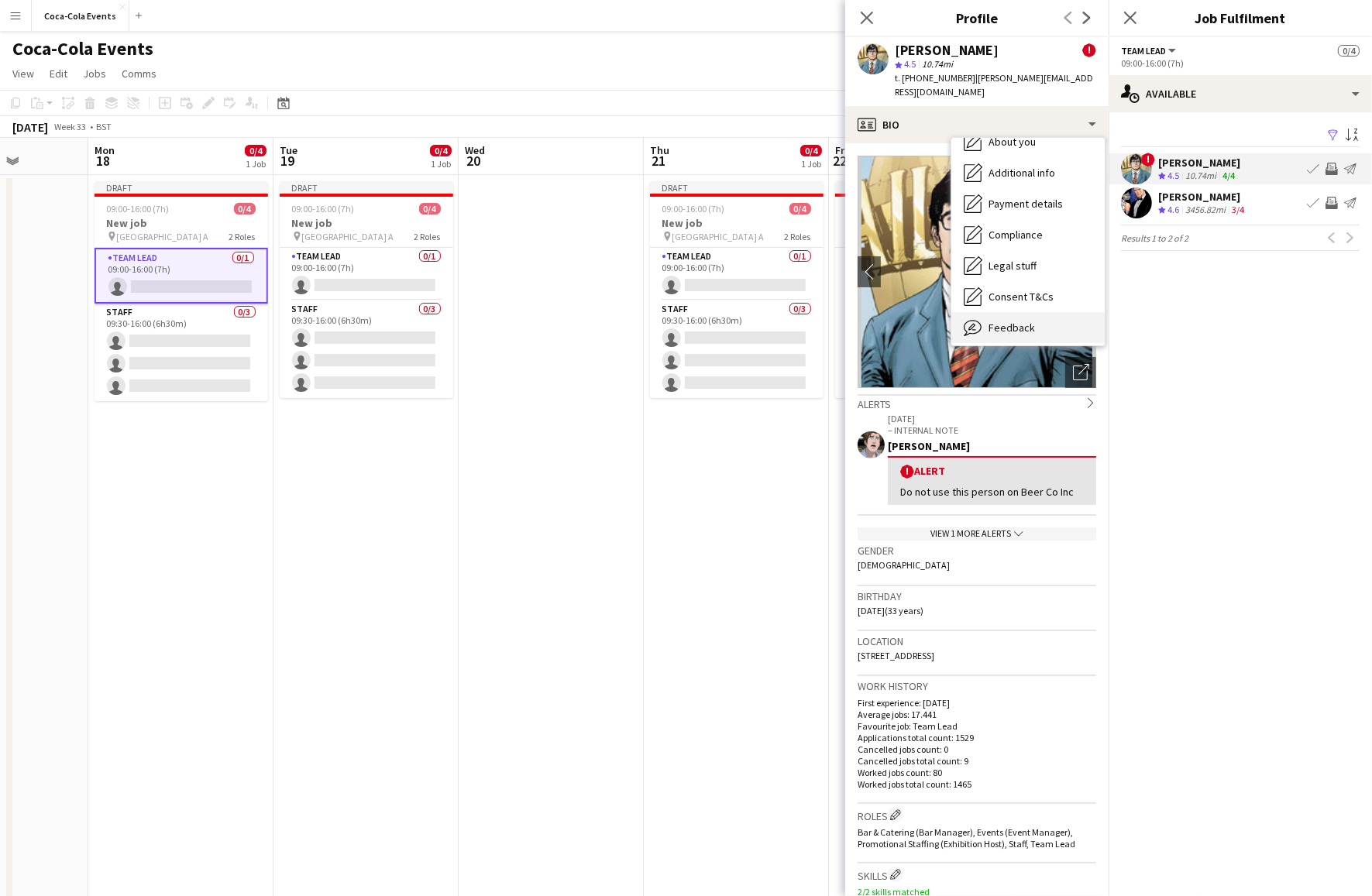
click at [1020, 320] on span "Feedback" at bounding box center [1012, 327] width 47 height 14
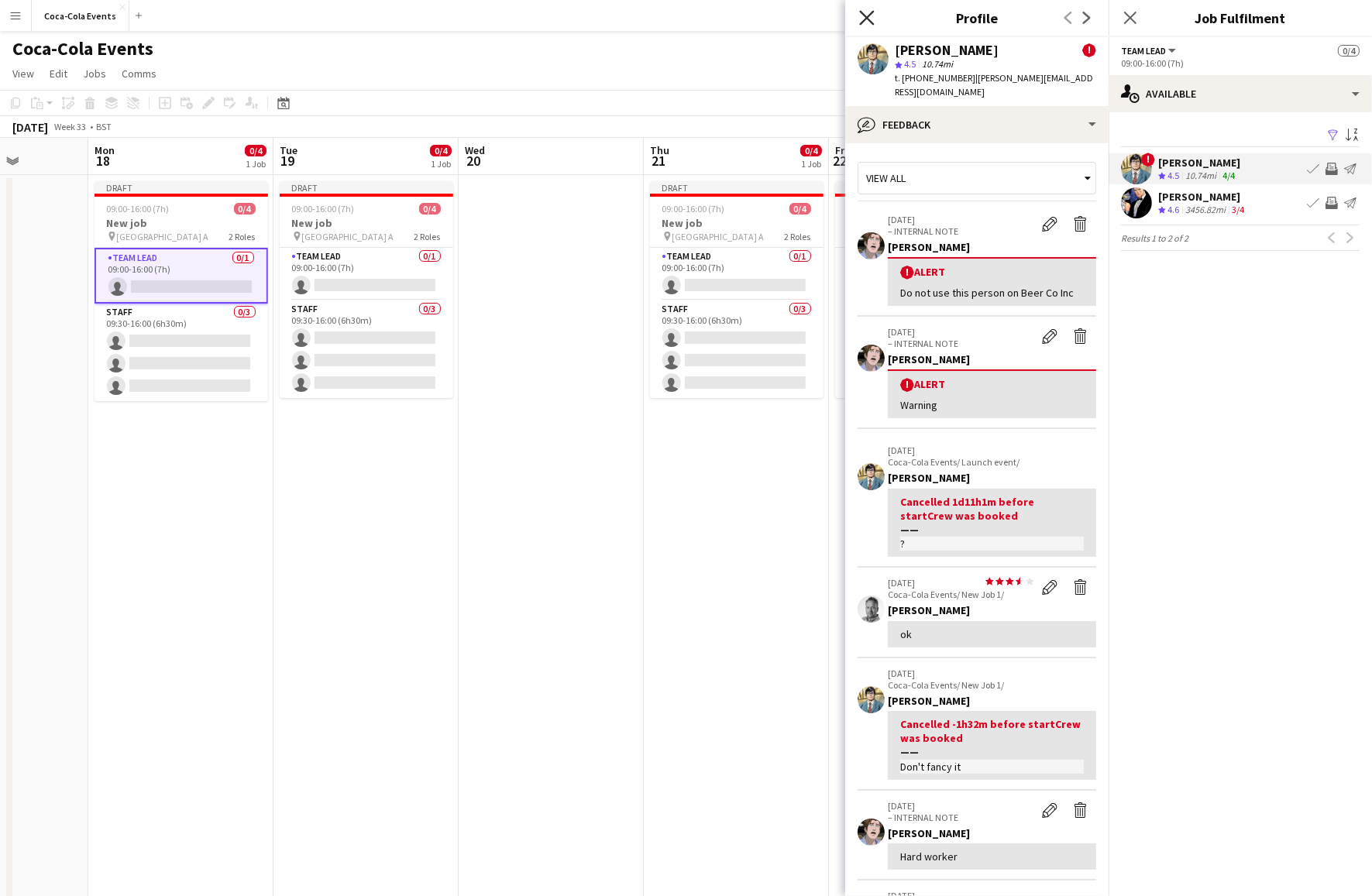
click at [868, 21] on icon "Close pop-in" at bounding box center [866, 17] width 15 height 15
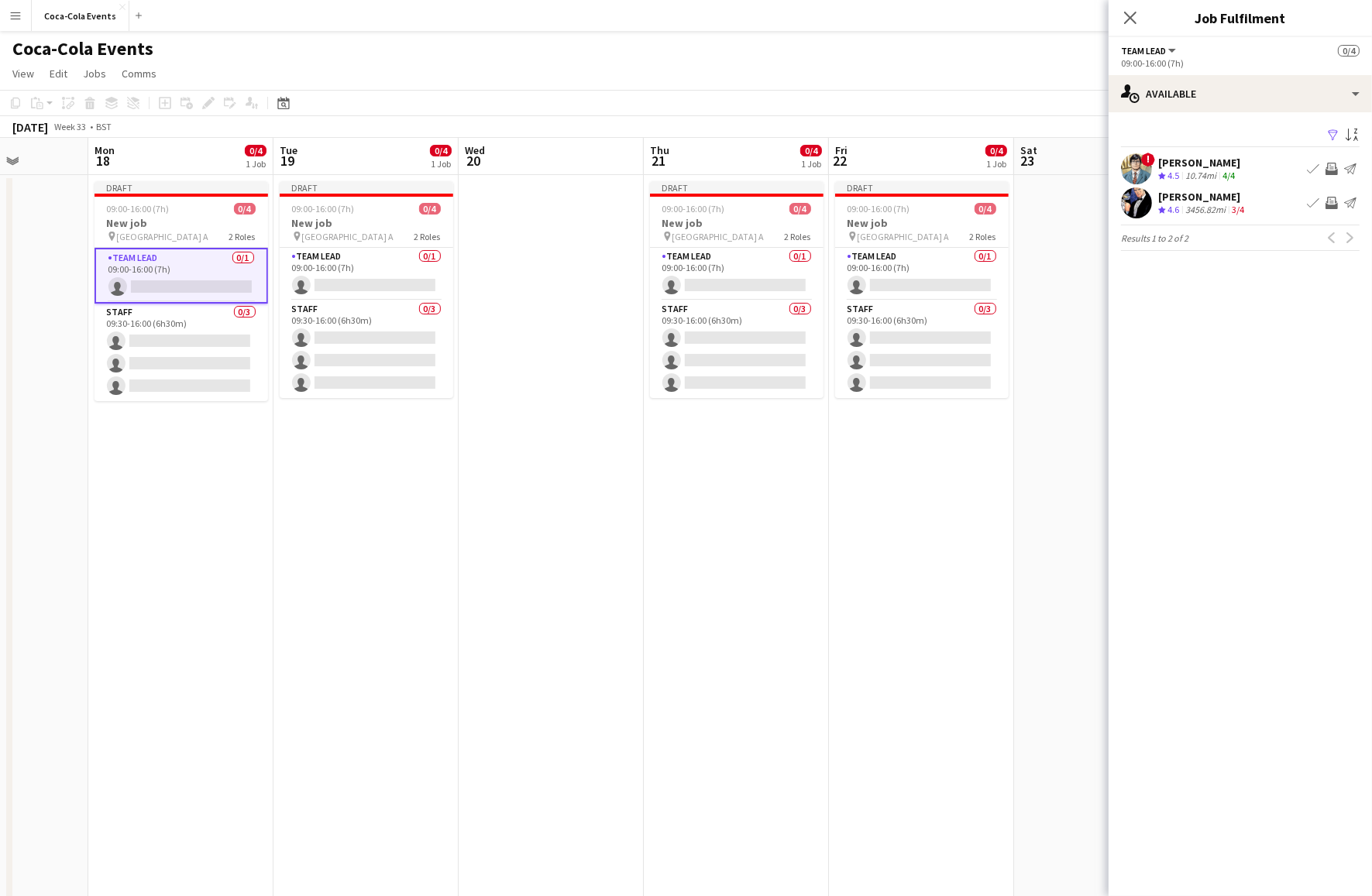
click at [1204, 206] on div "3456.82mi" at bounding box center [1205, 210] width 47 height 14
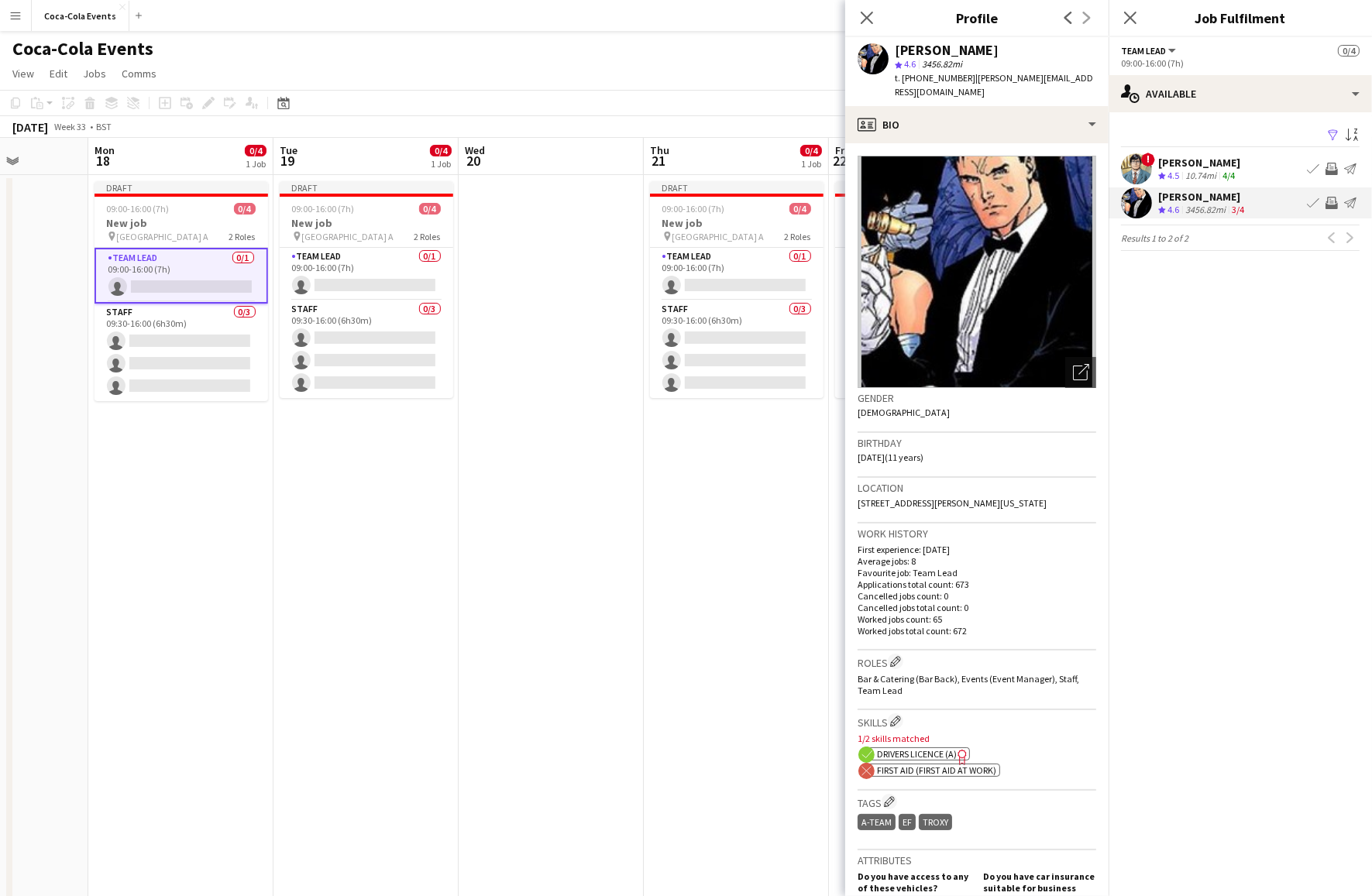
click at [920, 771] on span "First Aid (First Aid At Work)" at bounding box center [937, 770] width 120 height 12
click at [926, 775] on span "First Aid (First Aid At Work)" at bounding box center [937, 770] width 120 height 12
drag, startPoint x: 896, startPoint y: 775, endPoint x: 1010, endPoint y: 774, distance: 114.0
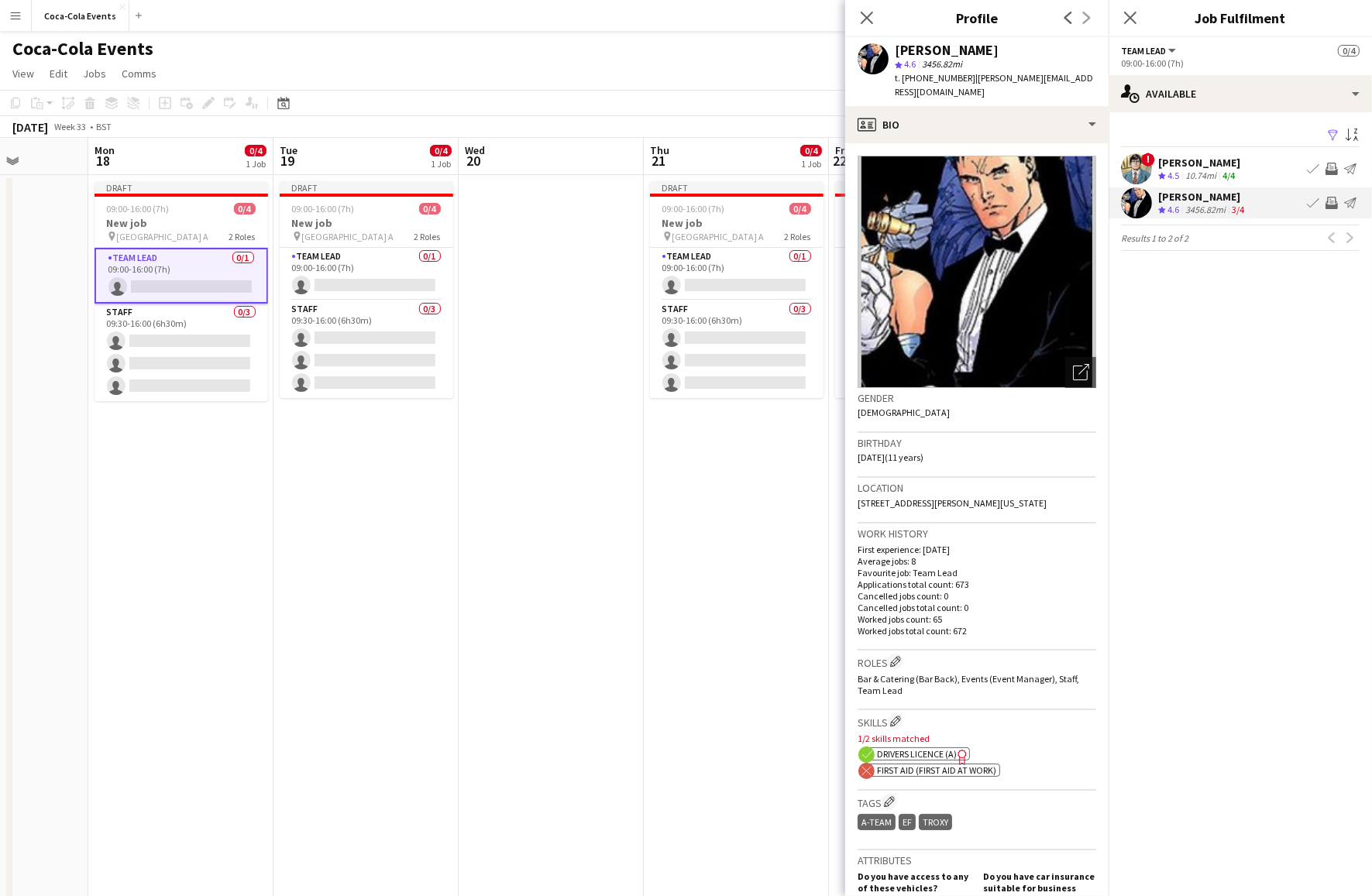
click at [1010, 774] on div "ok-circled2 background Layer 1 cross-circle-red background Layer 1 First Aid (F…" at bounding box center [977, 768] width 239 height 17
click at [863, 18] on icon "Close pop-in" at bounding box center [866, 17] width 15 height 15
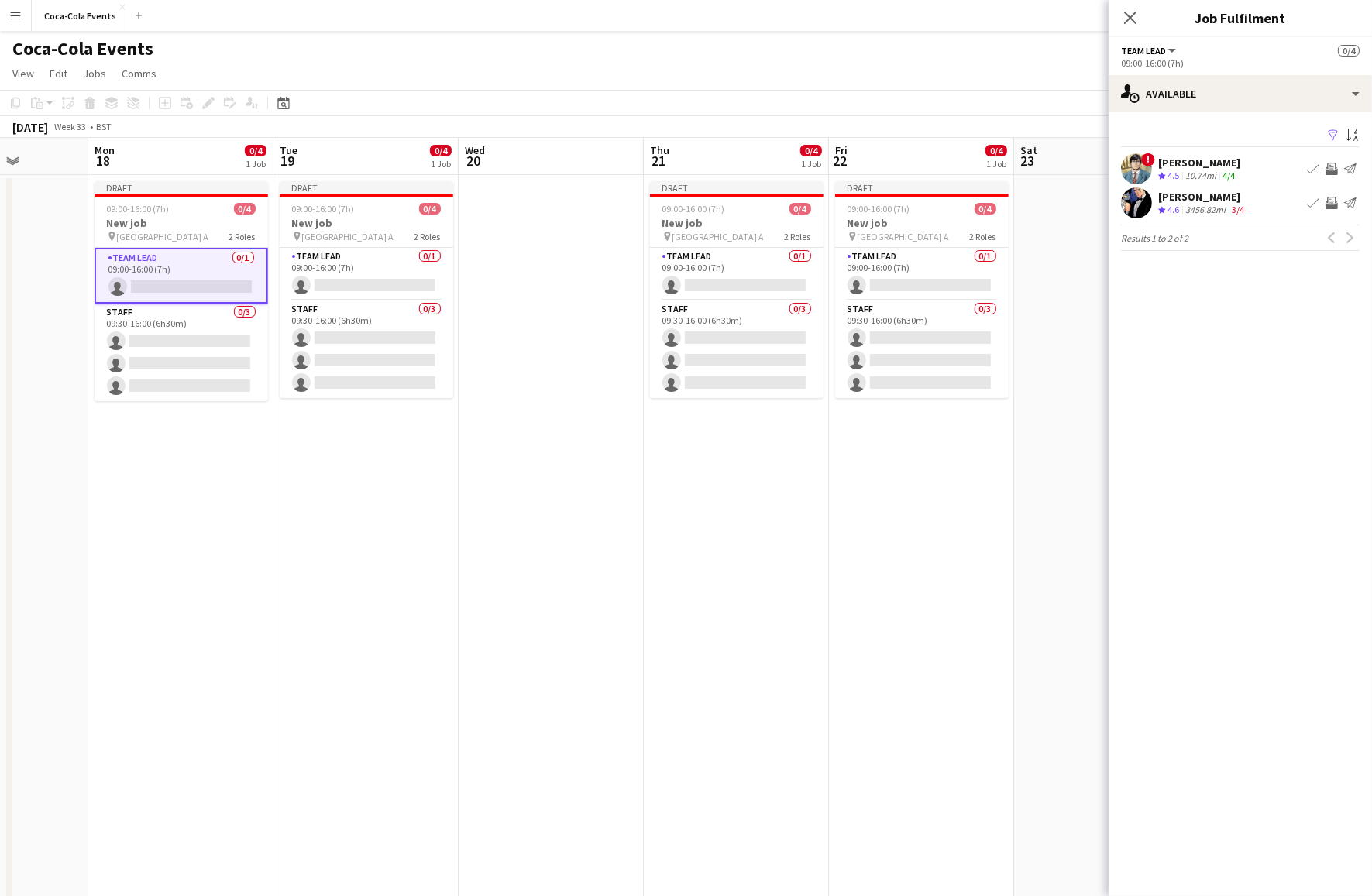
click at [1331, 168] on app-icon "Invite crew" at bounding box center [1331, 168] width 13 height 13
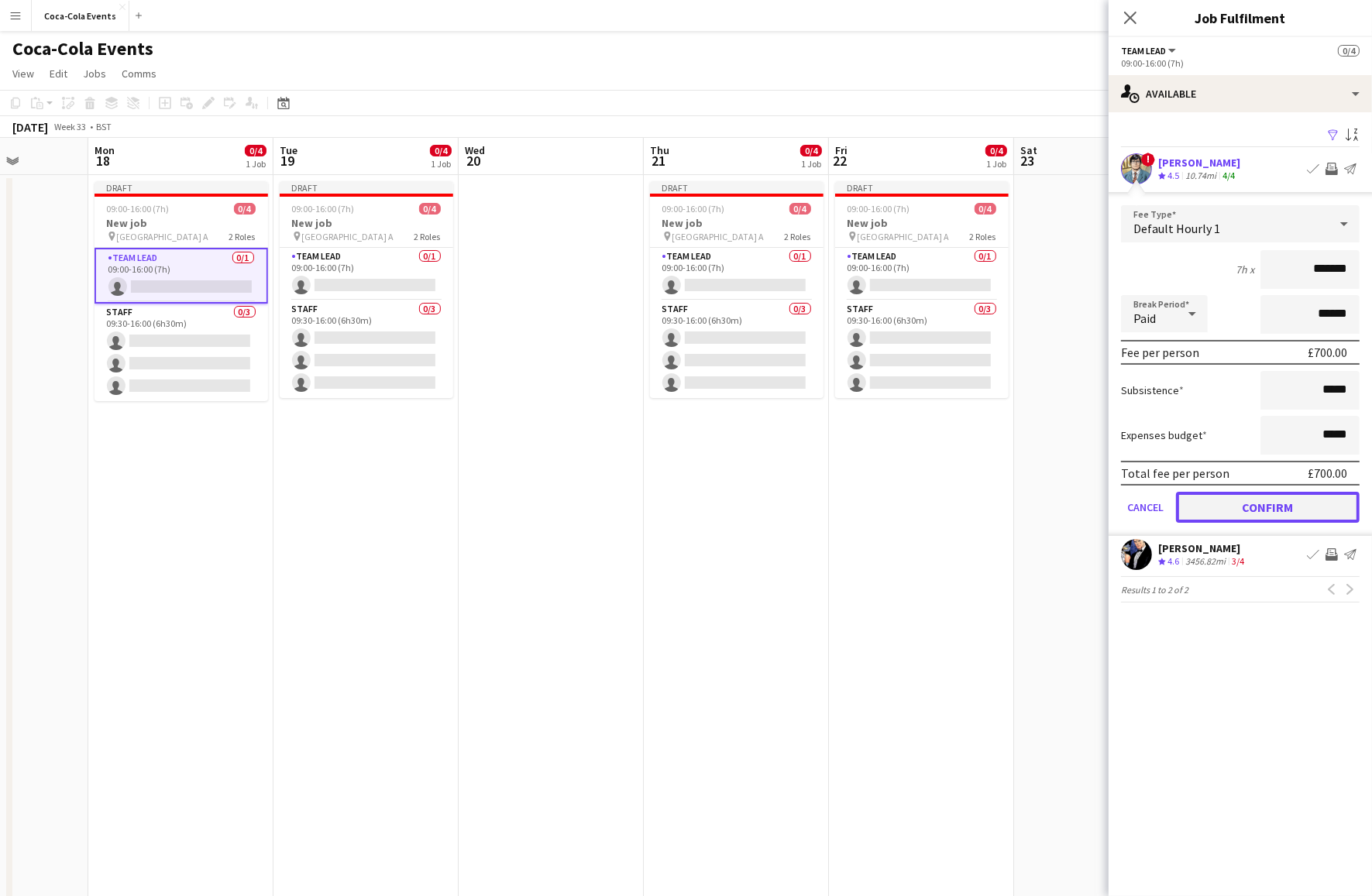
click at [1236, 508] on button "Confirm" at bounding box center [1268, 507] width 184 height 31
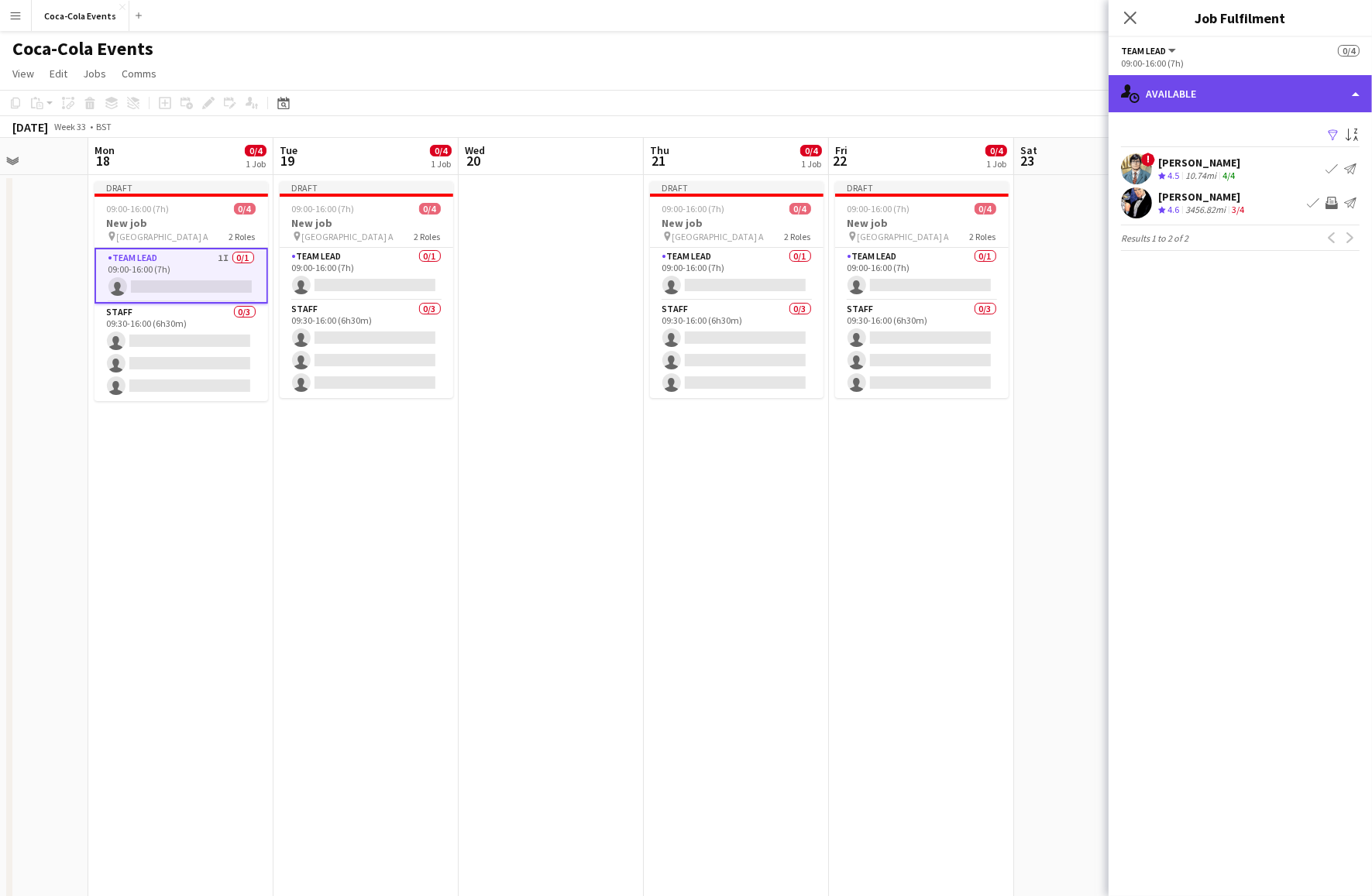
click at [1203, 101] on div "single-neutral-actions-upload Available" at bounding box center [1240, 93] width 263 height 37
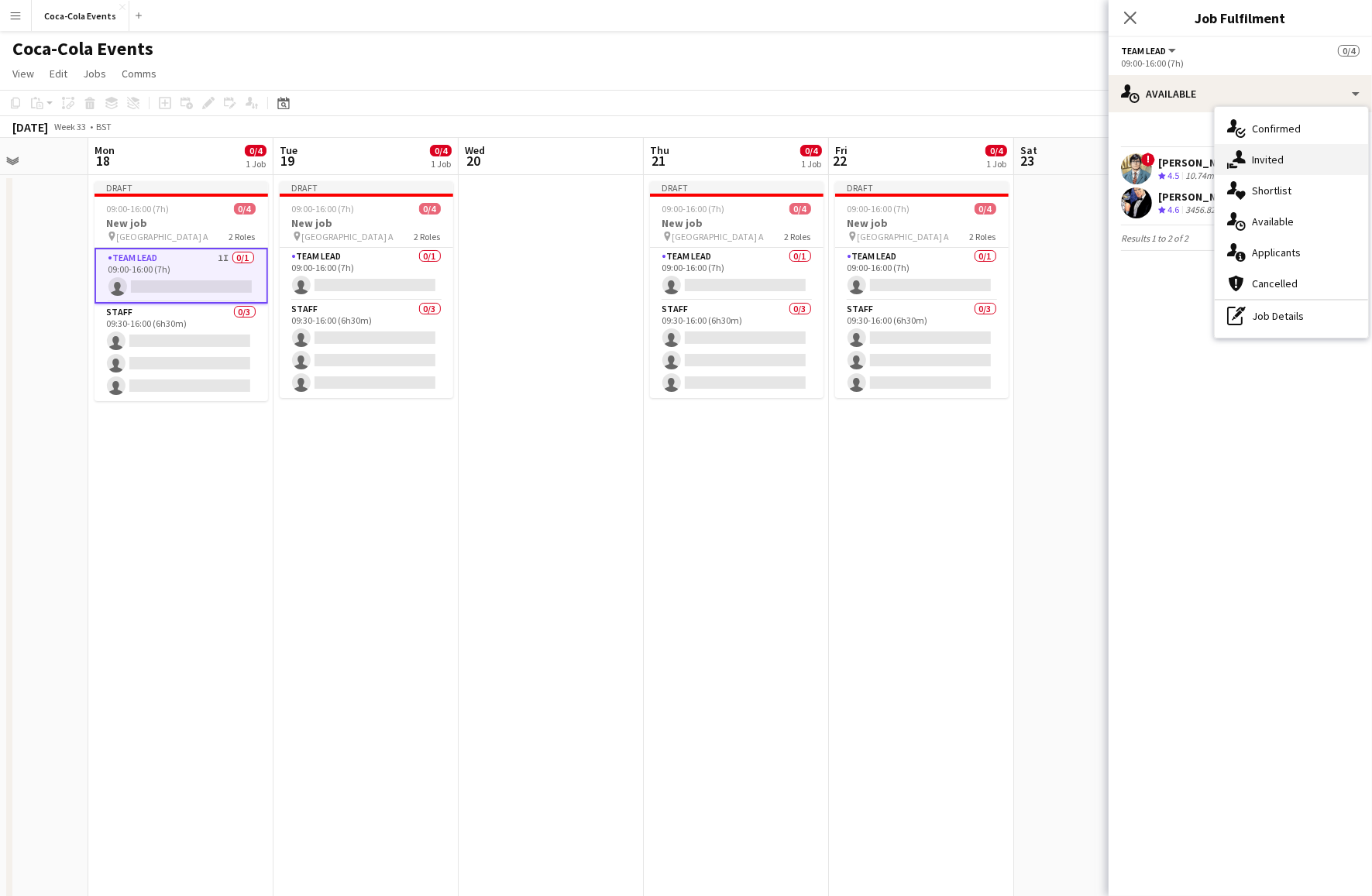
click at [1259, 162] on div "single-neutral-actions-share-1 Invited" at bounding box center [1291, 160] width 154 height 31
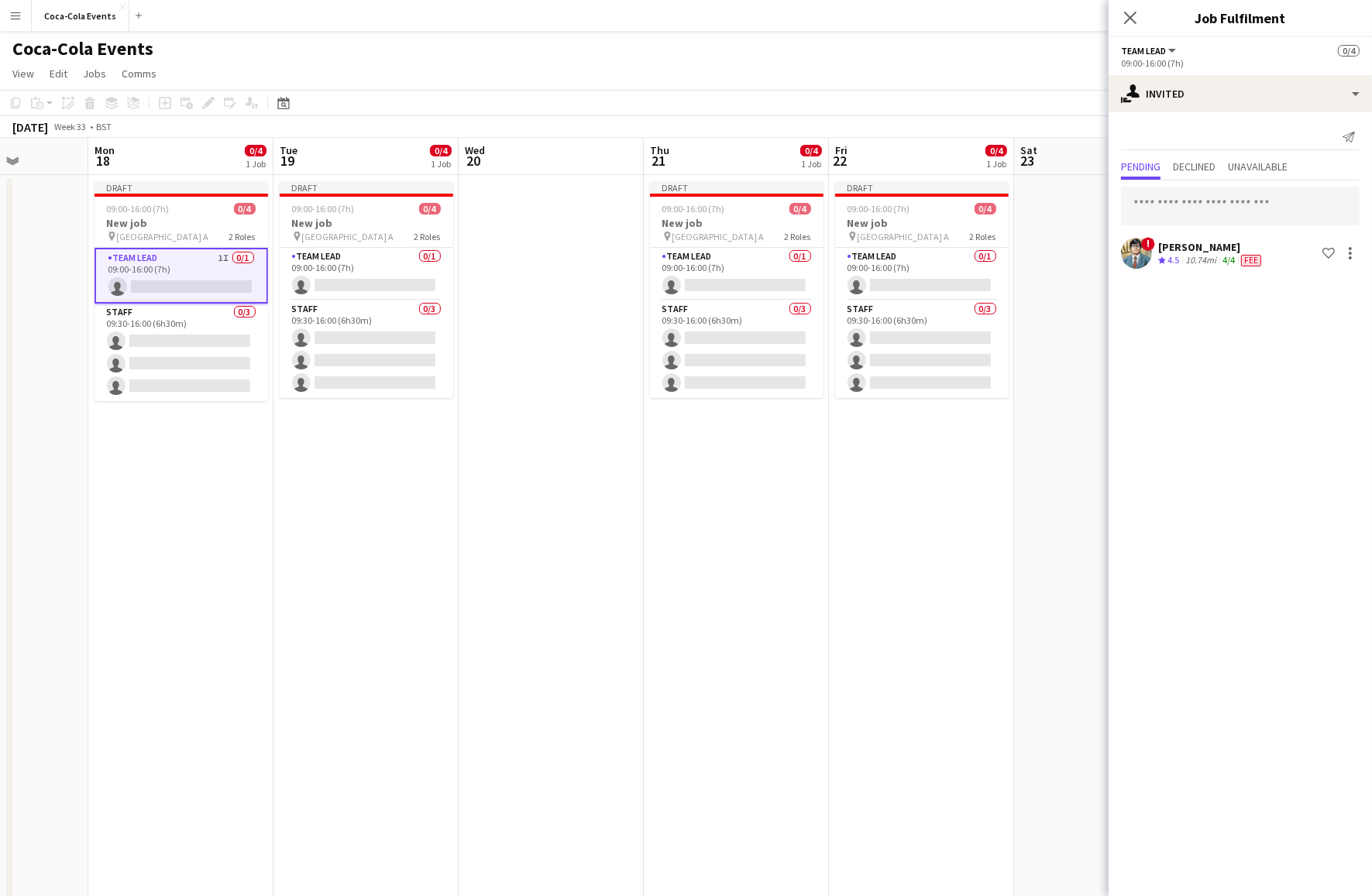
click at [399, 535] on app-date-cell "Draft 09:00-16:00 (7h) 0/4 New job pin Wembley Gate A 2 Roles Team Lead 0/1 09:…" at bounding box center [366, 541] width 185 height 732
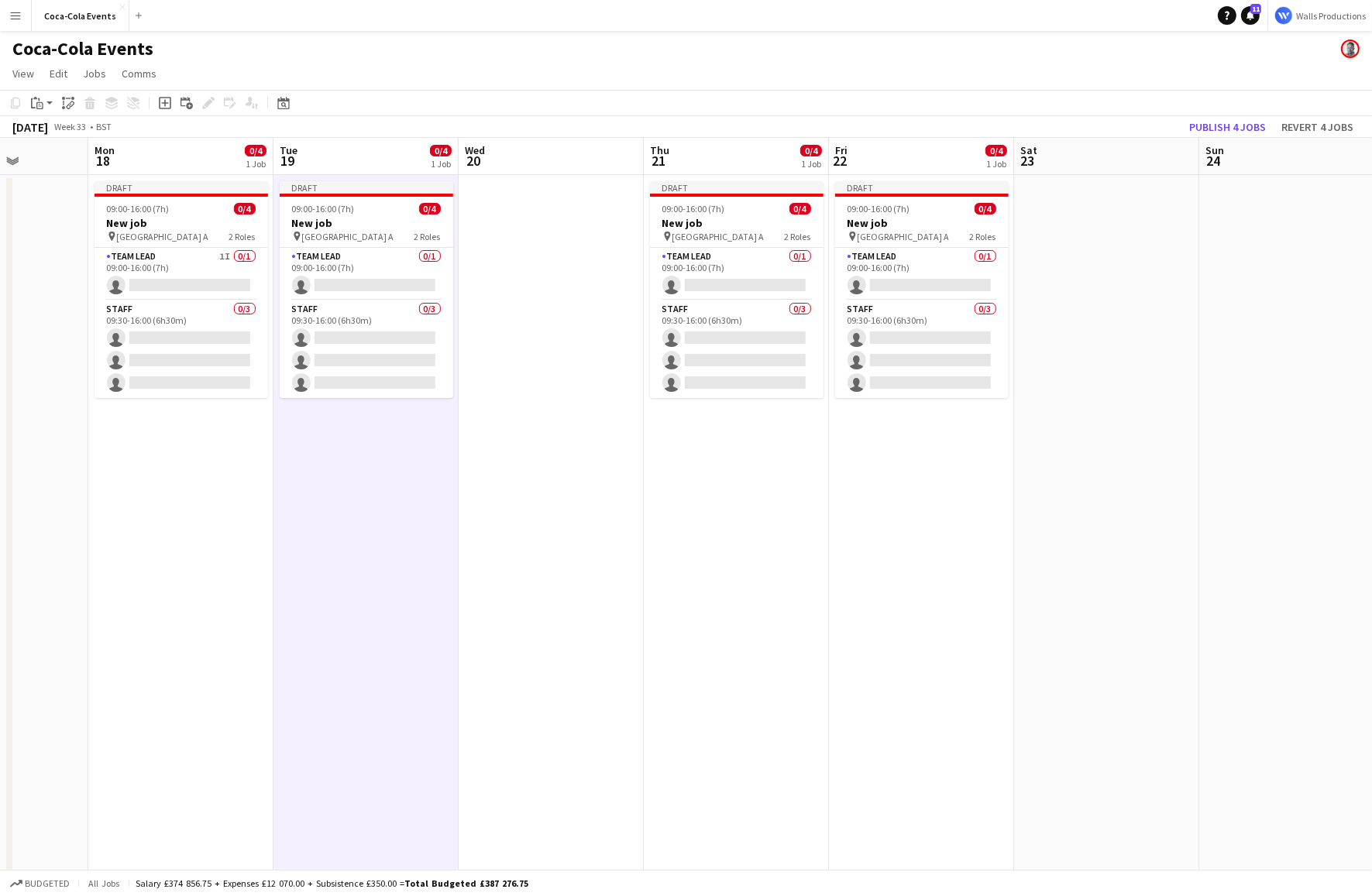
click at [399, 535] on app-date-cell "Draft 09:00-16:00 (7h) 0/4 New job pin Wembley Gate A 2 Roles Team Lead 0/1 09:…" at bounding box center [366, 541] width 185 height 732
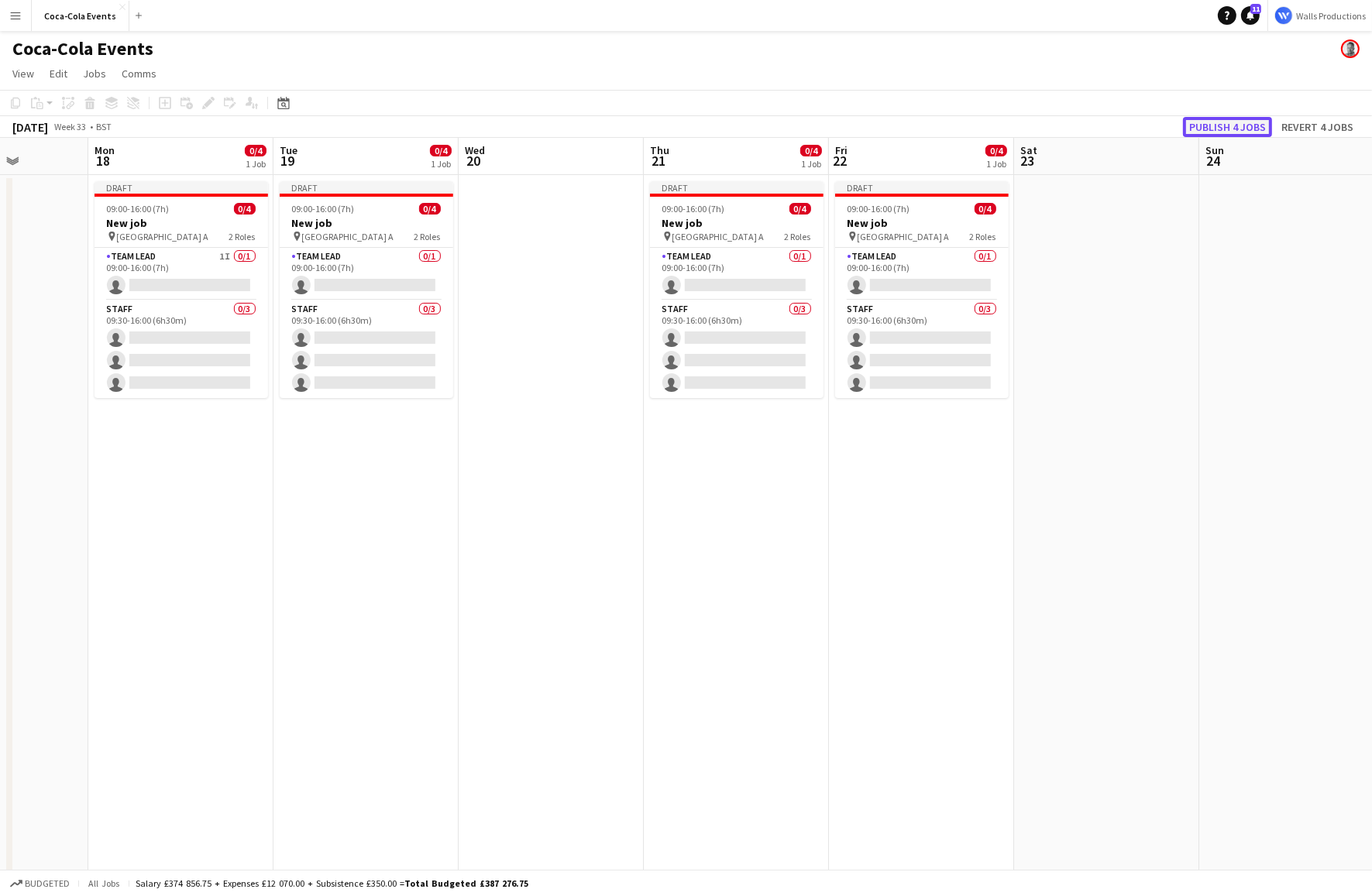
click at [1211, 129] on button "Publish 4 jobs" at bounding box center [1227, 127] width 89 height 20
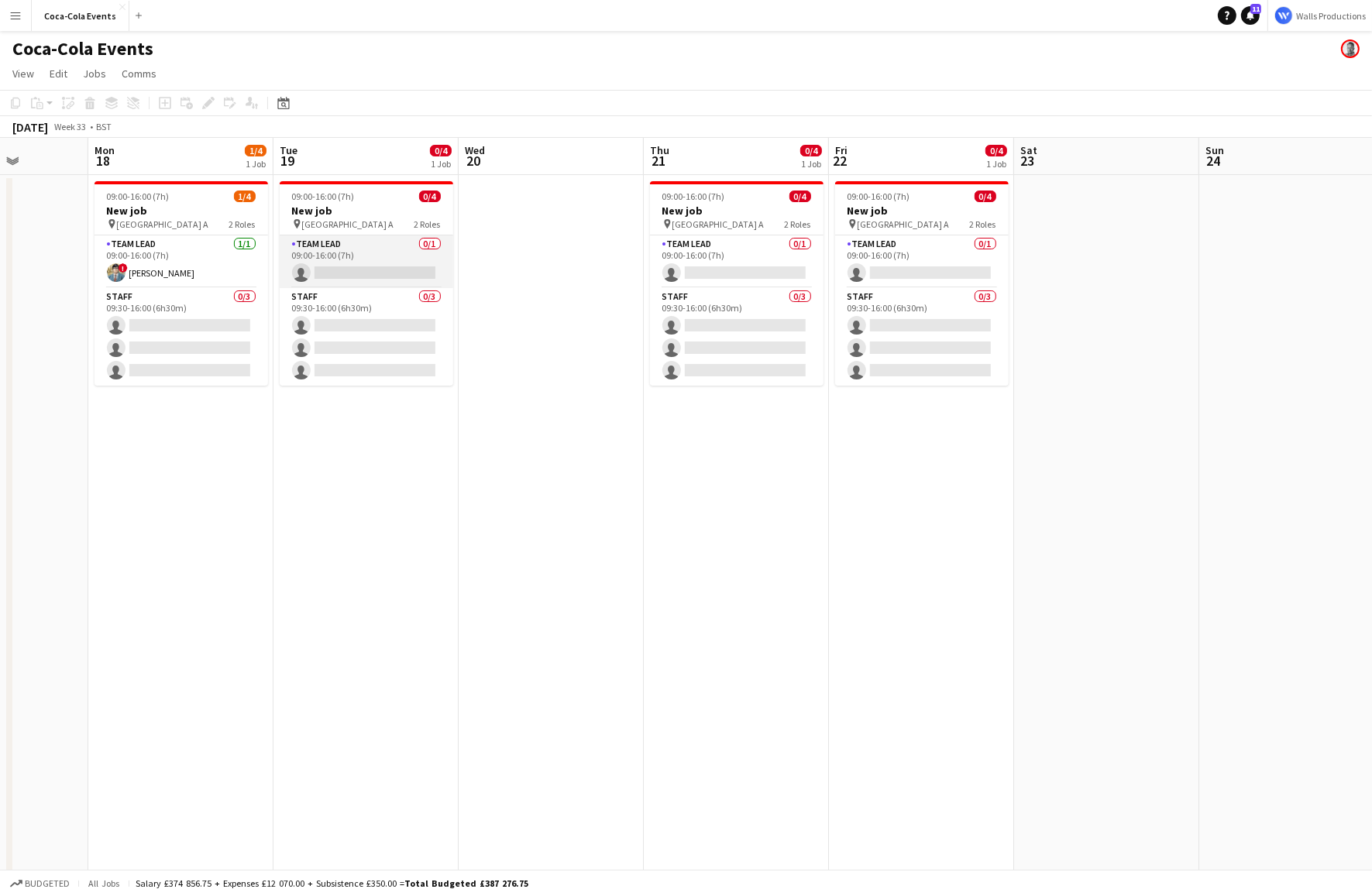
click at [335, 260] on app-card-role "Team Lead 0/1 09:00-16:00 (7h) single-neutral-actions" at bounding box center [366, 262] width 173 height 53
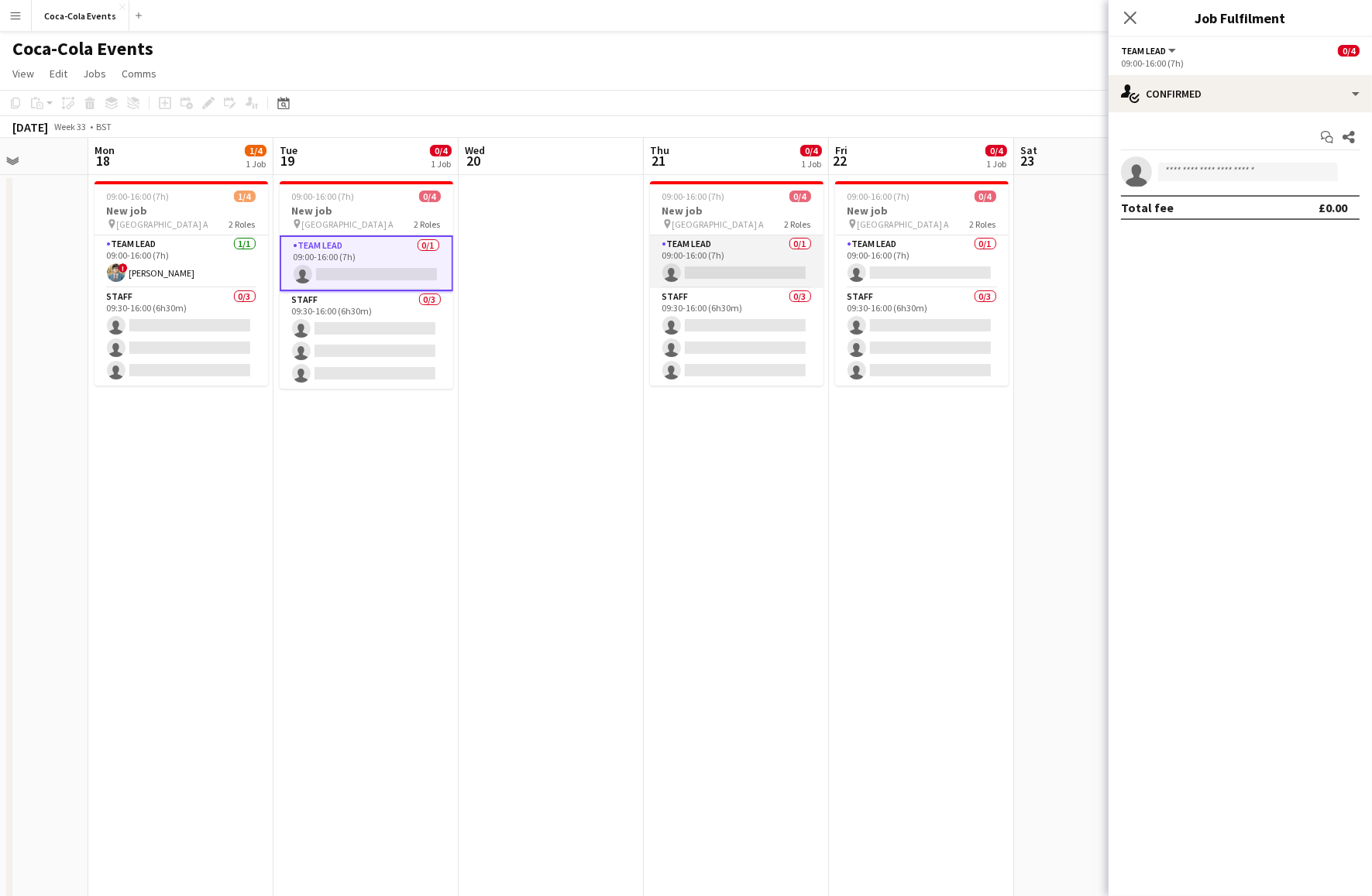
click at [717, 262] on app-card-role "Team Lead 0/1 09:00-16:00 (7h) single-neutral-actions" at bounding box center [736, 262] width 173 height 53
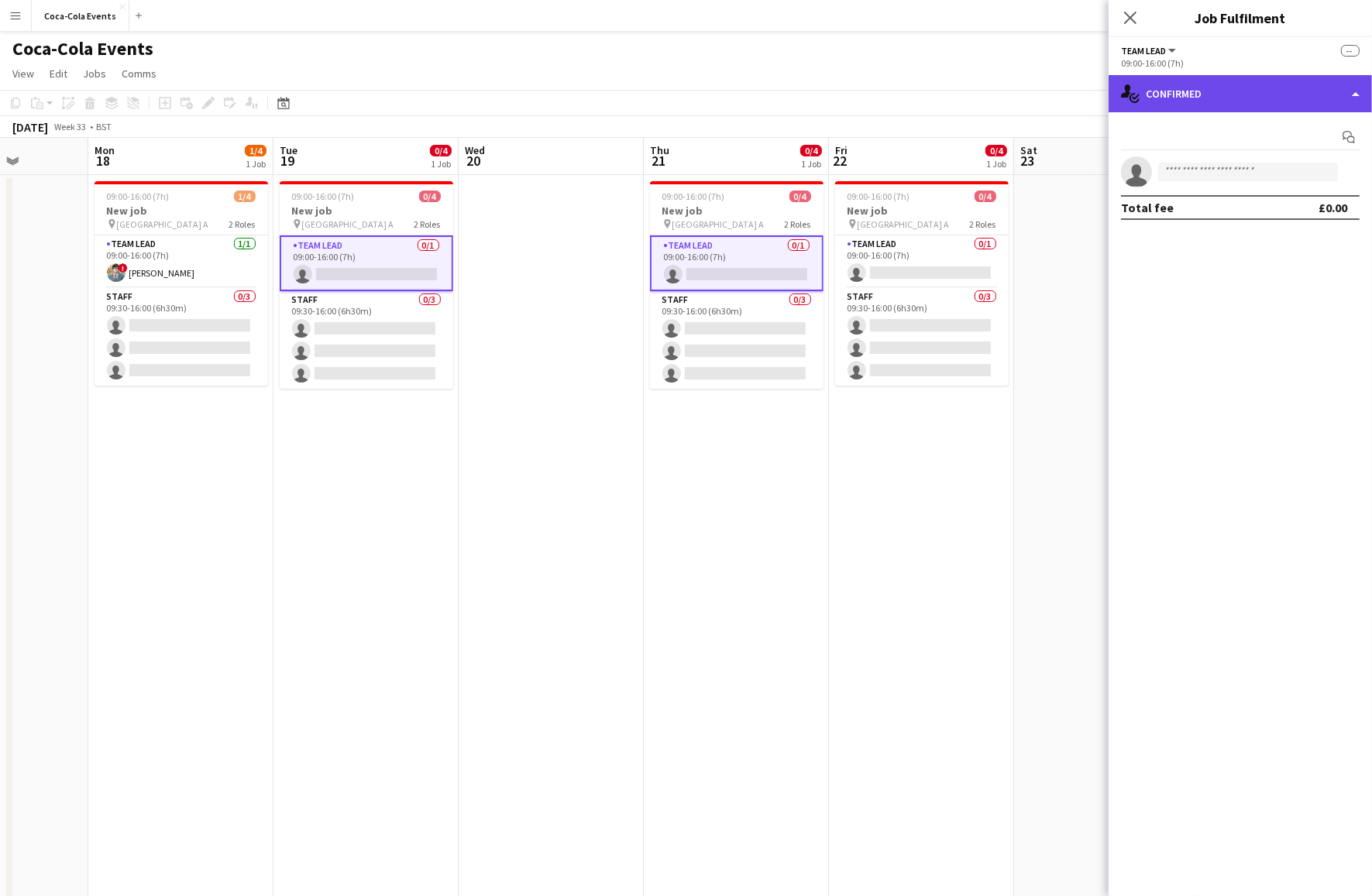
click at [1187, 95] on div "single-neutral-actions-check-2 Confirmed" at bounding box center [1240, 93] width 263 height 37
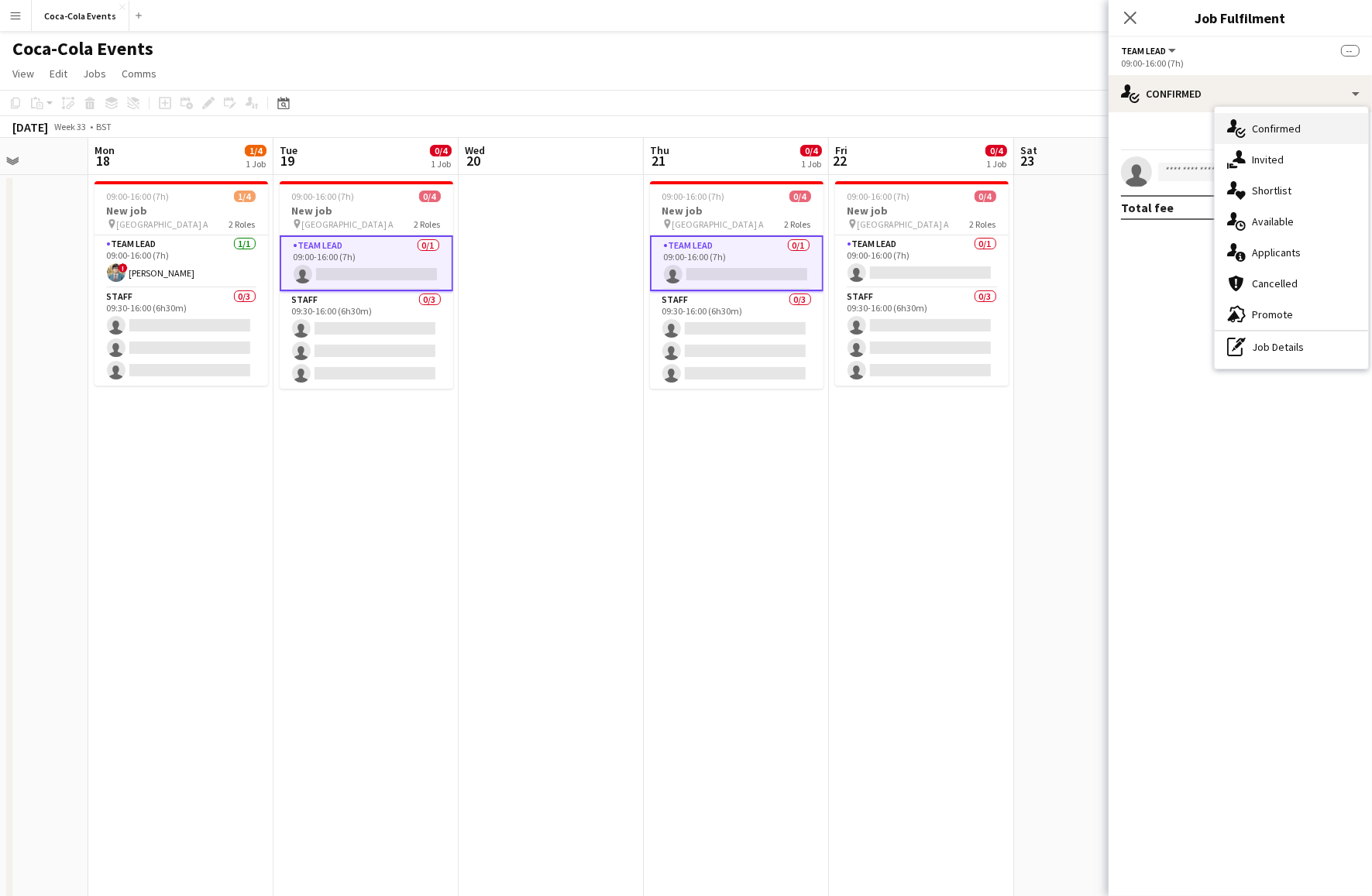
click at [1263, 131] on div "single-neutral-actions-check-2 Confirmed" at bounding box center [1291, 129] width 154 height 31
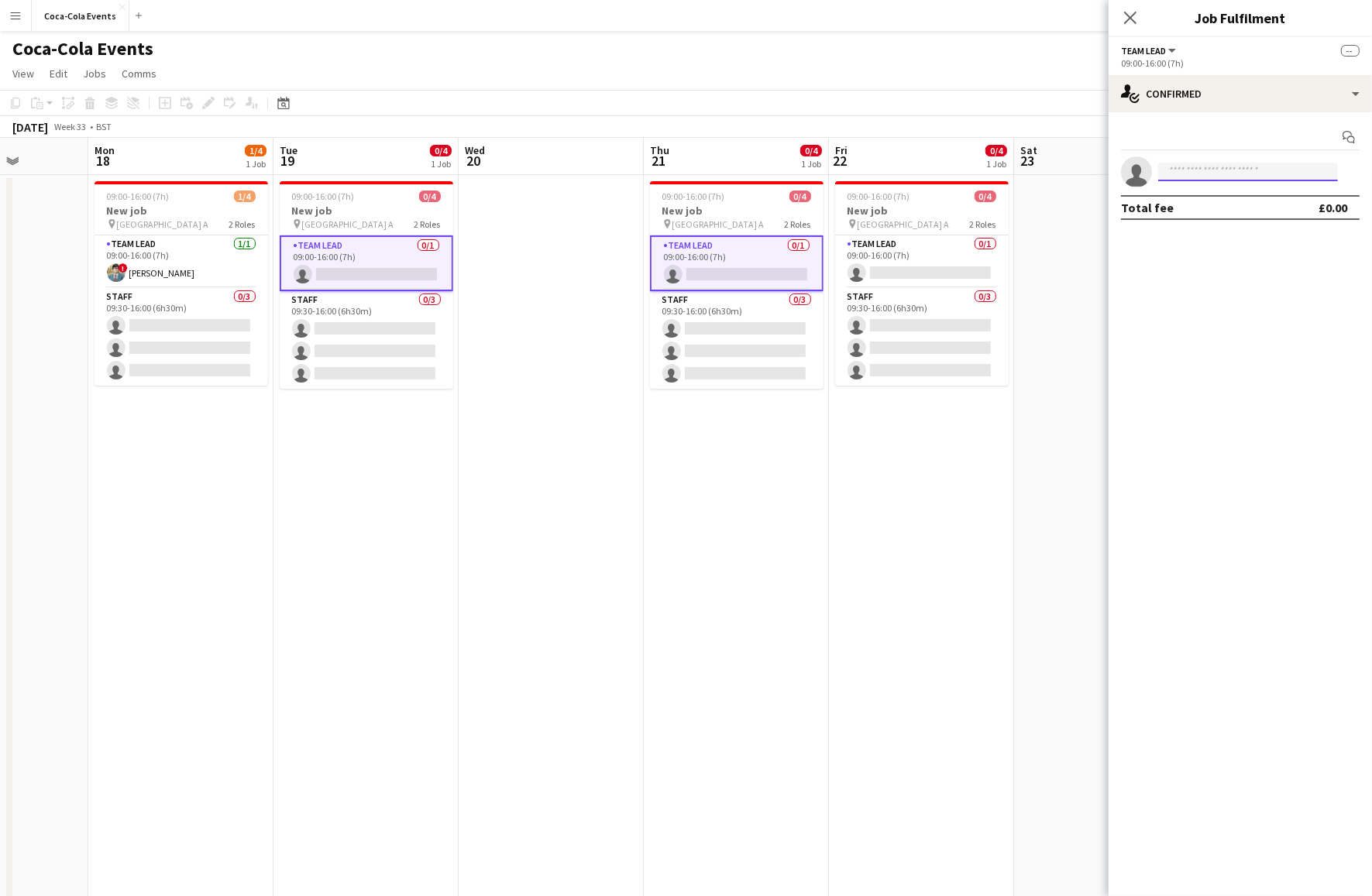
click at [1193, 168] on input at bounding box center [1247, 171] width 180 height 19
click at [1152, 163] on div at bounding box center [1152, 163] width 0 height 0
type input "*****"
click at [1241, 206] on span "[PERSON_NAME][EMAIL_ADDRESS][DOMAIN_NAME]" at bounding box center [1247, 206] width 155 height 13
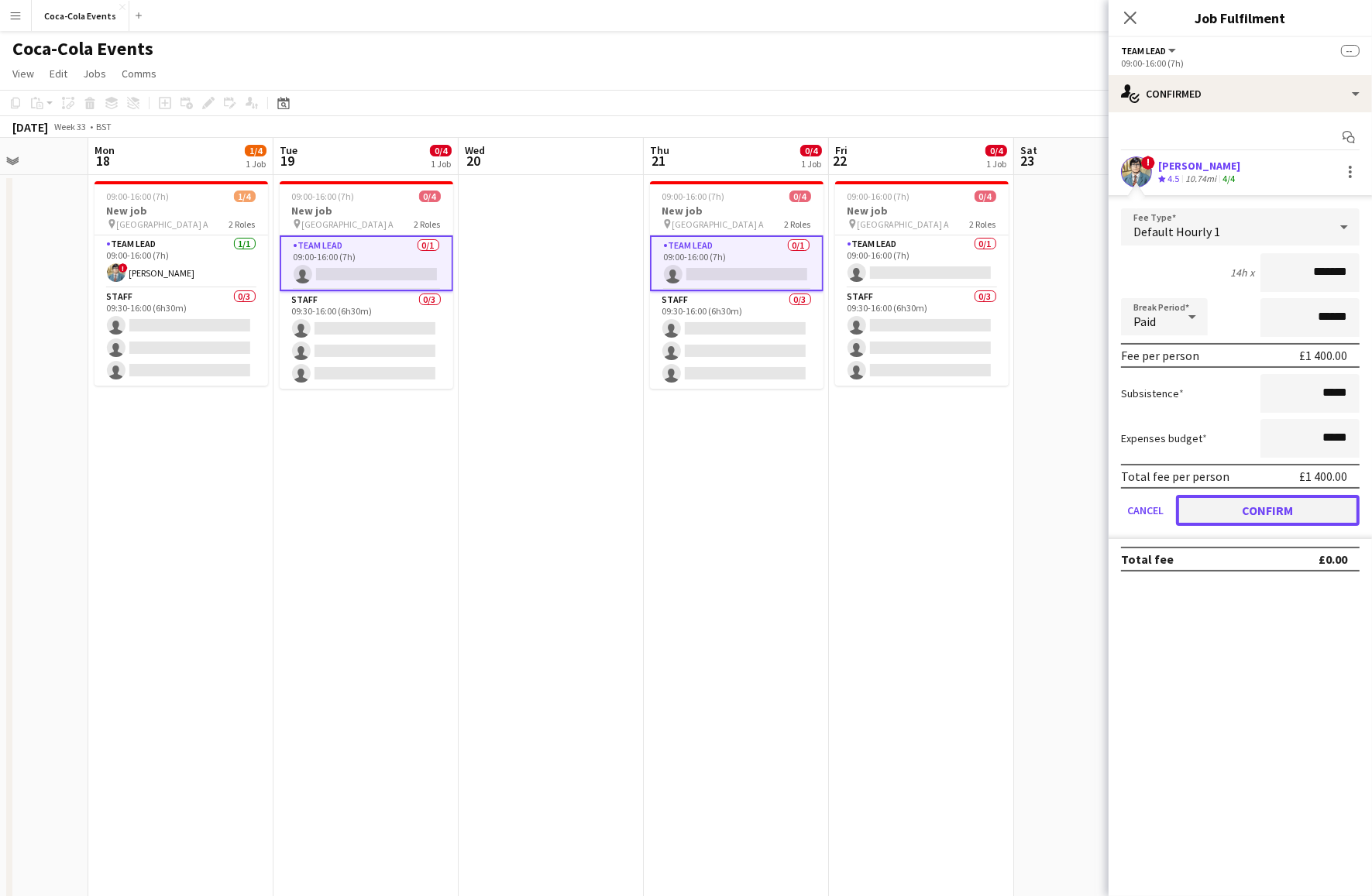
click at [1213, 513] on button "Confirm" at bounding box center [1268, 510] width 184 height 31
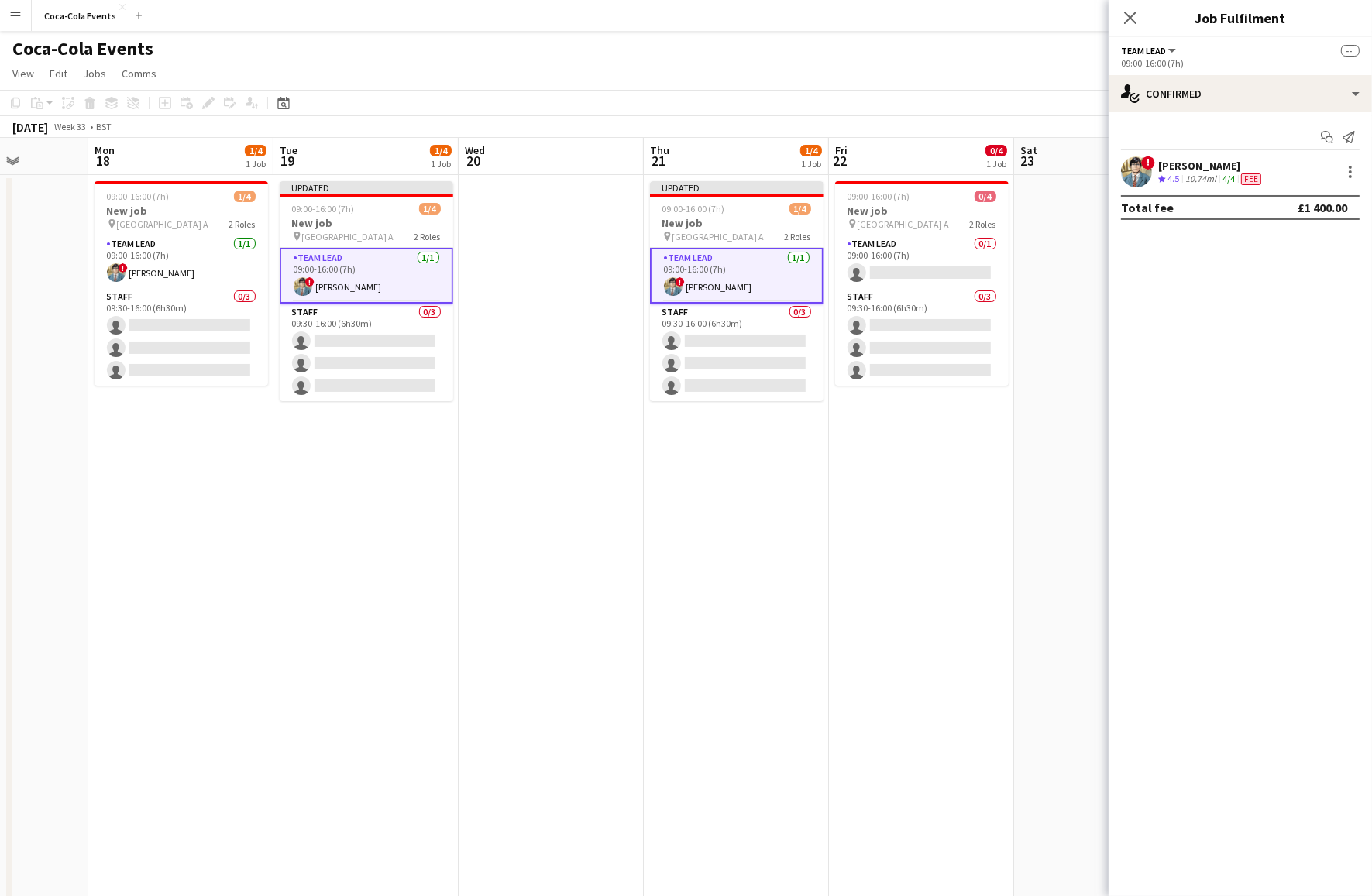
click at [580, 383] on app-date-cell at bounding box center [551, 541] width 185 height 732
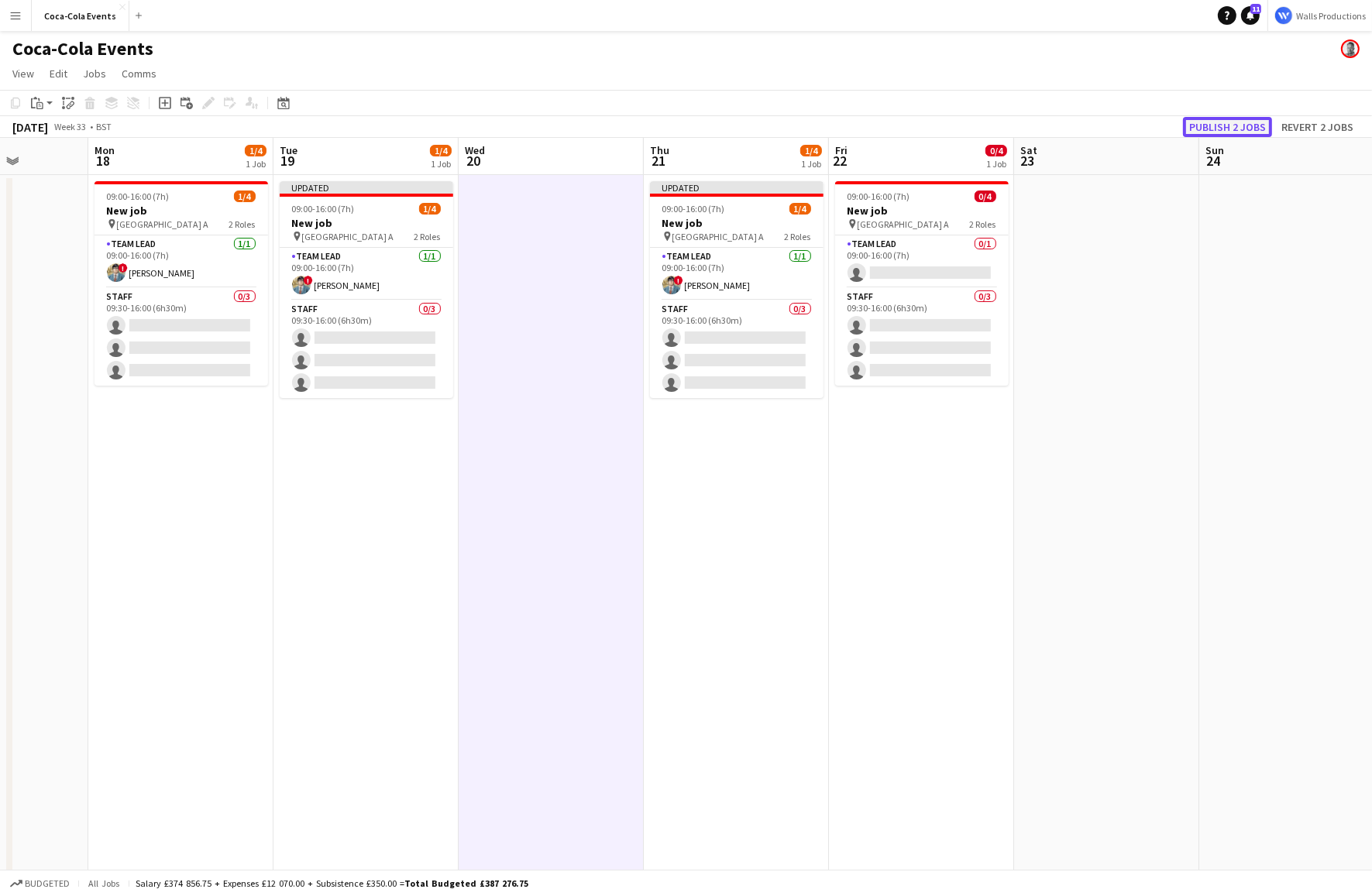
click at [1220, 122] on button "Publish 2 jobs" at bounding box center [1227, 127] width 89 height 20
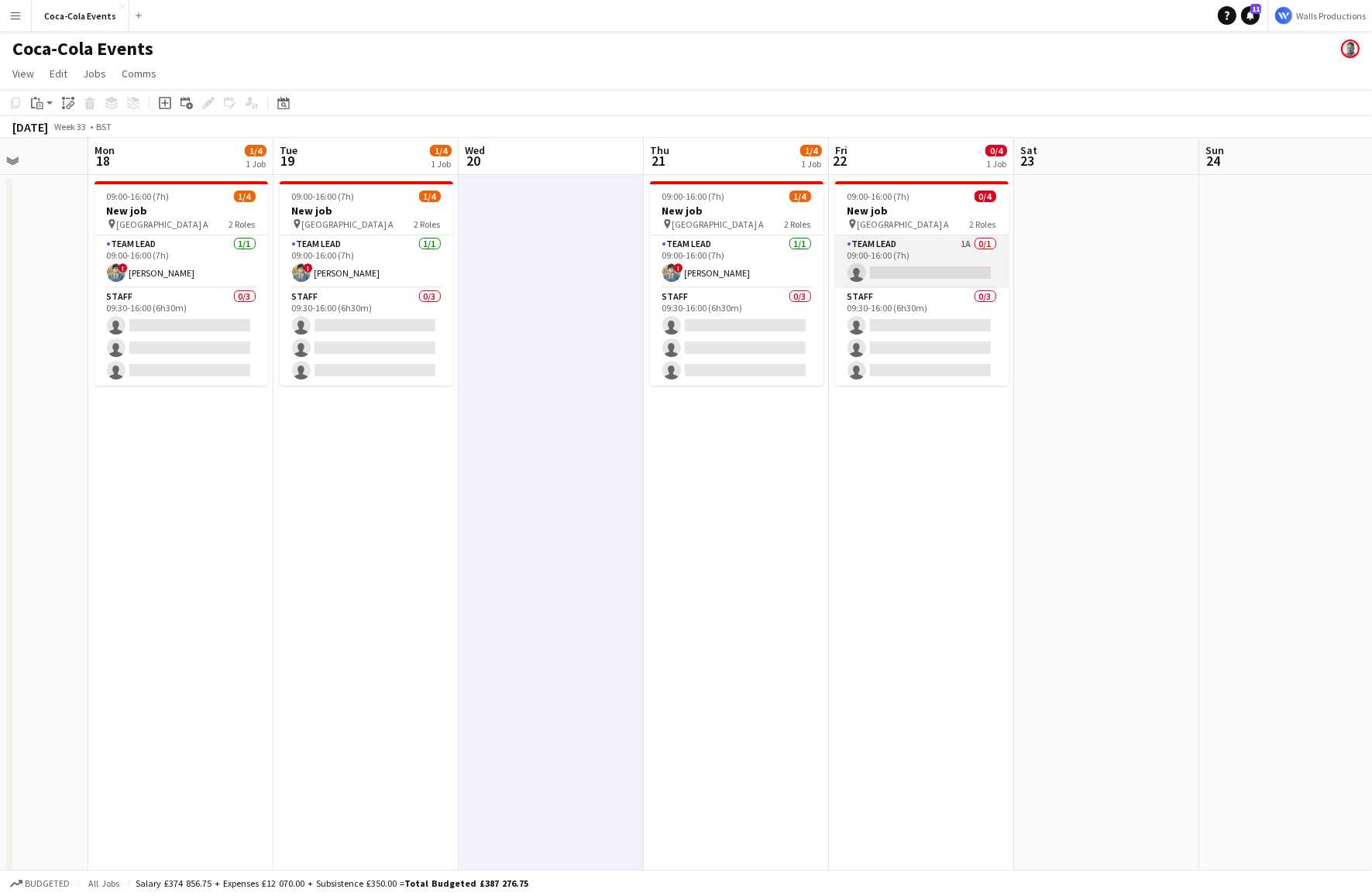
click at [969, 247] on app-card-role "Team Lead 1A 0/1 09:00-16:00 (7h) single-neutral-actions" at bounding box center [922, 262] width 173 height 53
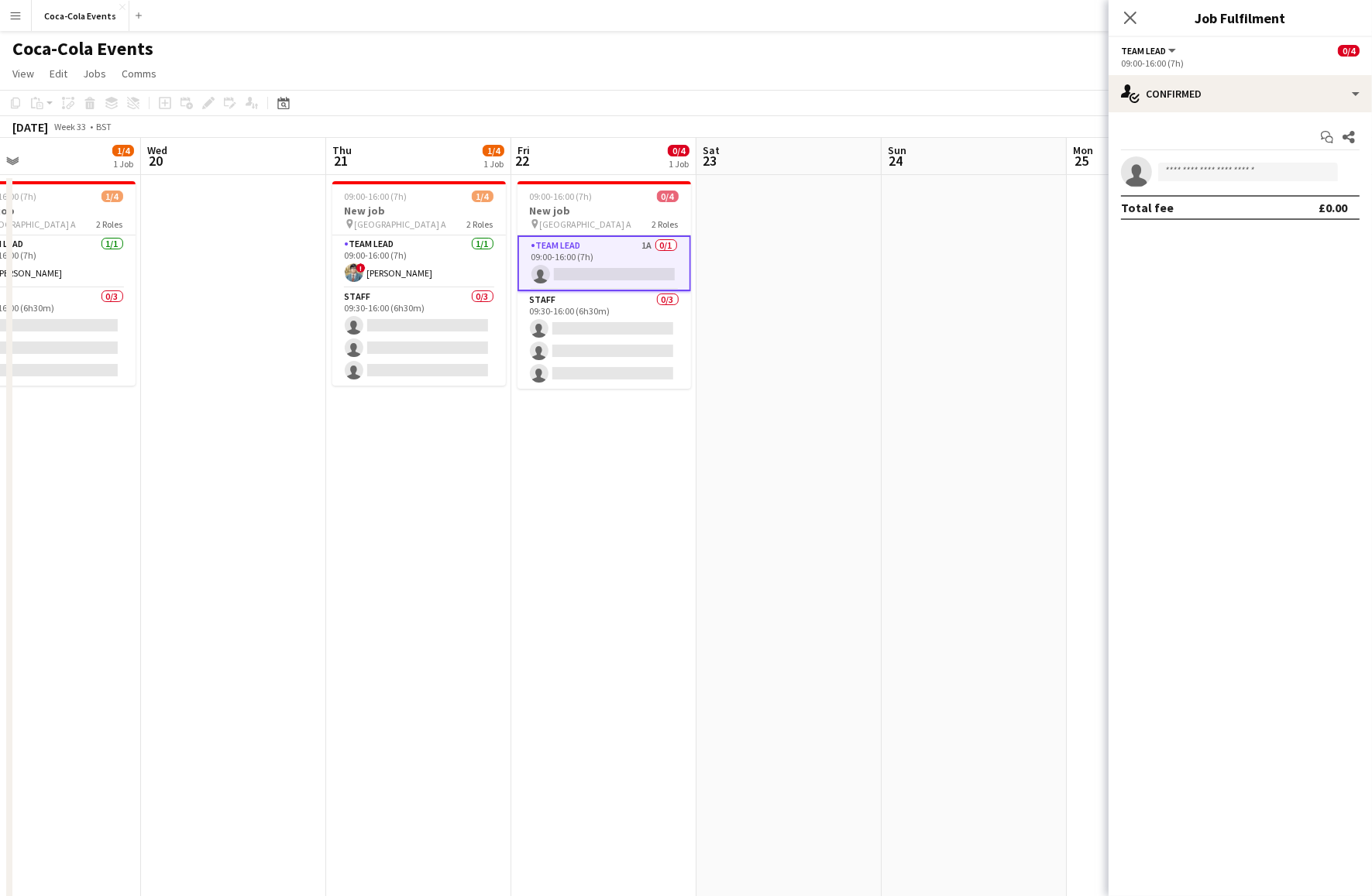
scroll to position [0, 607]
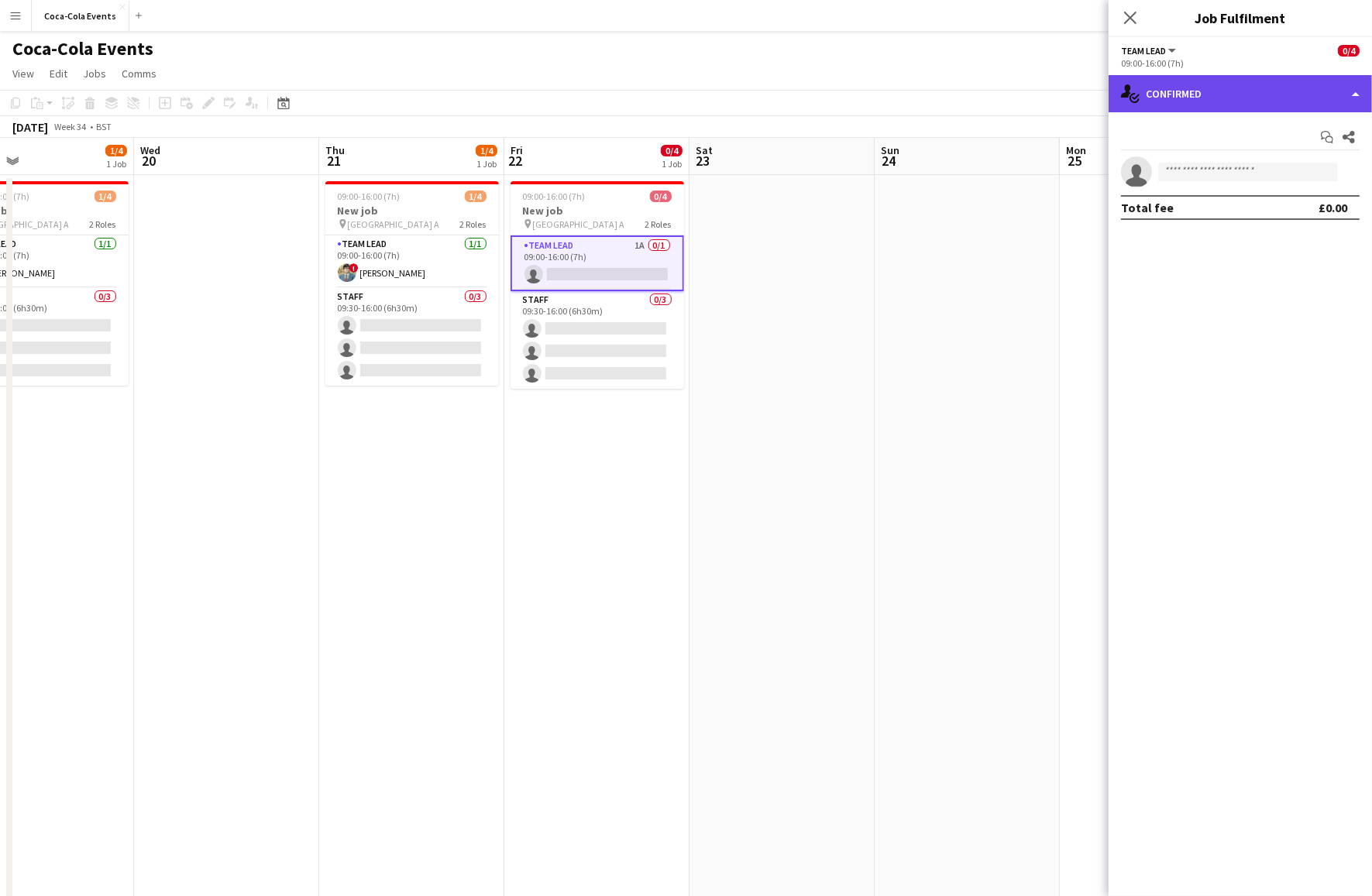
click at [1188, 99] on div "single-neutral-actions-check-2 Confirmed" at bounding box center [1240, 93] width 263 height 37
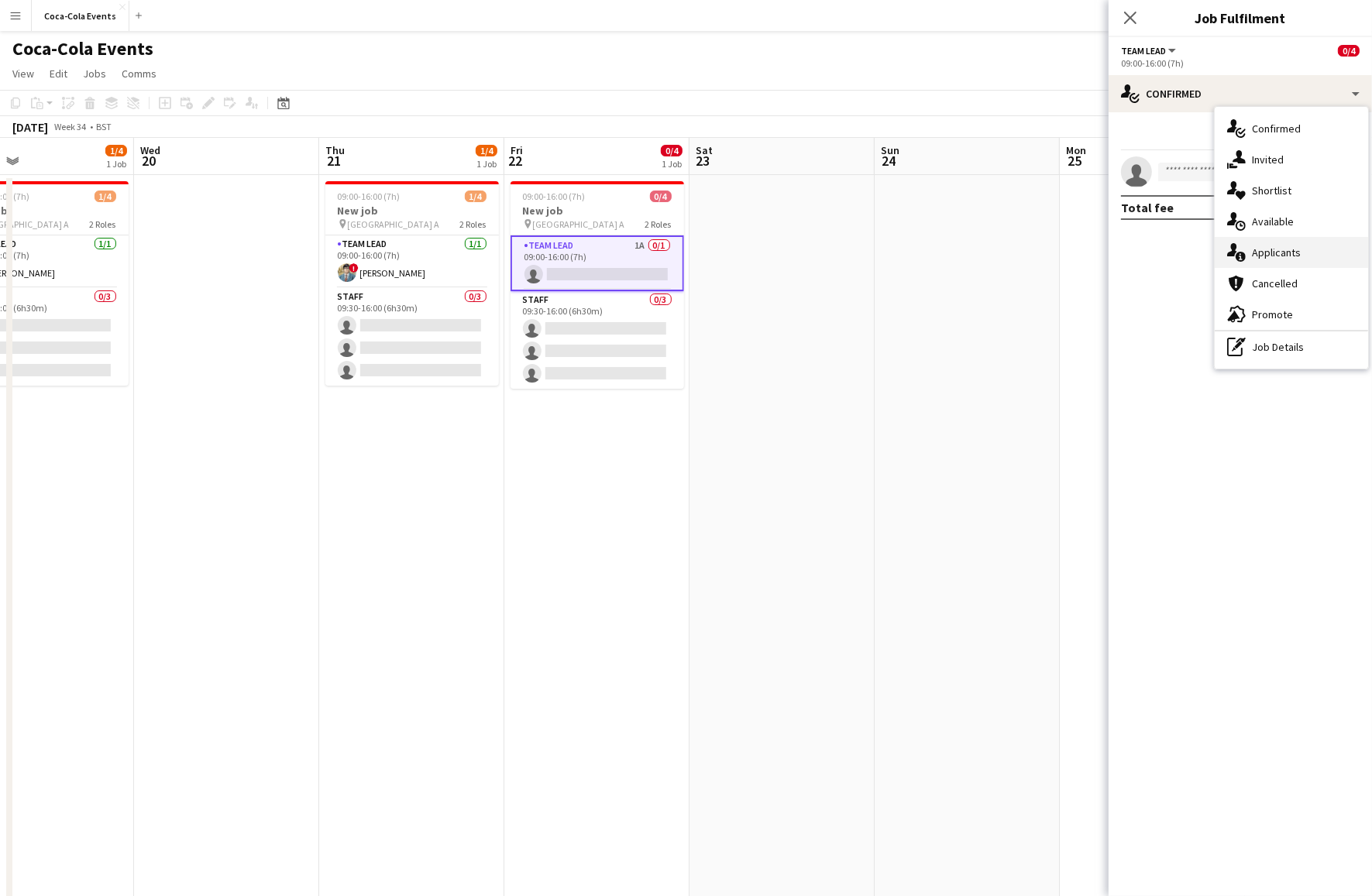
click at [1274, 254] on div "single-neutral-actions-information Applicants" at bounding box center [1291, 252] width 154 height 31
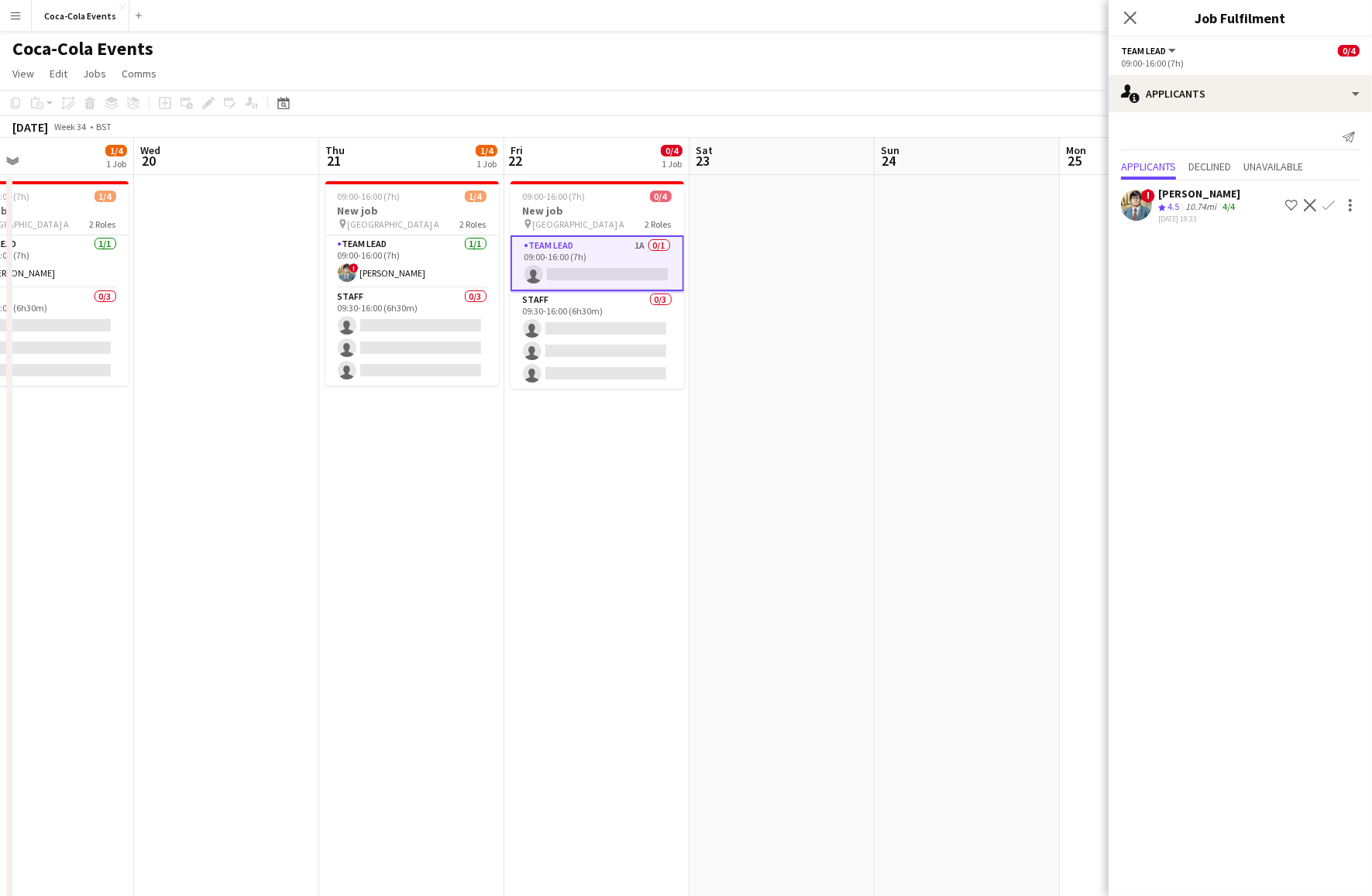
click at [1291, 206] on app-icon "Shortlist crew" at bounding box center [1291, 205] width 13 height 13
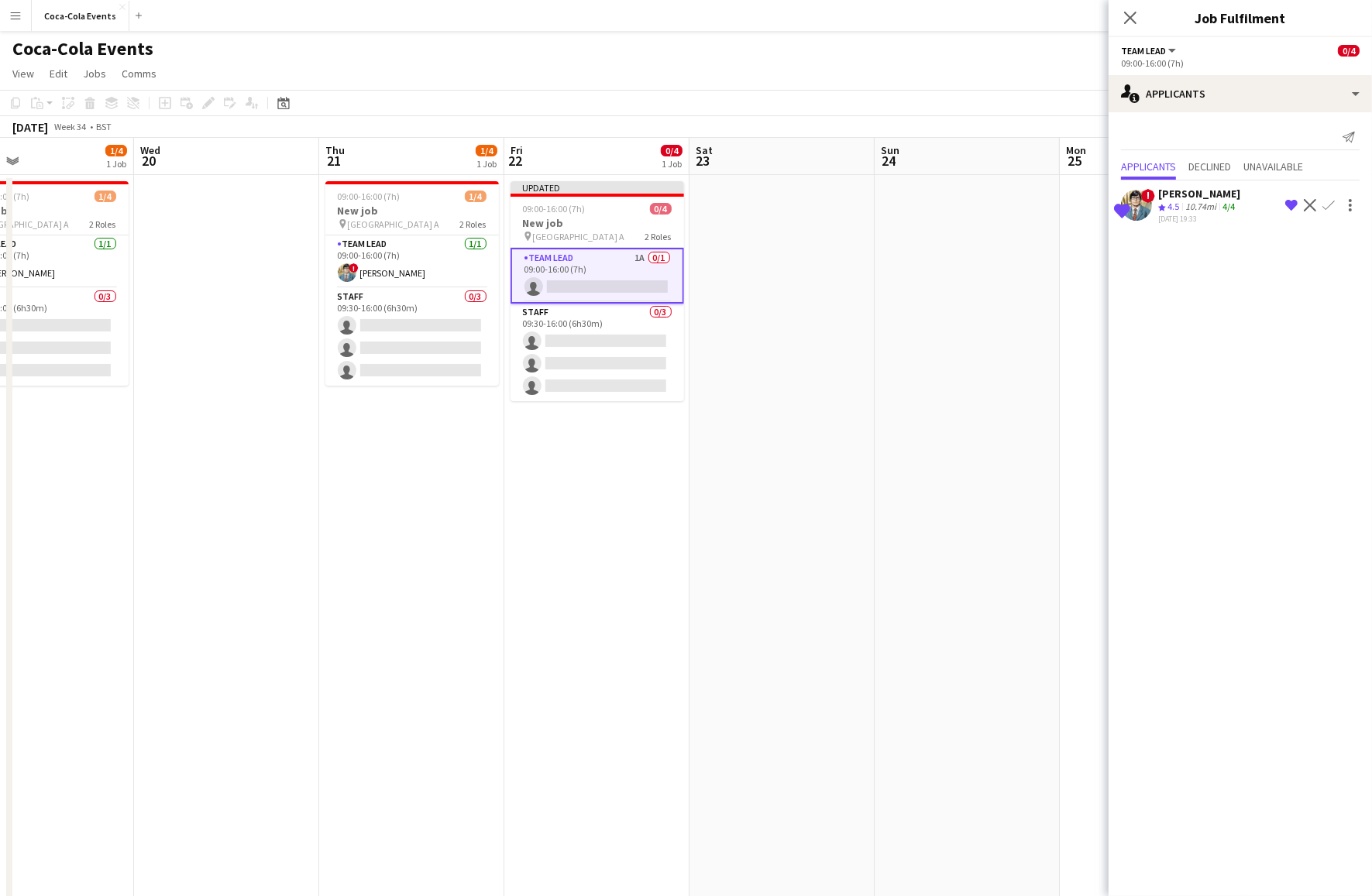
click at [1331, 207] on app-icon "Confirm" at bounding box center [1328, 205] width 13 height 13
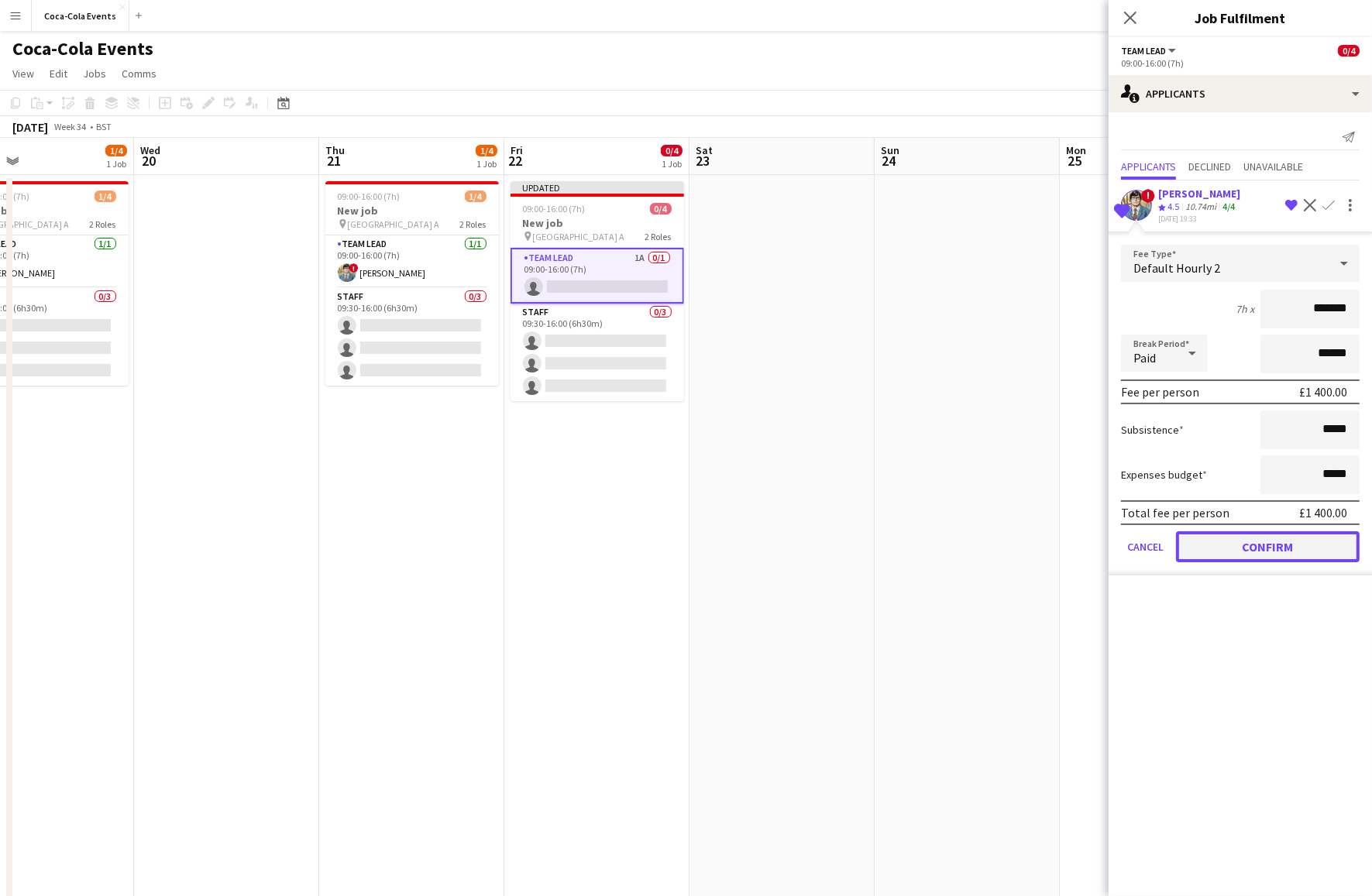
click at [1275, 547] on button "Confirm" at bounding box center [1268, 547] width 184 height 31
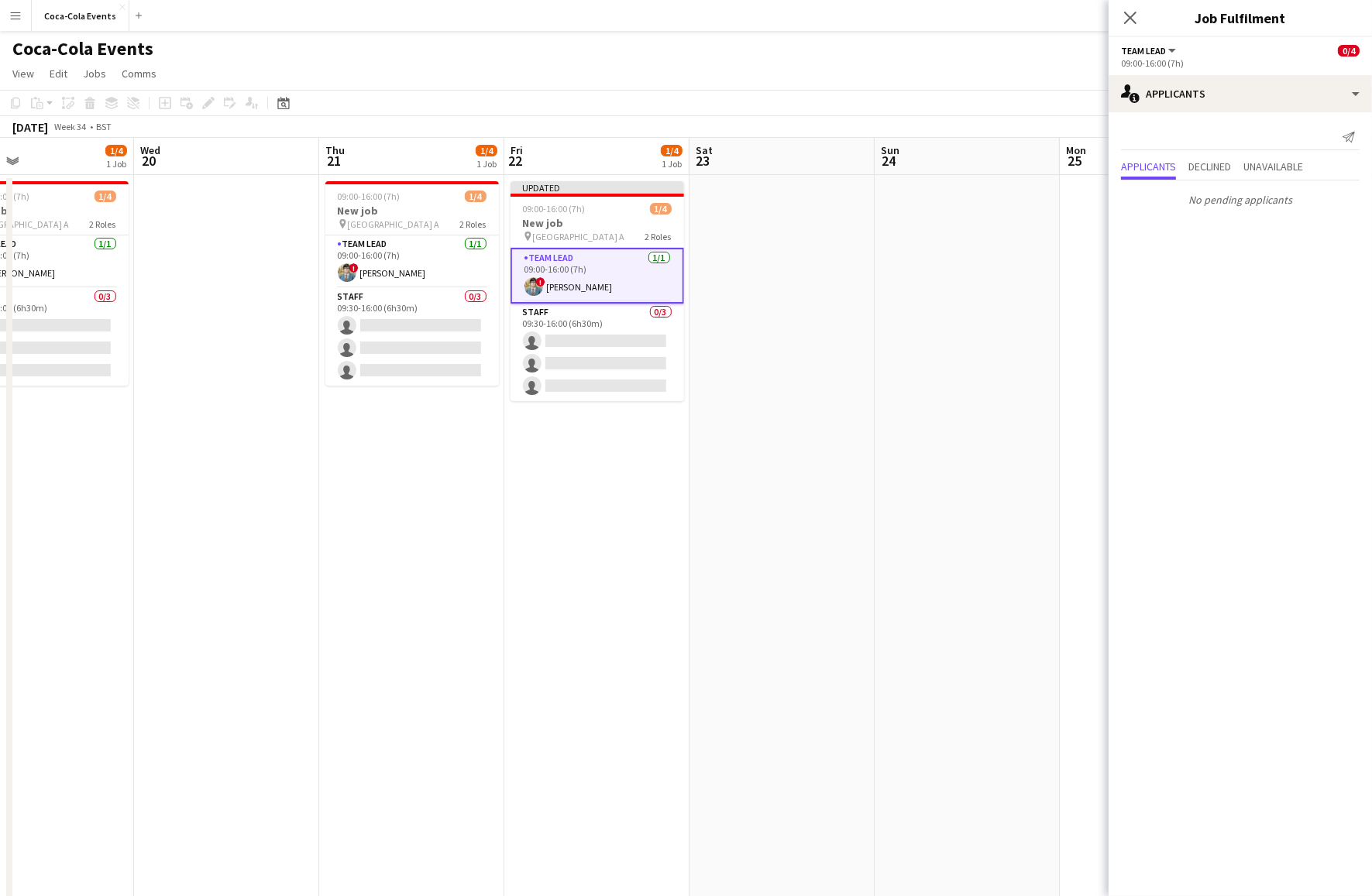
click at [980, 199] on app-date-cell at bounding box center [967, 541] width 185 height 732
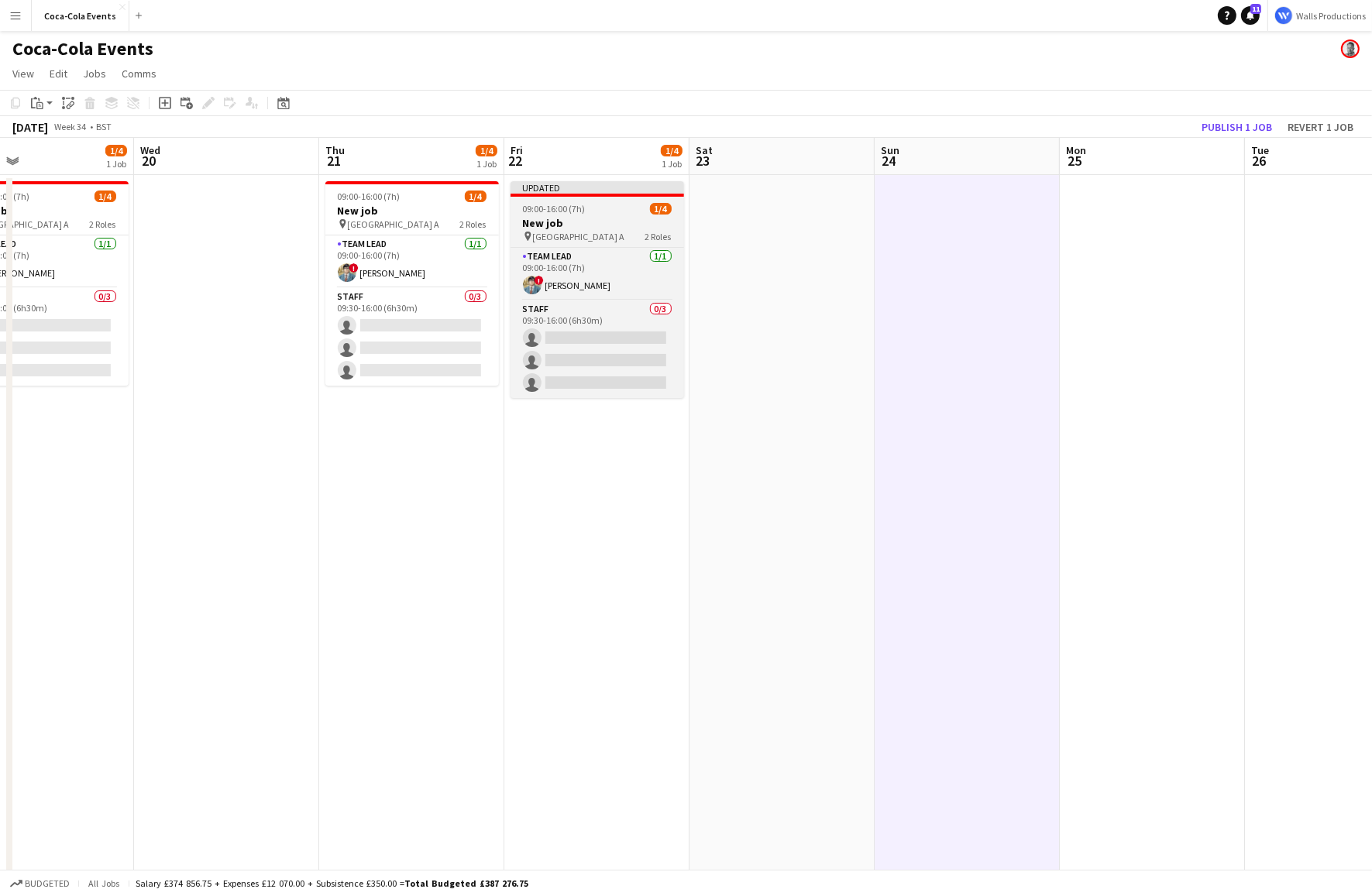
click at [575, 218] on h3 "New job" at bounding box center [597, 223] width 173 height 14
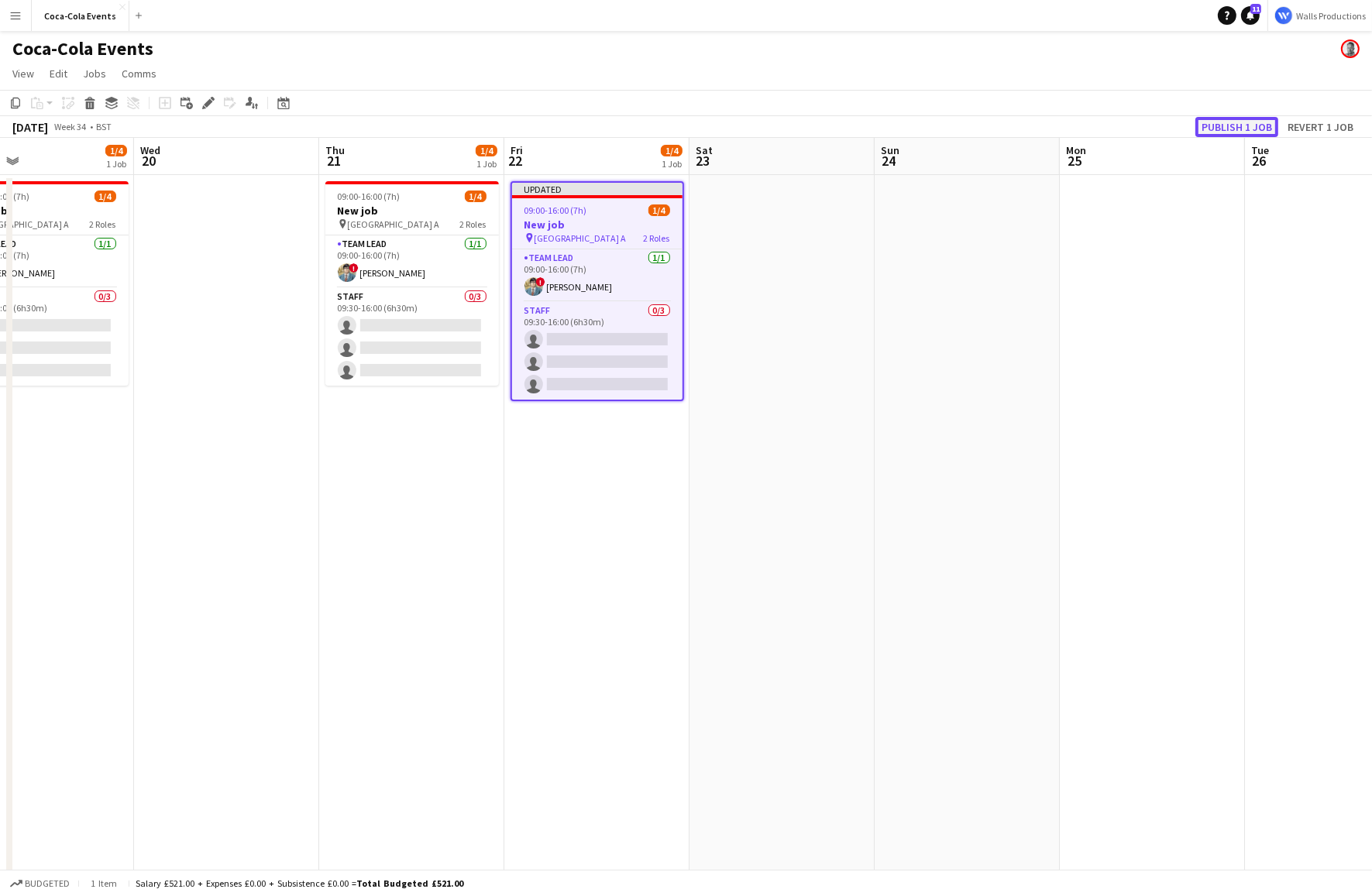
click at [1222, 127] on button "Publish 1 job" at bounding box center [1236, 127] width 83 height 20
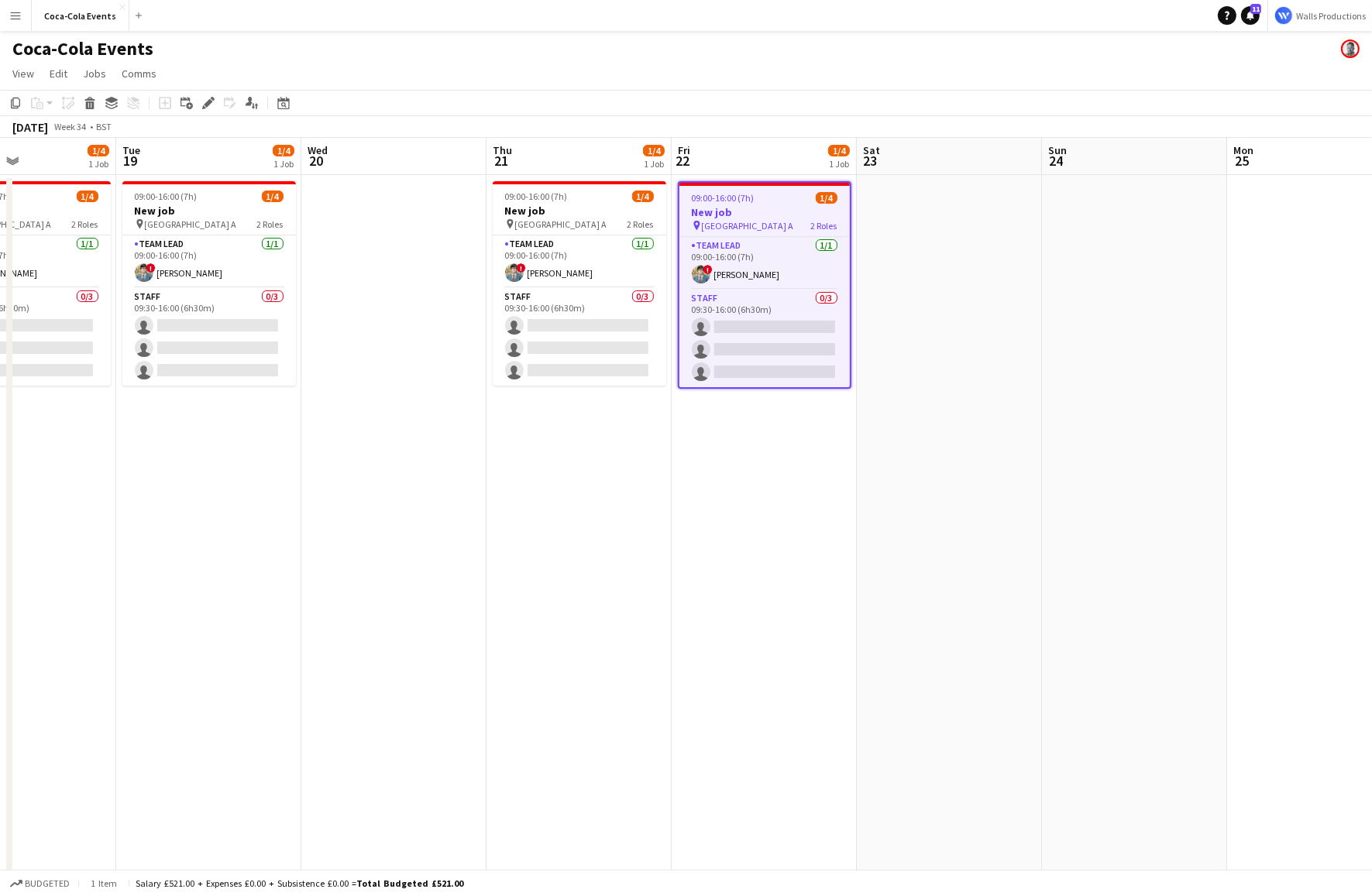
scroll to position [0, 415]
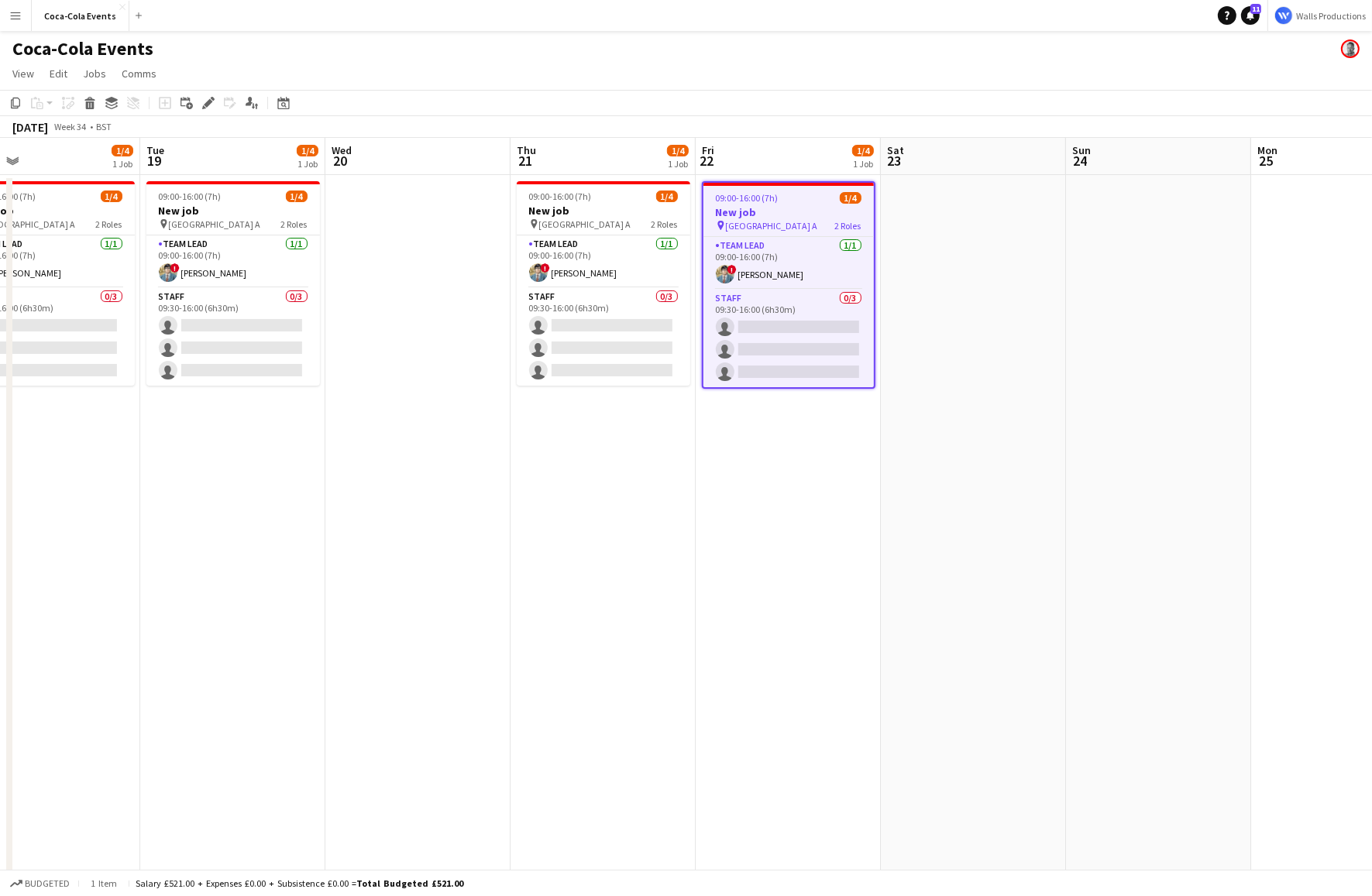
click at [13, 10] on app-icon "Menu" at bounding box center [16, 16] width 13 height 13
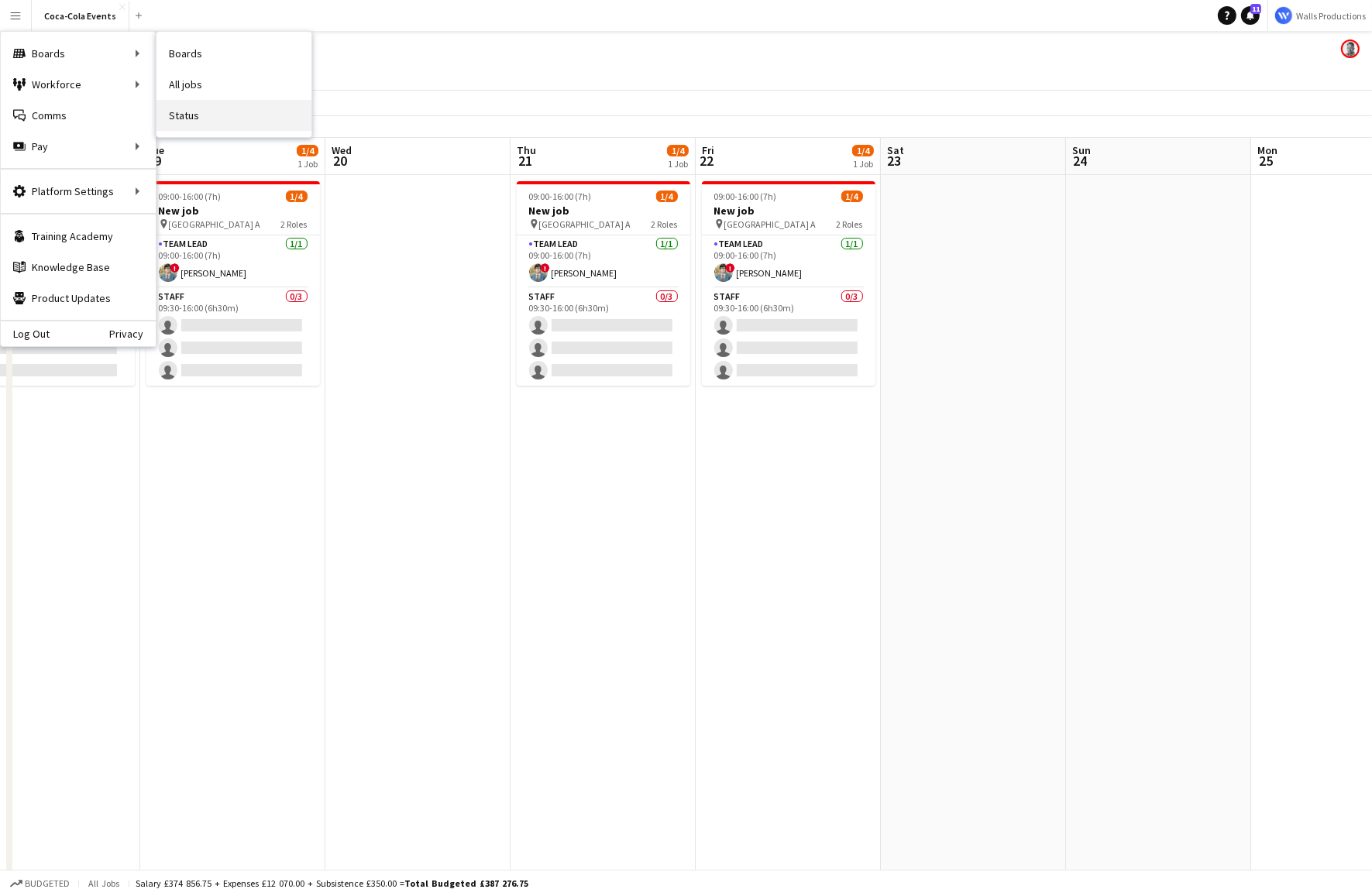
click at [195, 120] on link "Status" at bounding box center [234, 116] width 155 height 31
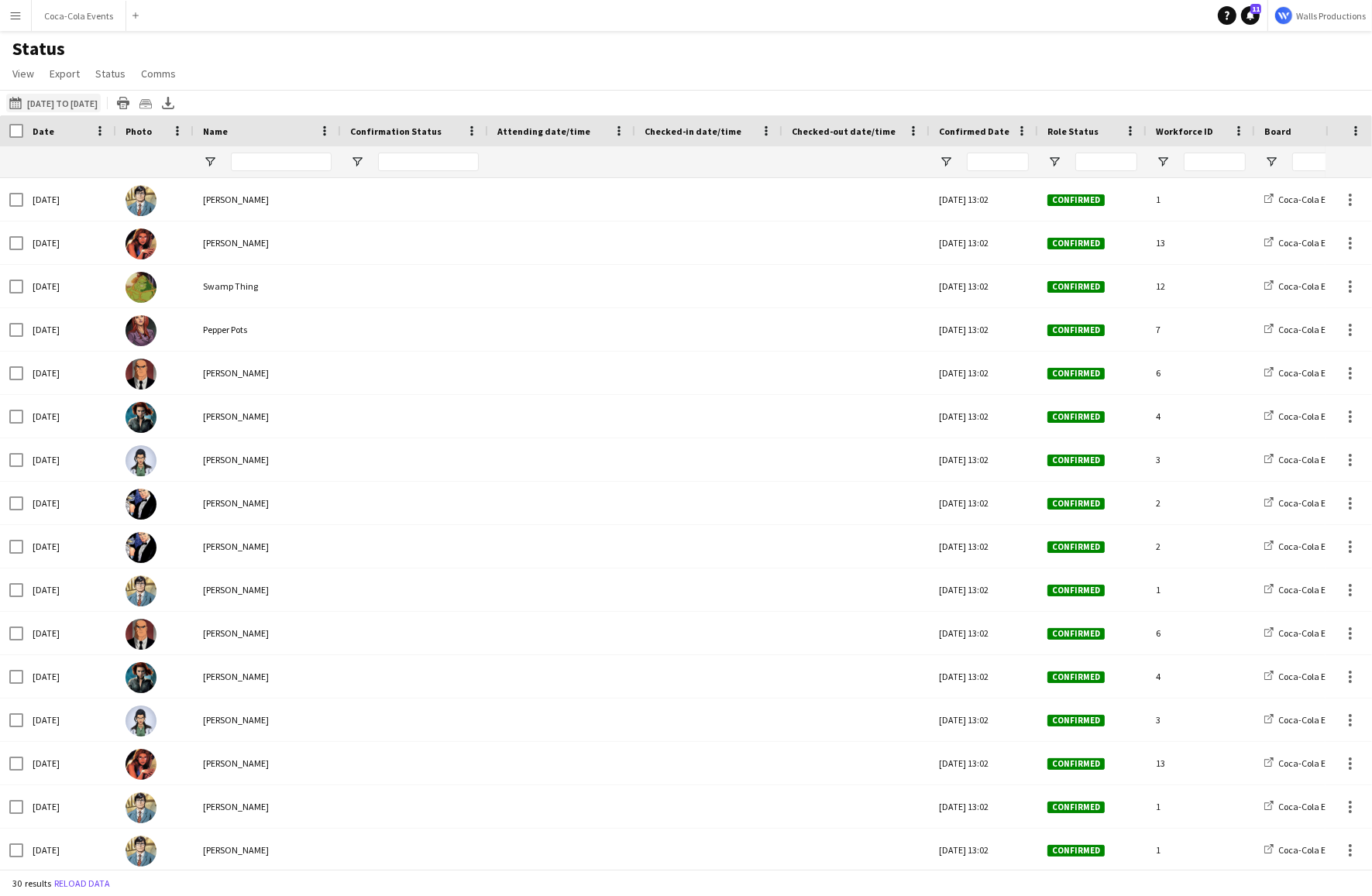
click at [64, 109] on button "[DATE] to [DATE] [DATE] to [DATE]" at bounding box center [53, 102] width 94 height 19
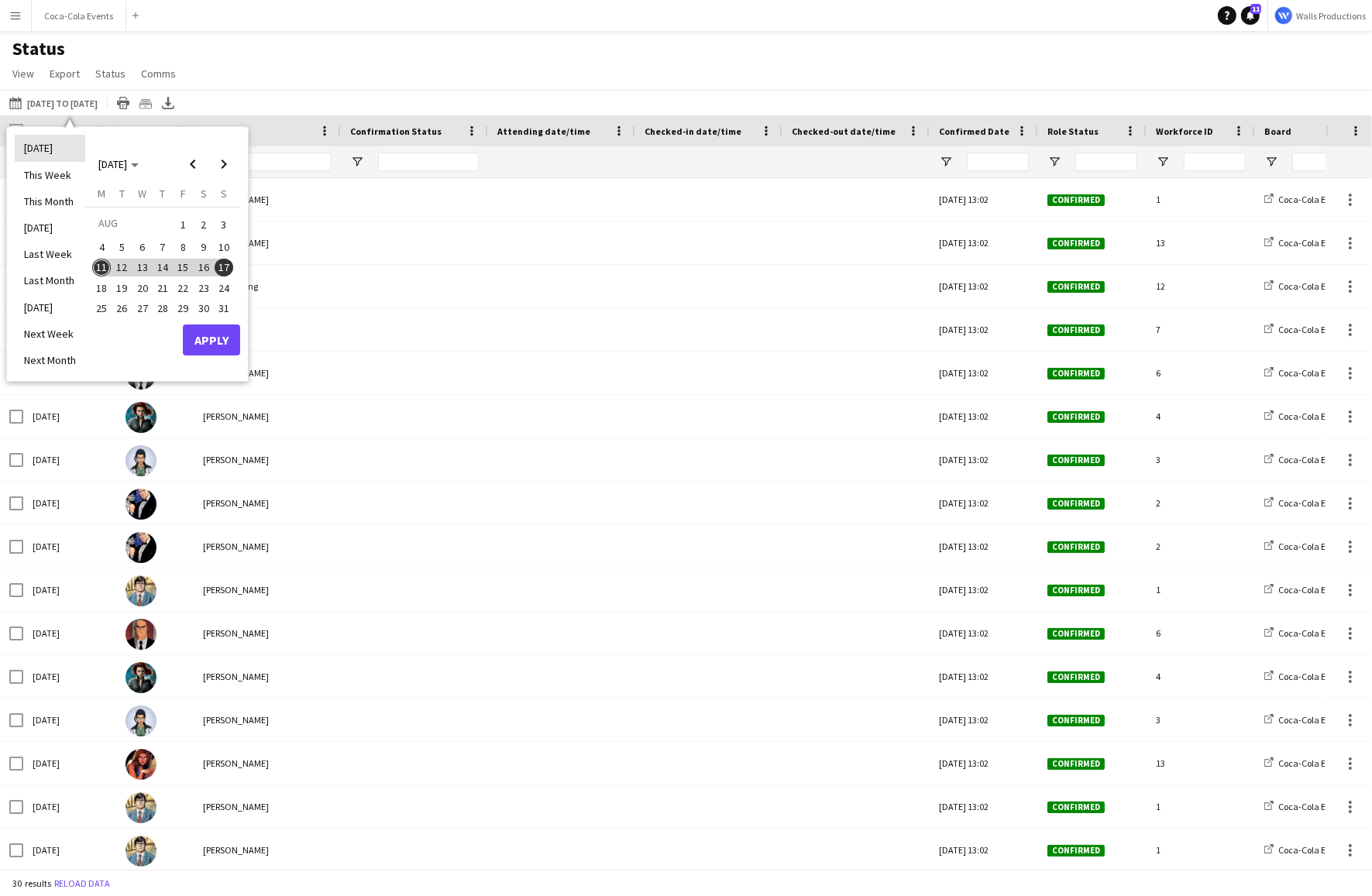
click at [53, 150] on li "[DATE]" at bounding box center [50, 147] width 70 height 26
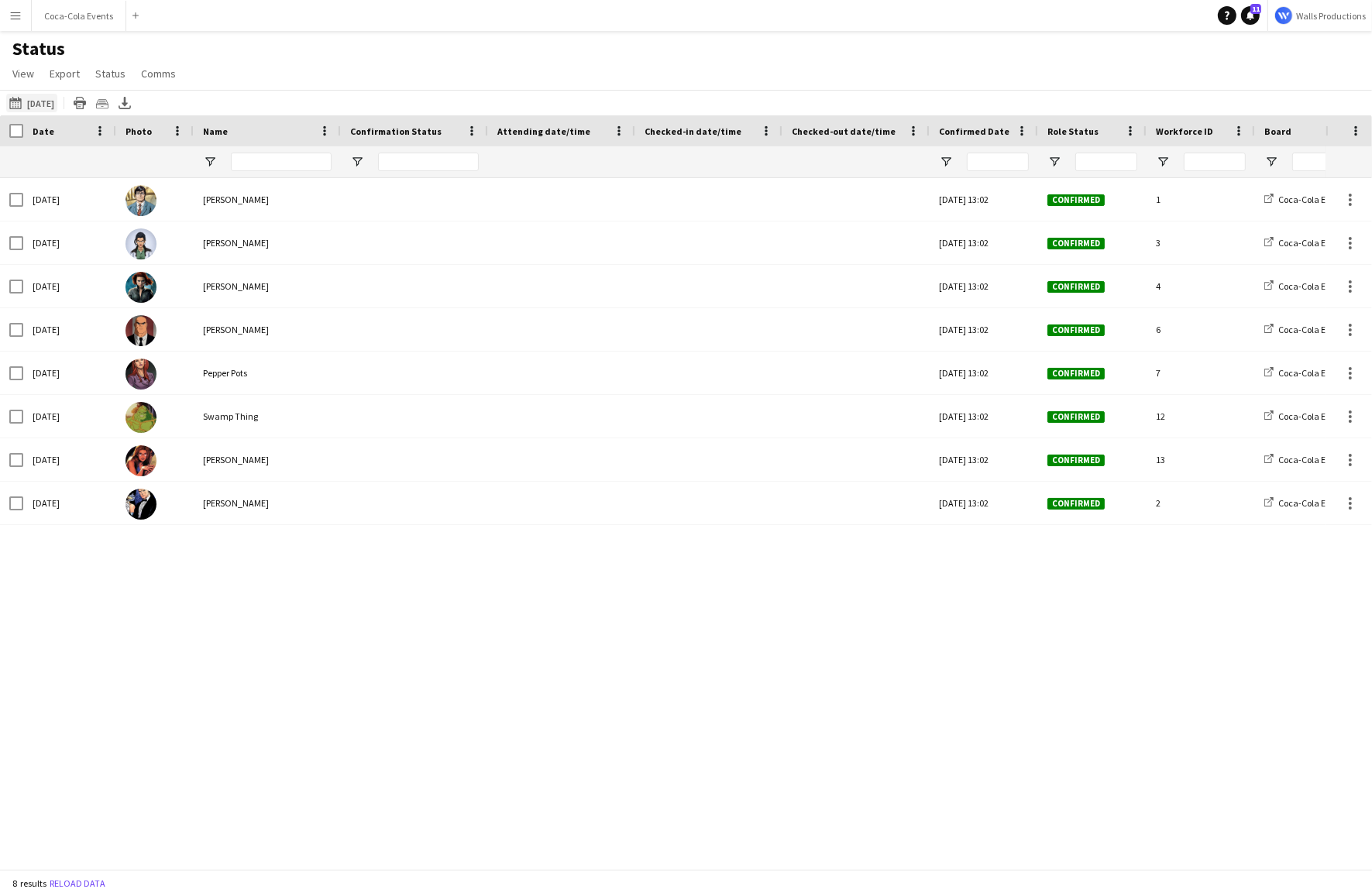
click at [36, 102] on button "[DATE] to [DATE] [DATE]" at bounding box center [31, 102] width 52 height 19
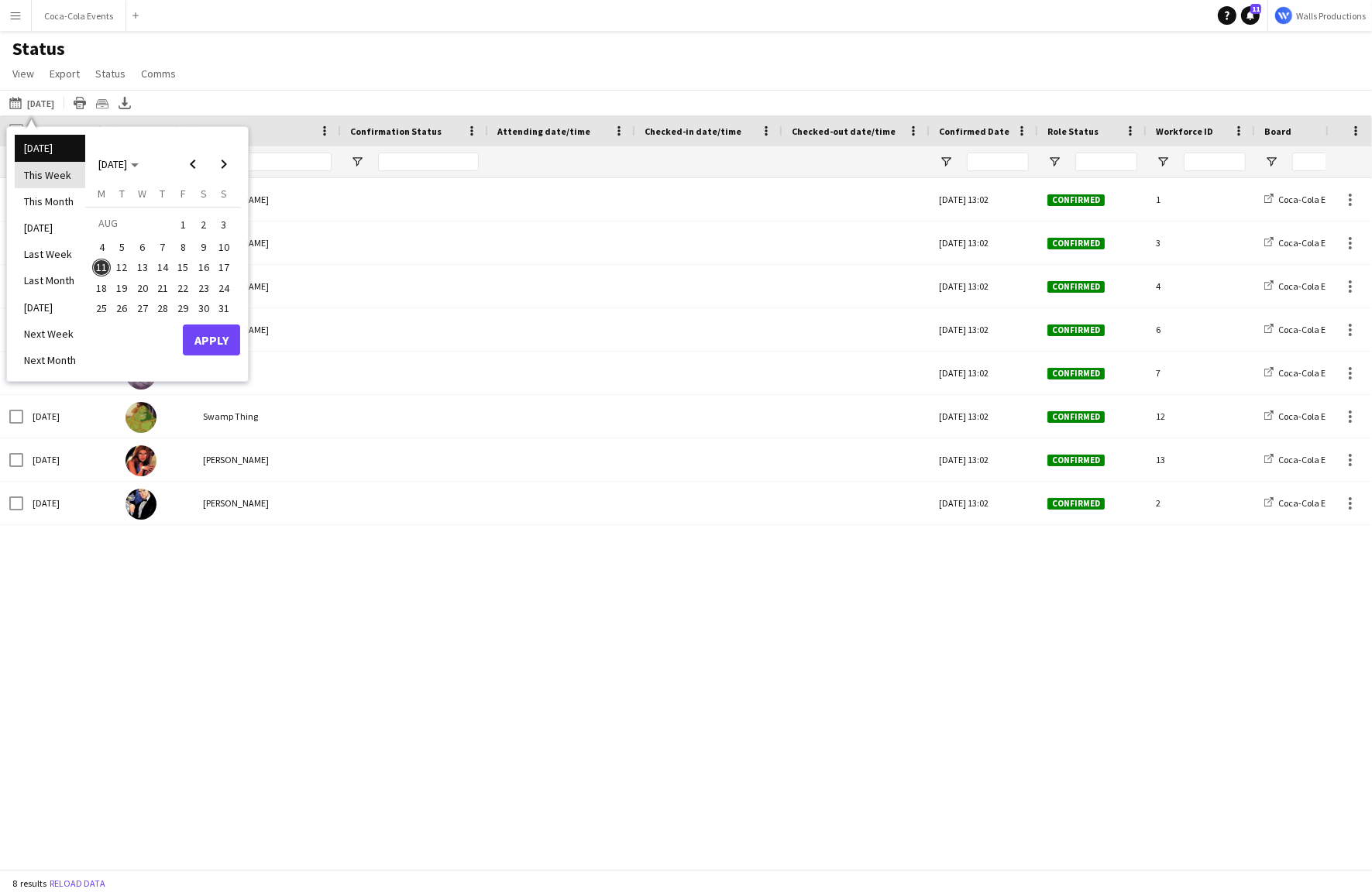
click at [52, 172] on li "This Week" at bounding box center [50, 174] width 70 height 26
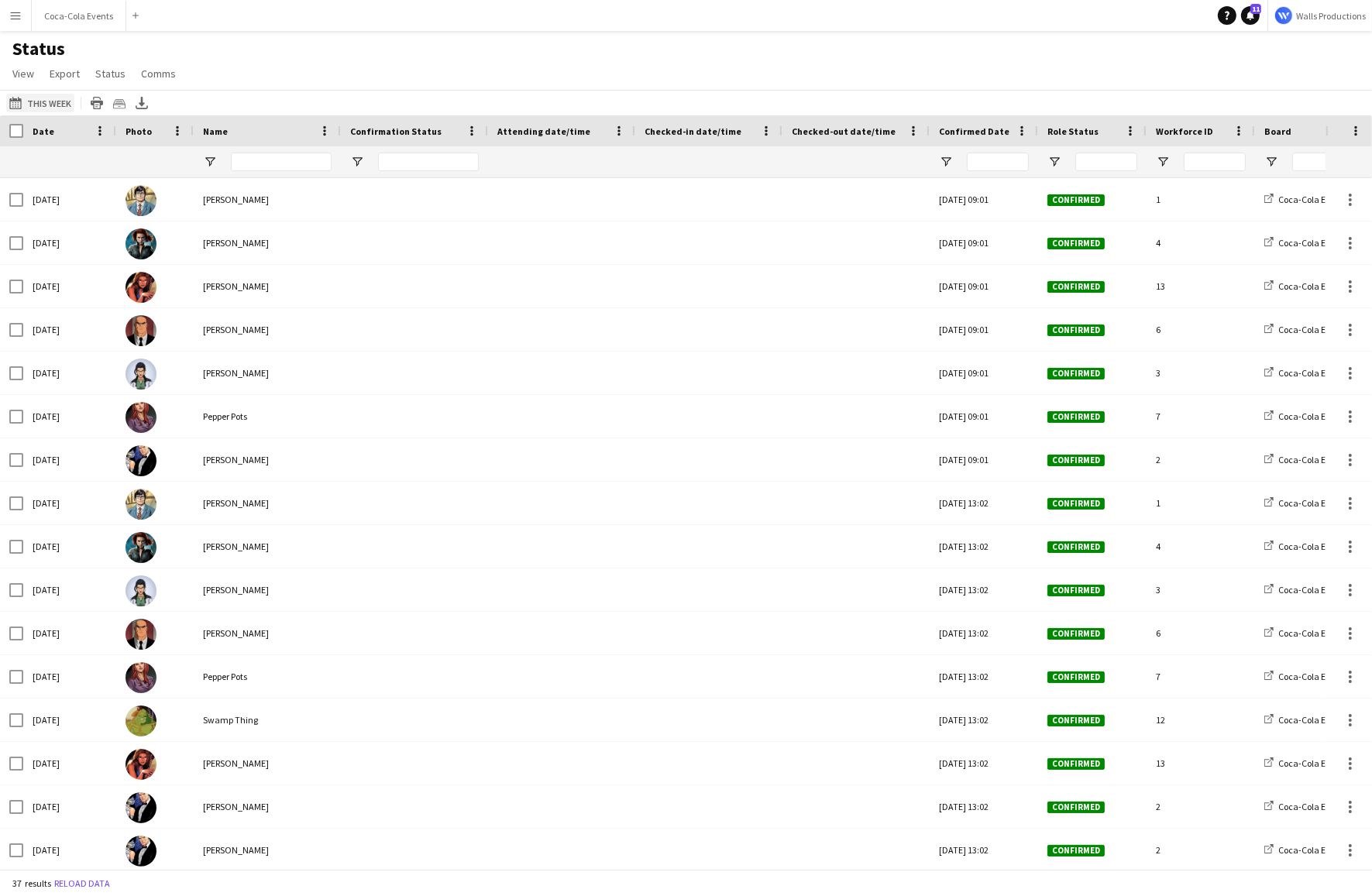
click at [39, 100] on button "[DATE] to [DATE] This Week" at bounding box center [40, 102] width 68 height 19
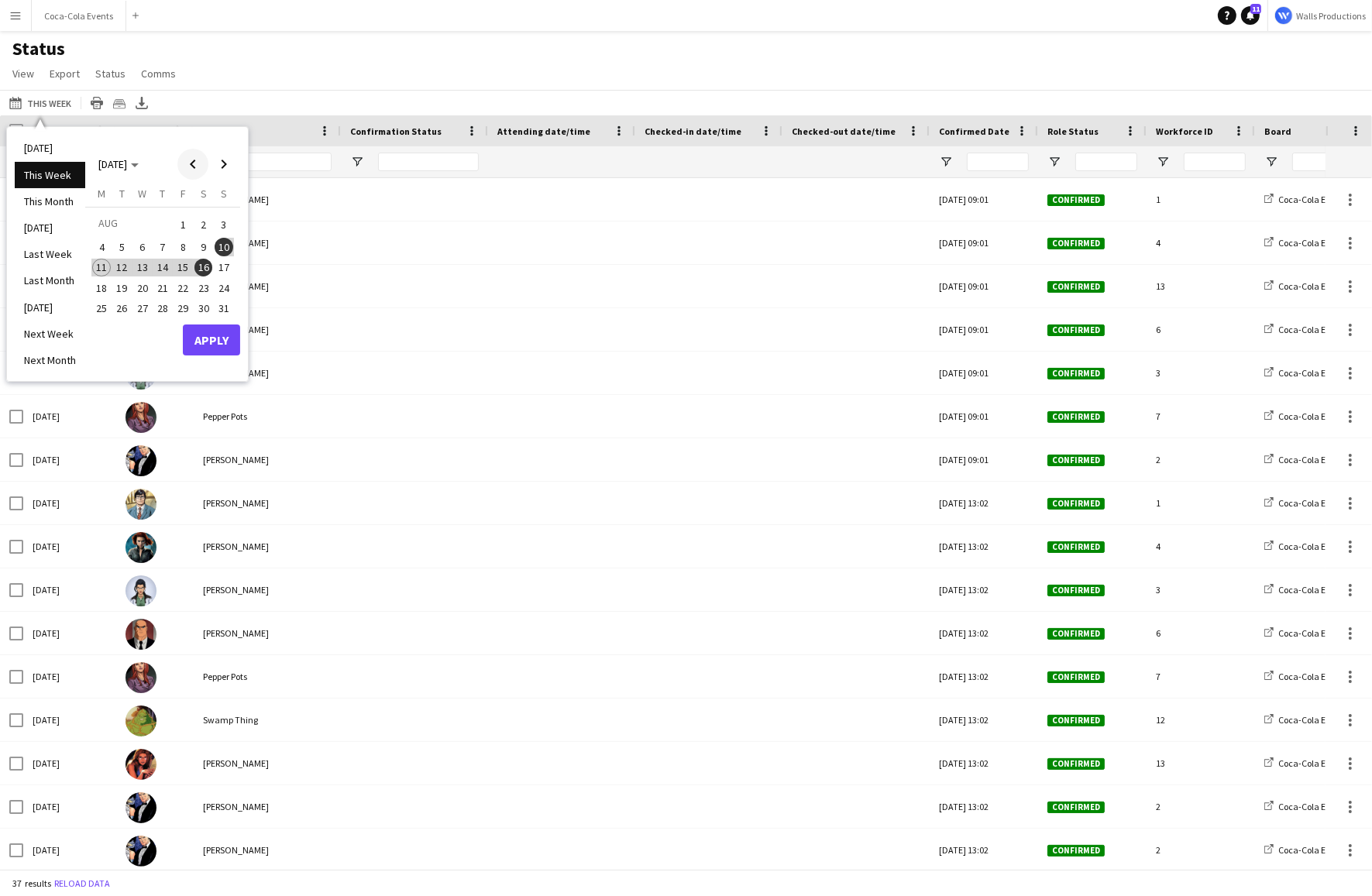
click at [199, 158] on span "Previous month" at bounding box center [193, 165] width 31 height 31
click at [105, 286] on span "19" at bounding box center [101, 287] width 19 height 19
click at [228, 160] on span "Next month" at bounding box center [224, 165] width 31 height 31
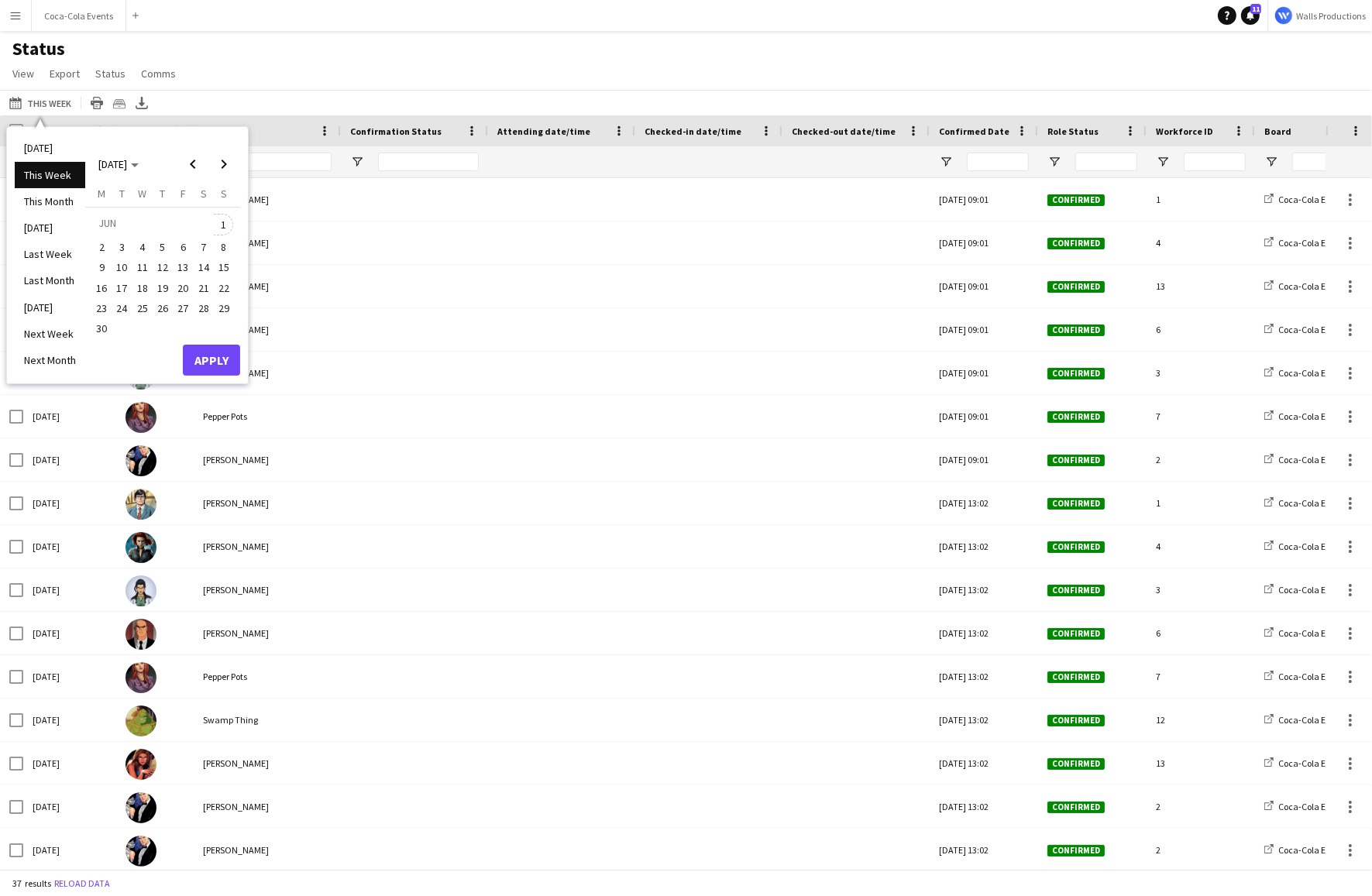
click at [220, 234] on button "1" at bounding box center [224, 225] width 20 height 24
click at [208, 362] on button "Apply" at bounding box center [211, 360] width 57 height 31
